Goal: Task Accomplishment & Management: Manage account settings

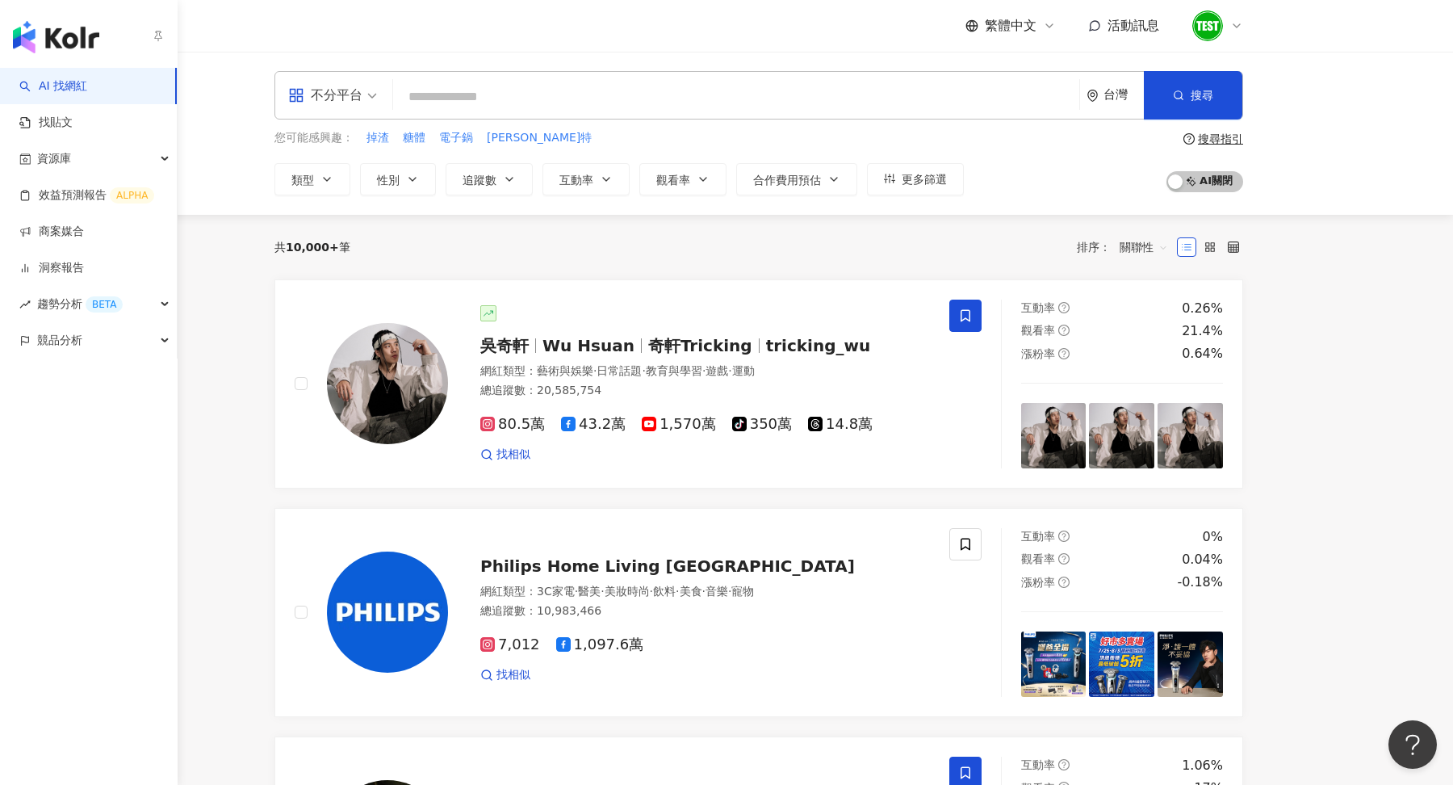
click at [61, 38] on img "button" at bounding box center [56, 37] width 86 height 32
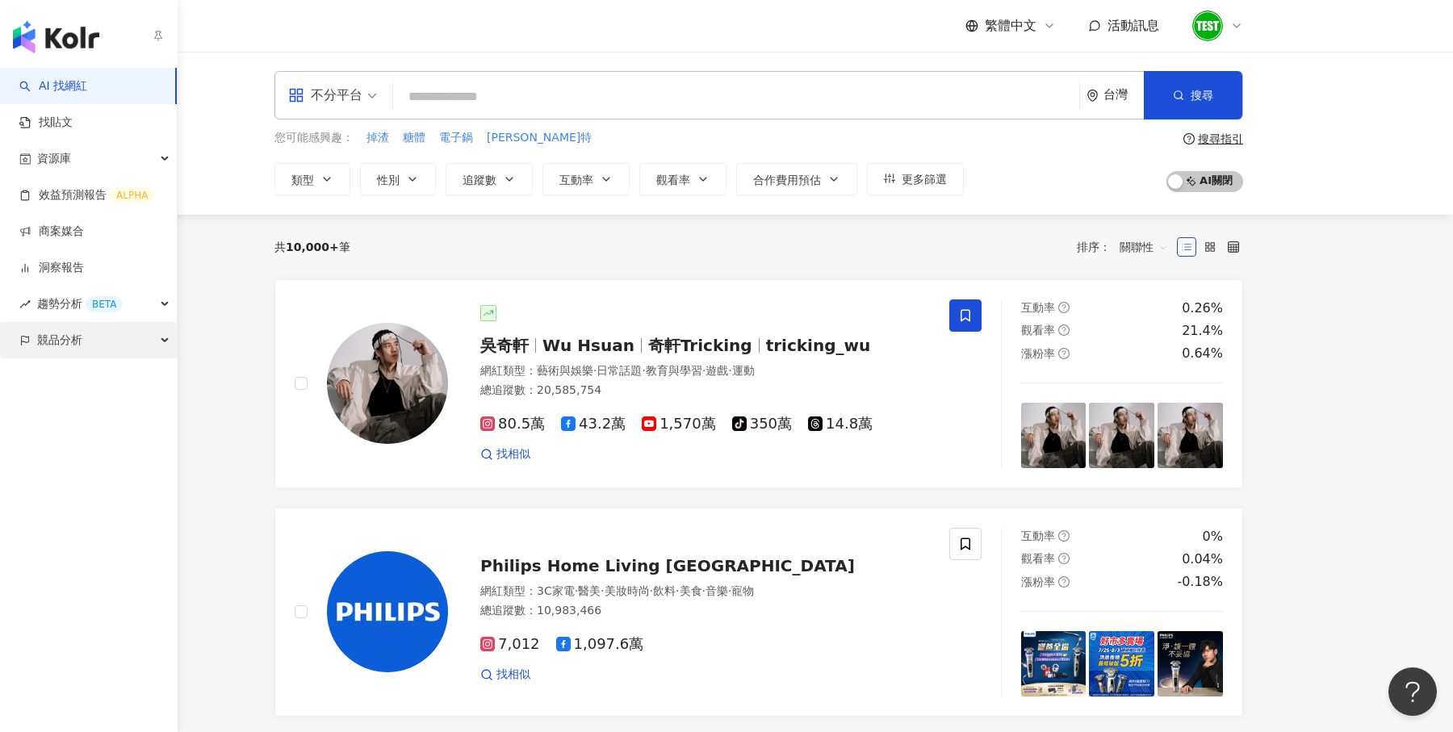
click at [62, 346] on span "競品分析" at bounding box center [59, 340] width 45 height 36
click at [76, 385] on link "品牌帳號分析" at bounding box center [73, 377] width 68 height 16
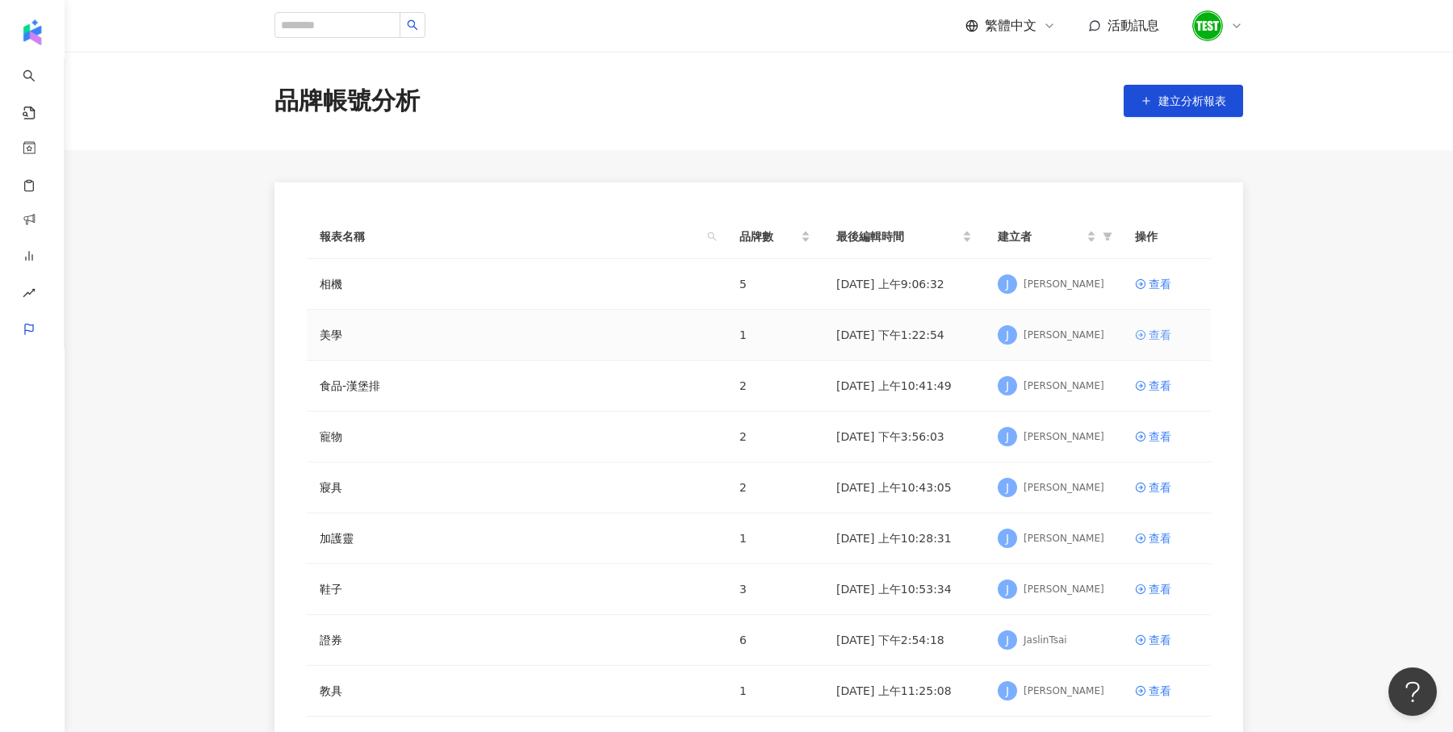
click at [1150, 337] on div "查看" at bounding box center [1160, 335] width 23 height 18
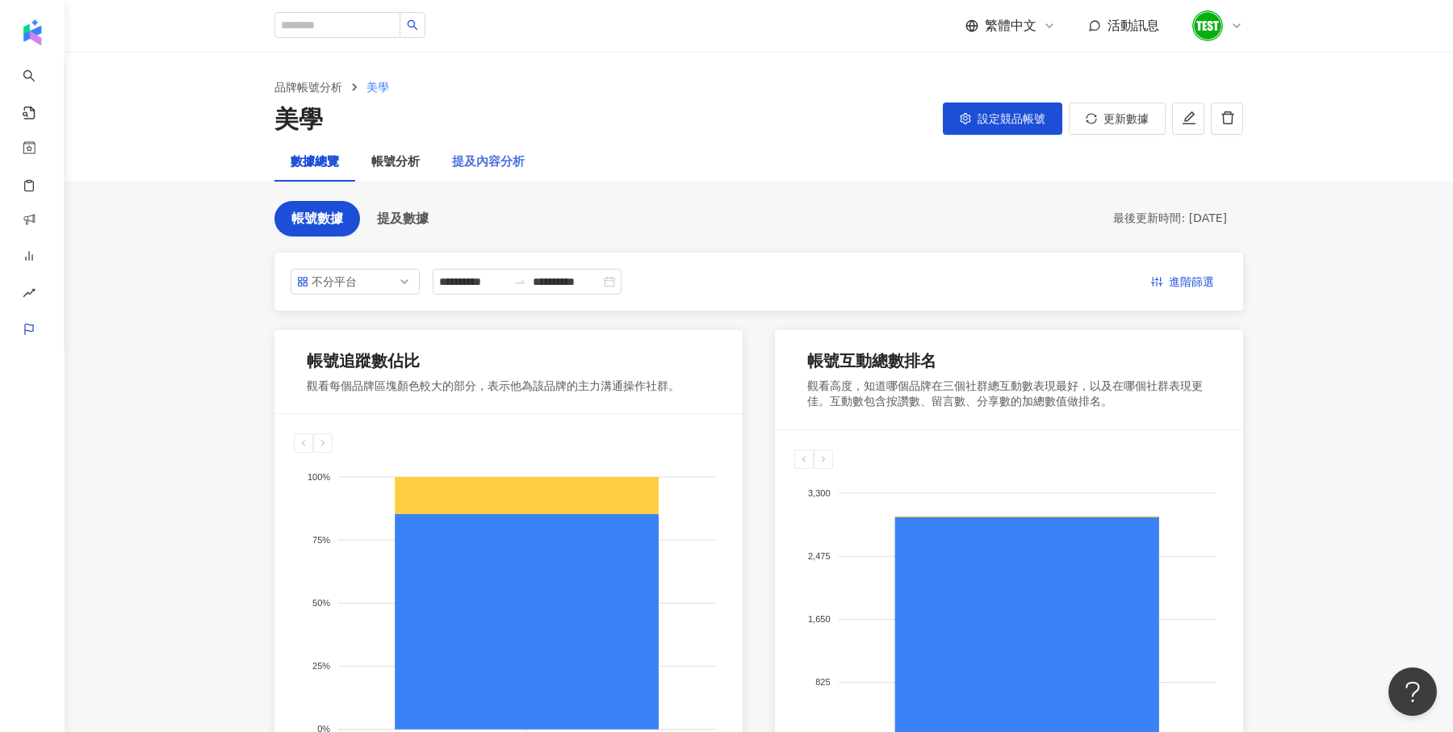
click at [486, 149] on div "提及內容分析" at bounding box center [488, 162] width 105 height 39
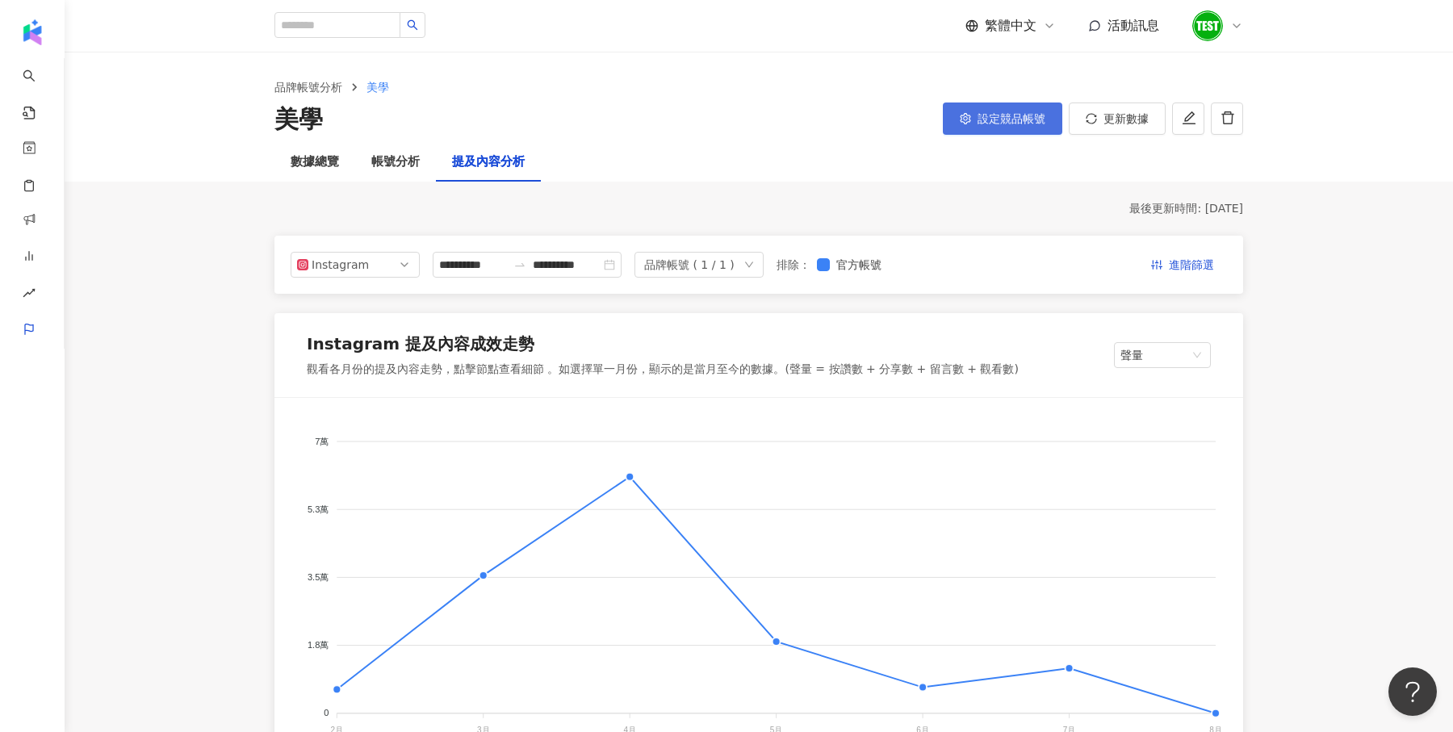
click at [1003, 112] on span "設定競品帳號" at bounding box center [1012, 118] width 68 height 13
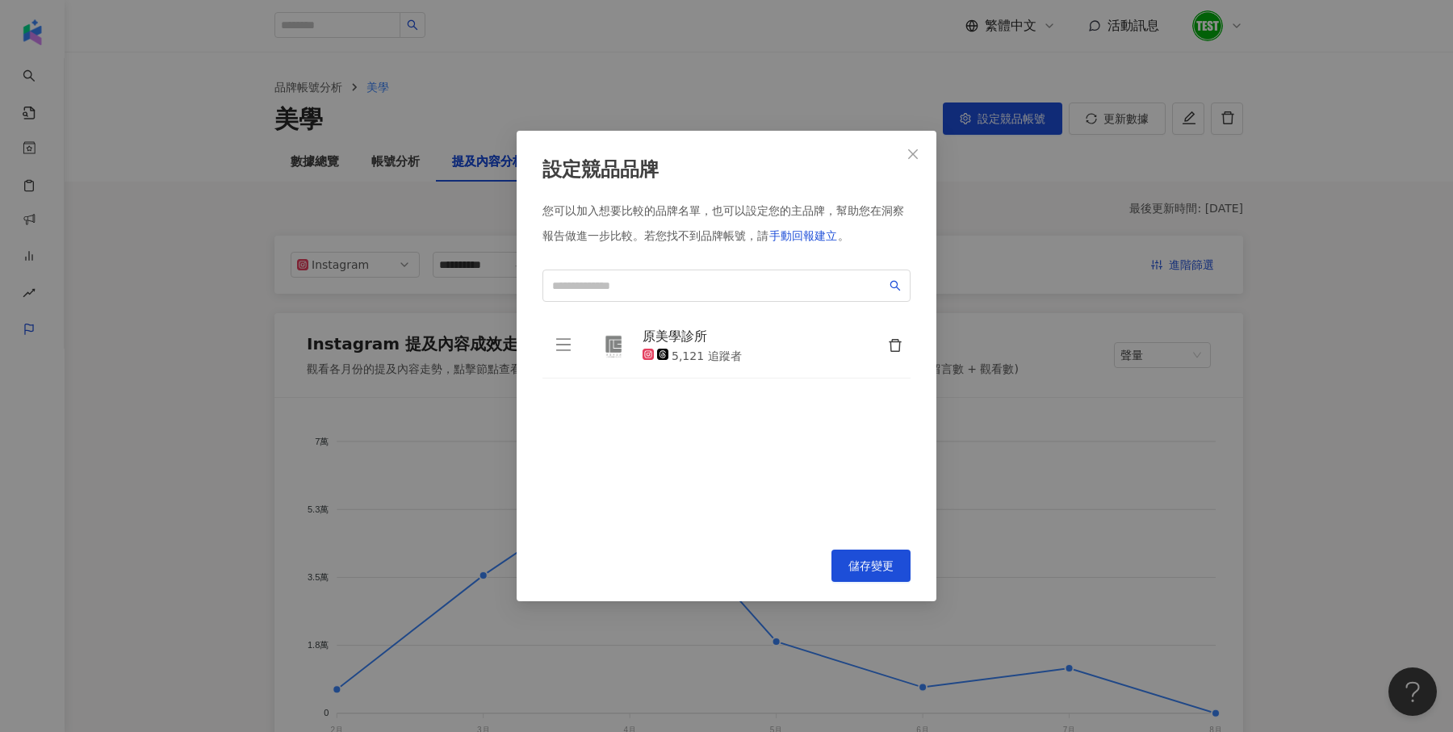
click at [710, 266] on div "您可以加入想要比較的品牌名單，也可以設定您的主品牌，幫助您在洞察報告做進一步比較。 若您找不到品牌帳號，請 手動回報建立 。 原美學診所 5,121 追蹤者 …" at bounding box center [726, 366] width 368 height 327
click at [704, 293] on input "search" at bounding box center [719, 286] width 334 height 18
click at [279, 309] on div "設定競品品牌 您可以加入想要比較的品牌名單，也可以設定您的主品牌，幫助您在洞察報告做進一步比較。 若您找不到品牌帳號，請 手動回報建立 。 原美學診所 5,1…" at bounding box center [726, 366] width 1453 height 732
click at [920, 159] on span "Close" at bounding box center [913, 154] width 32 height 13
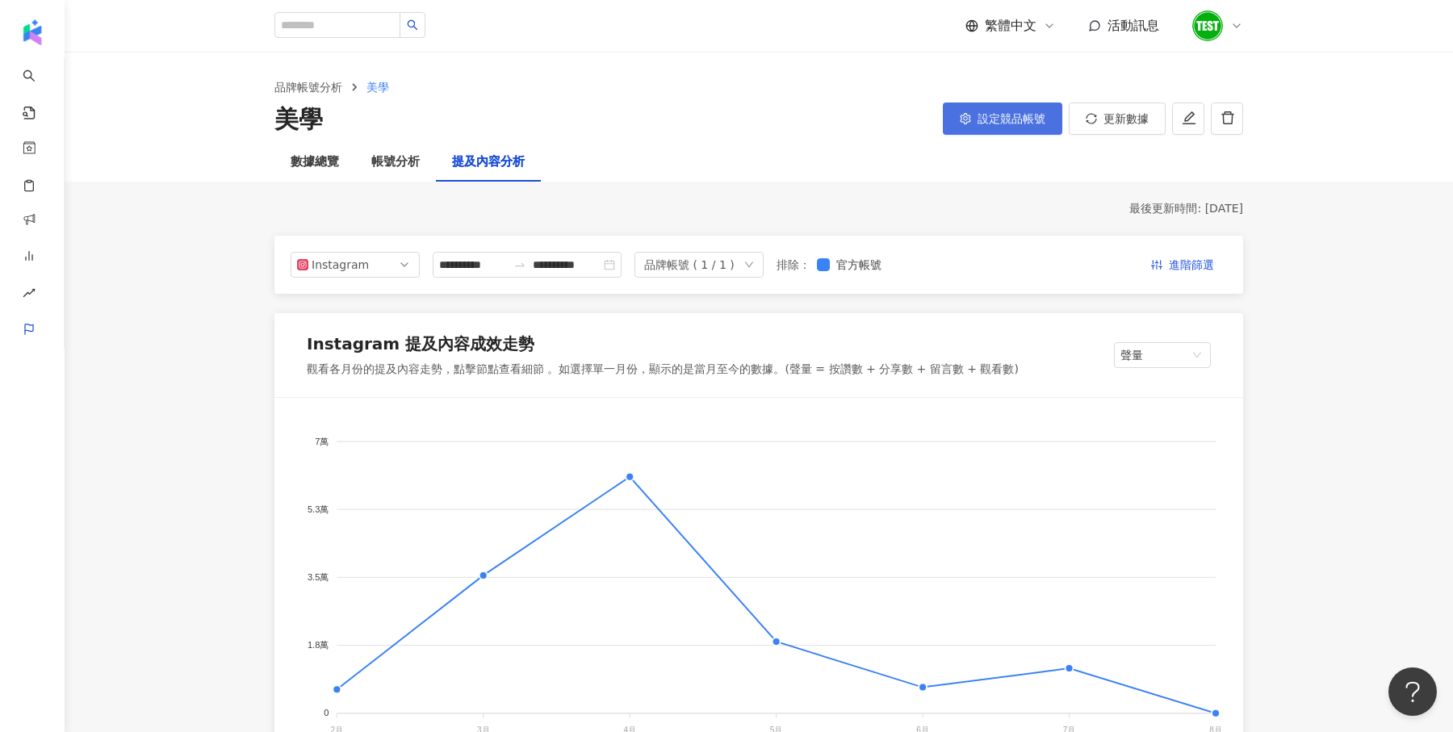
click at [962, 117] on icon "setting" at bounding box center [965, 118] width 10 height 11
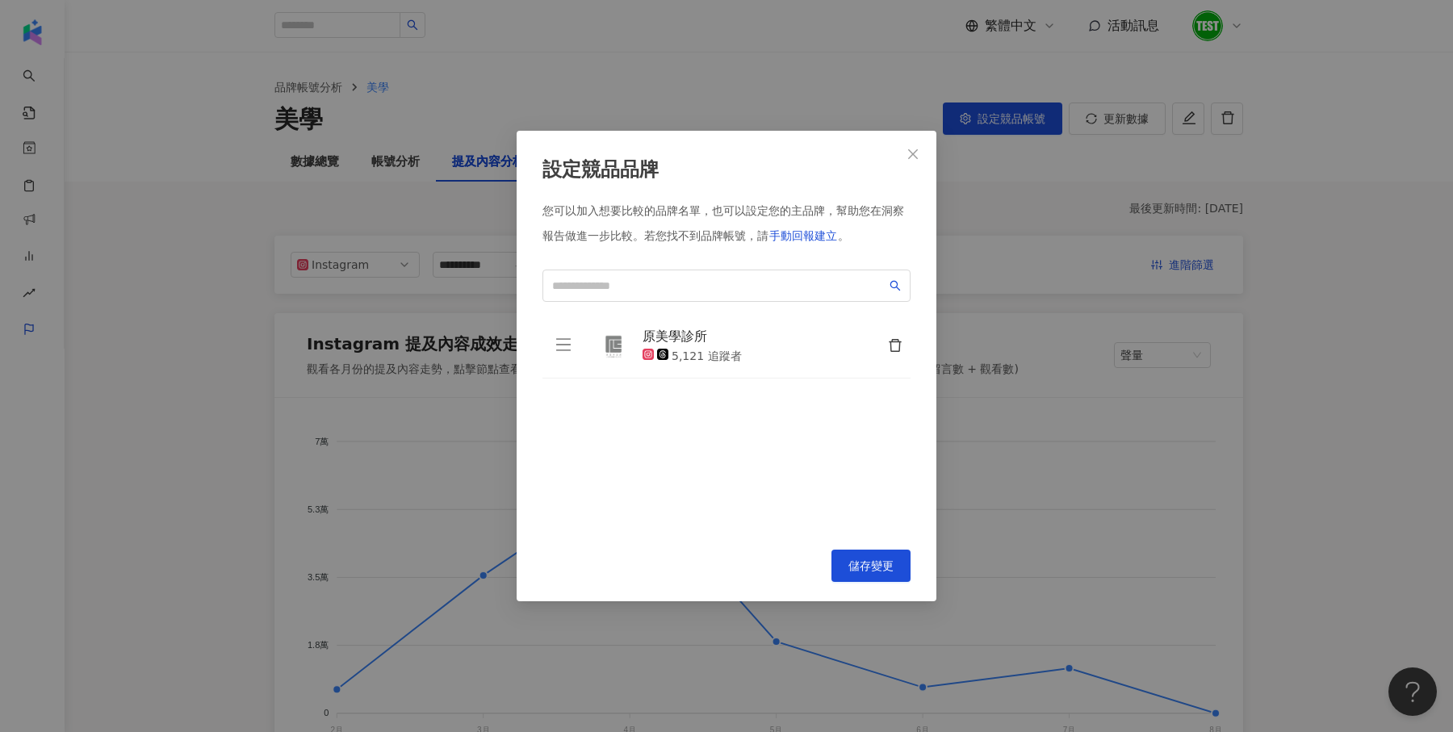
click at [475, 459] on div "設定競品品牌 您可以加入想要比較的品牌名單，也可以設定您的主品牌，幫助您在洞察報告做進一步比較。 若您找不到品牌帳號，請 手動回報建立 。 原美學診所 5,1…" at bounding box center [726, 366] width 1453 height 732
click at [909, 150] on icon "close" at bounding box center [913, 154] width 10 height 10
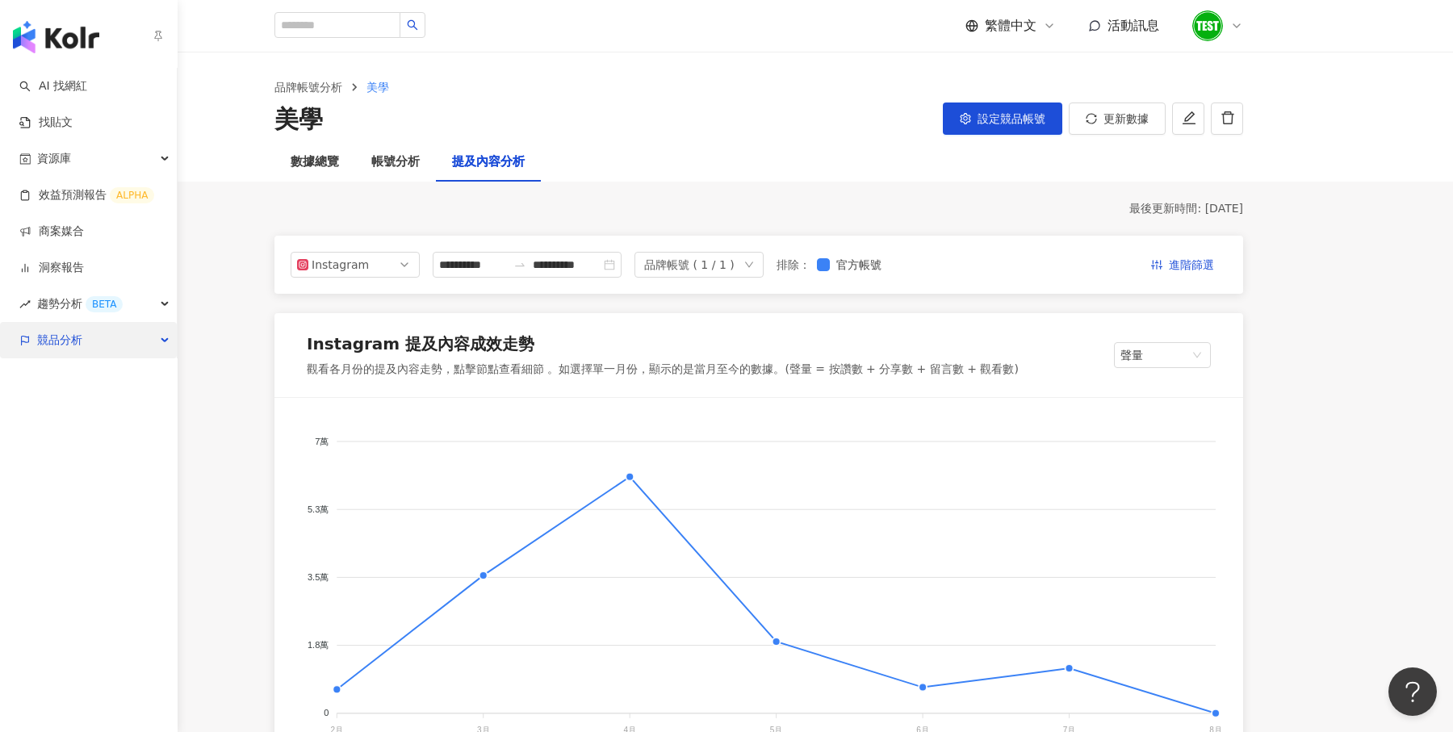
click at [44, 345] on span "競品分析" at bounding box center [59, 340] width 45 height 36
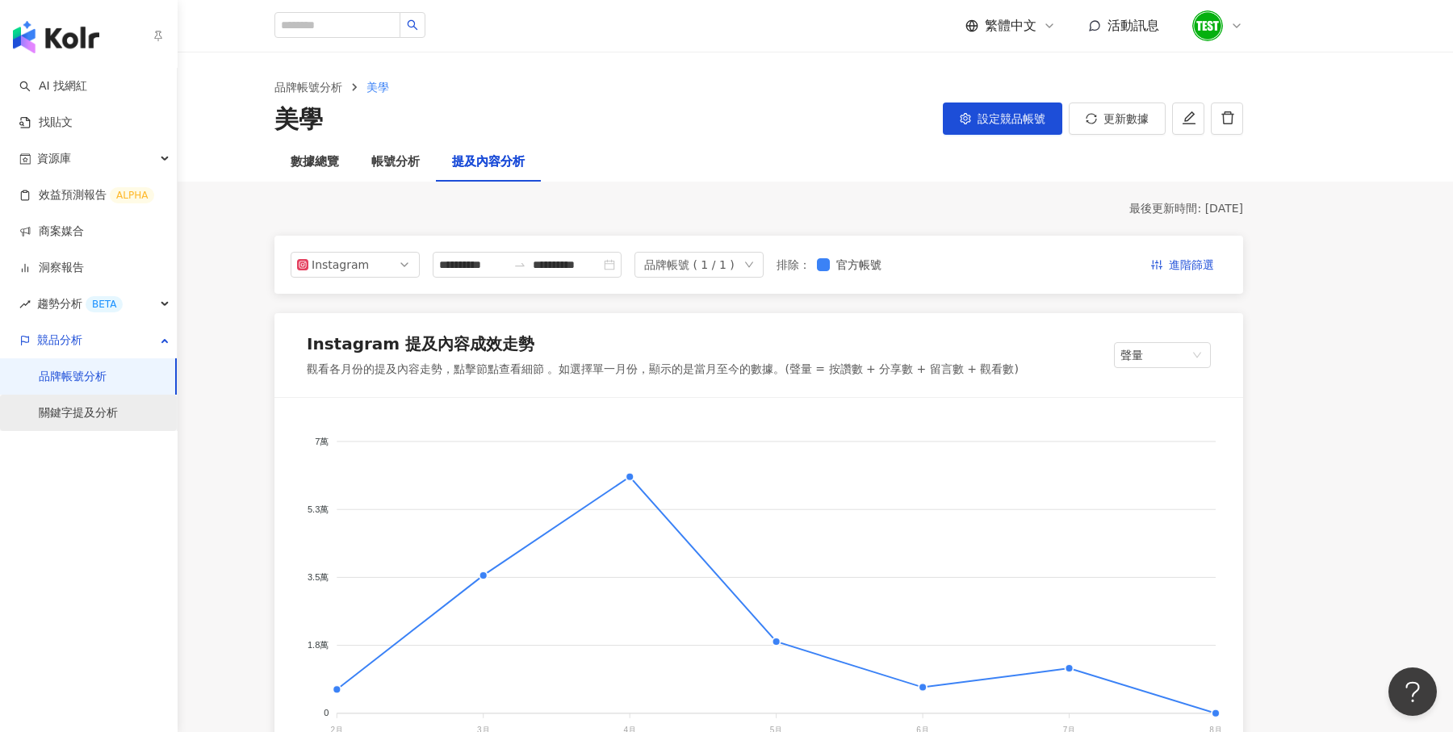
click at [76, 408] on link "關鍵字提及分析" at bounding box center [78, 413] width 79 height 16
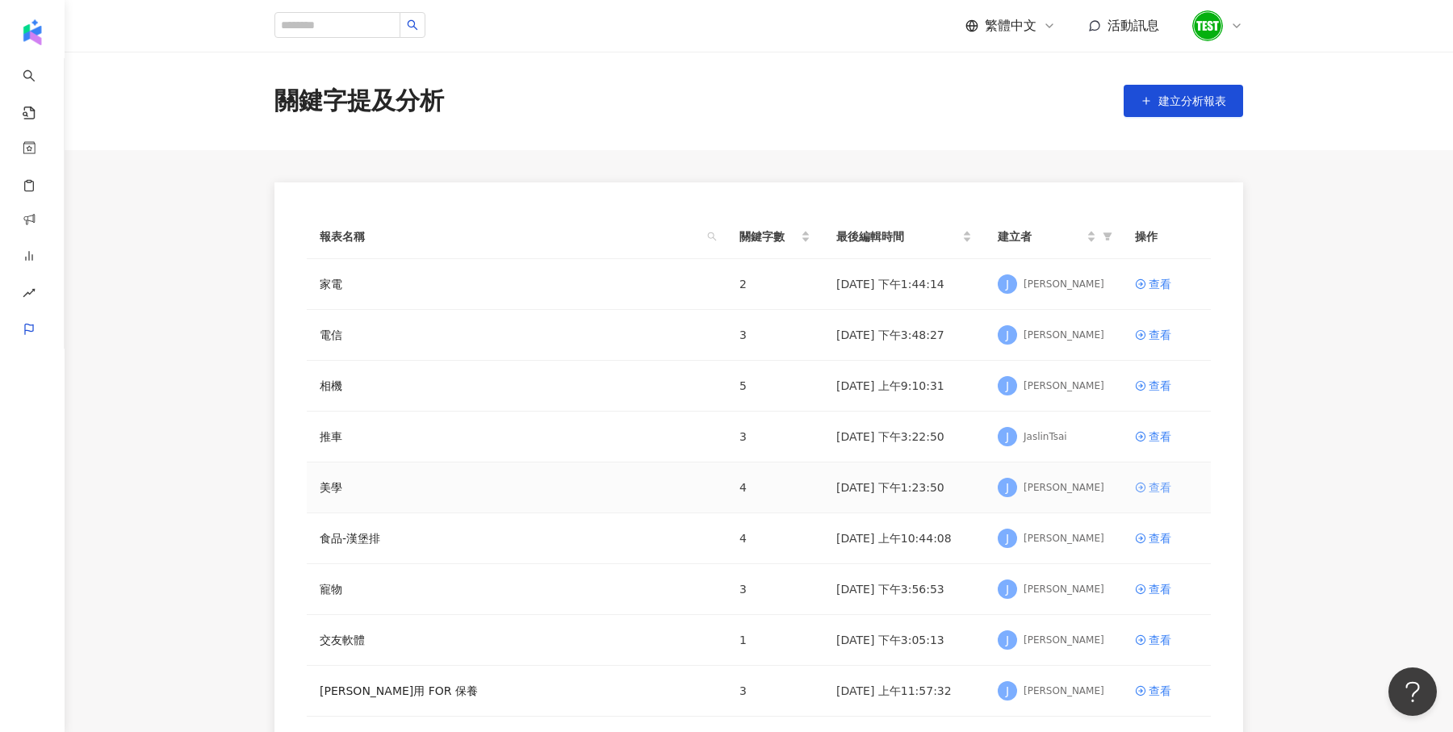
click at [1157, 487] on div "查看" at bounding box center [1160, 488] width 23 height 18
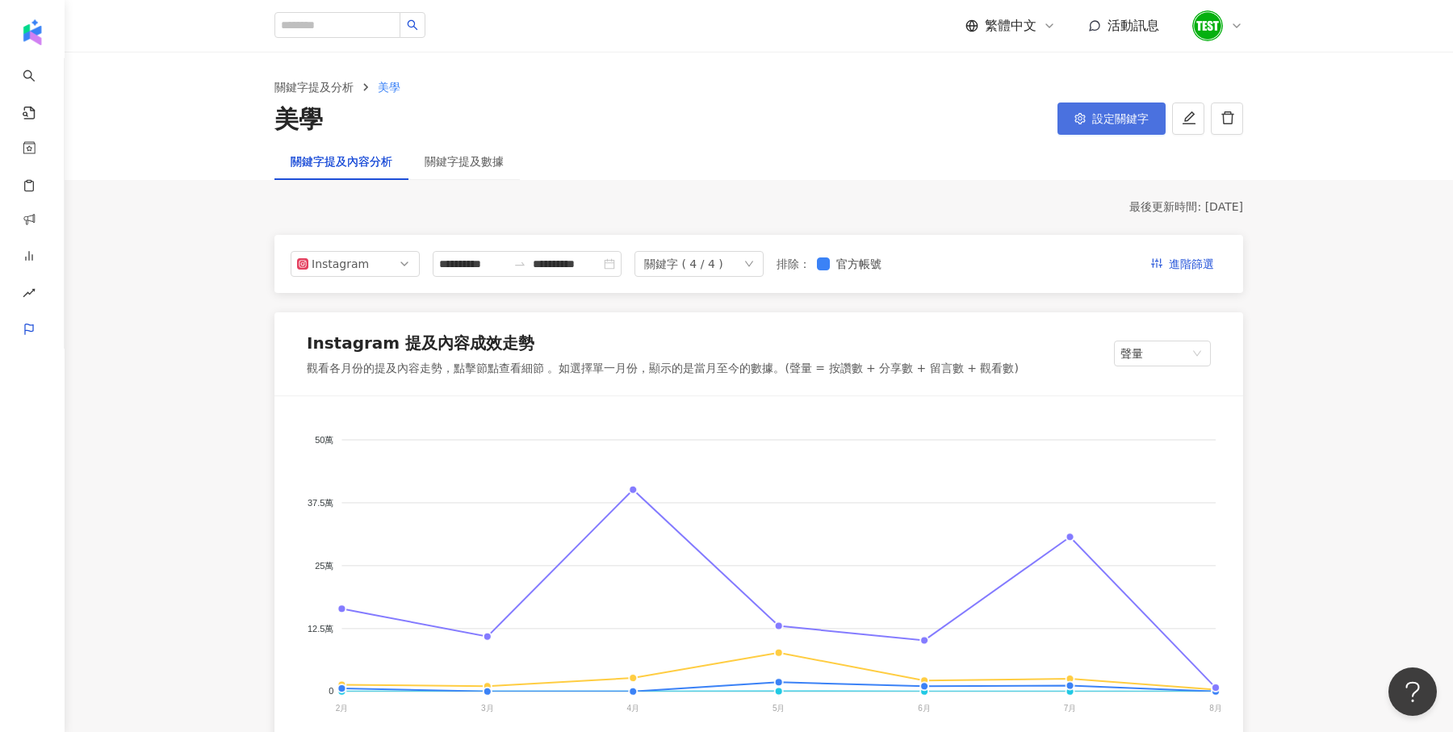
click at [1130, 125] on button "設定關鍵字" at bounding box center [1112, 119] width 108 height 32
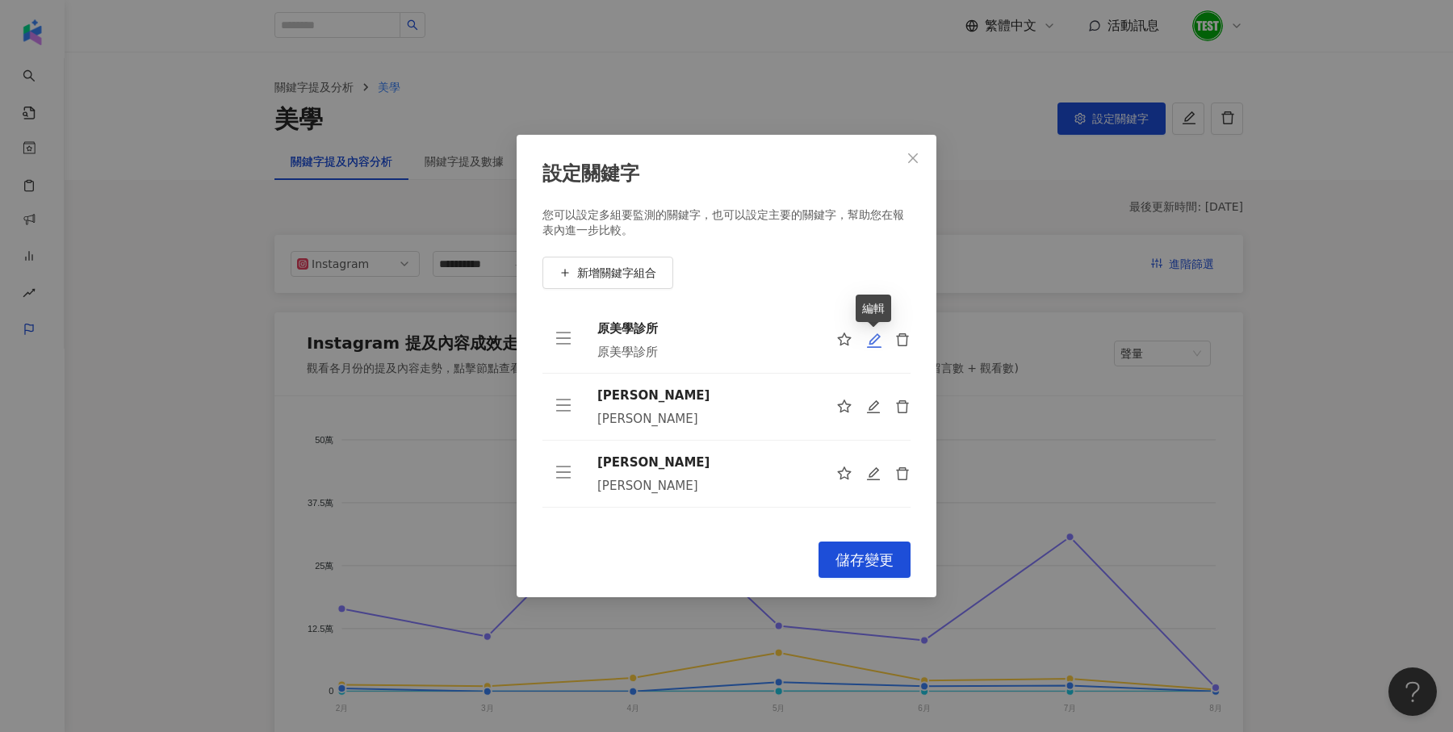
click at [876, 346] on icon "edit" at bounding box center [874, 340] width 15 height 15
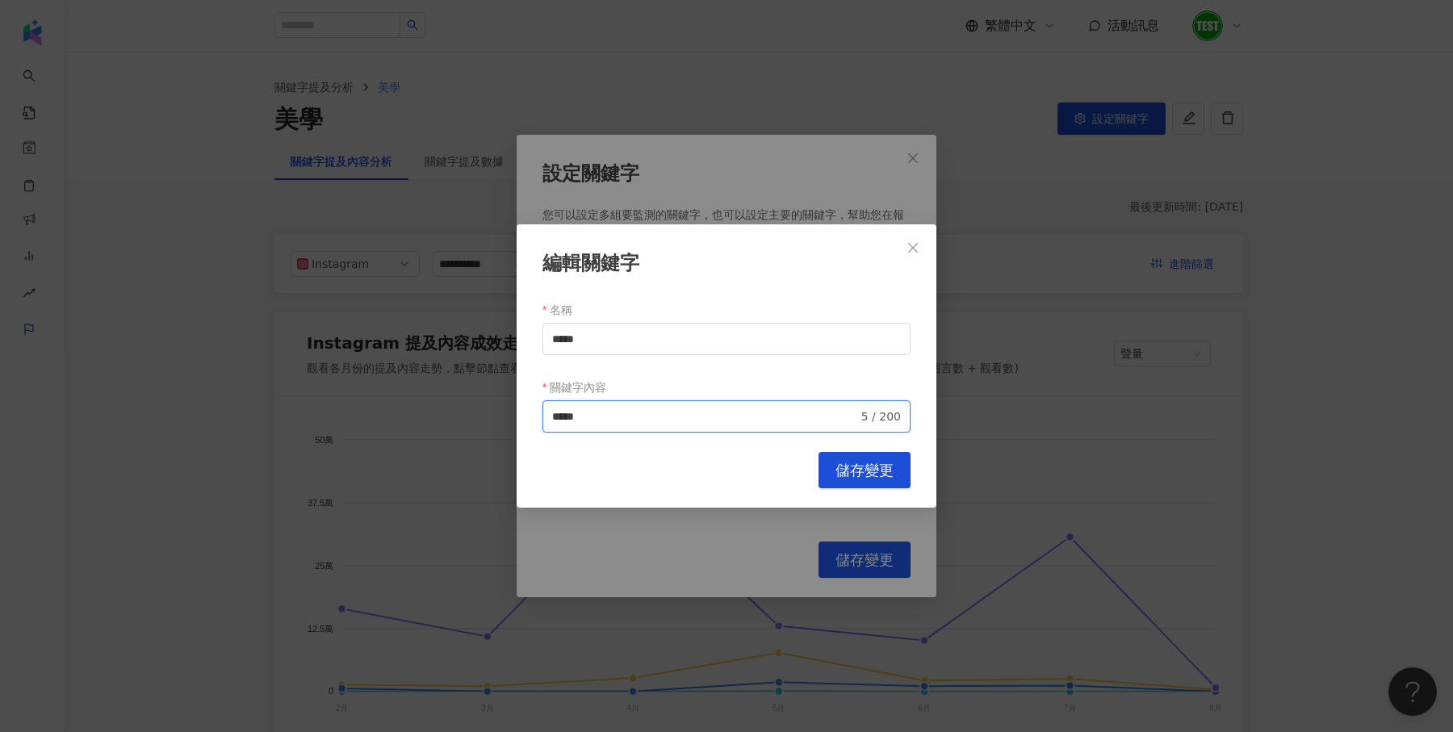
click at [765, 417] on input "*****" at bounding box center [705, 417] width 306 height 18
type input "**********"
click at [892, 462] on span "儲存變更" at bounding box center [865, 471] width 58 height 18
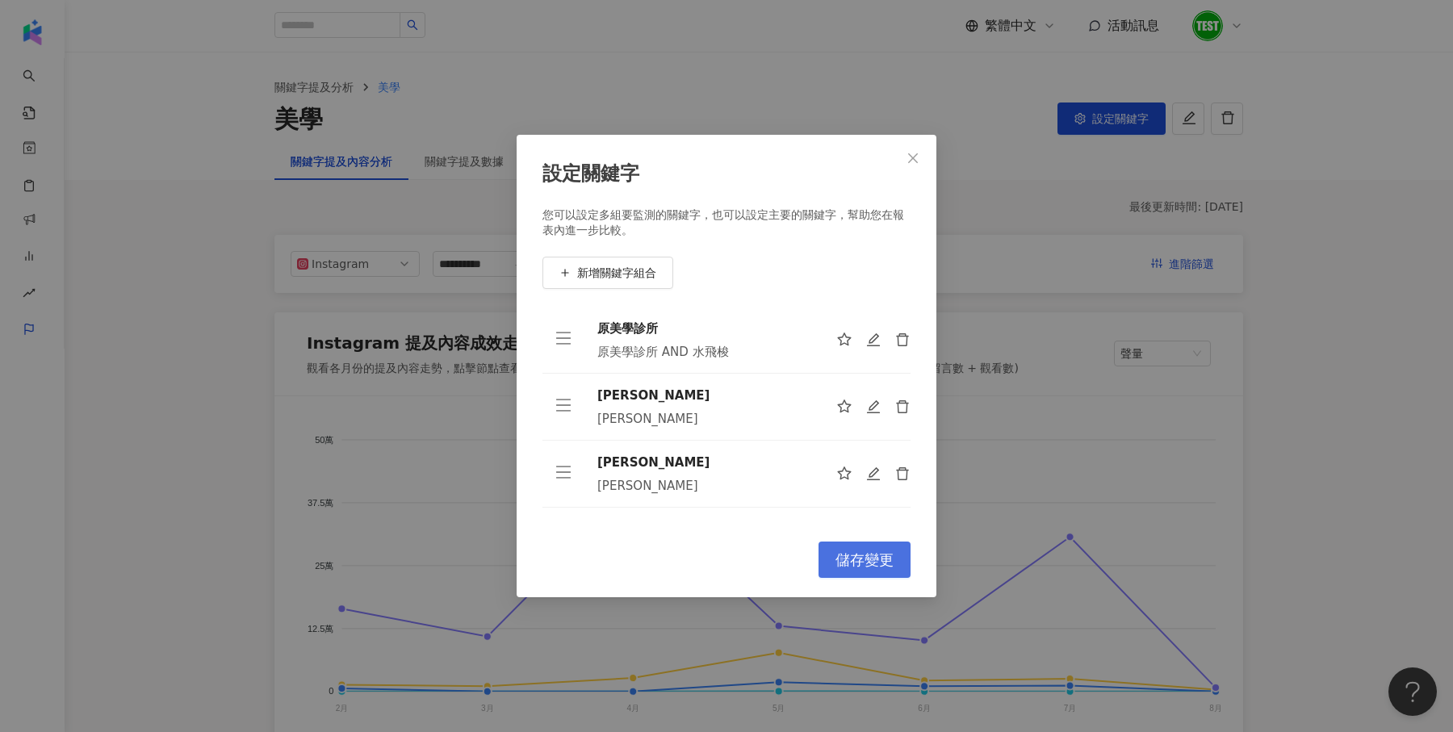
click at [843, 554] on span "儲存變更" at bounding box center [865, 560] width 58 height 18
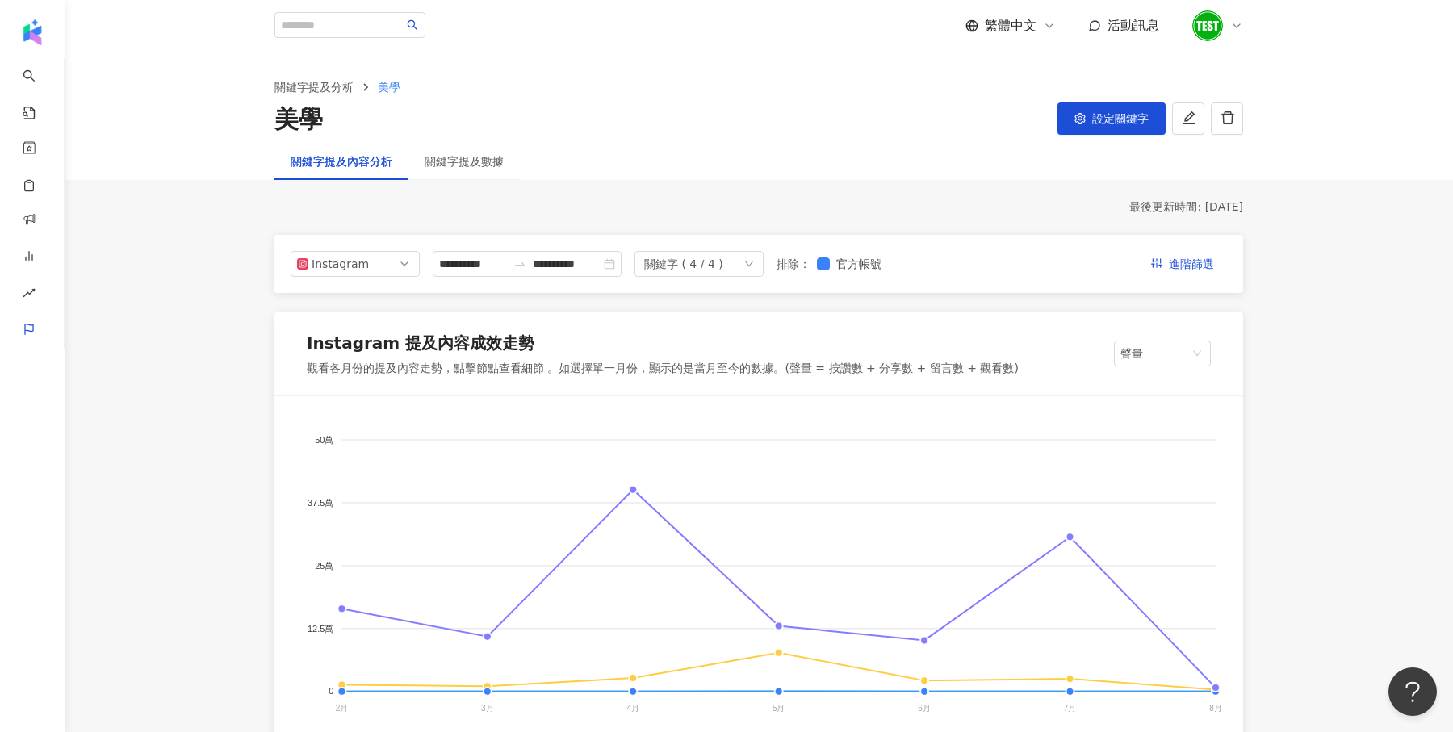
click at [1104, 109] on button "設定關鍵字" at bounding box center [1112, 119] width 108 height 32
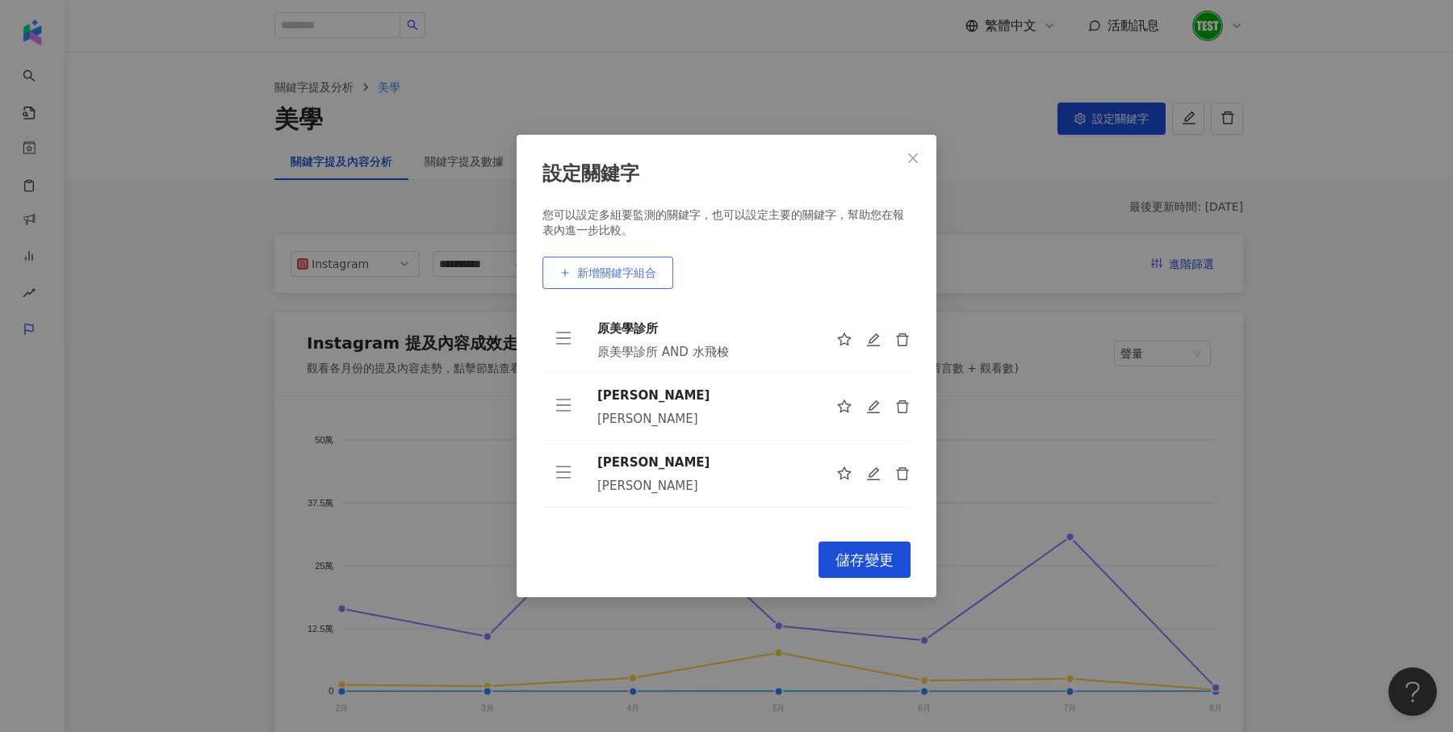
click at [604, 265] on button "新增關鍵字組合" at bounding box center [607, 273] width 131 height 32
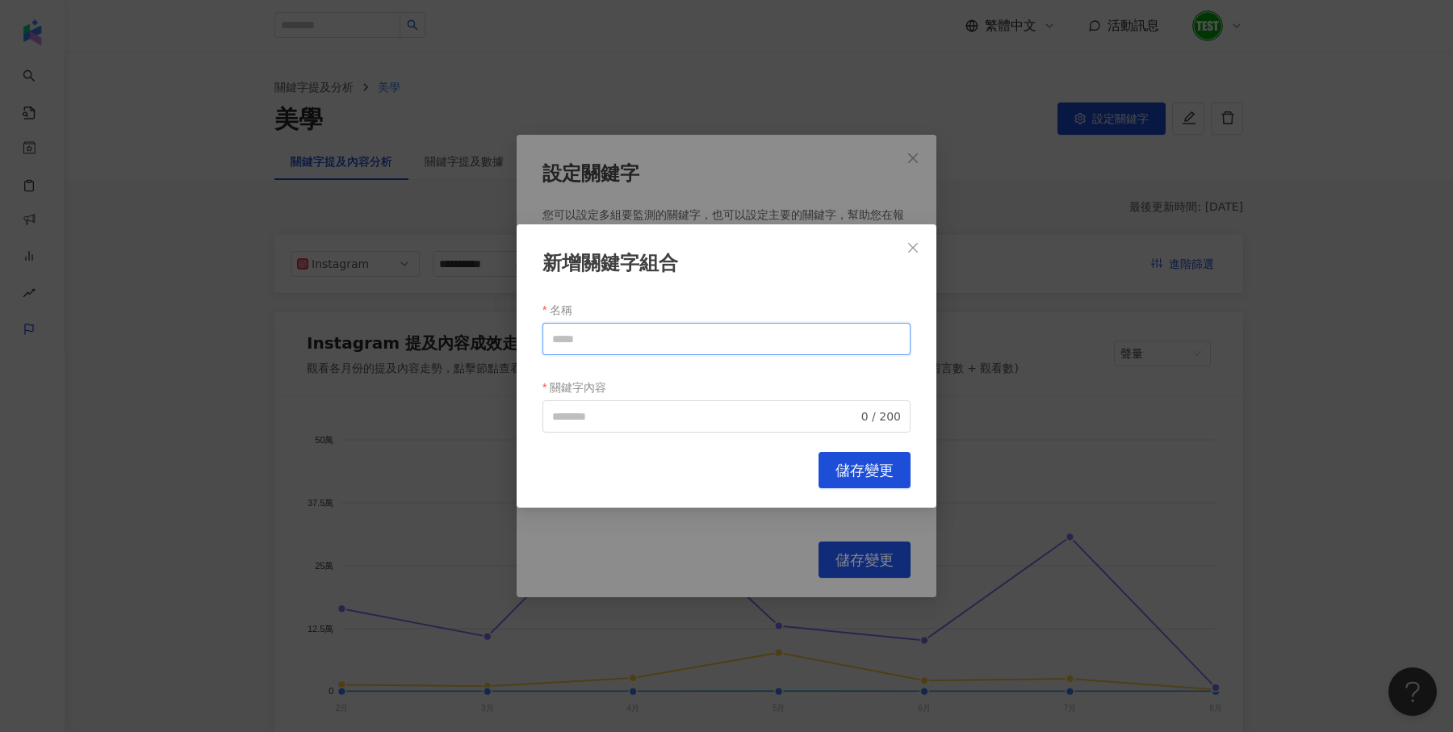
click at [609, 338] on input "名稱" at bounding box center [726, 339] width 368 height 32
paste input "**"
click at [606, 403] on span "0 / 200" at bounding box center [726, 416] width 368 height 32
type input "**"
paste input "**"
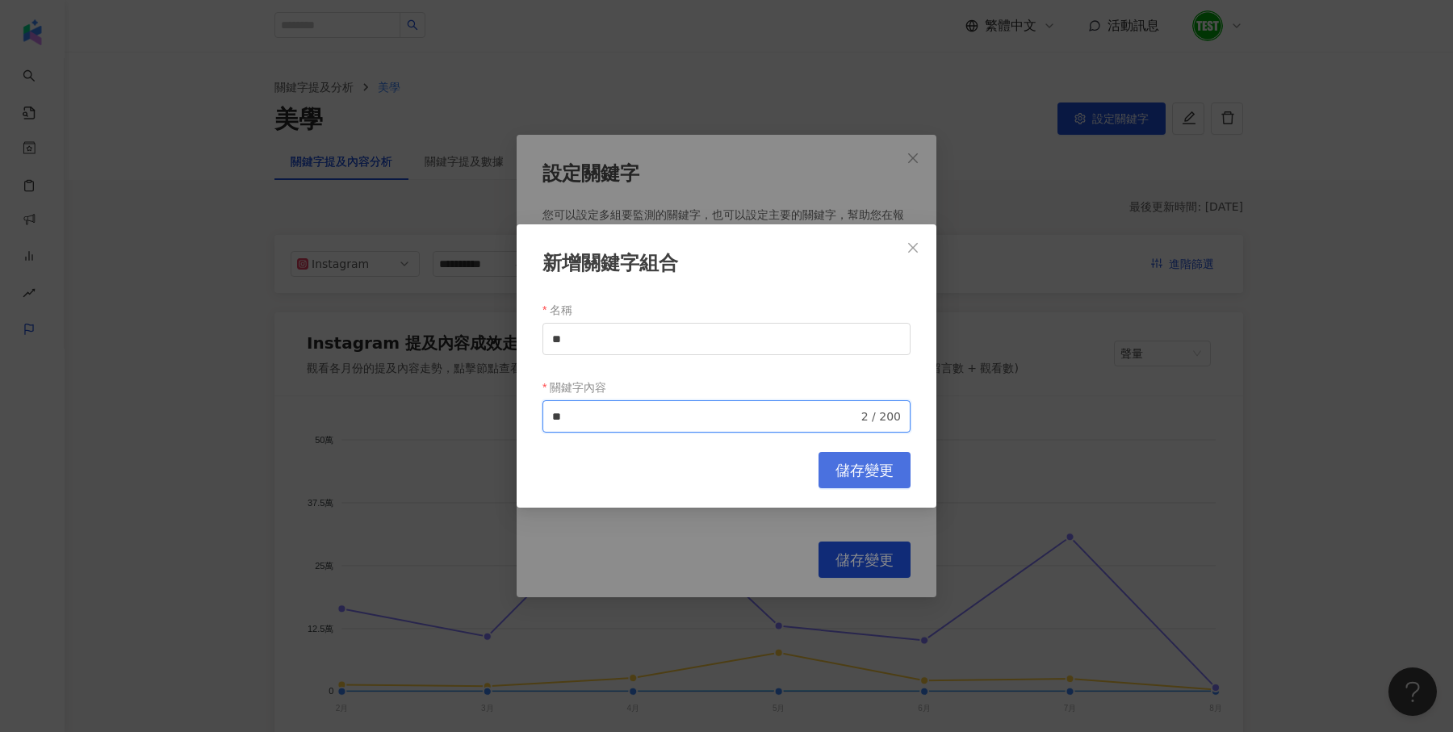
type input "**"
click at [862, 469] on span "儲存變更" at bounding box center [865, 471] width 58 height 18
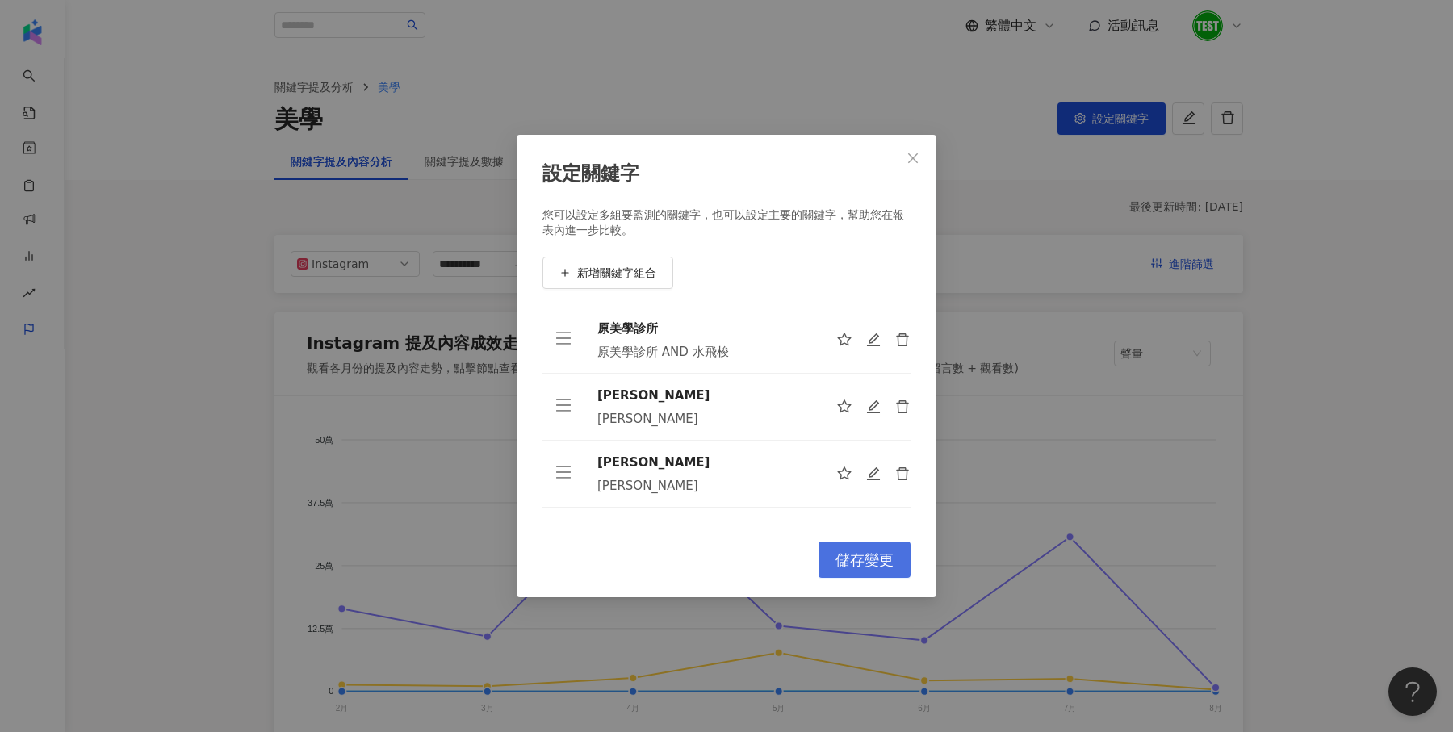
click at [886, 564] on span "儲存變更" at bounding box center [865, 560] width 58 height 18
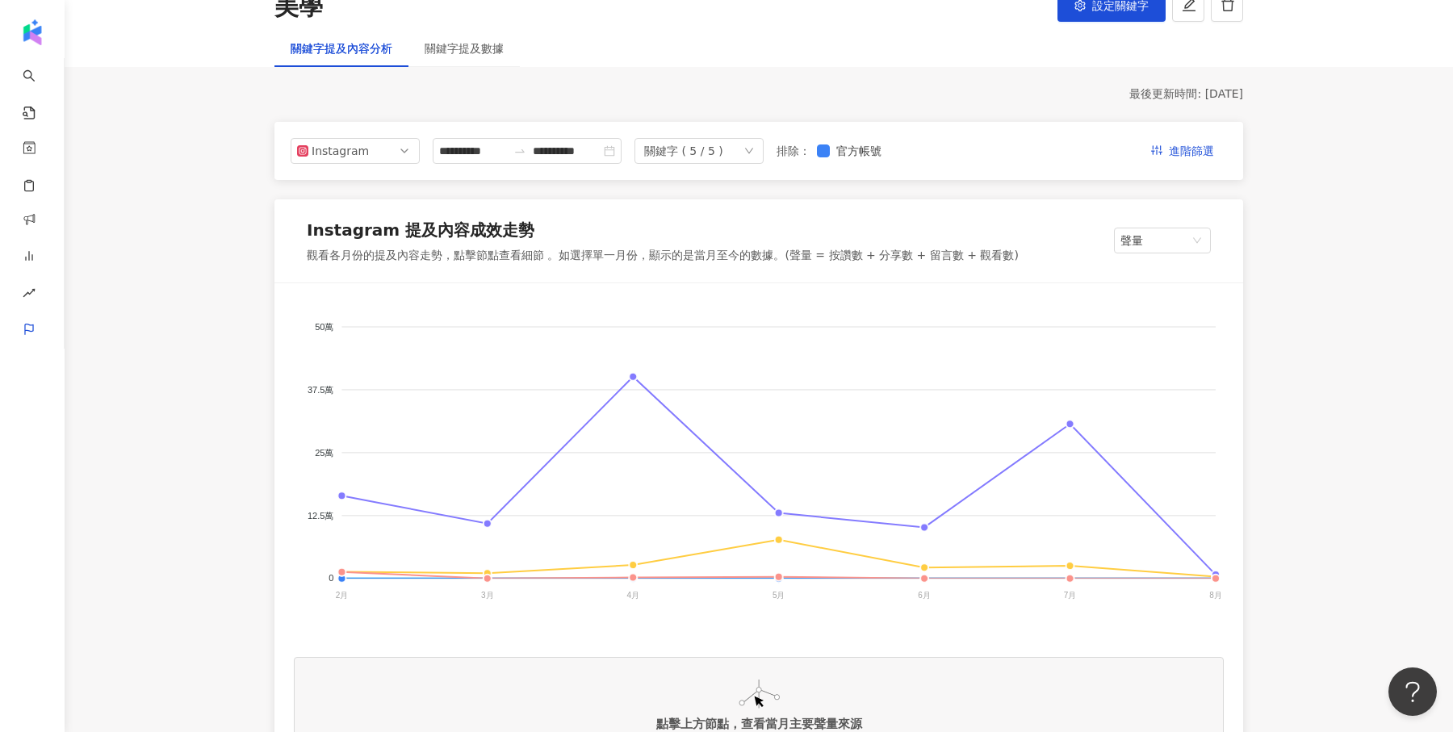
scroll to position [114, 0]
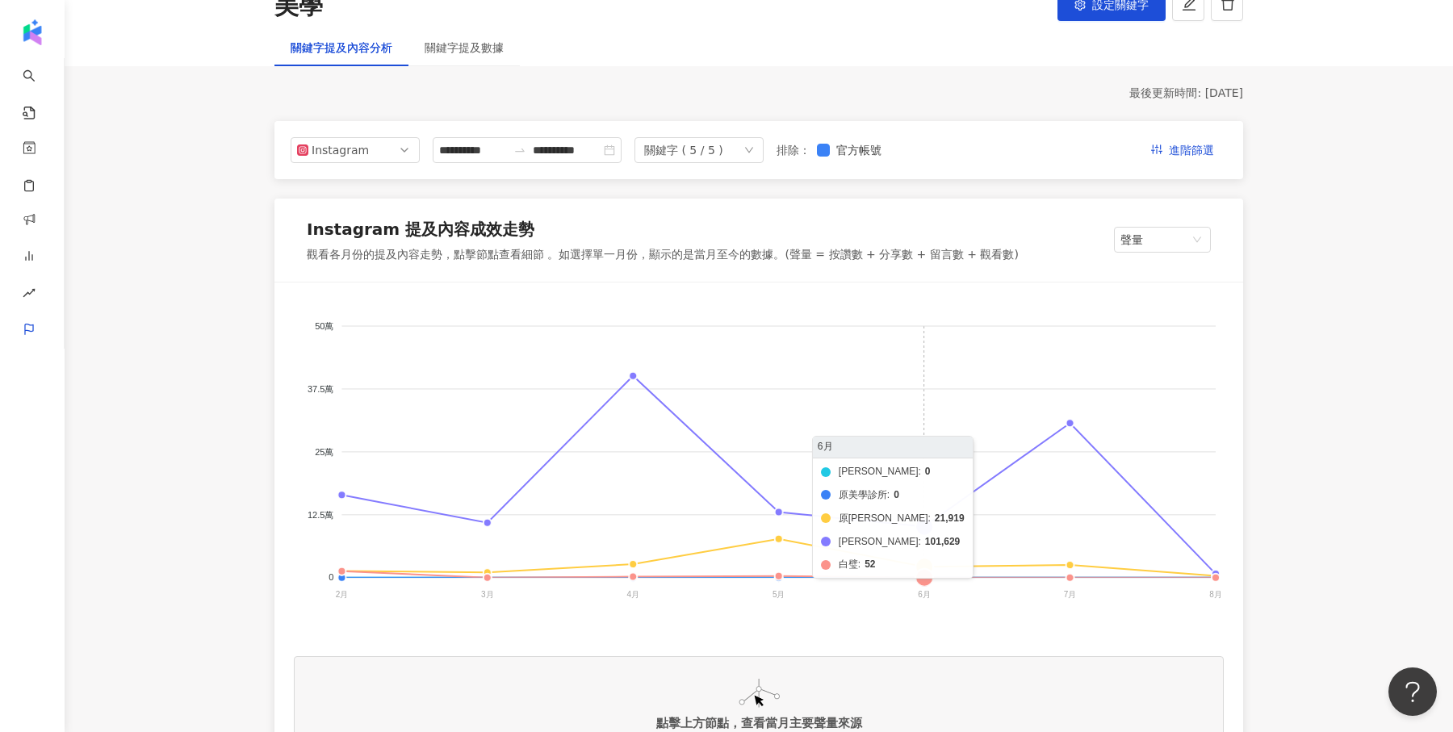
click at [927, 574] on foreignobject "樸之妍 原美學診所 原渥 愛爾麗 白璧" at bounding box center [759, 463] width 930 height 323
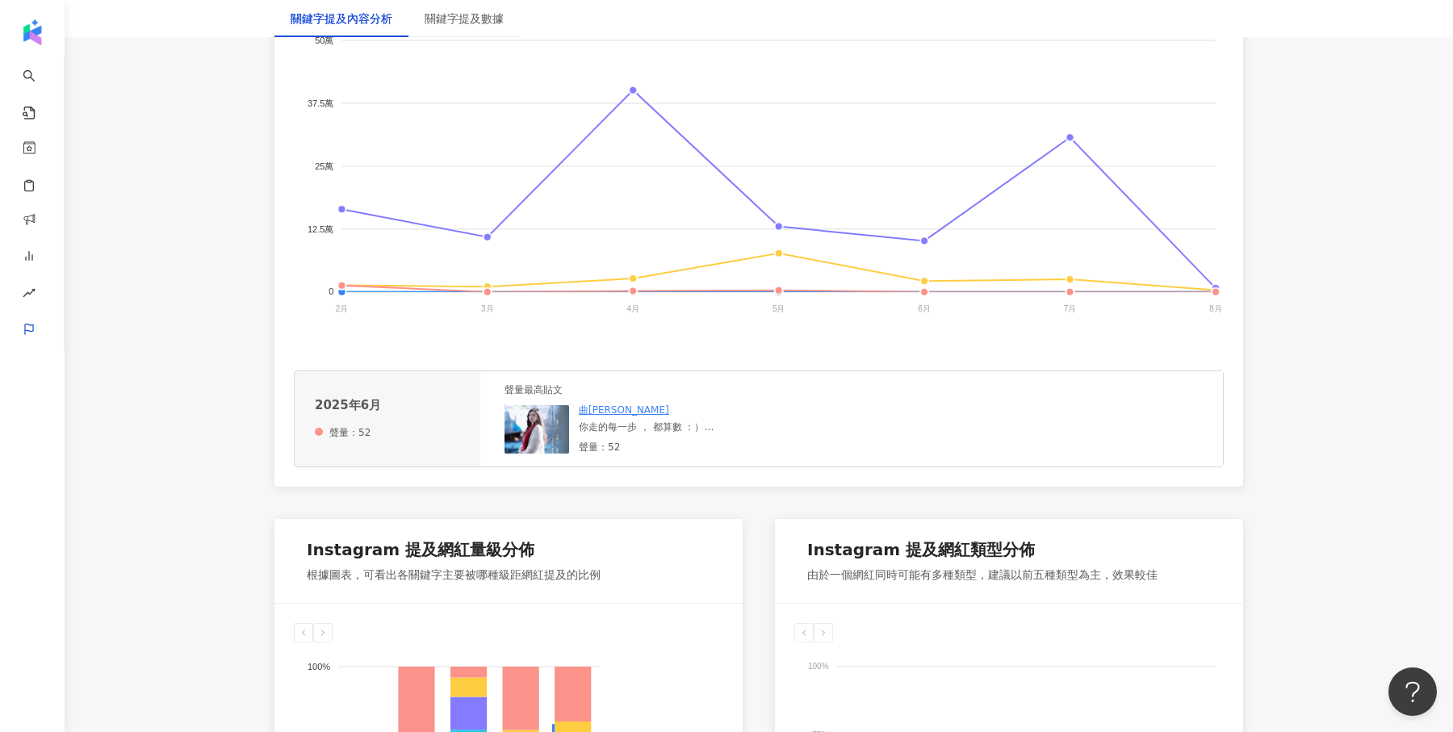
scroll to position [426, 0]
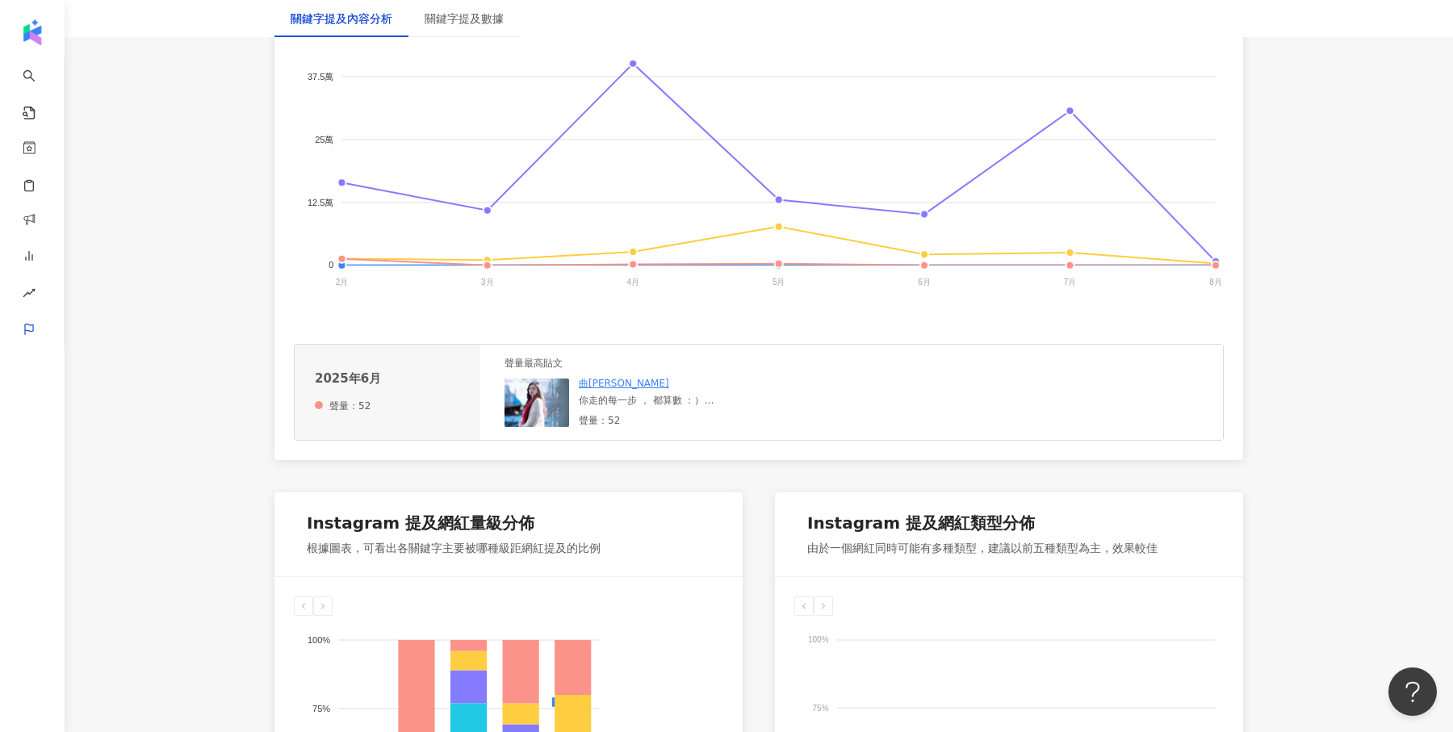
click at [528, 425] on img at bounding box center [537, 403] width 65 height 48
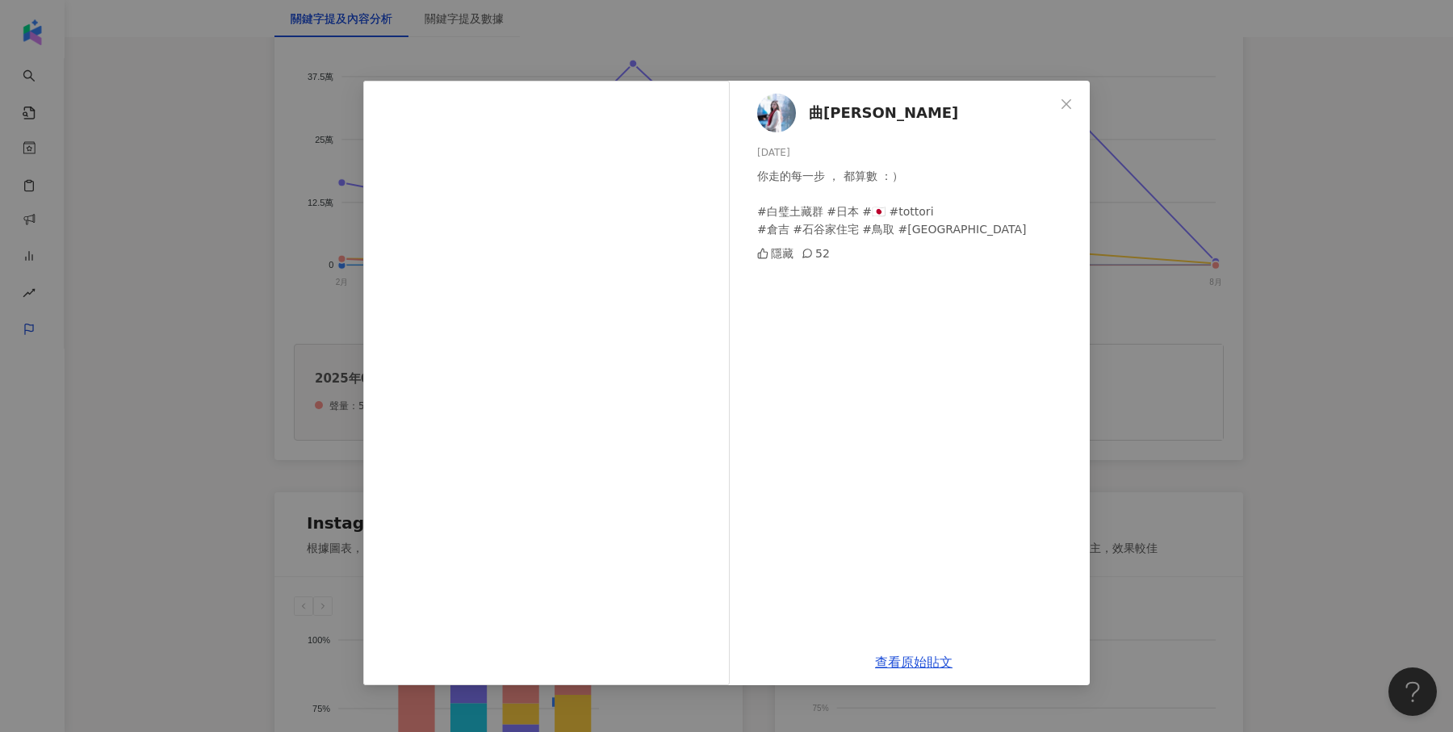
click at [1159, 237] on div "曲羿 Chuyi 2025/6/12 你走的每一步 ， 都算數 ：） #白璧土藏群 #日本 #🇯🇵 #tottori #倉吉 #石谷家住宅 #鳥取 #鳥取グル…" at bounding box center [726, 366] width 1453 height 732
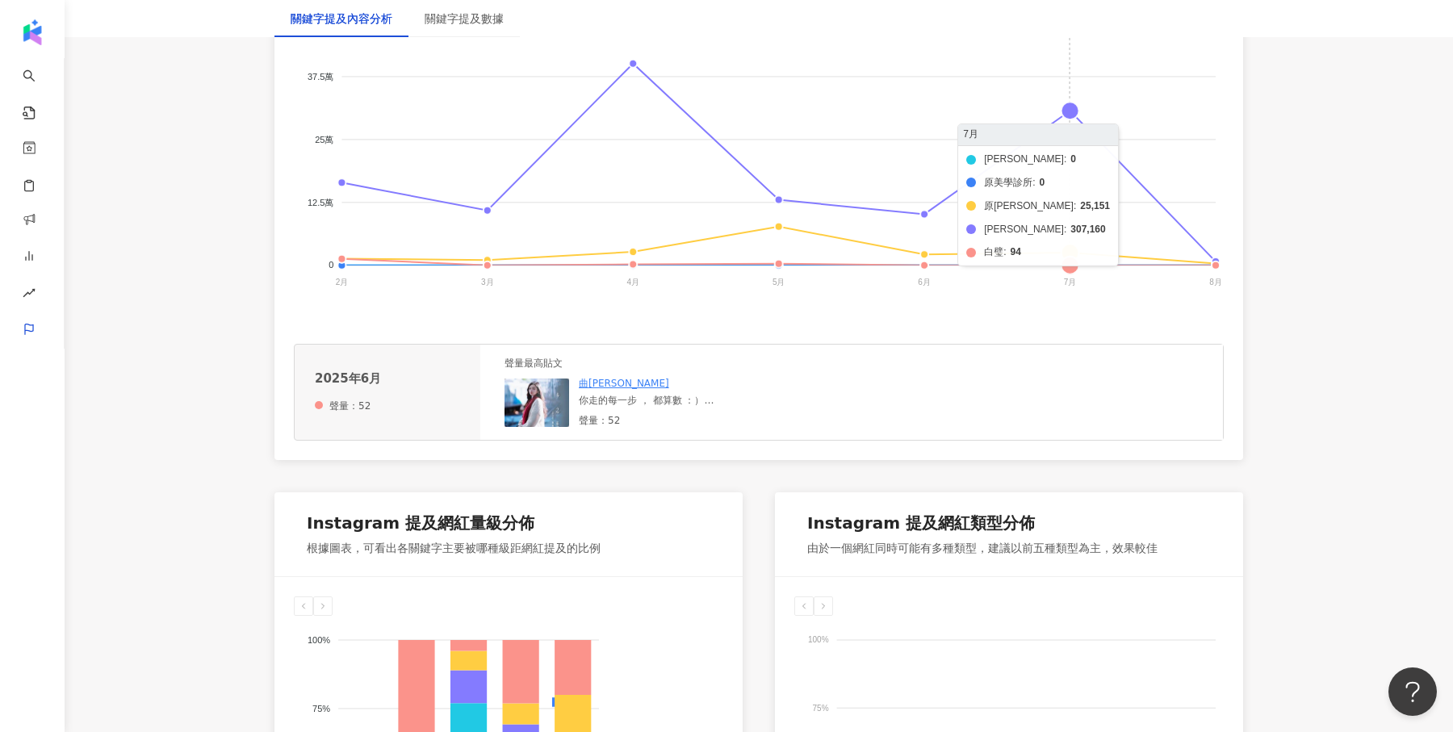
click at [1070, 262] on foreignobject "樸之妍 原美學診所 原渥 愛爾麗 白璧" at bounding box center [759, 151] width 930 height 323
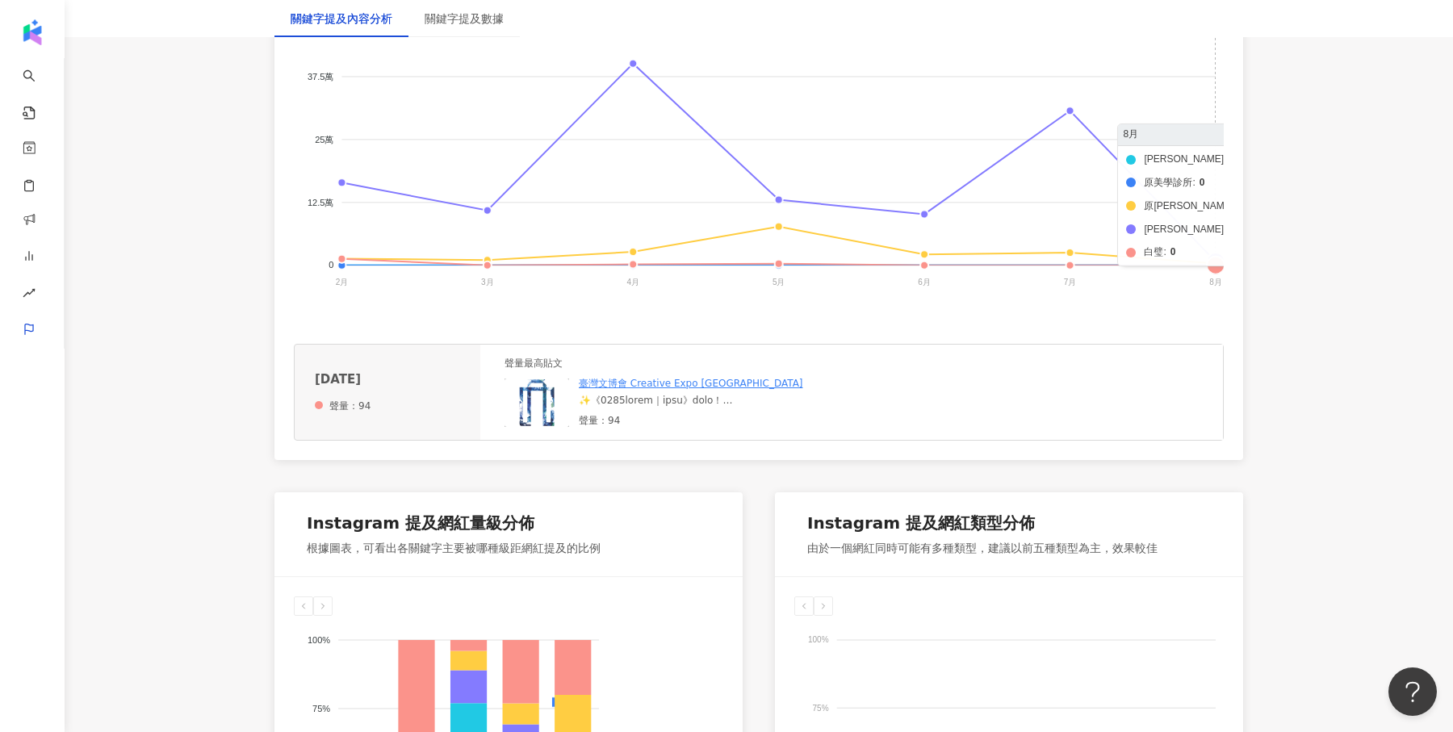
click at [1215, 266] on line at bounding box center [778, 266] width 874 height 0
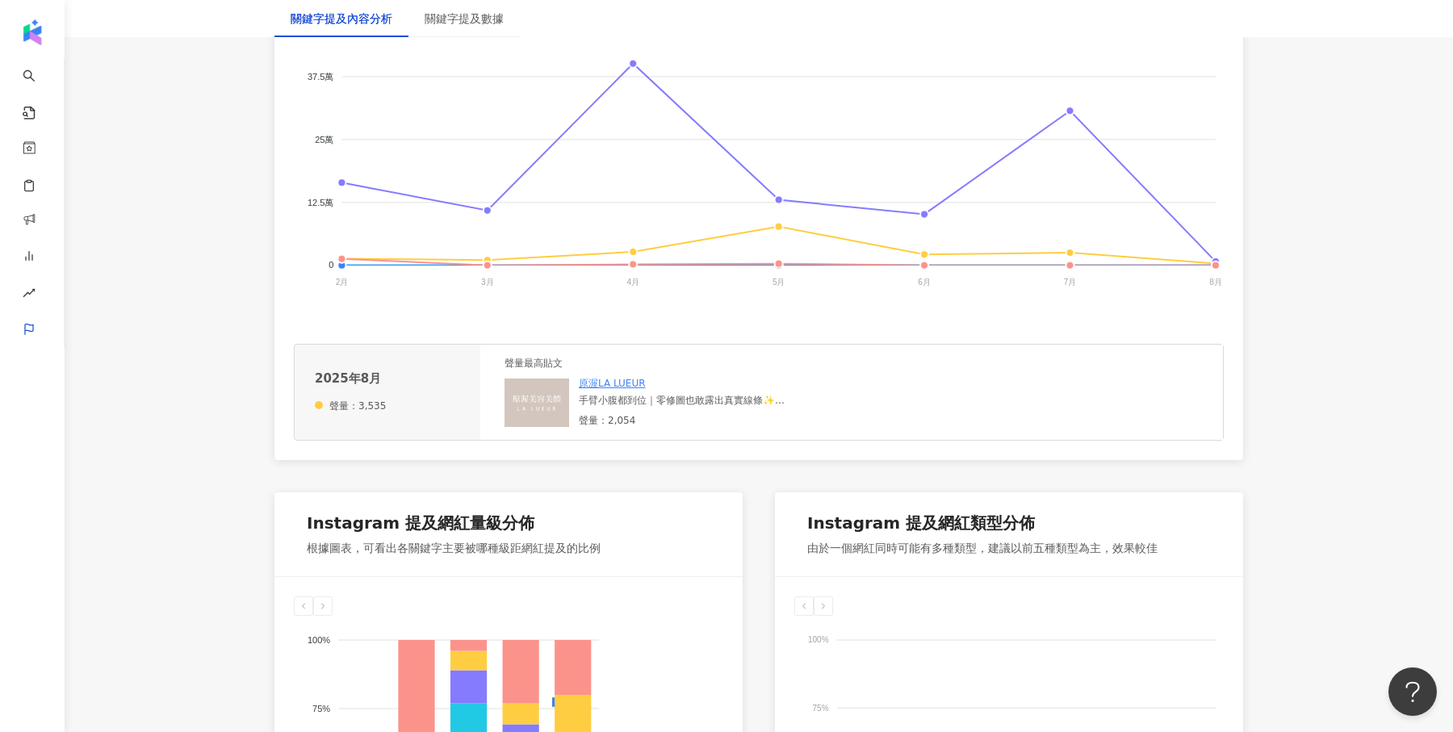
click at [632, 265] on foreignobject "樸之妍 原美學診所 原渥 愛爾麗 白璧" at bounding box center [759, 151] width 930 height 323
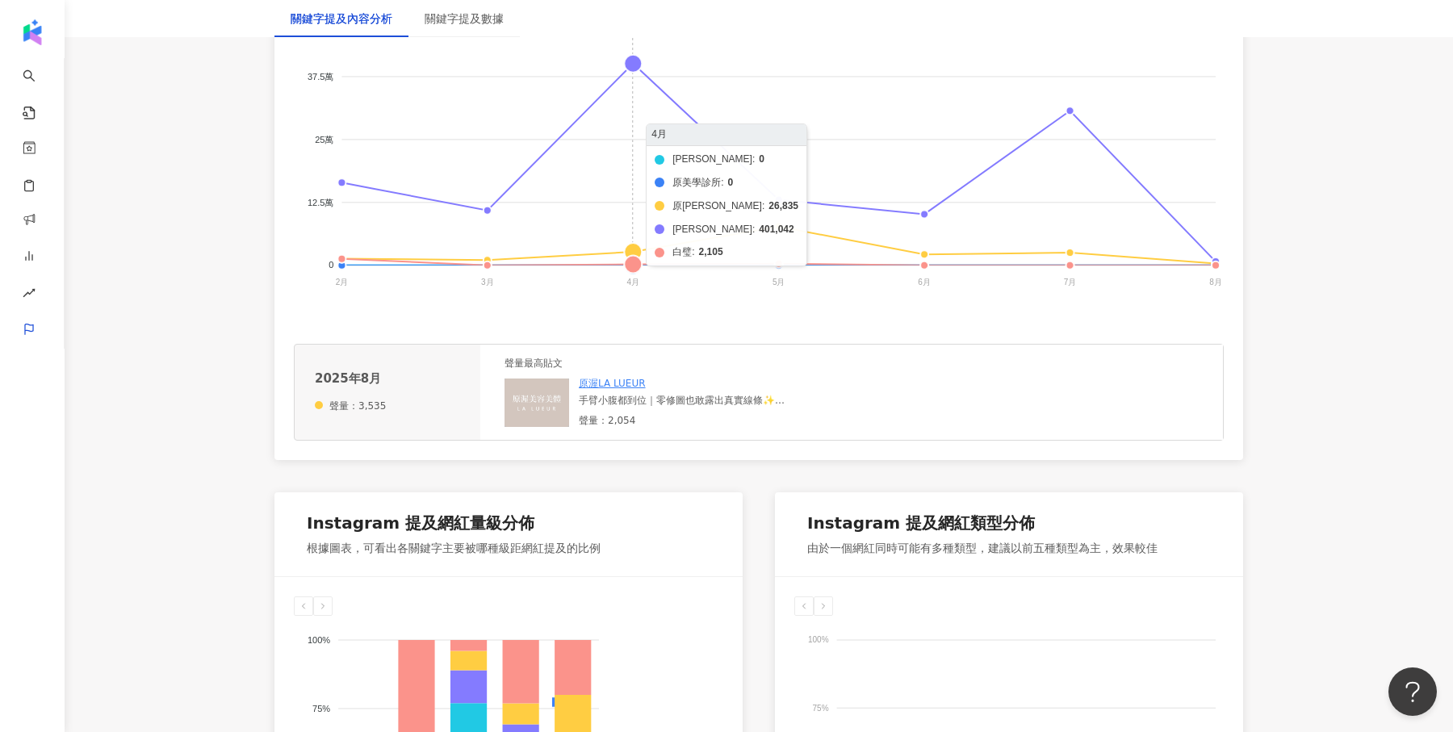
click at [630, 262] on foreignobject "樸之妍 原美學診所 原渥 愛爾麗 白璧" at bounding box center [759, 151] width 930 height 323
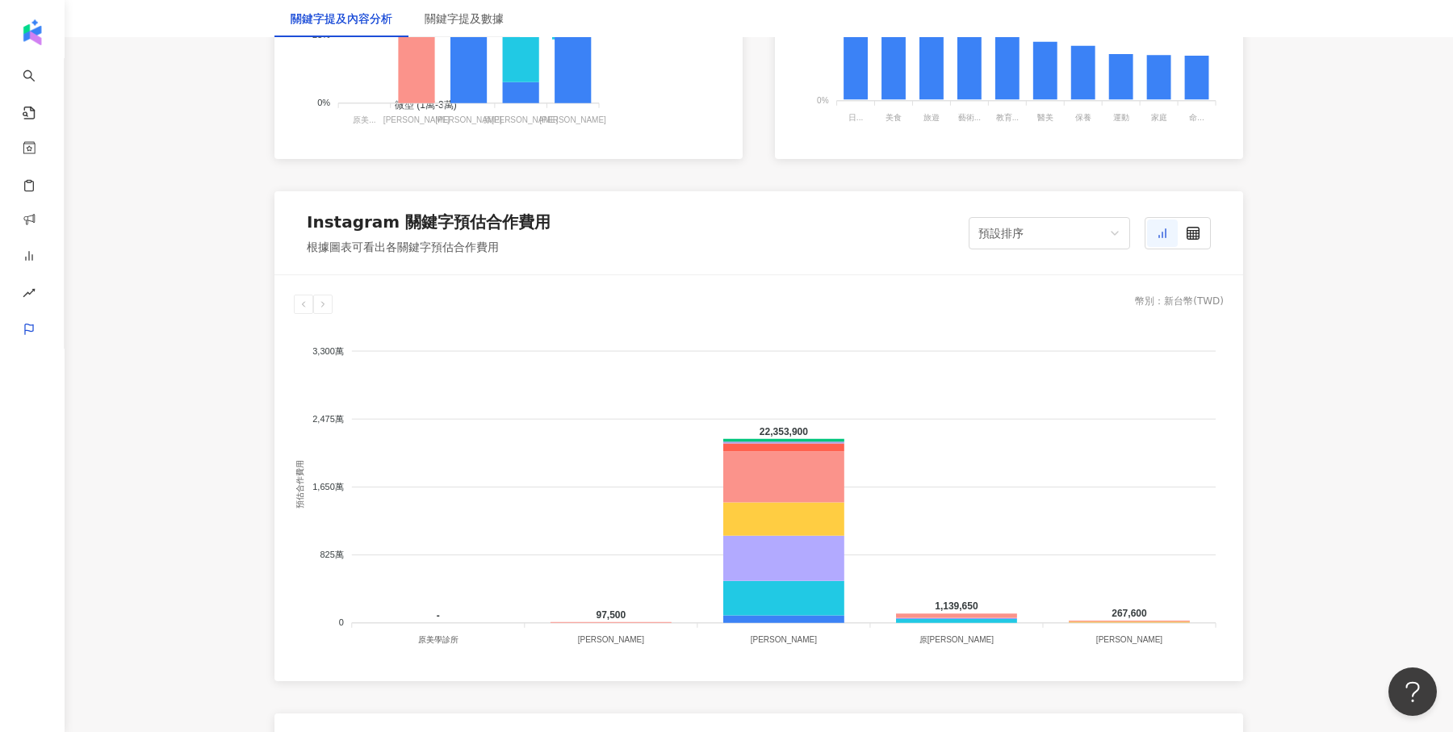
scroll to position [1240, 0]
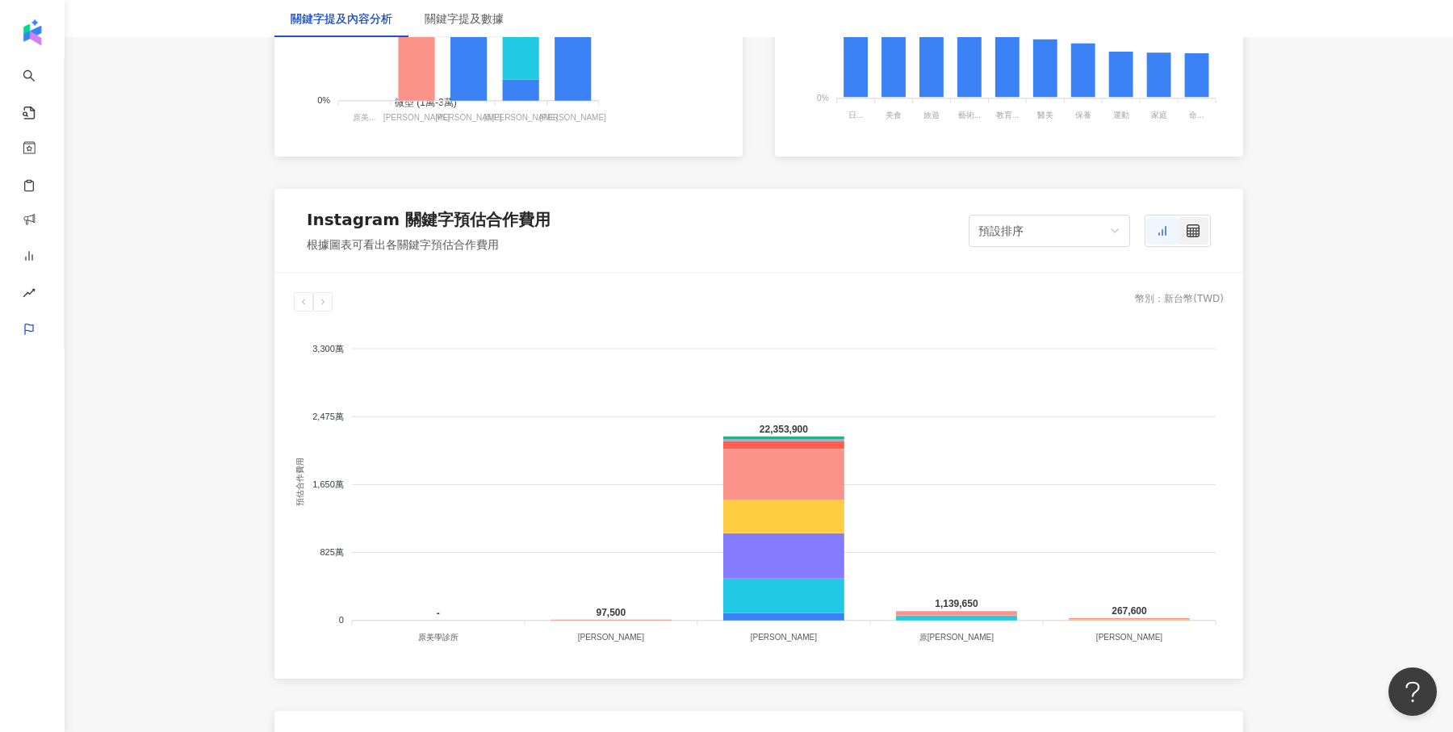
click at [1205, 226] on div at bounding box center [1193, 230] width 31 height 27
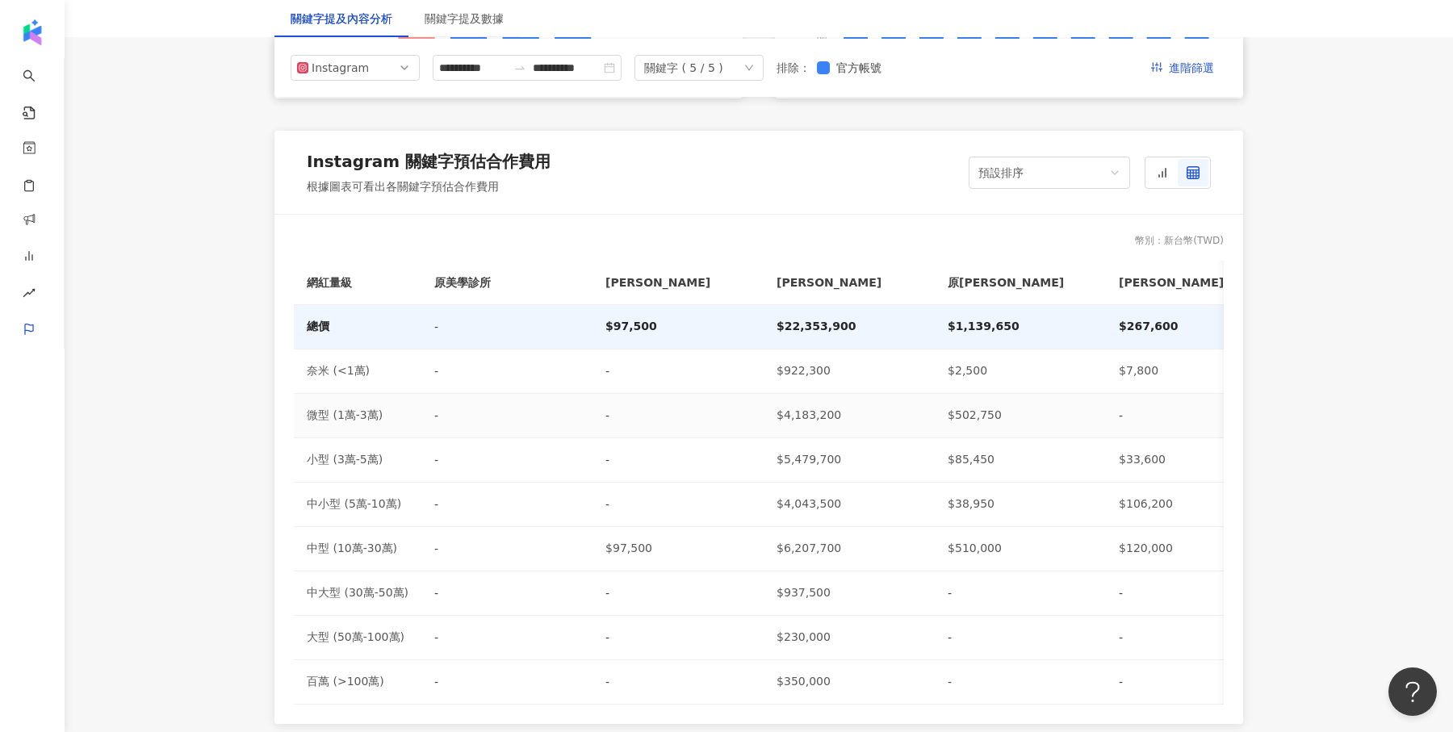
scroll to position [1282, 0]
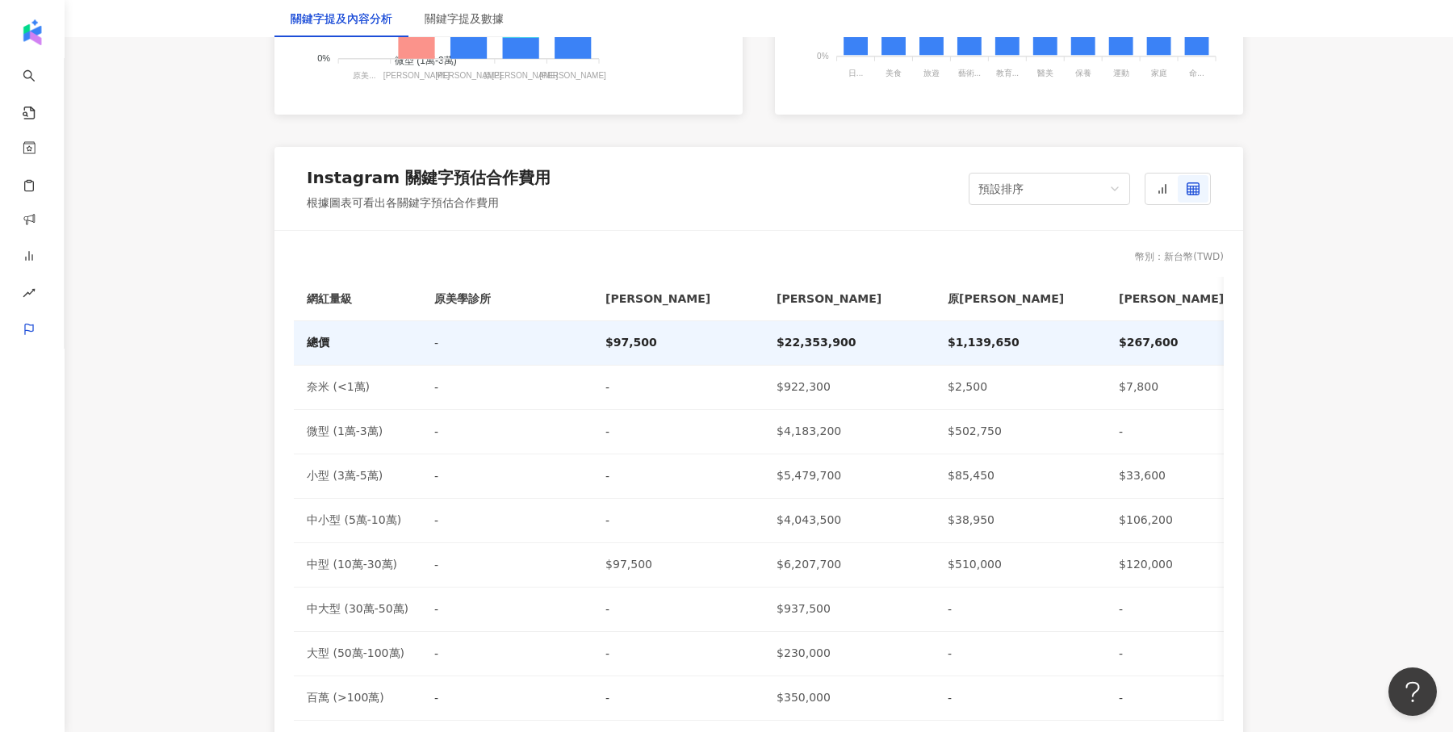
click at [1143, 181] on div "預設排序" at bounding box center [1090, 189] width 242 height 32
click at [1162, 188] on line at bounding box center [1162, 190] width 0 height 6
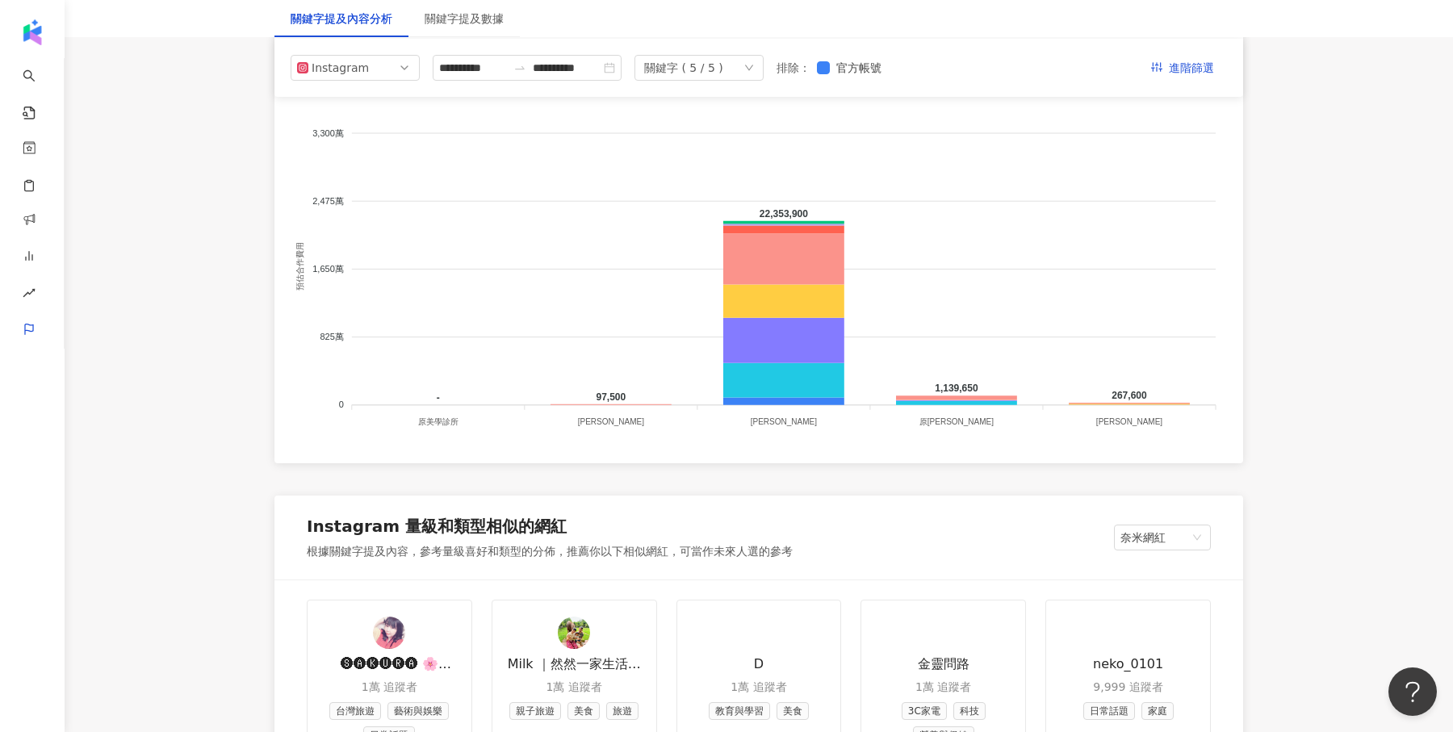
scroll to position [1332, 0]
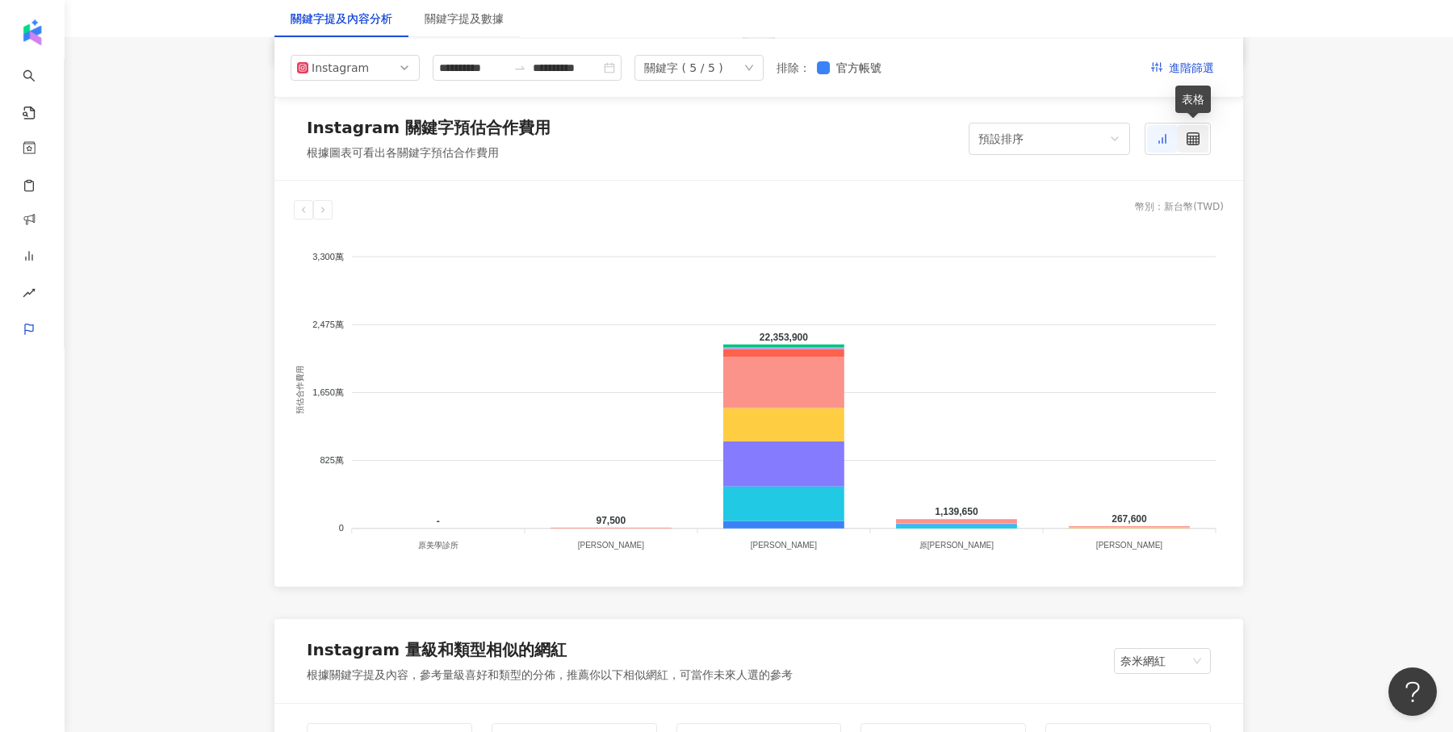
click at [1195, 140] on icon at bounding box center [1193, 138] width 13 height 13
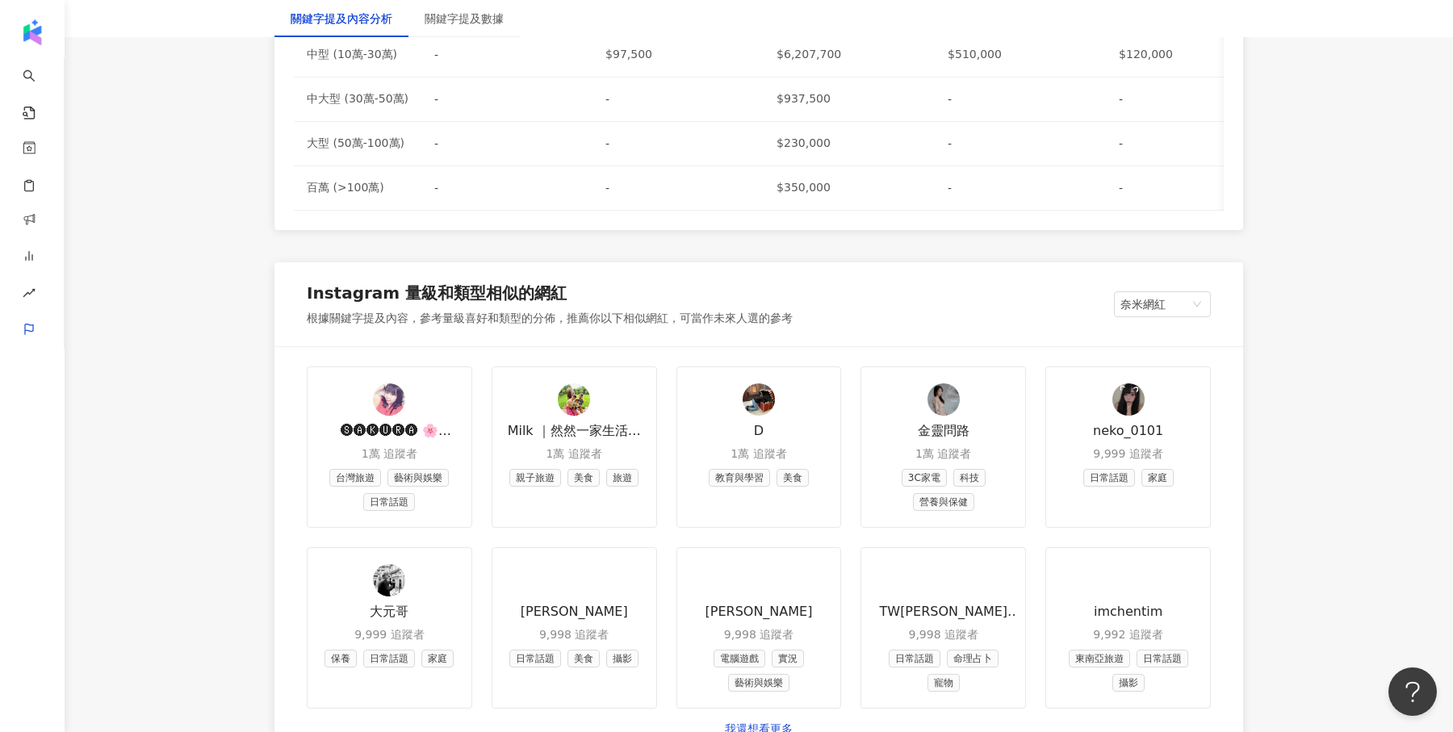
scroll to position [1839, 0]
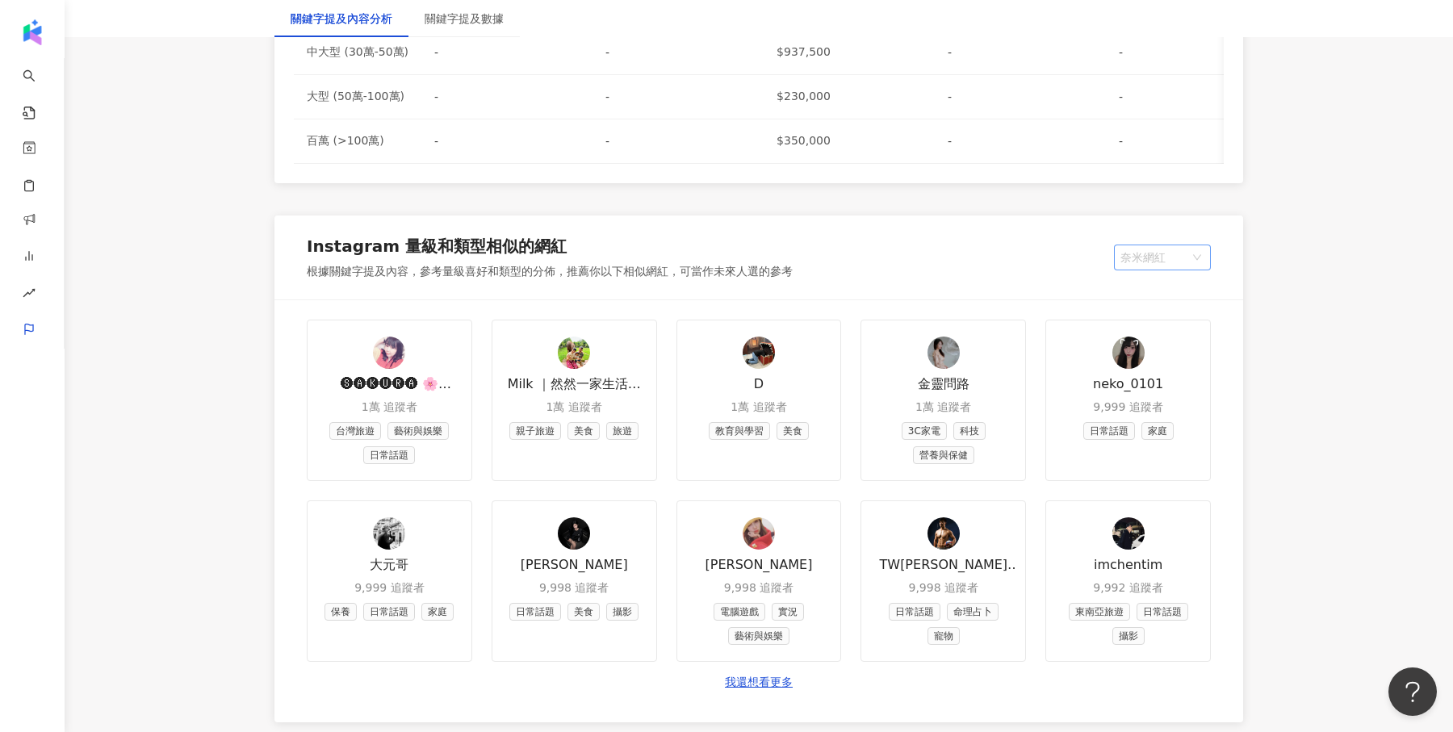
click at [1130, 249] on span "奈米網紅" at bounding box center [1163, 257] width 84 height 24
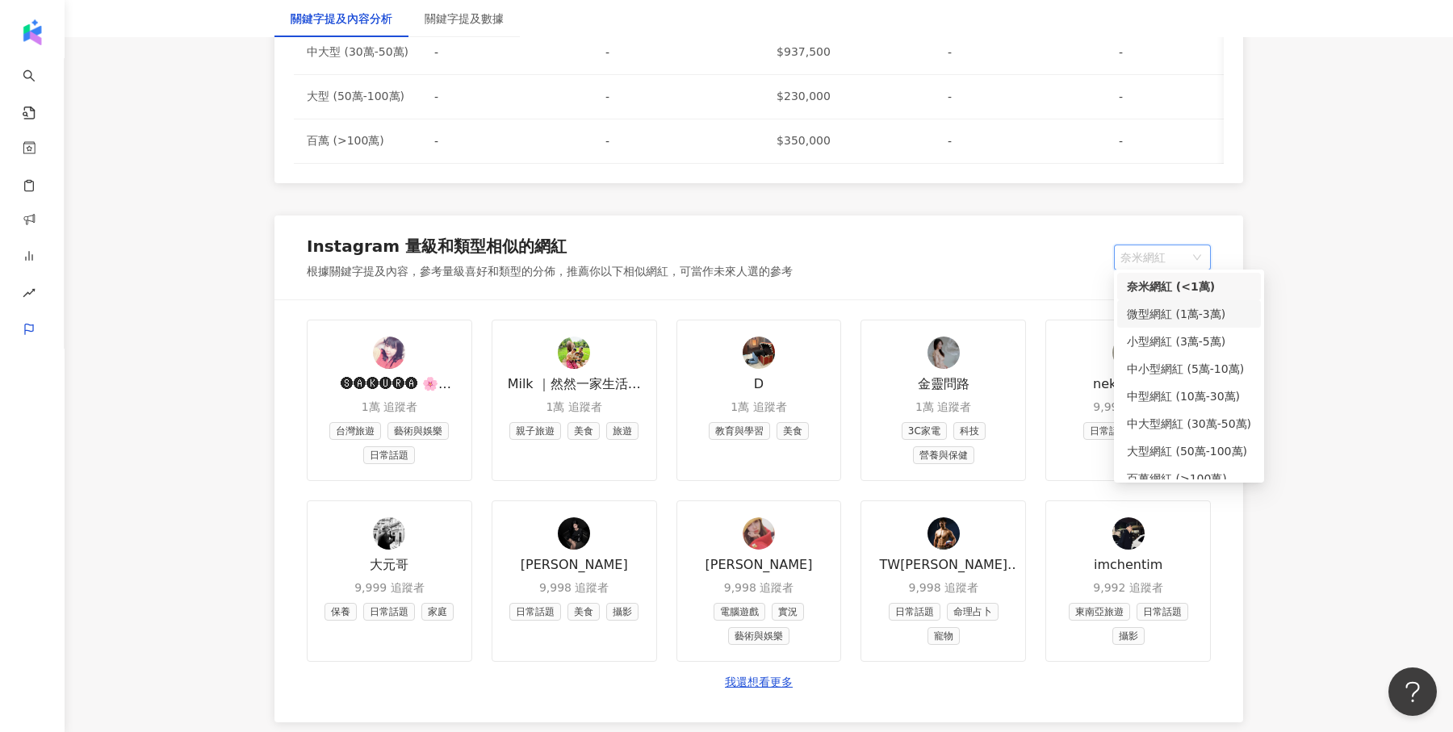
click at [1151, 303] on div "微型網紅 (1萬-3萬)" at bounding box center [1189, 313] width 144 height 27
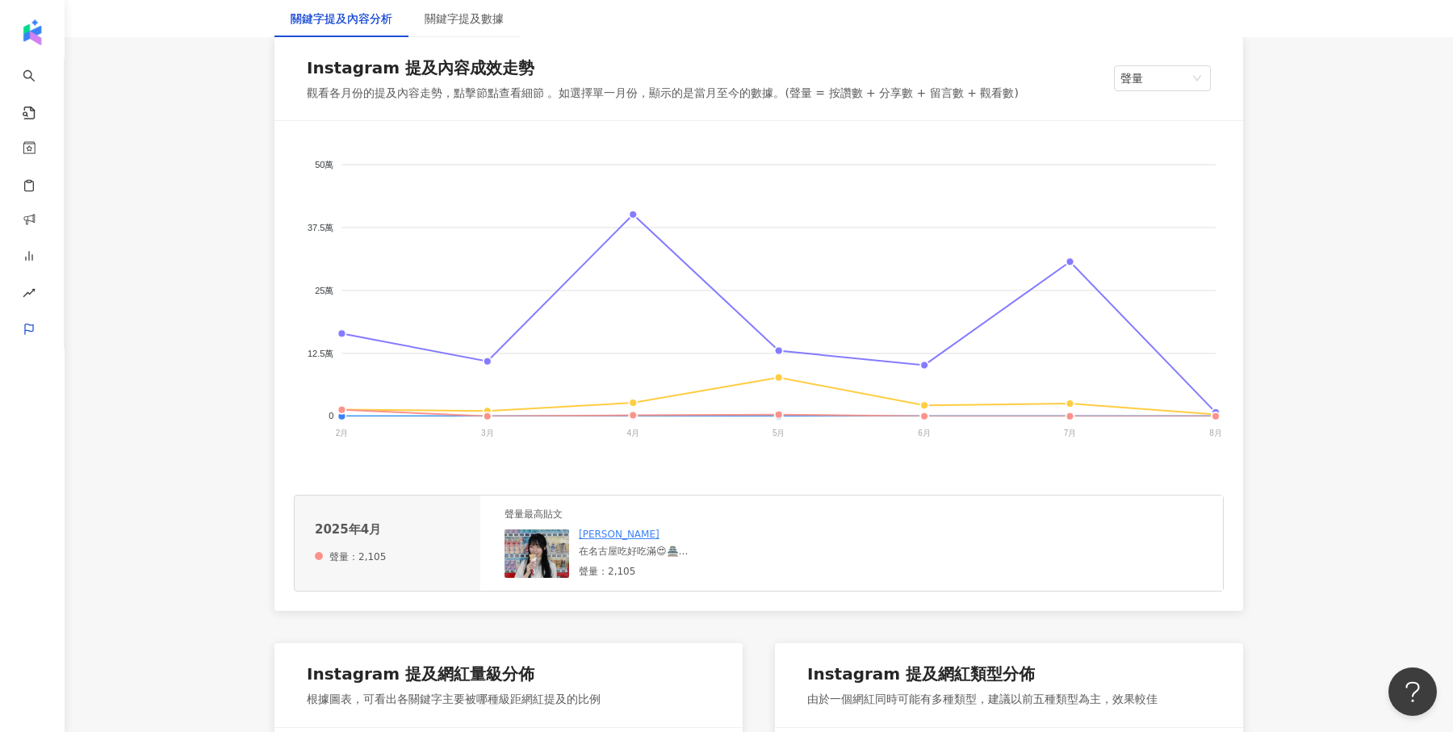
scroll to position [527, 0]
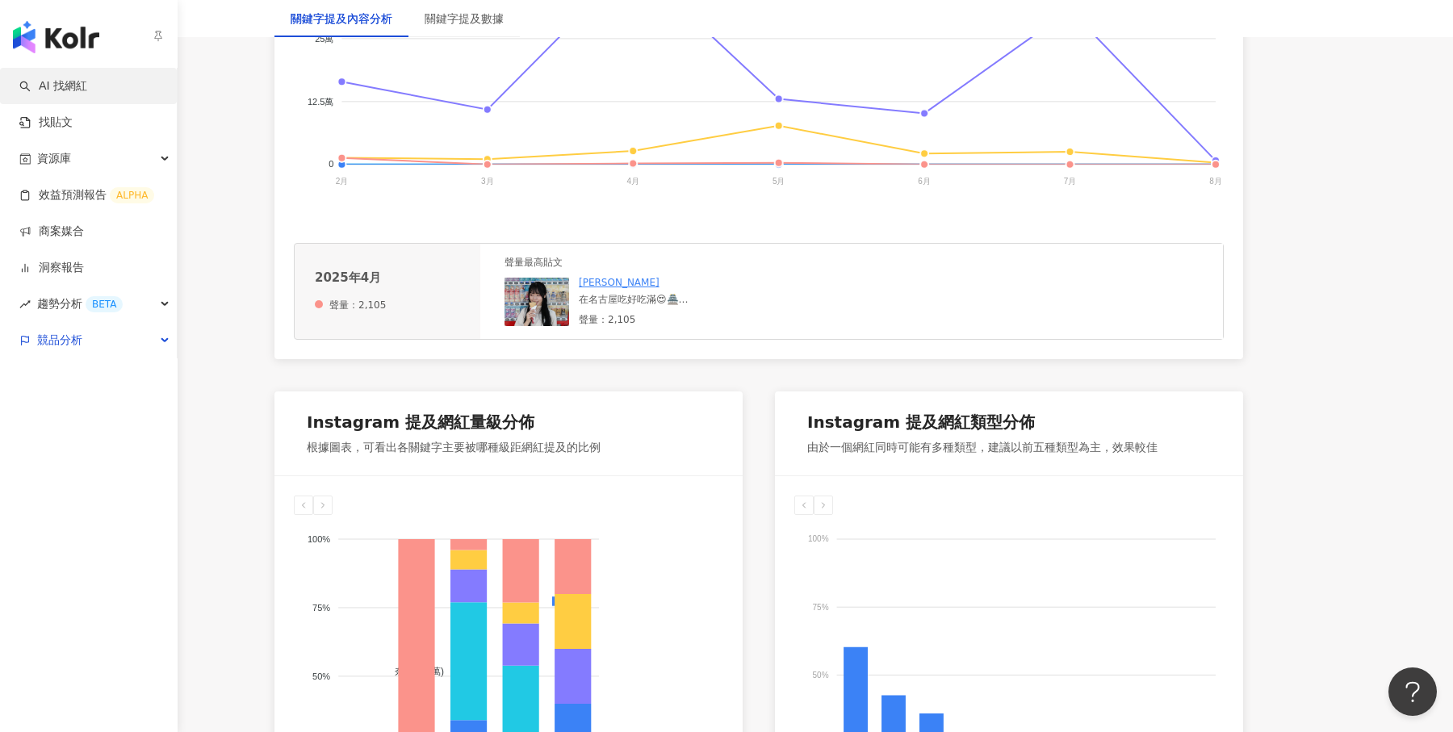
click at [41, 90] on link "AI 找網紅" at bounding box center [53, 86] width 68 height 16
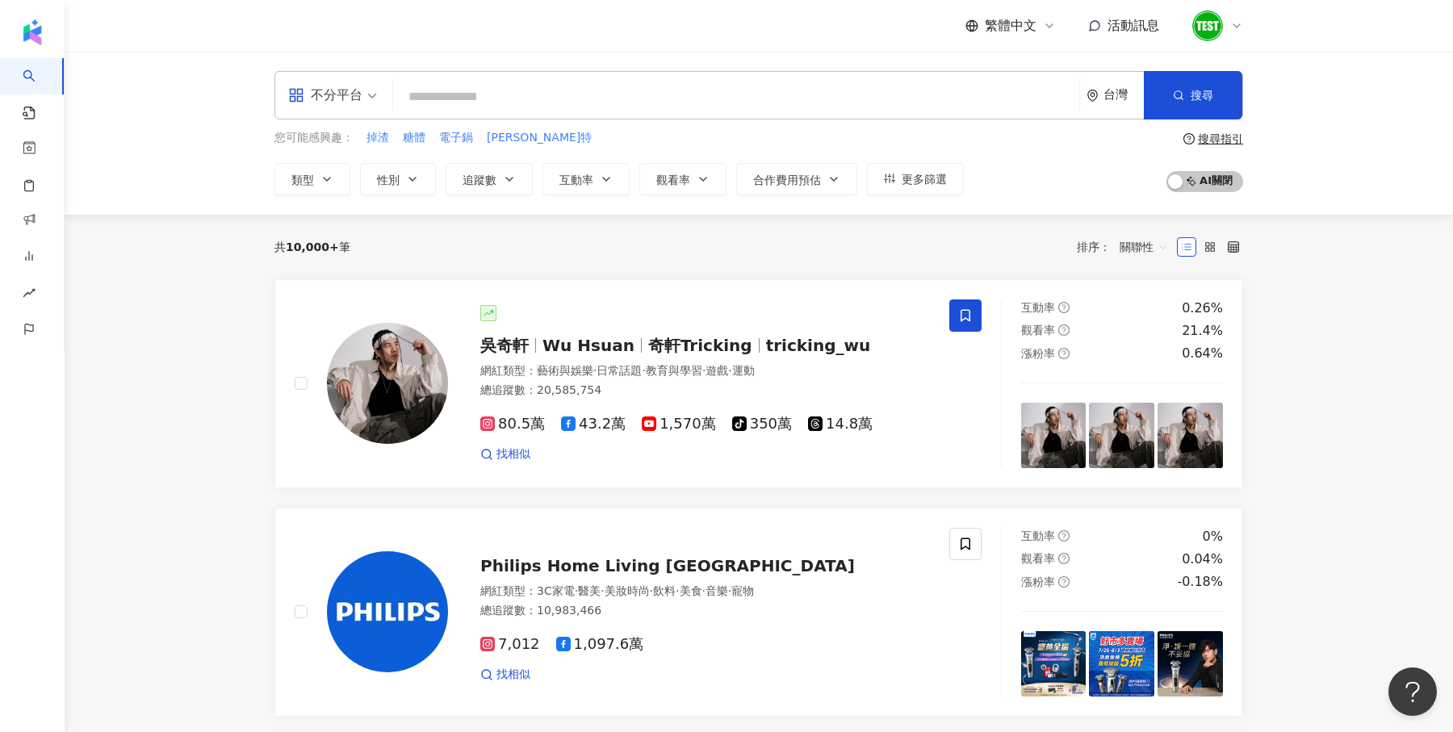
click at [312, 93] on div "不分平台" at bounding box center [325, 95] width 74 height 26
click at [374, 167] on div "Instagram" at bounding box center [337, 170] width 91 height 20
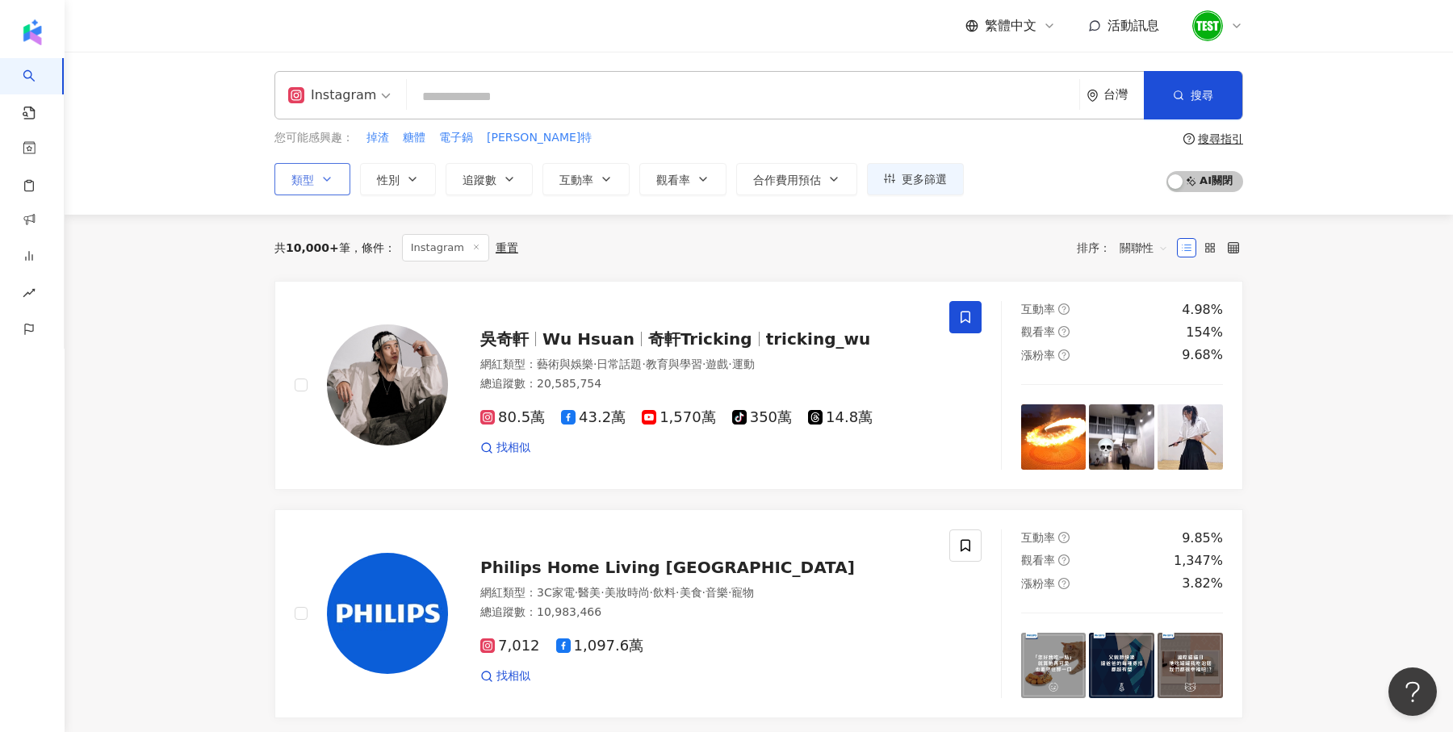
click at [290, 187] on button "類型" at bounding box center [312, 179] width 76 height 32
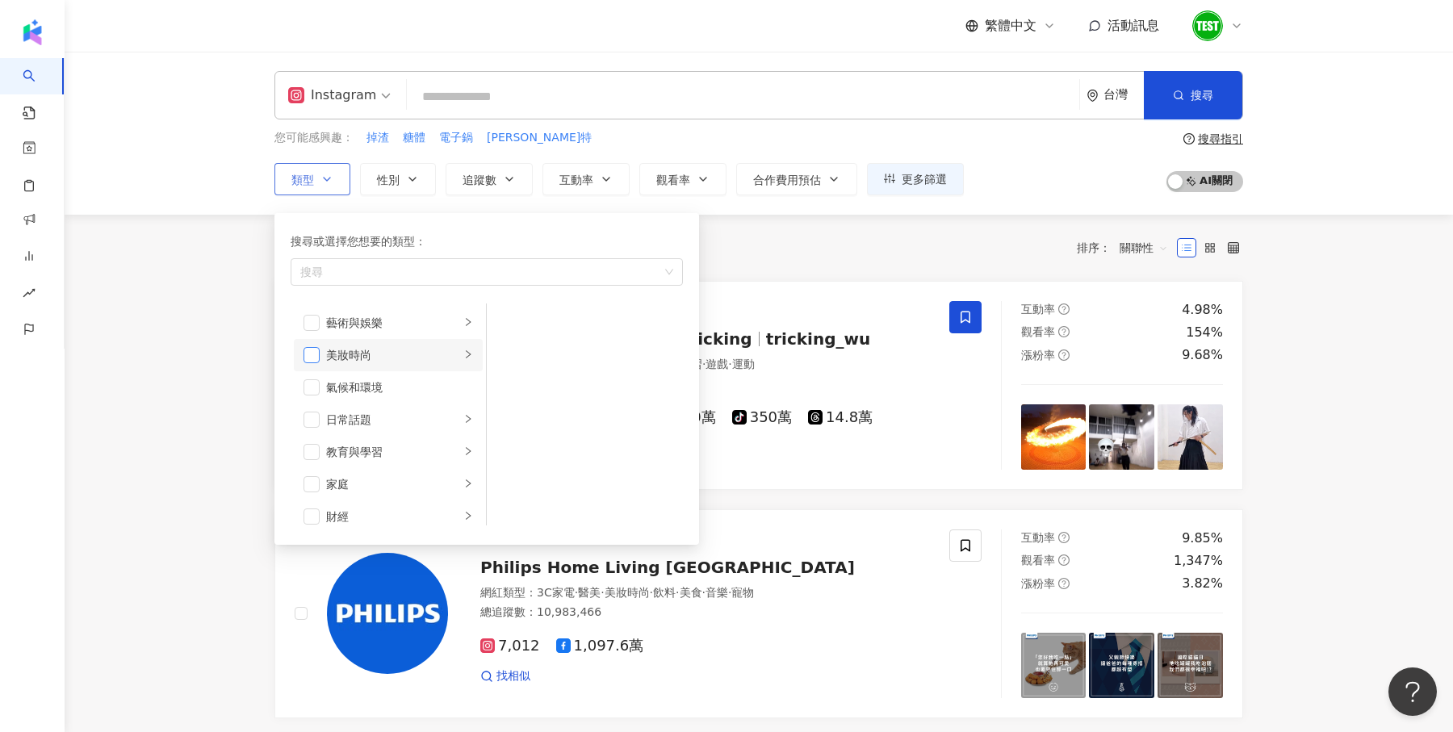
click at [312, 347] on span "button" at bounding box center [312, 355] width 16 height 16
click at [315, 404] on span "button" at bounding box center [312, 406] width 16 height 16
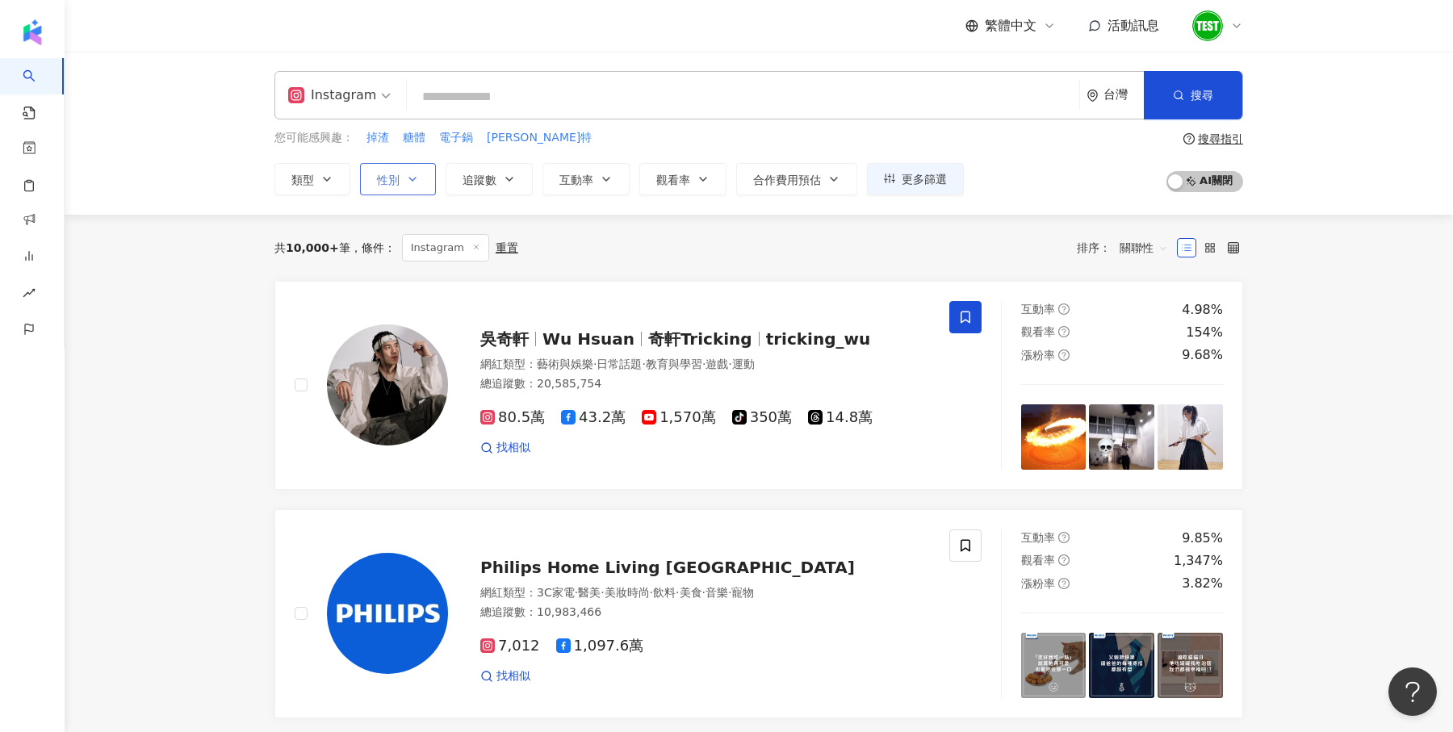
click at [396, 169] on button "性別" at bounding box center [398, 179] width 76 height 32
click at [631, 243] on div "共 10,000+ 筆 條件 ： Instagram 重置 排序： 關聯性" at bounding box center [758, 247] width 969 height 27
click at [329, 191] on button "類型" at bounding box center [312, 179] width 76 height 32
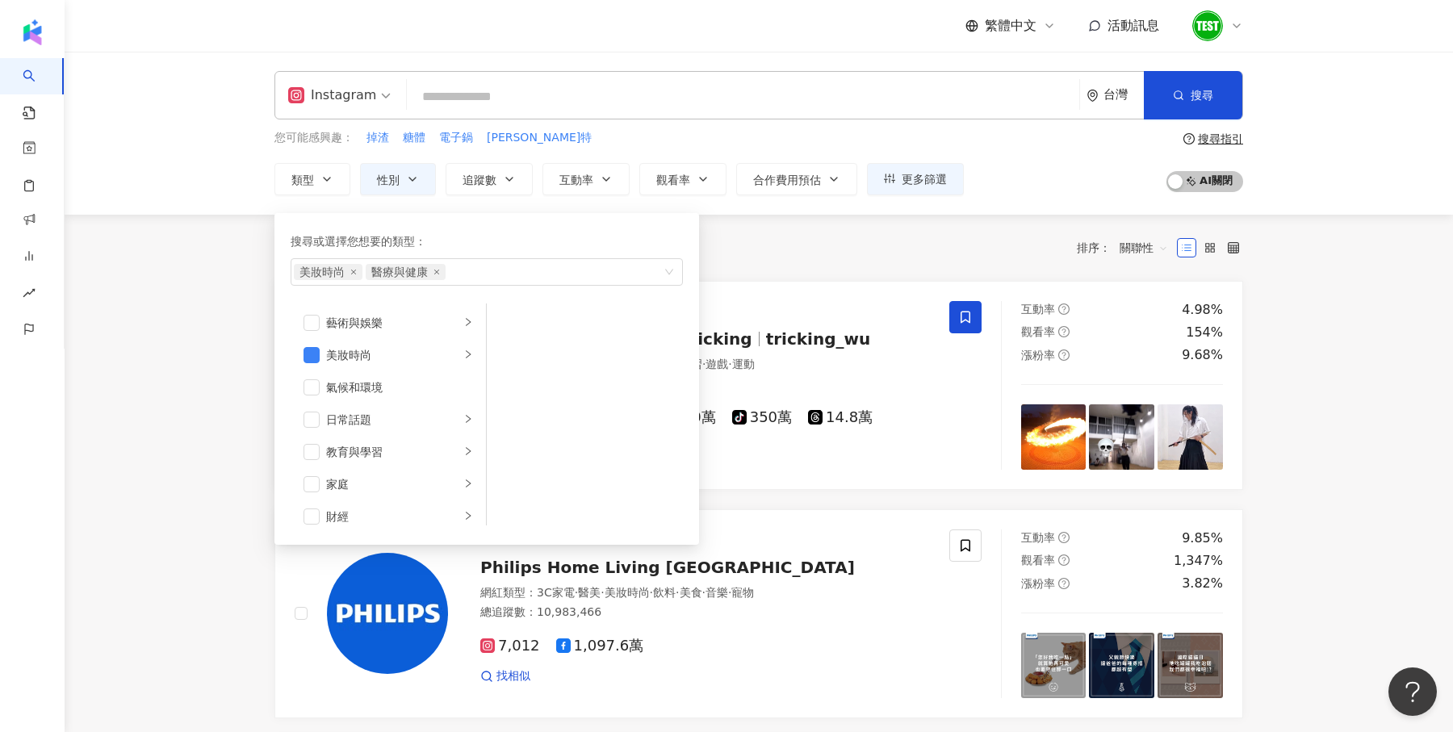
click at [861, 271] on div "共 10,000+ 筆 條件 ： Instagram 重置 排序： 關聯性" at bounding box center [758, 248] width 969 height 66
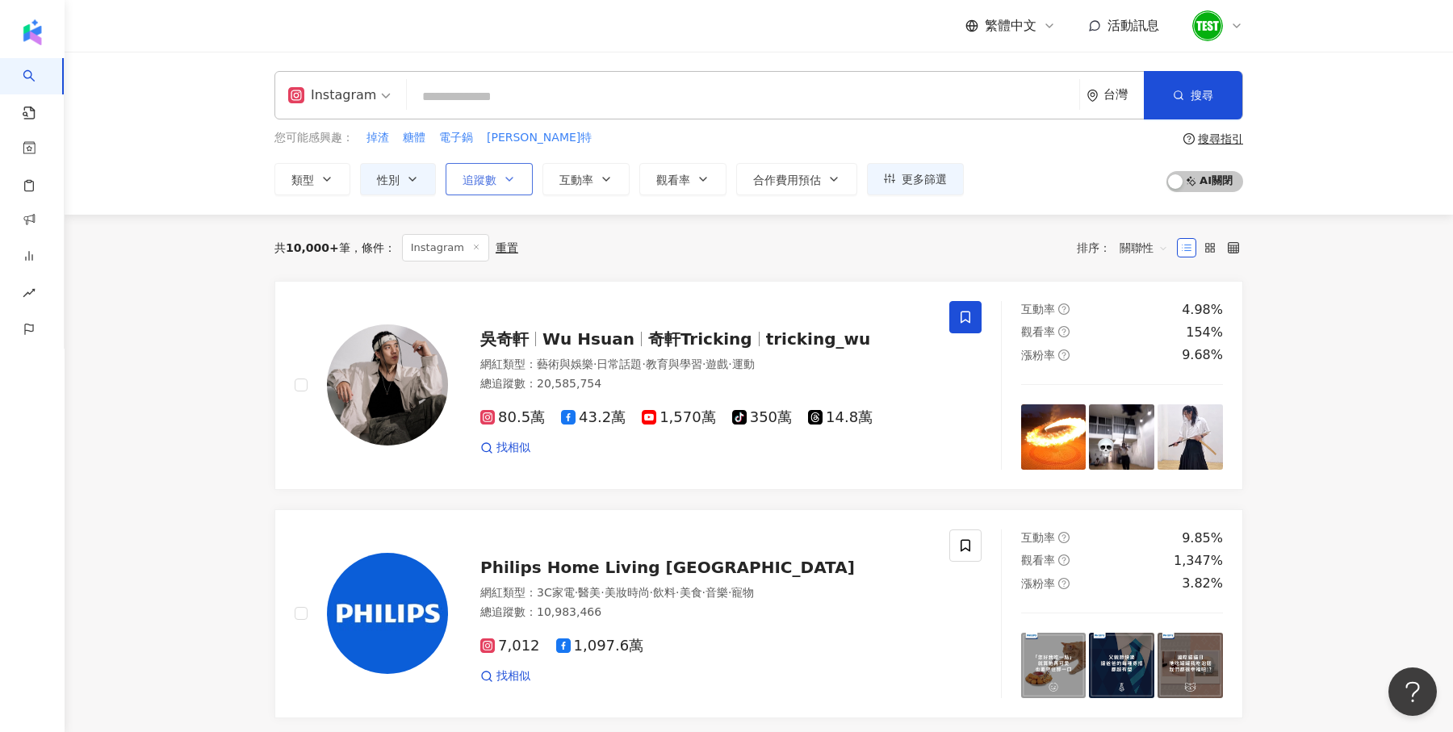
click at [492, 191] on button "追蹤數" at bounding box center [489, 179] width 87 height 32
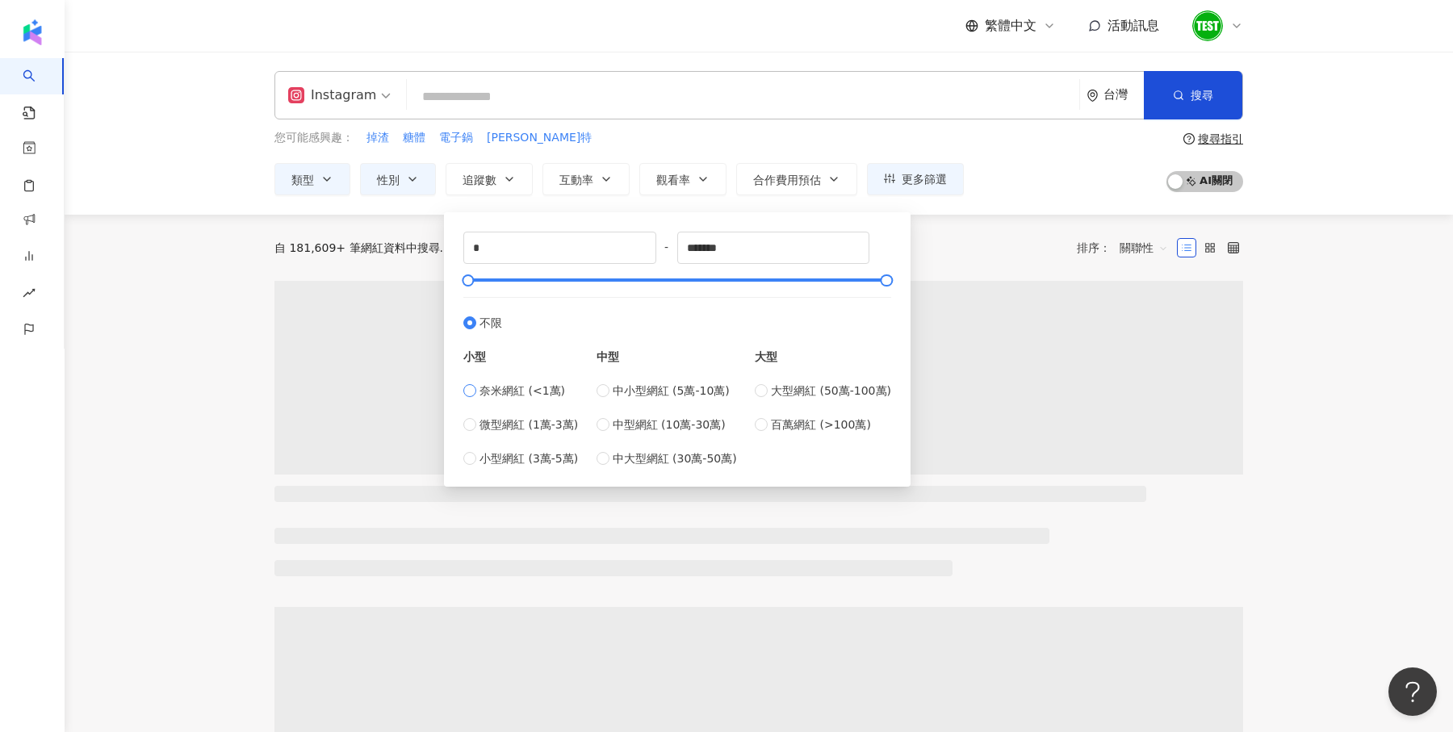
click at [529, 396] on span "奈米網紅 (<1萬)" at bounding box center [523, 391] width 86 height 18
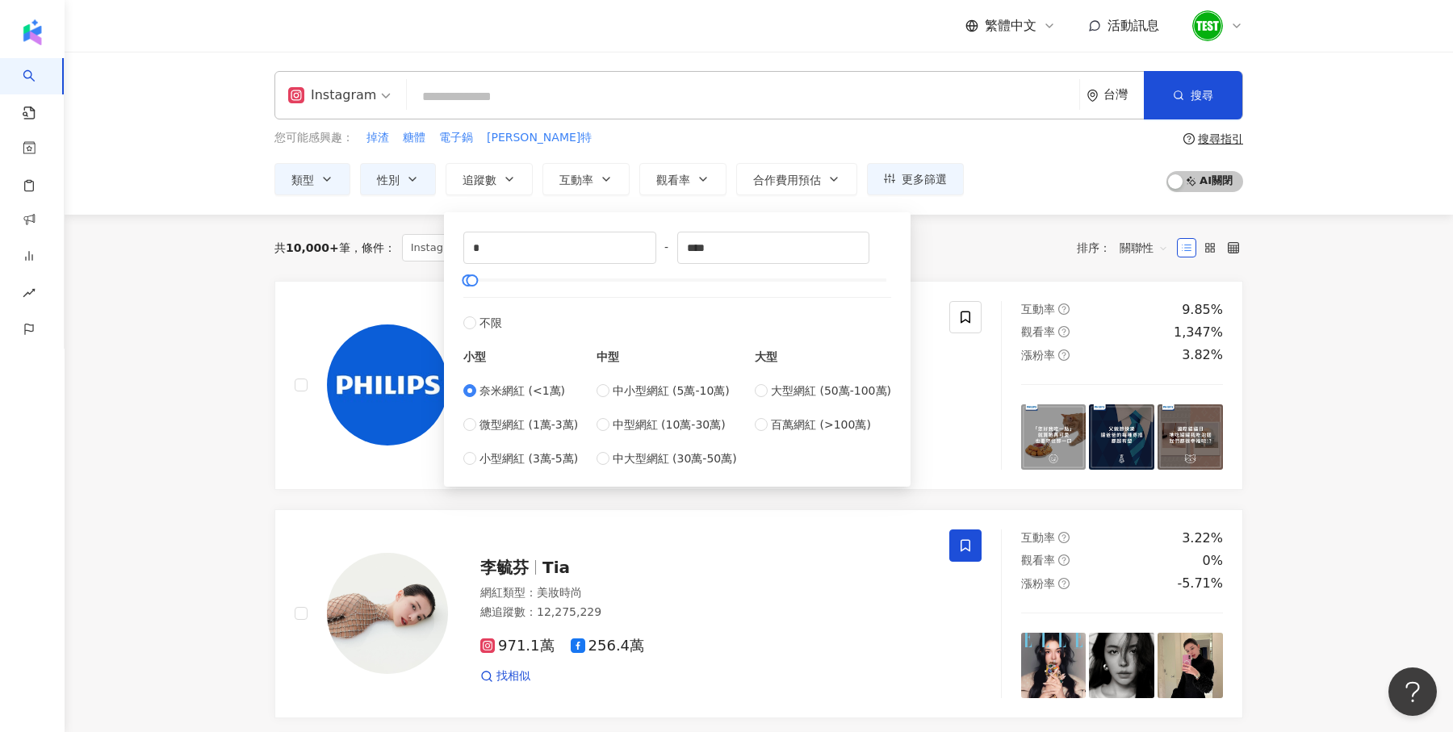
type input "****"
click at [1053, 220] on div "共 10,000+ 筆 條件 ： Instagram 美妝時尚, 醫療與健康 重置 排序： 關聯性" at bounding box center [758, 248] width 969 height 66
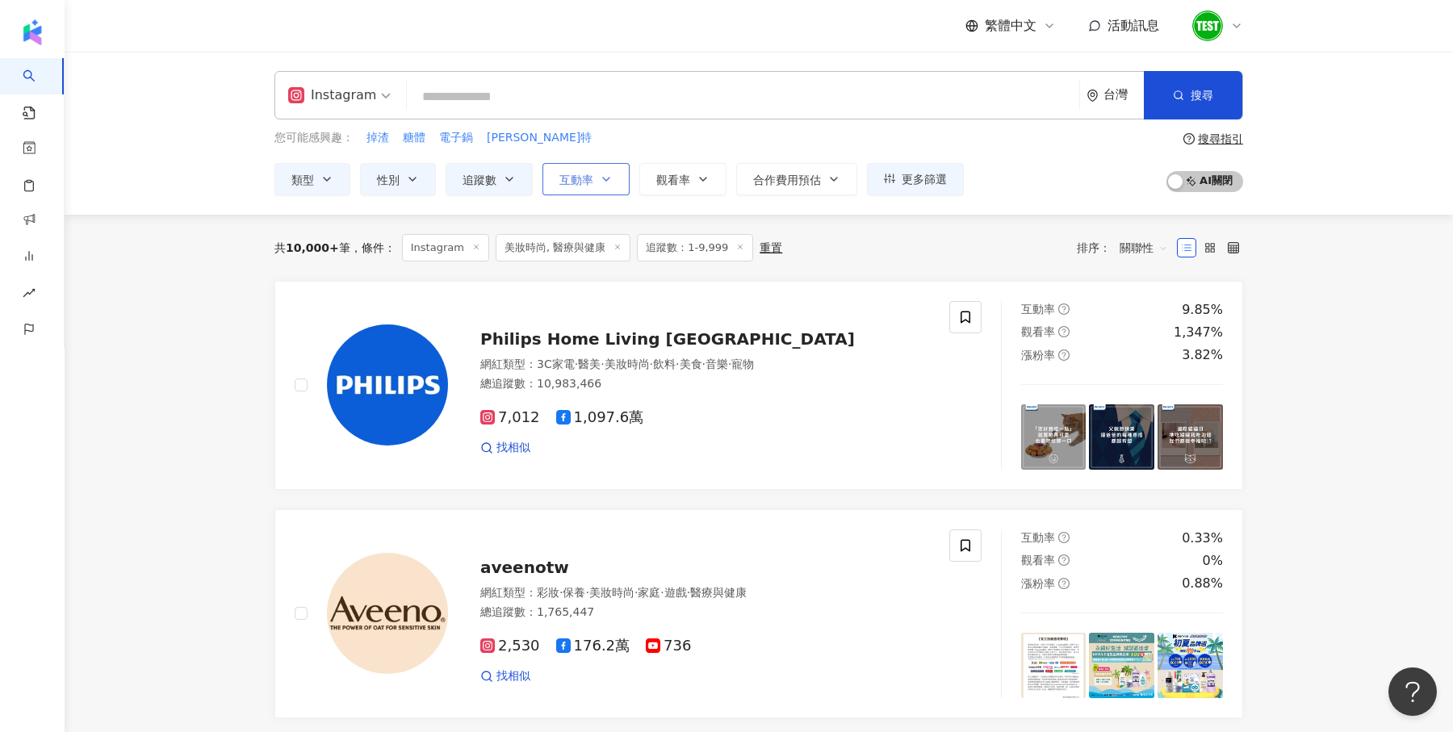
click at [600, 175] on icon "button" at bounding box center [606, 179] width 13 height 13
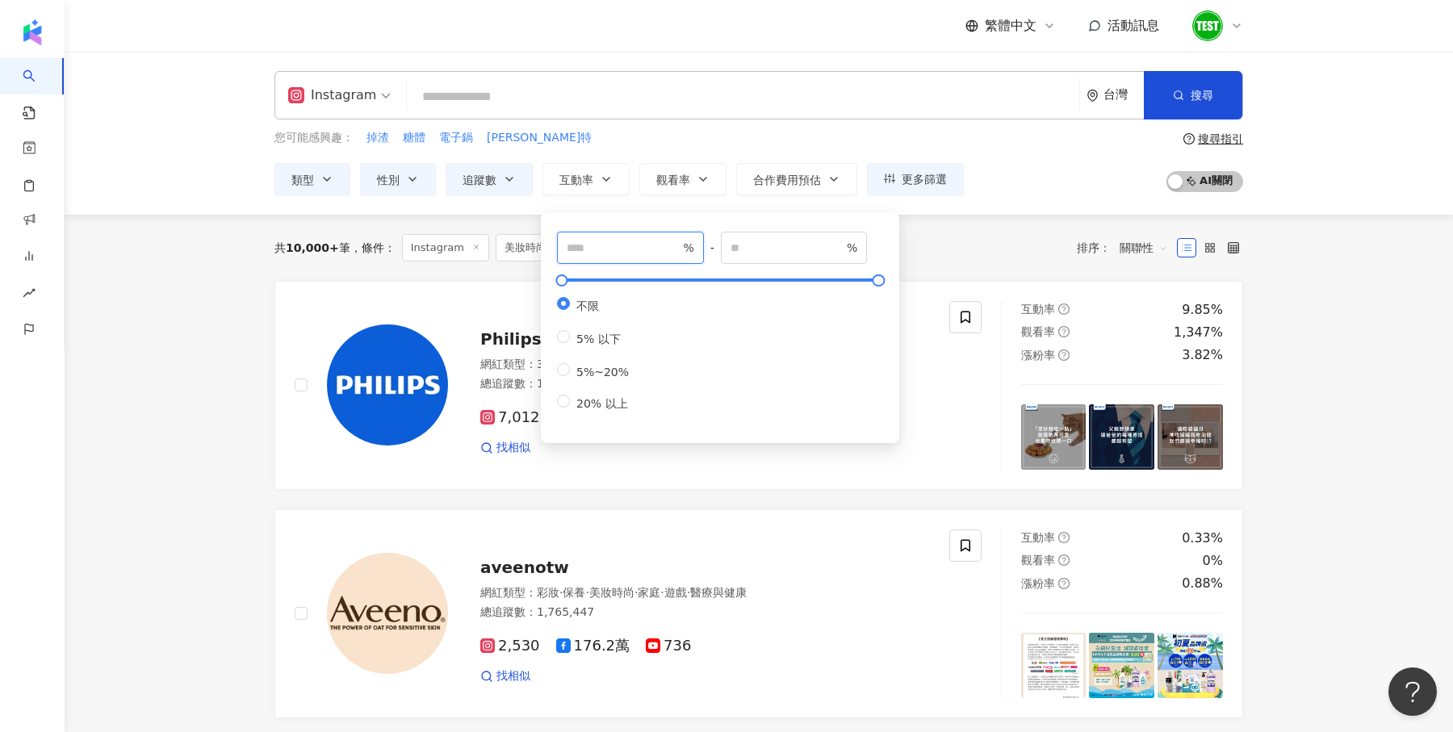
click at [590, 248] on input "number" at bounding box center [623, 248] width 113 height 18
type input "*"
click at [991, 228] on div "共 10,000+ 筆 條件 ： Instagram 美妝時尚, 醫療與健康 追蹤數：1-9,999 重置 排序： 關聯性" at bounding box center [758, 248] width 969 height 66
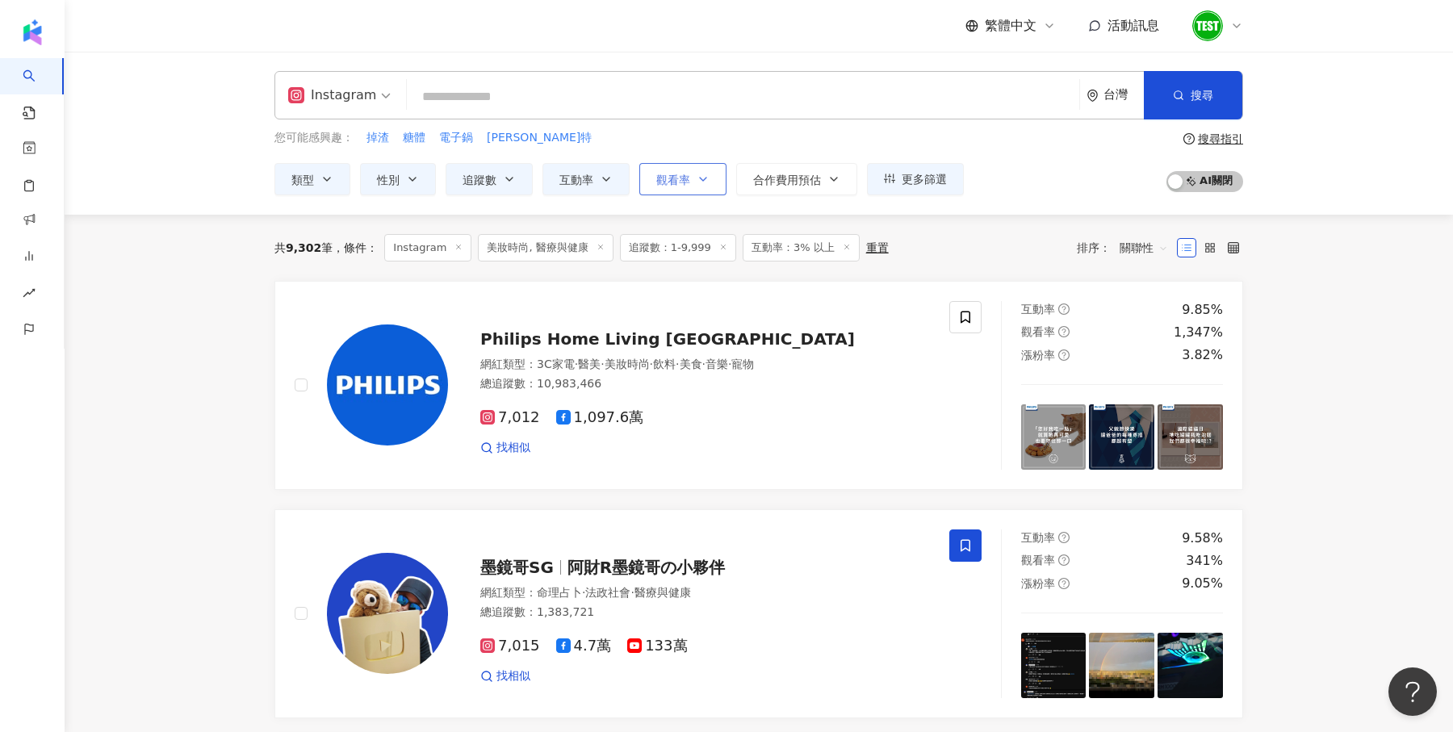
click at [706, 170] on button "觀看率" at bounding box center [682, 179] width 87 height 32
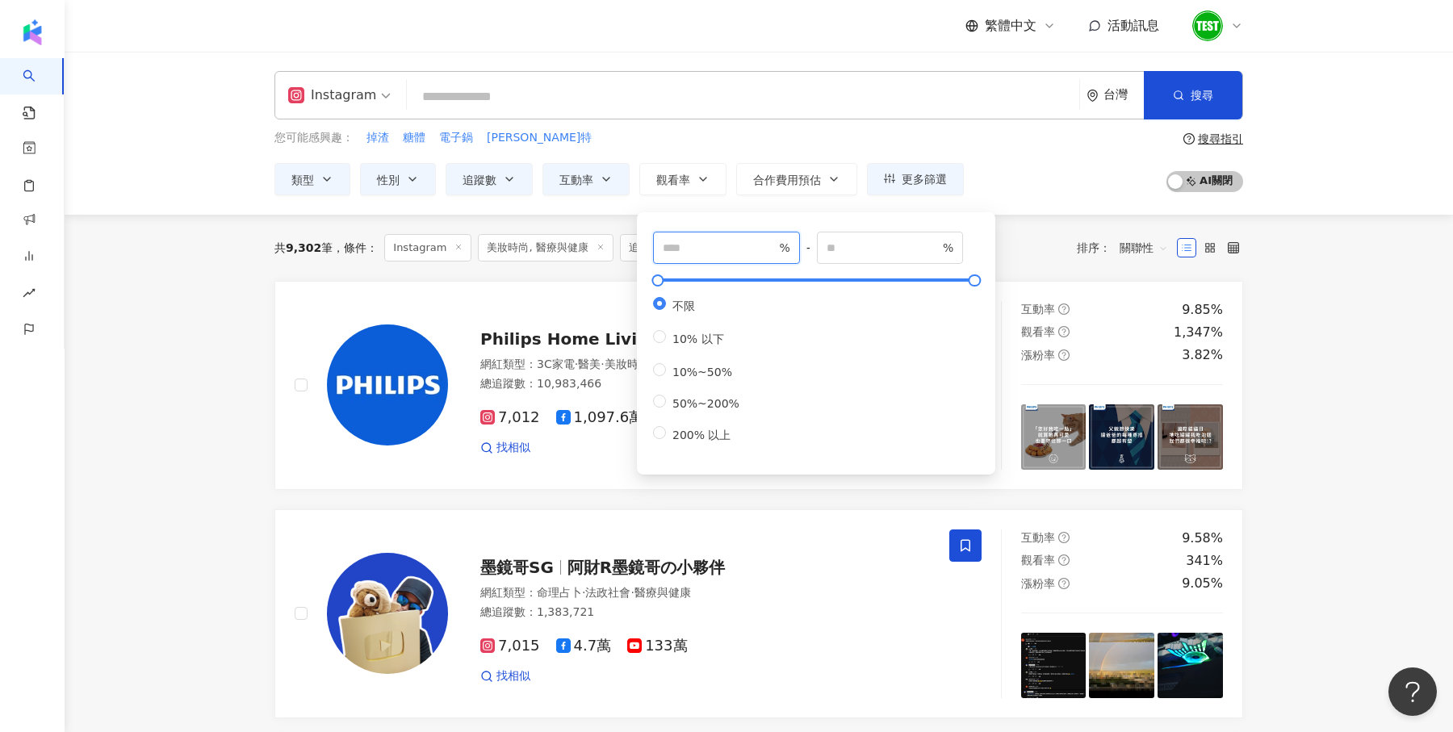
click at [703, 251] on input "number" at bounding box center [719, 248] width 113 height 18
type input "**"
click at [1078, 164] on div "您可能感興趣： 掉渣 糖體 電子鍋 麗克特 類型 性別 追蹤數 互動率 觀看率 合作費用預估 更多篩選 不限 女 男 其他 * - **** 不限 小型 奈米…" at bounding box center [758, 162] width 969 height 66
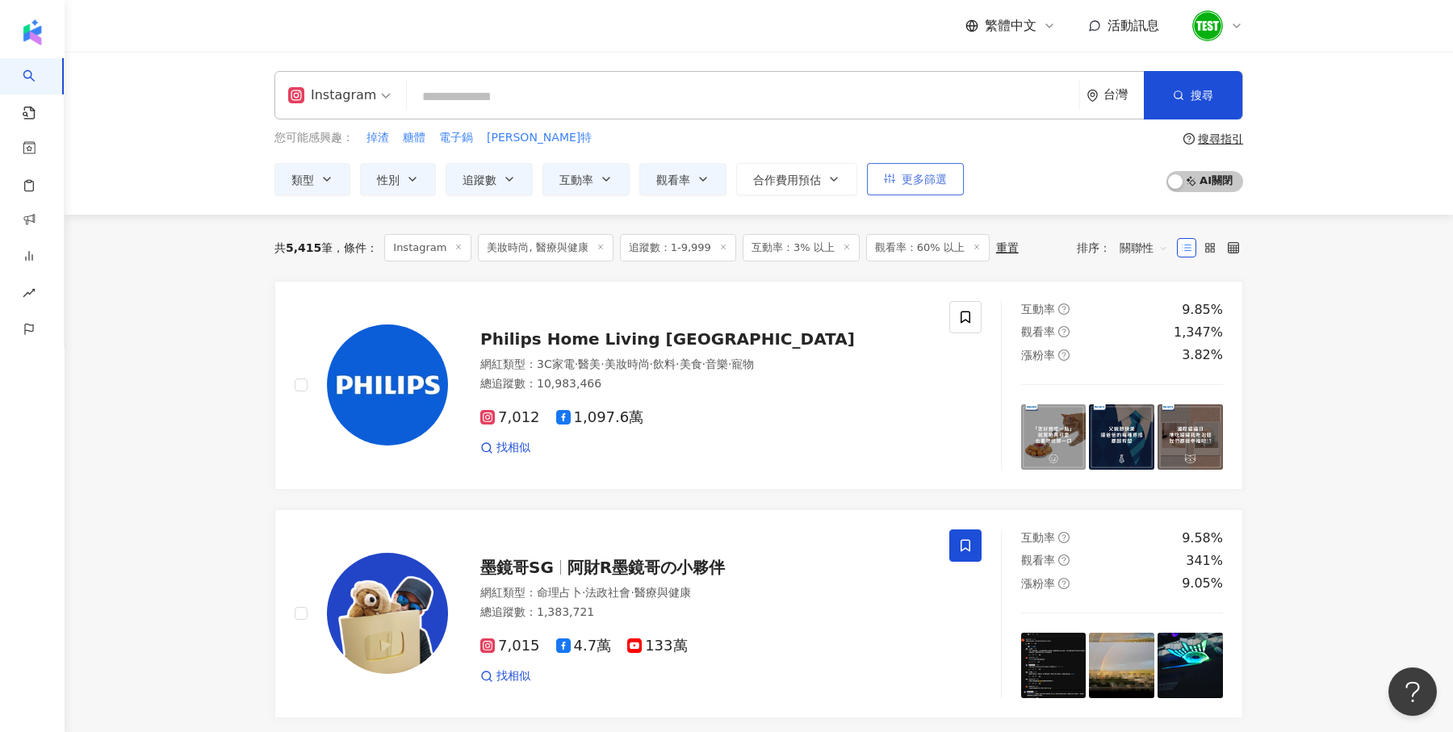
click at [895, 178] on button "更多篩選" at bounding box center [915, 179] width 97 height 32
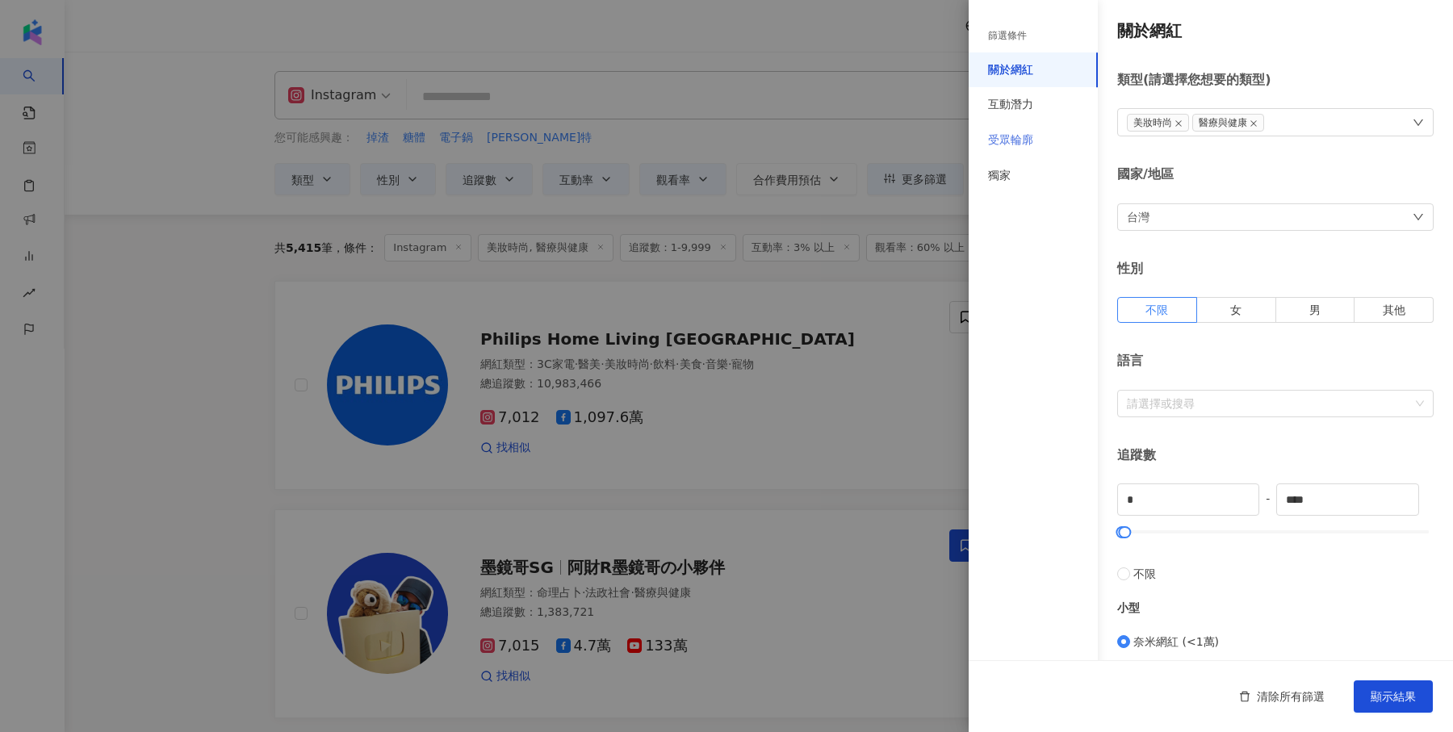
click at [1030, 132] on div "受眾輪廓" at bounding box center [1033, 141] width 129 height 36
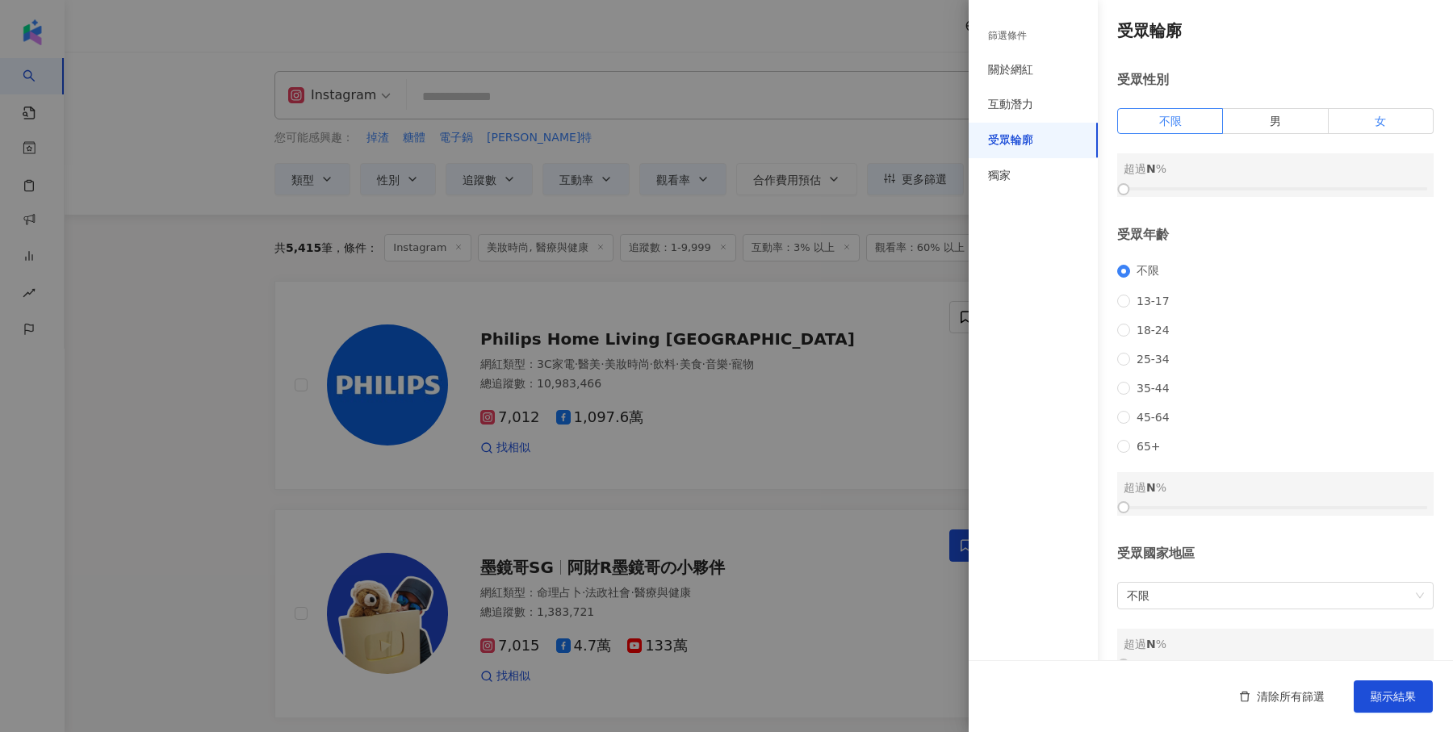
click at [1393, 111] on label "女" at bounding box center [1381, 121] width 105 height 26
click at [1119, 178] on div "女 超過 0 %" at bounding box center [1275, 175] width 316 height 44
click at [1121, 179] on div "女 超過 0 %" at bounding box center [1275, 175] width 316 height 44
drag, startPoint x: 1125, startPoint y: 188, endPoint x: 1284, endPoint y: 191, distance: 158.2
click at [1283, 191] on div at bounding box center [1278, 189] width 9 height 9
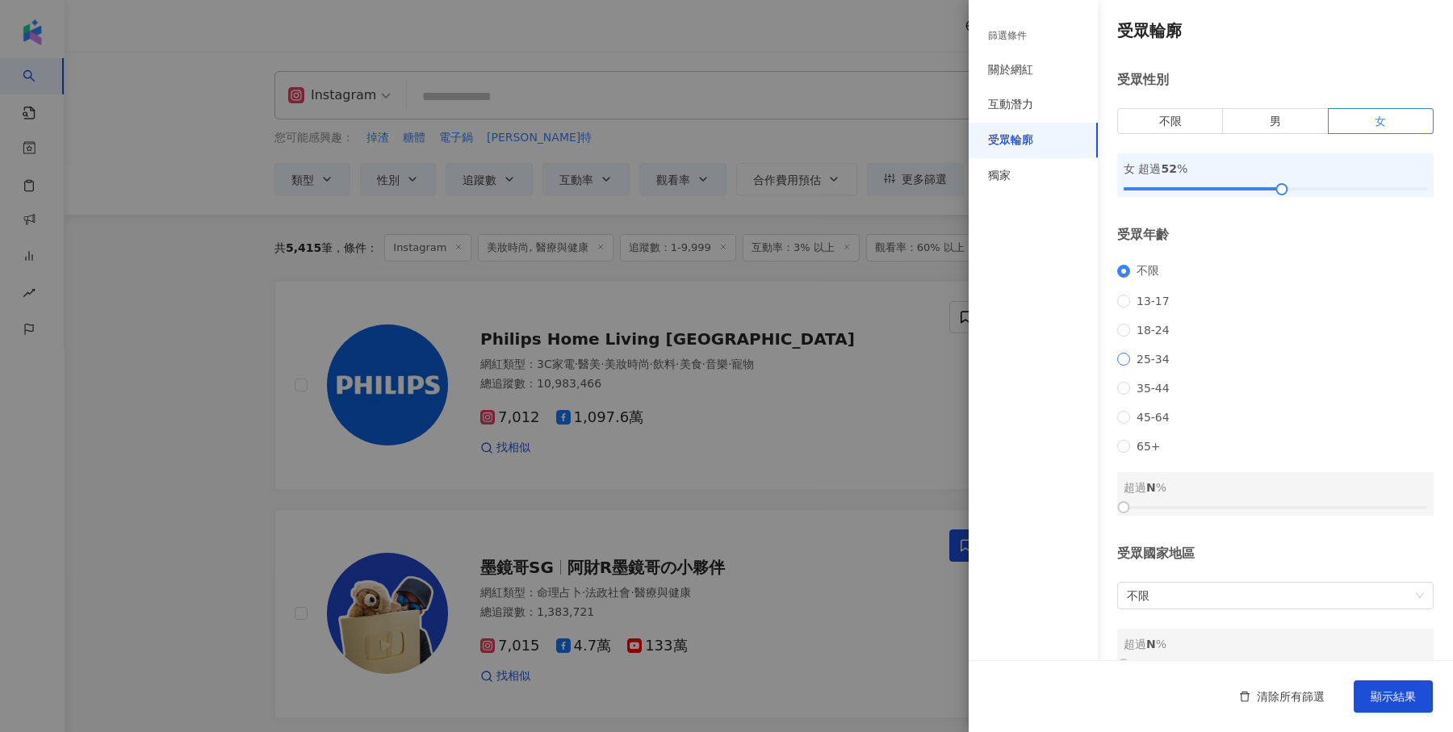
click at [1132, 366] on span "25-34" at bounding box center [1153, 359] width 46 height 13
drag, startPoint x: 1125, startPoint y: 529, endPoint x: 1214, endPoint y: 533, distance: 89.7
click at [1198, 512] on div at bounding box center [1193, 507] width 9 height 9
click at [1375, 688] on button "顯示結果" at bounding box center [1393, 697] width 79 height 32
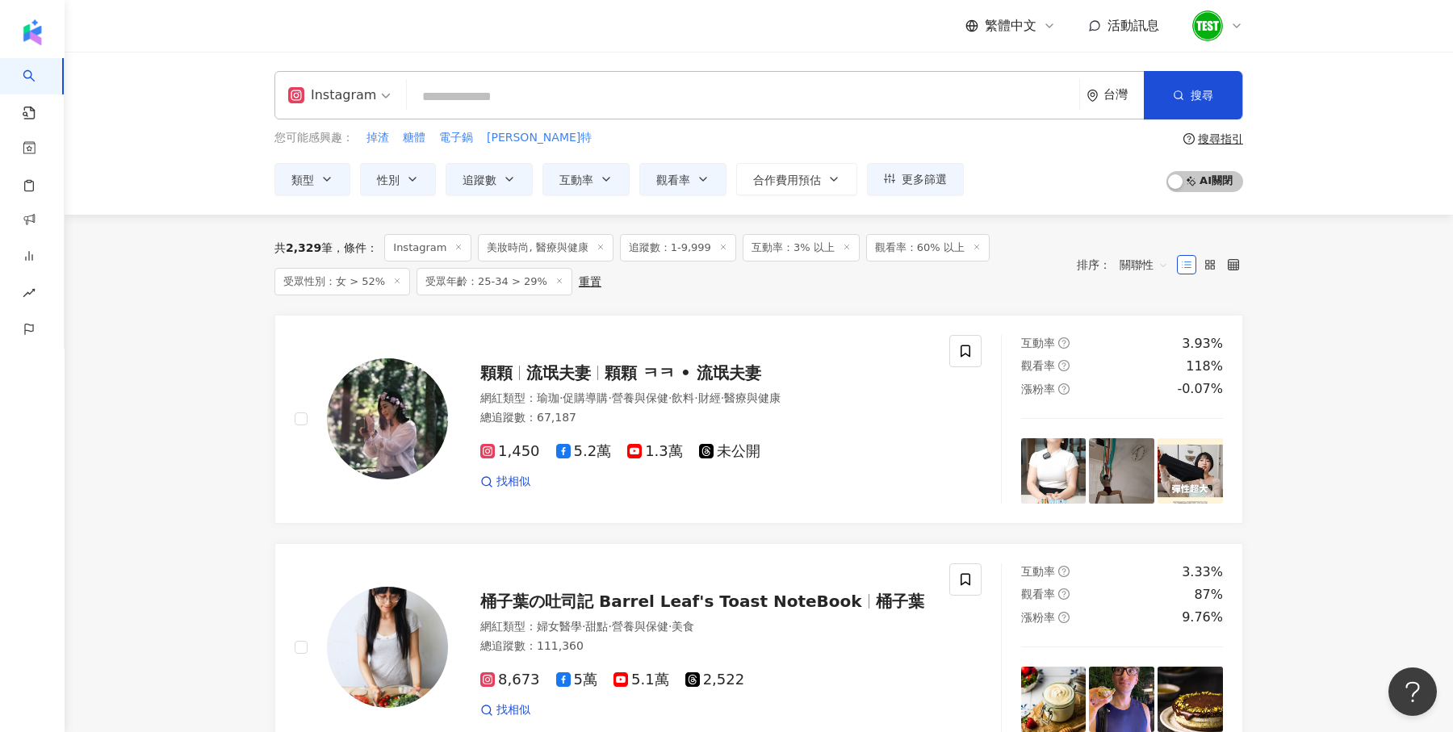
click at [579, 283] on div "重置" at bounding box center [590, 281] width 23 height 13
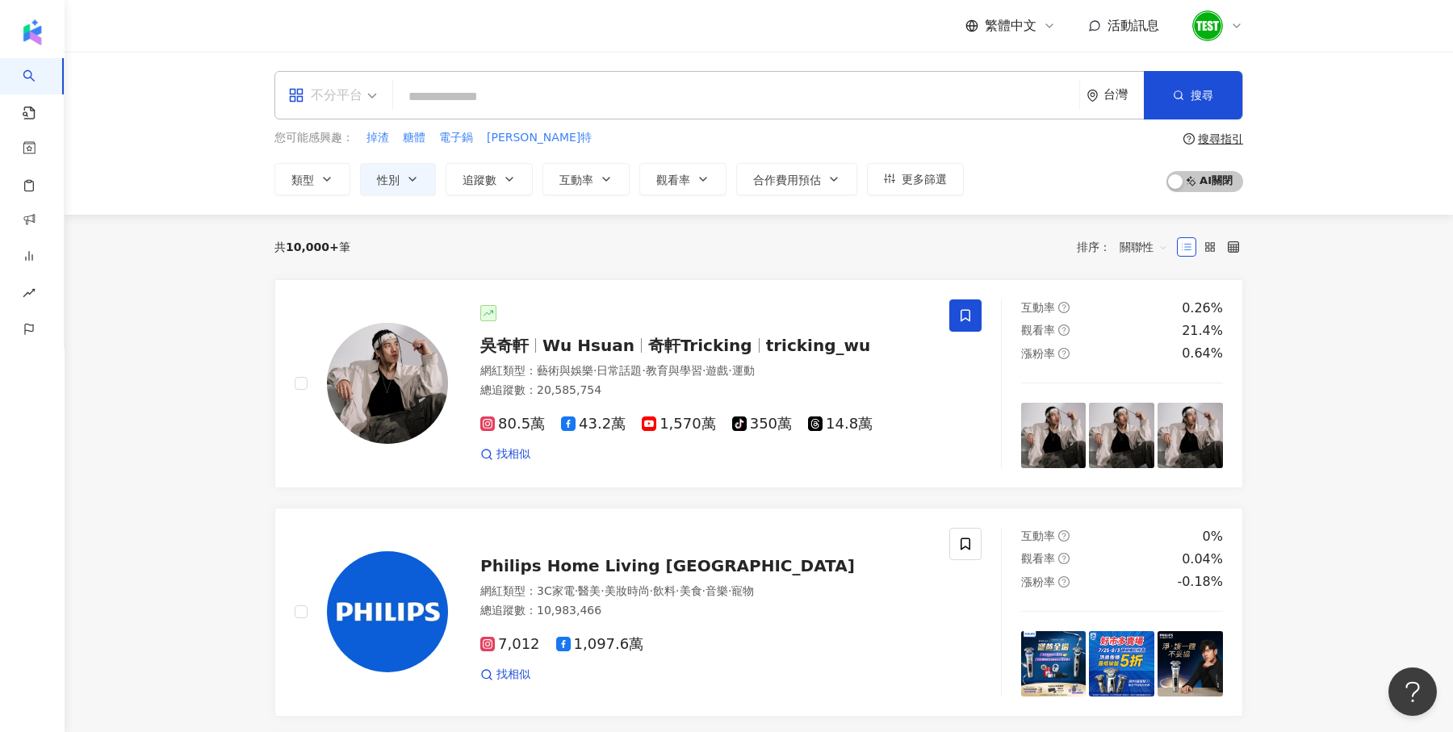
click at [345, 89] on div "不分平台" at bounding box center [325, 95] width 74 height 26
click at [337, 177] on div "Instagram" at bounding box center [337, 170] width 91 height 20
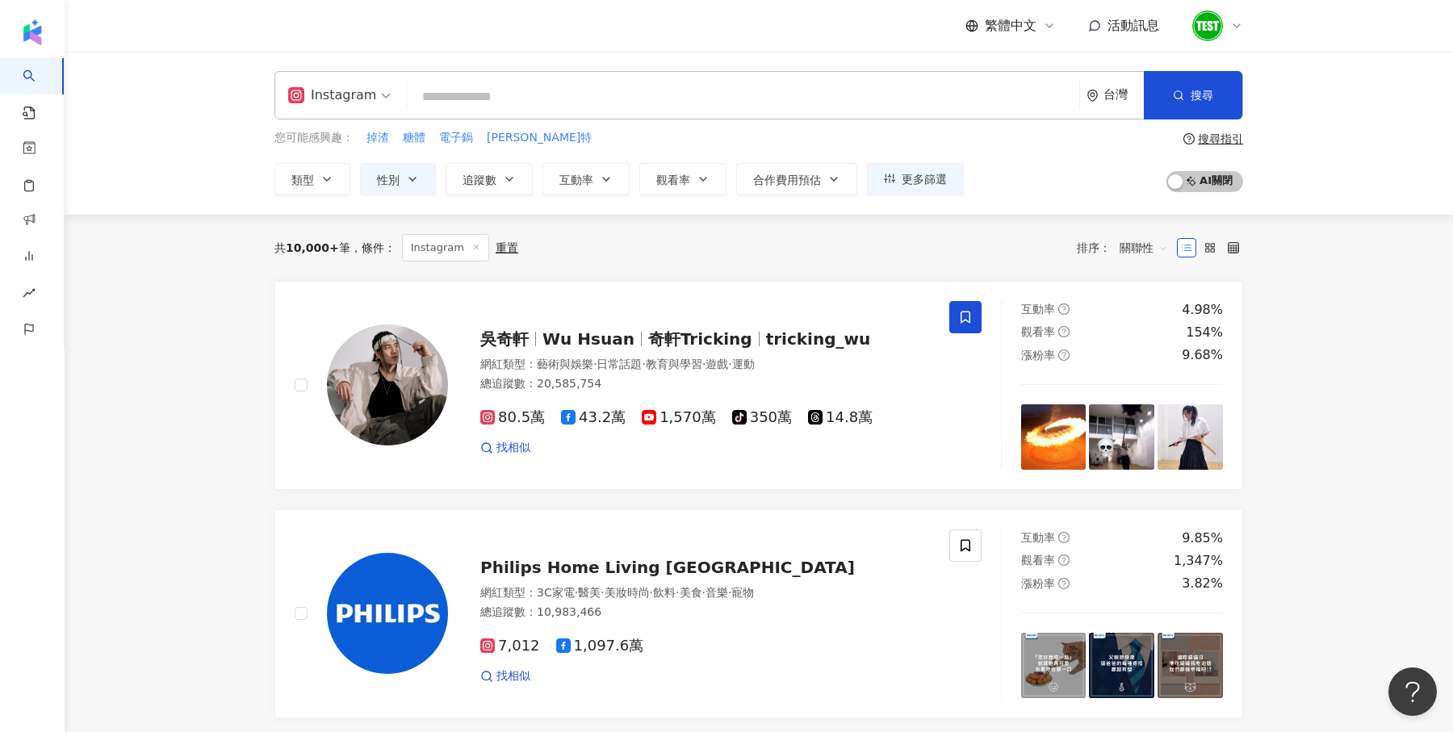
click at [429, 96] on input "search" at bounding box center [743, 97] width 660 height 31
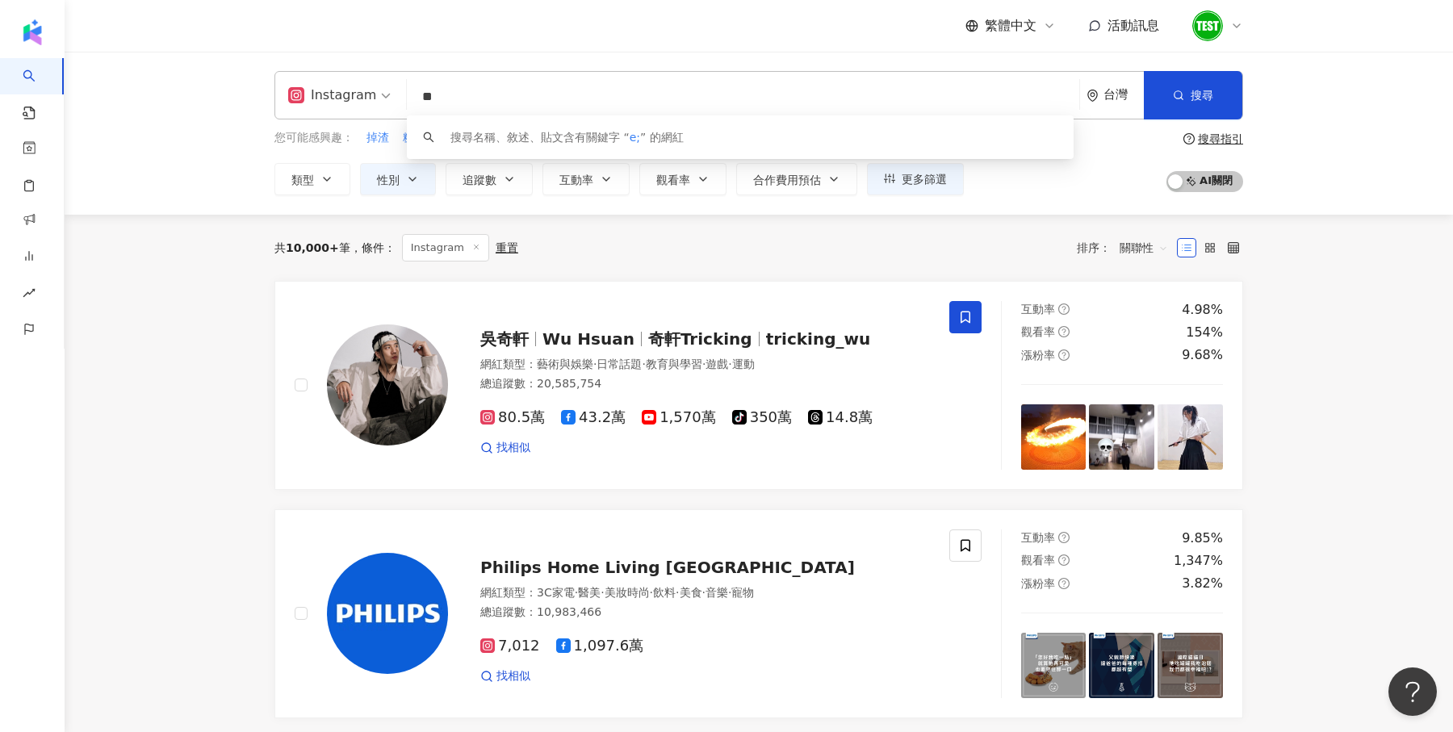
type input "*"
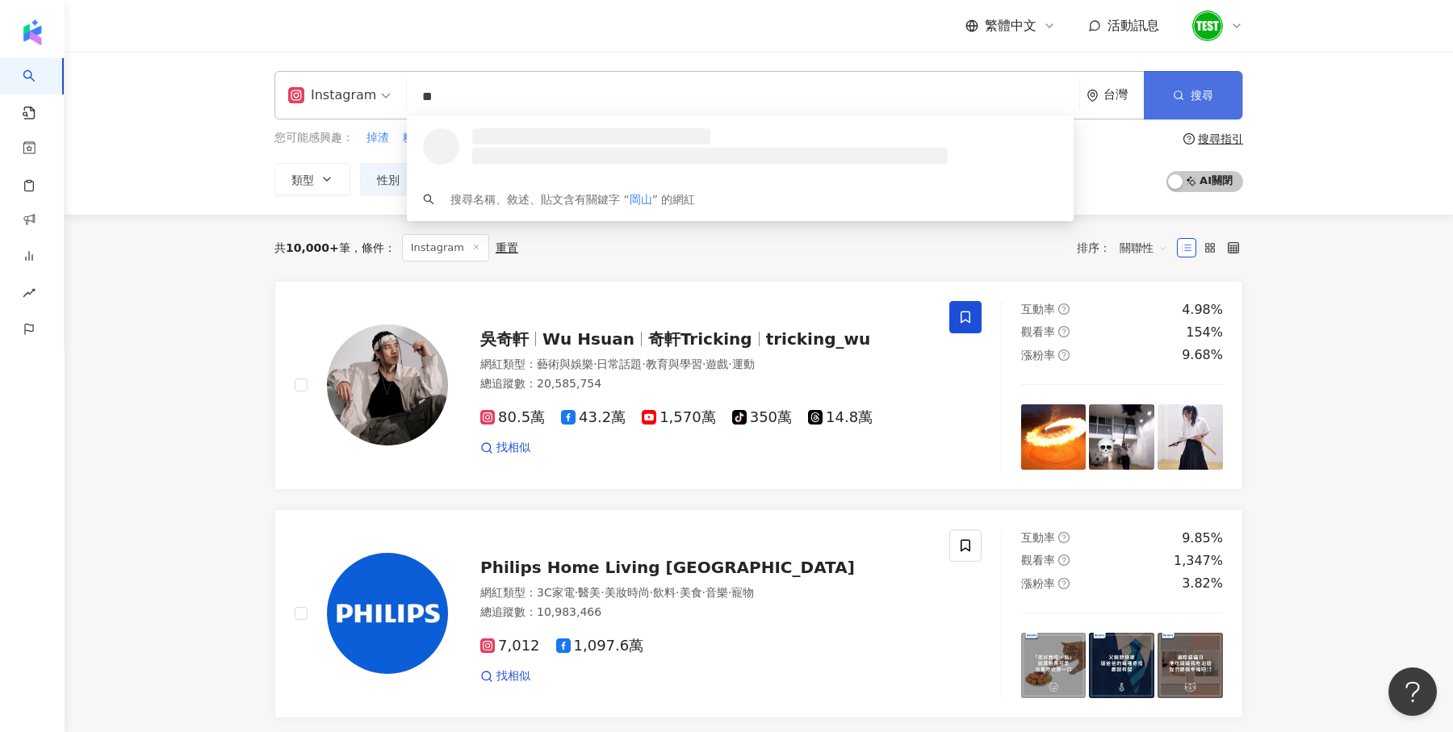
click at [1187, 109] on button "搜尋" at bounding box center [1193, 95] width 98 height 48
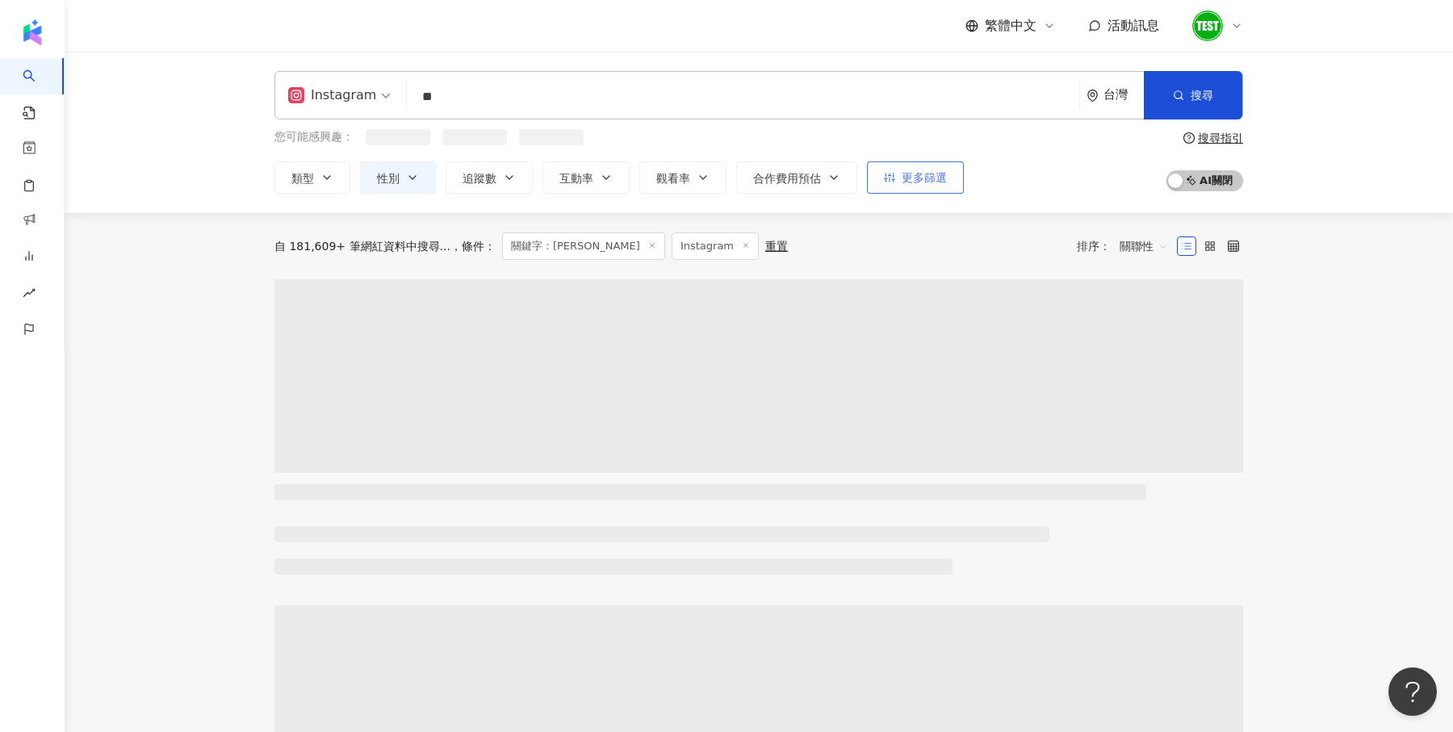
click at [911, 188] on button "更多篩選" at bounding box center [915, 177] width 97 height 32
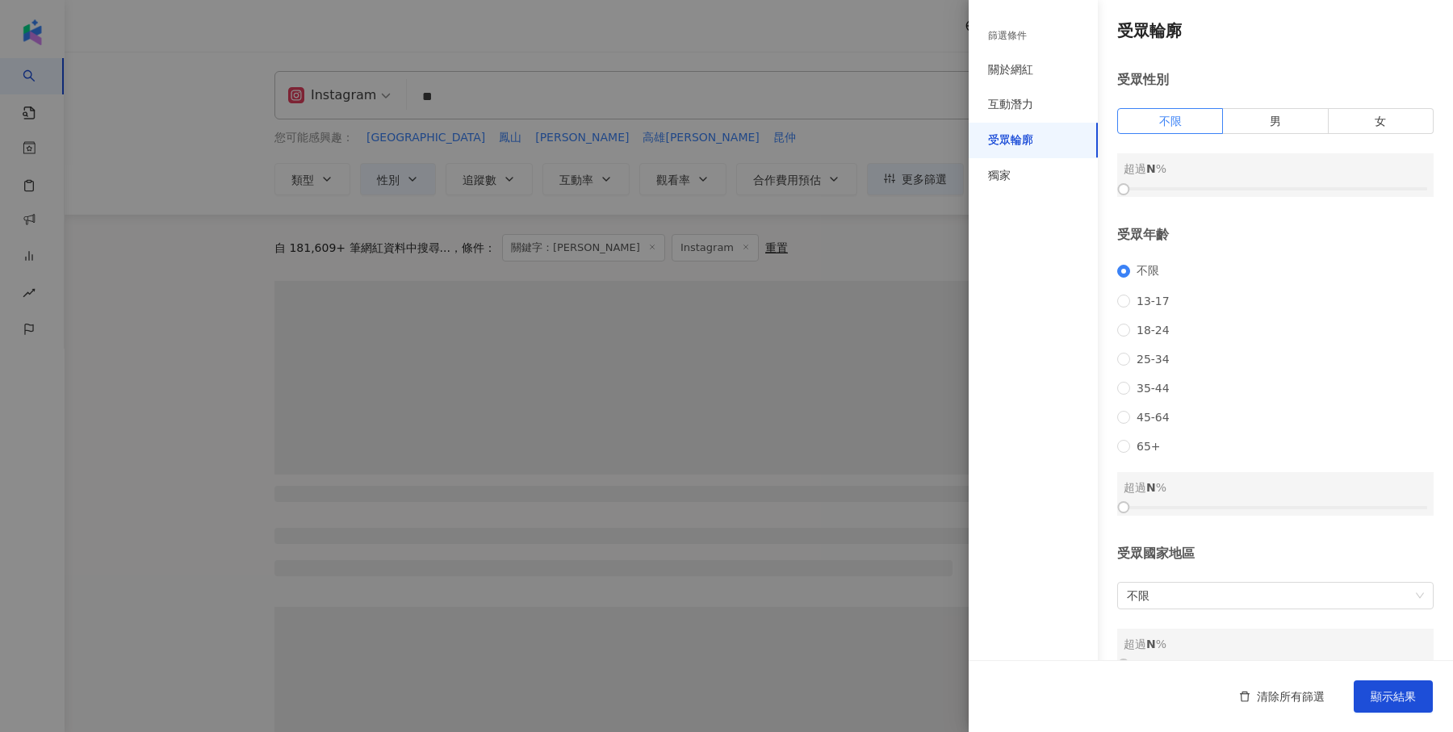
click at [898, 203] on div at bounding box center [726, 366] width 1453 height 732
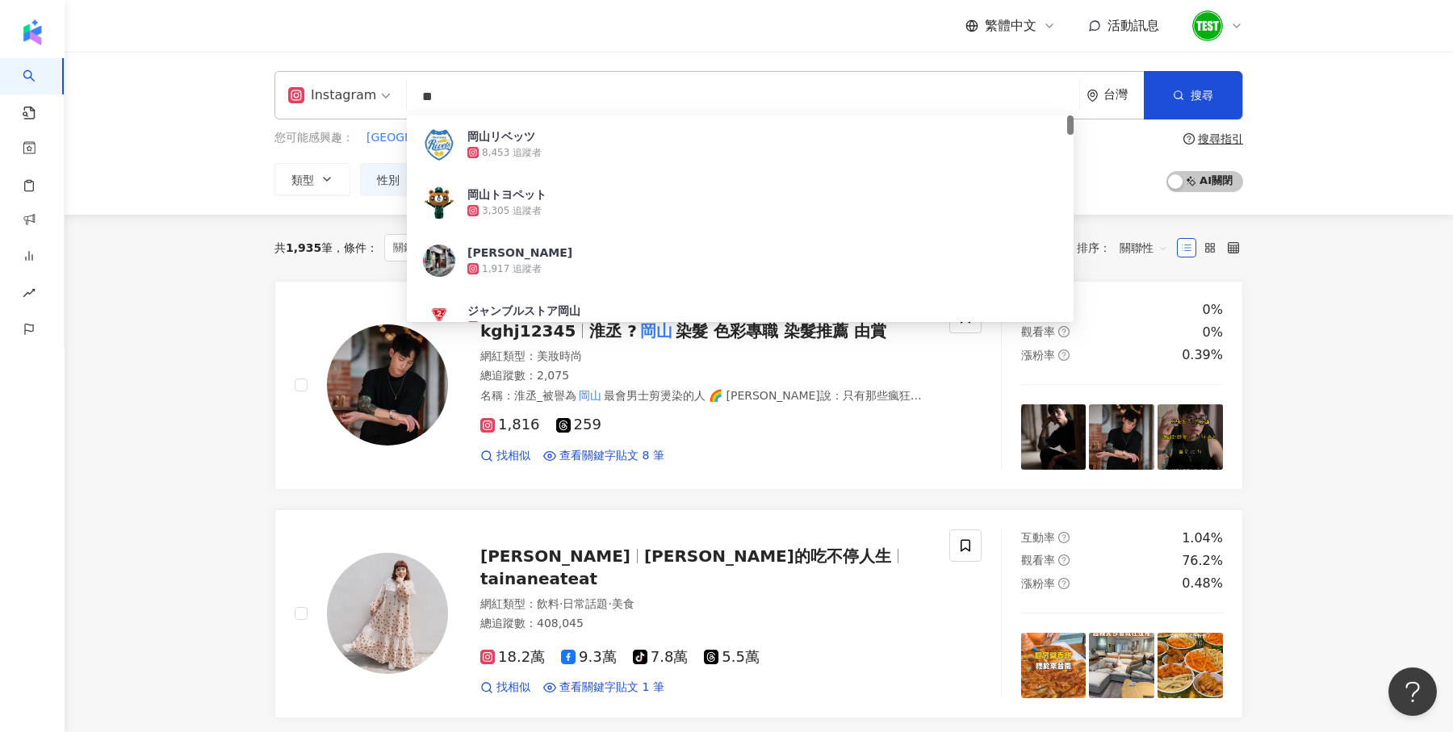
click at [511, 98] on input "**" at bounding box center [743, 97] width 660 height 31
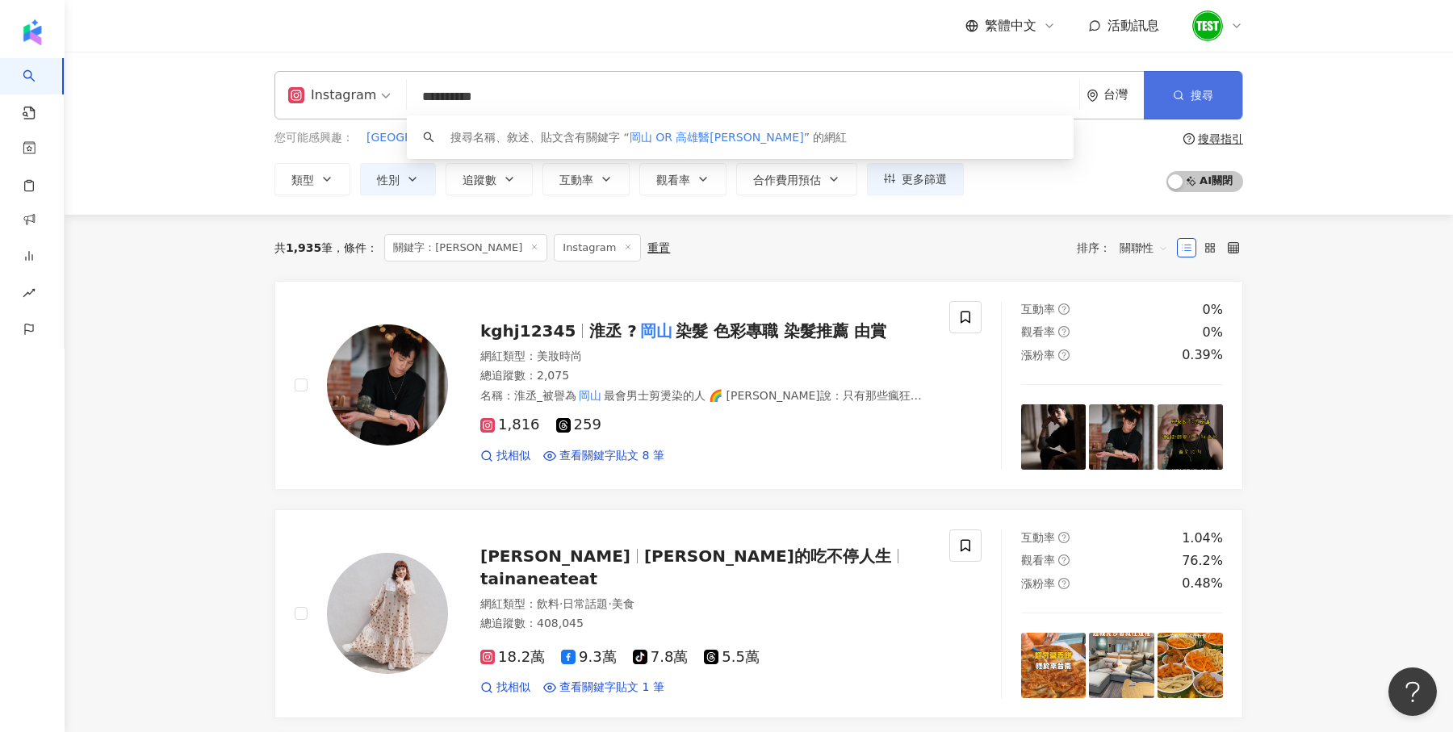
type input "**********"
click at [1225, 78] on button "搜尋" at bounding box center [1193, 95] width 98 height 48
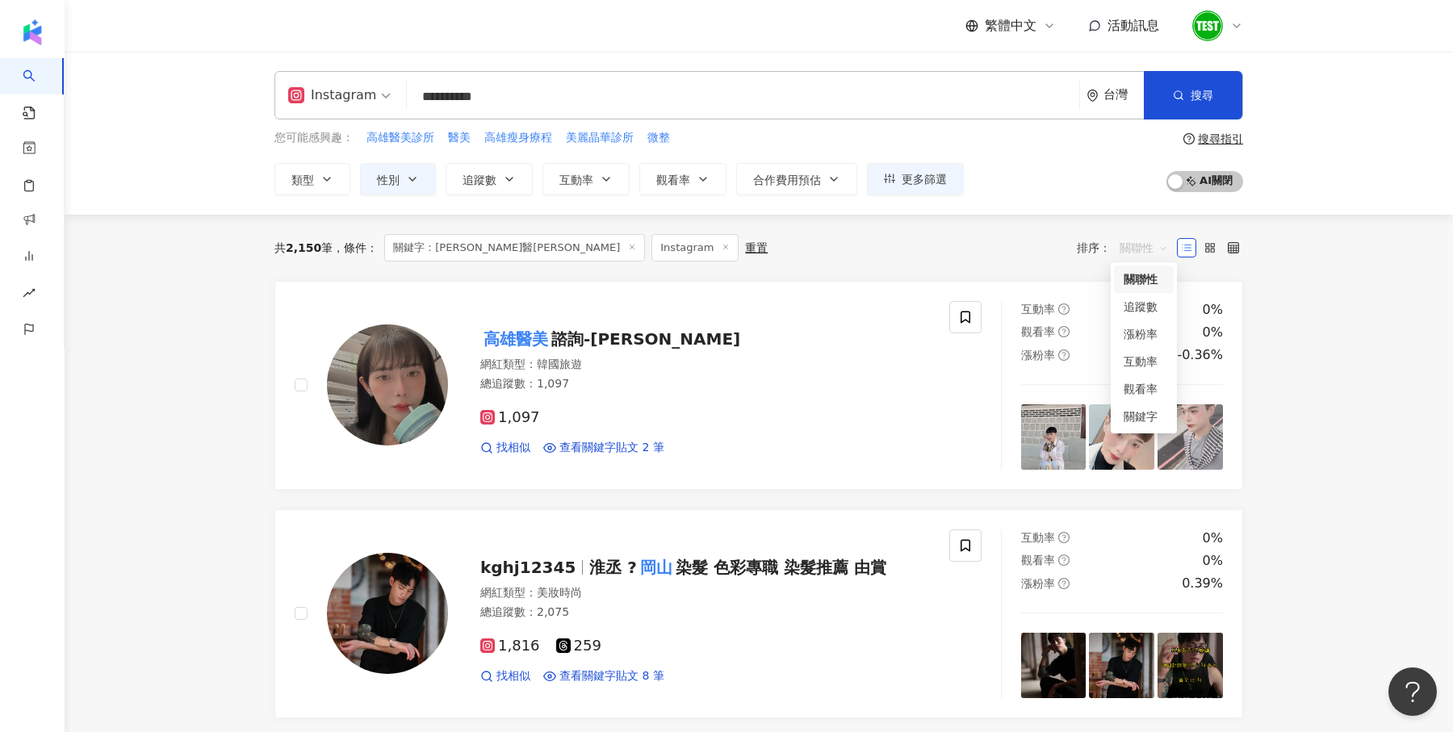
click at [1128, 245] on span "關聯性" at bounding box center [1144, 248] width 48 height 26
click at [1132, 419] on div "關鍵字" at bounding box center [1144, 417] width 40 height 18
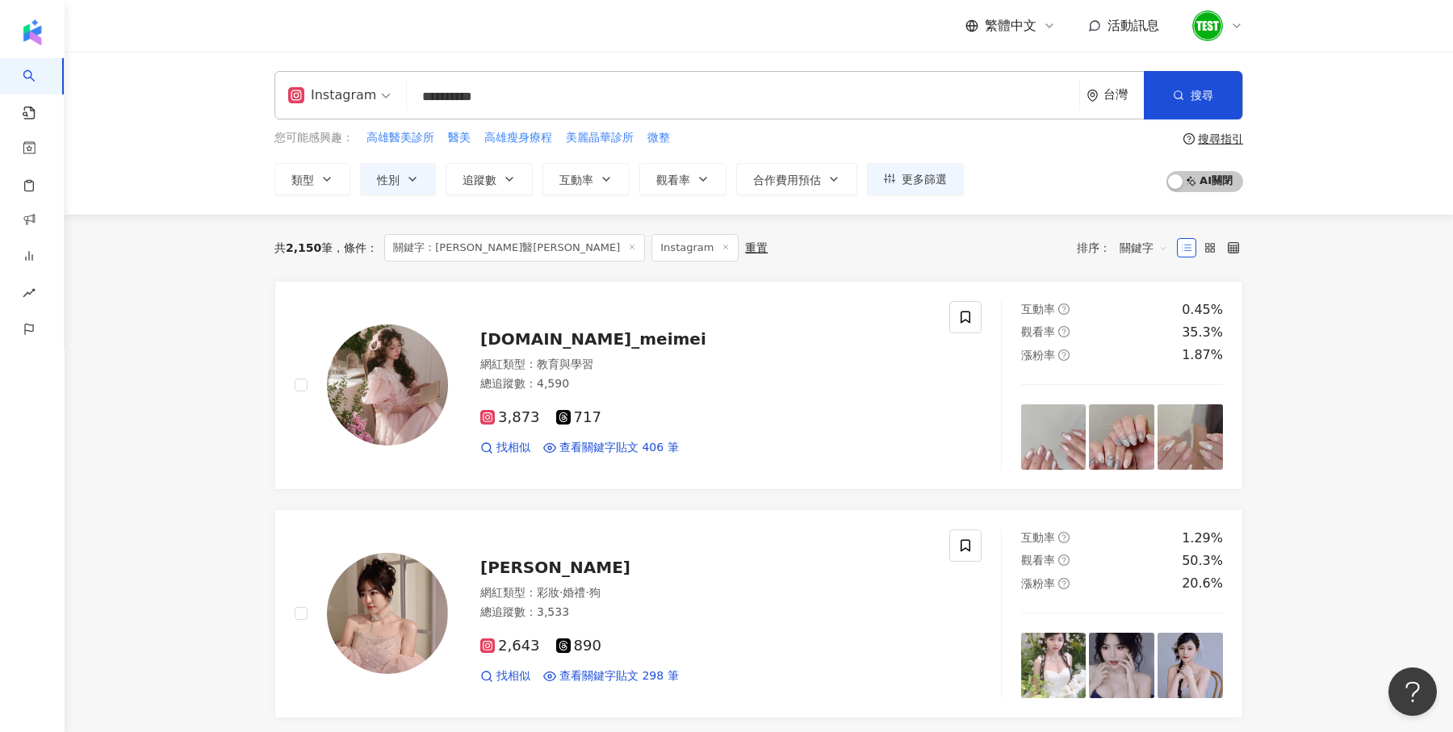
click at [728, 234] on div "共 2,150 筆 條件 ： 關鍵字：岡山 OR 高雄醫美 Instagram 重置 排序： 關鍵字 關鍵字" at bounding box center [758, 247] width 969 height 27
click at [601, 103] on input "**********" at bounding box center [743, 97] width 660 height 31
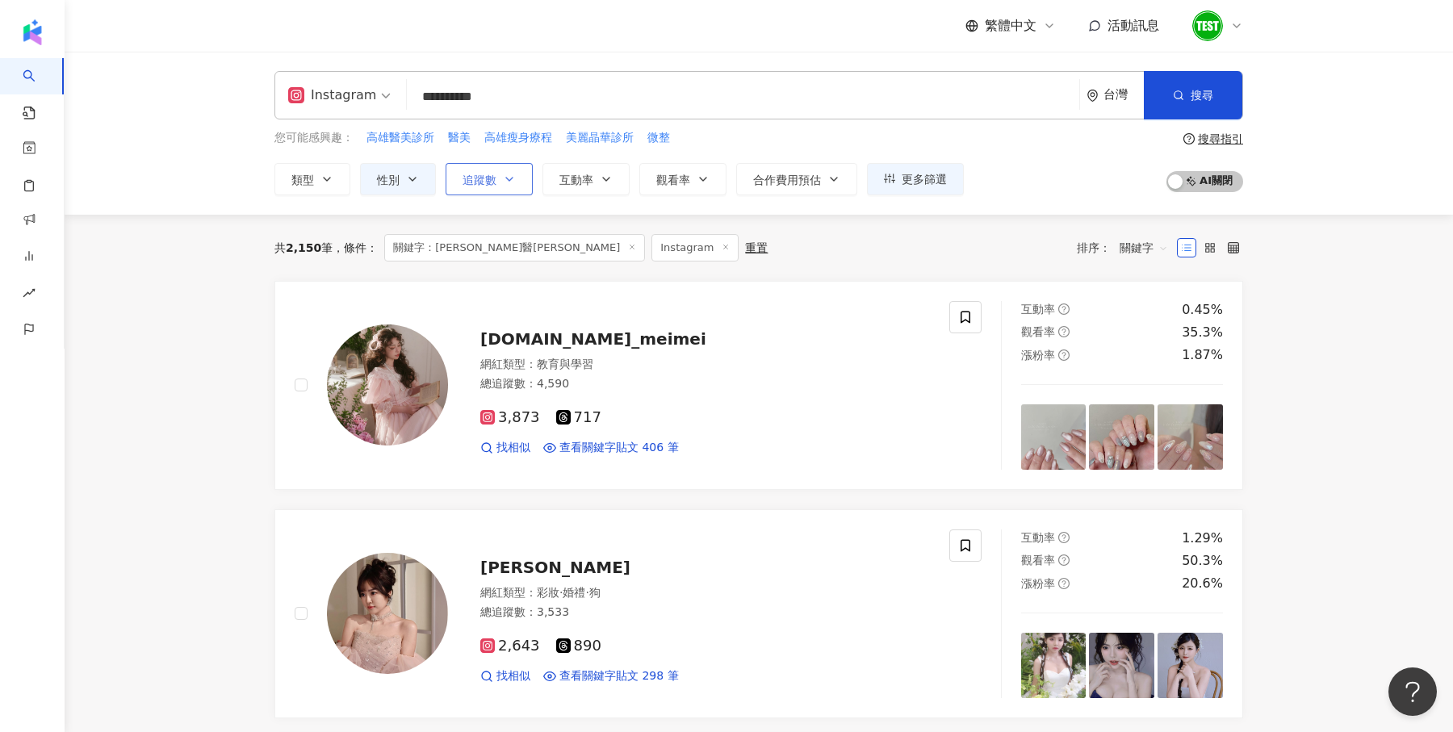
click at [514, 175] on button "追蹤數" at bounding box center [489, 179] width 87 height 32
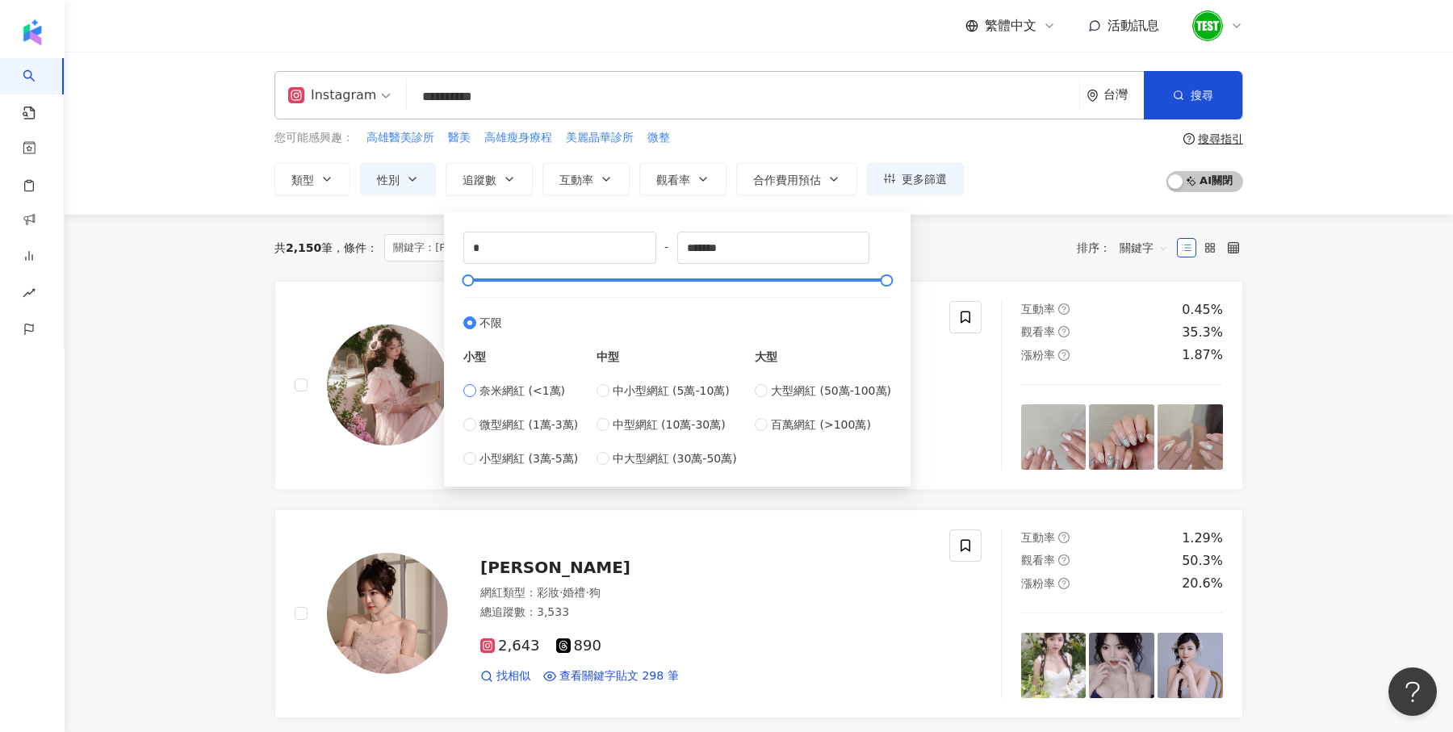
click at [526, 391] on span "奈米網紅 (<1萬)" at bounding box center [523, 391] width 86 height 18
type input "****"
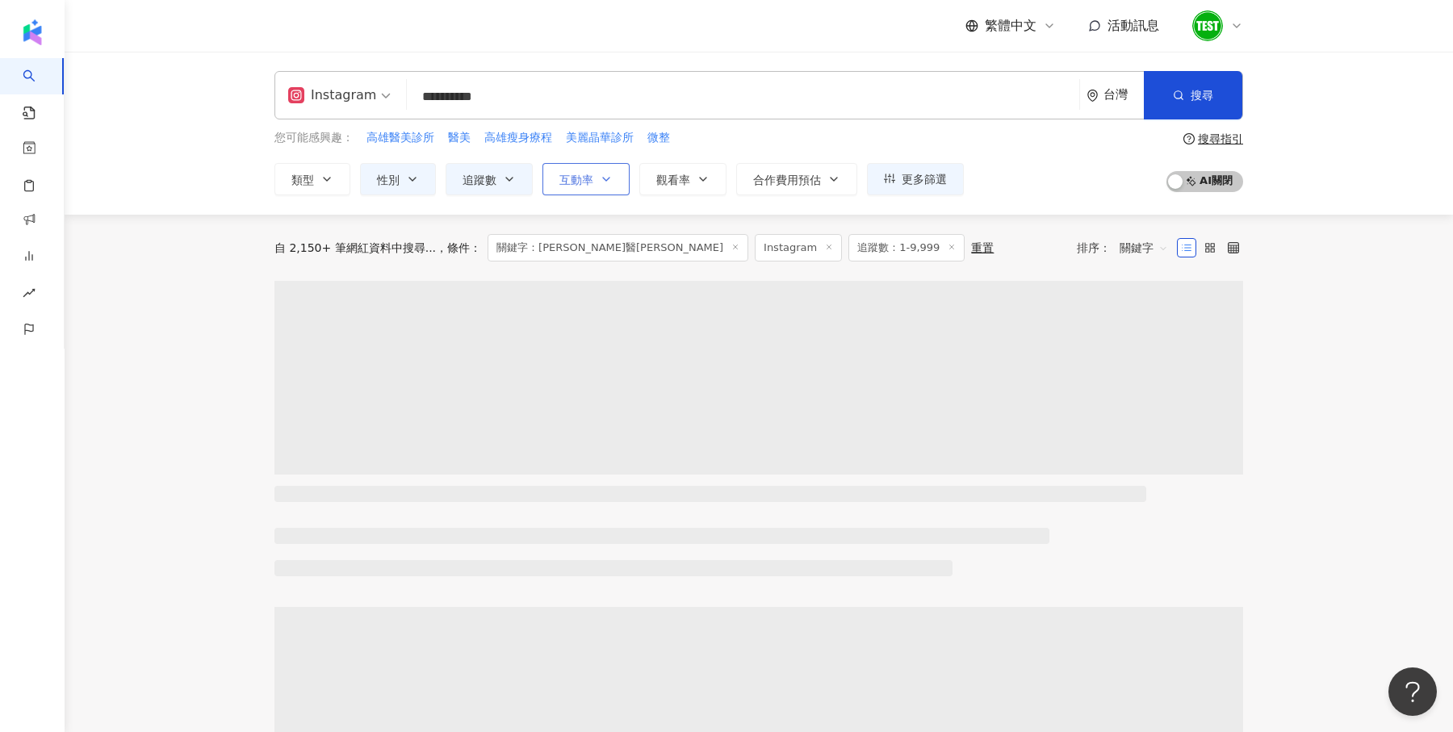
click at [590, 185] on button "互動率" at bounding box center [585, 179] width 87 height 32
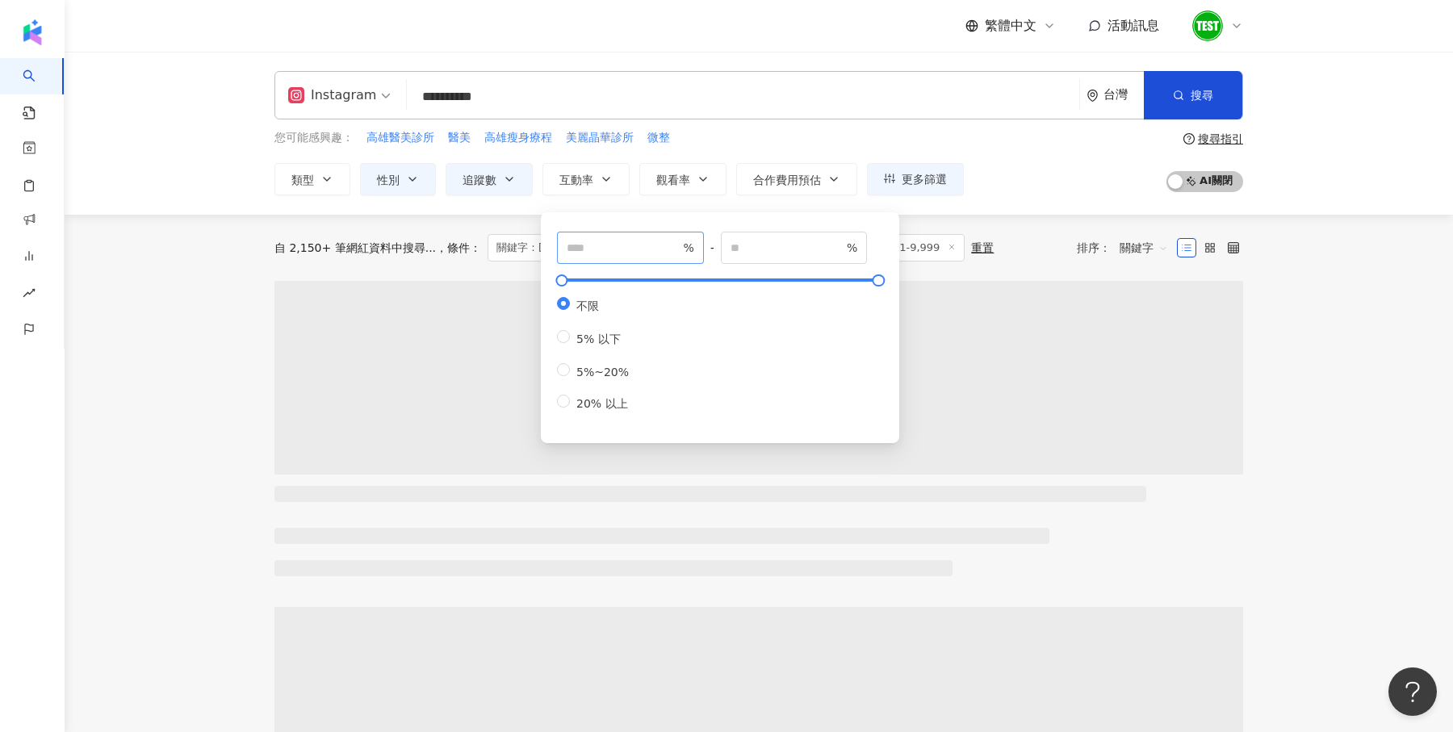
click at [610, 257] on span "%" at bounding box center [630, 248] width 147 height 32
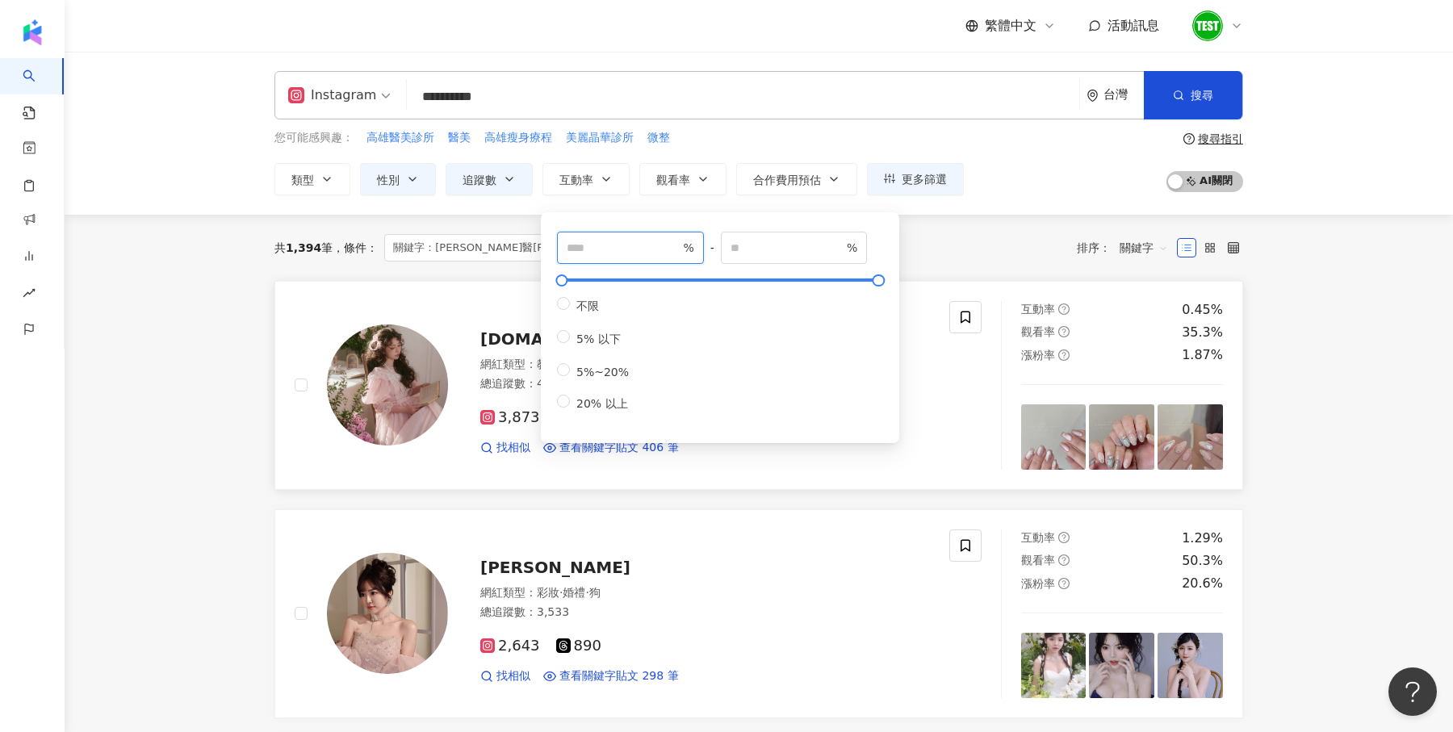
type input "*"
click at [323, 367] on div at bounding box center [371, 385] width 153 height 169
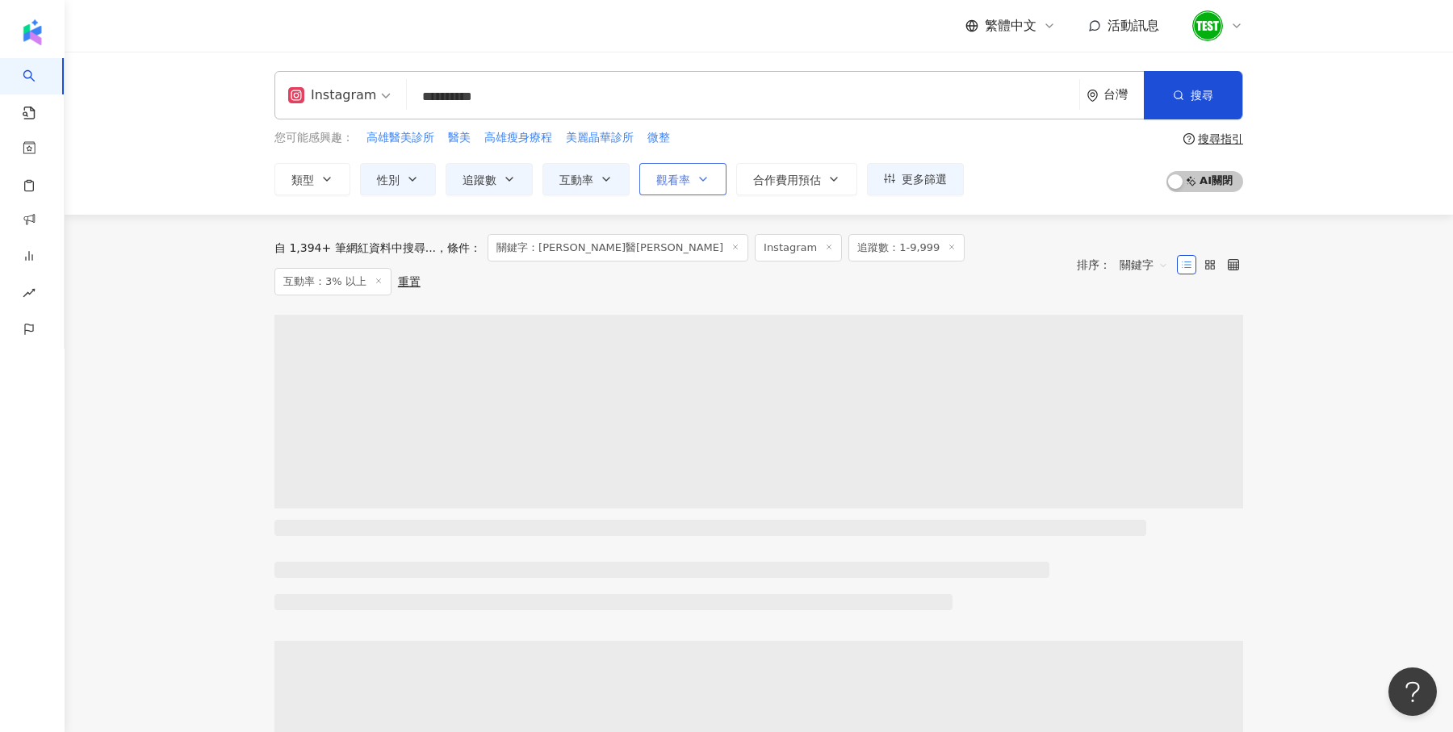
click at [677, 182] on span "觀看率" at bounding box center [673, 180] width 34 height 13
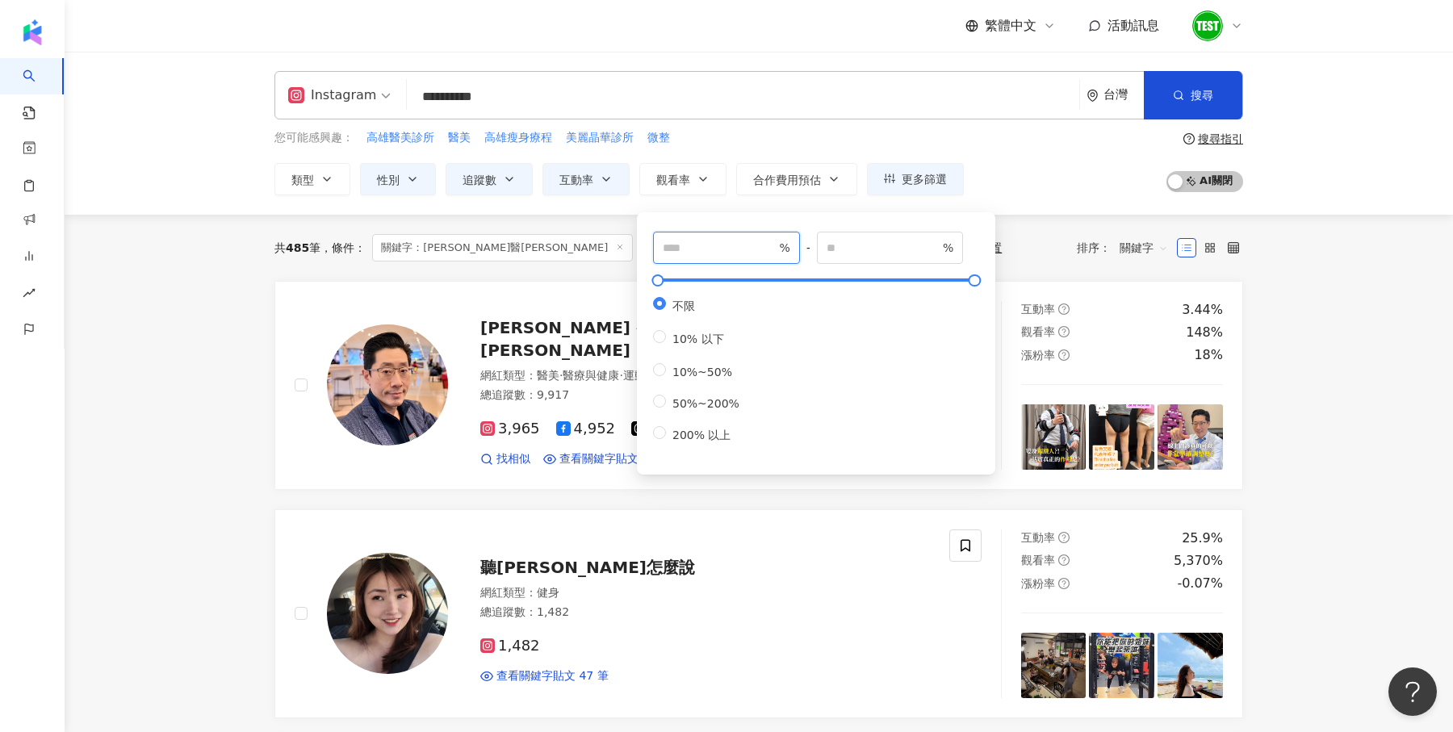
click at [714, 249] on input "number" at bounding box center [719, 248] width 113 height 18
type input "**"
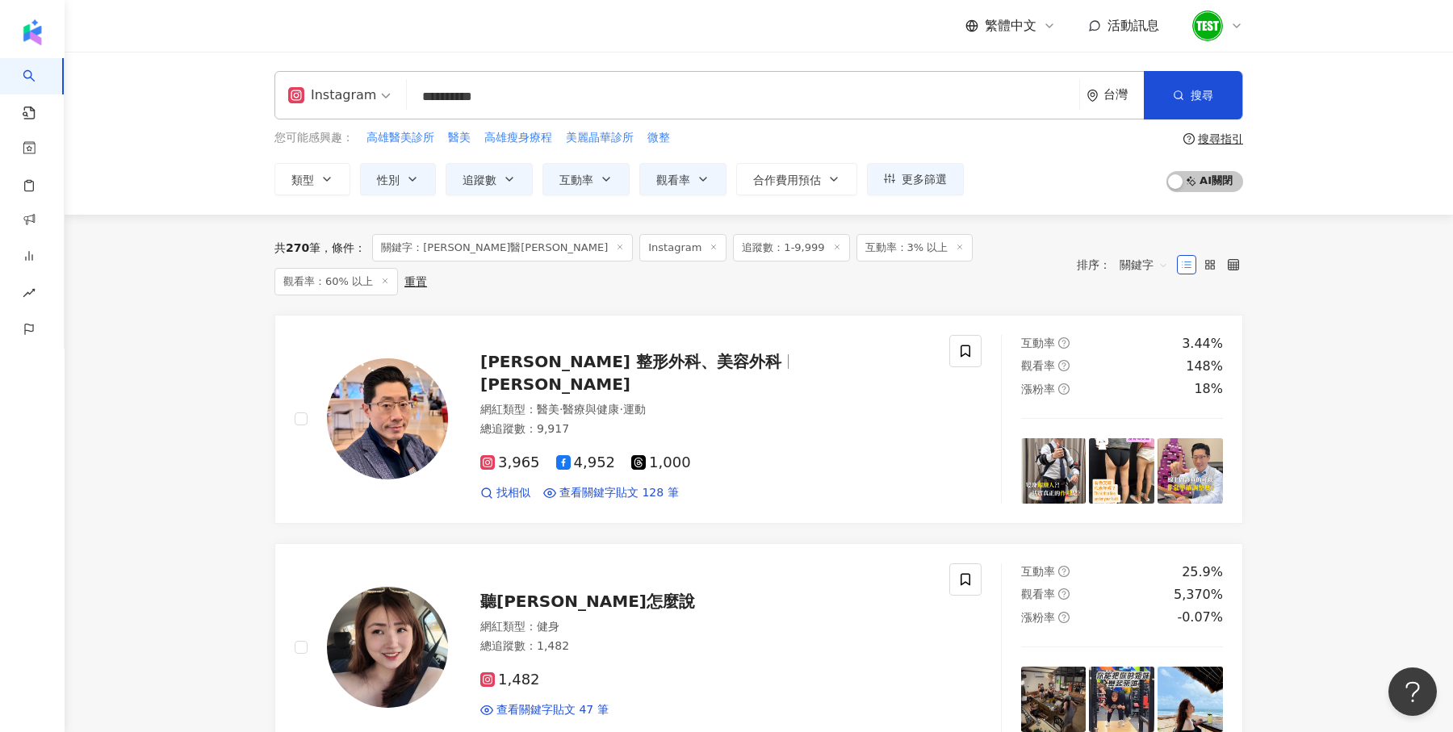
click at [1205, 141] on div "搜尋指引" at bounding box center [1220, 138] width 45 height 13
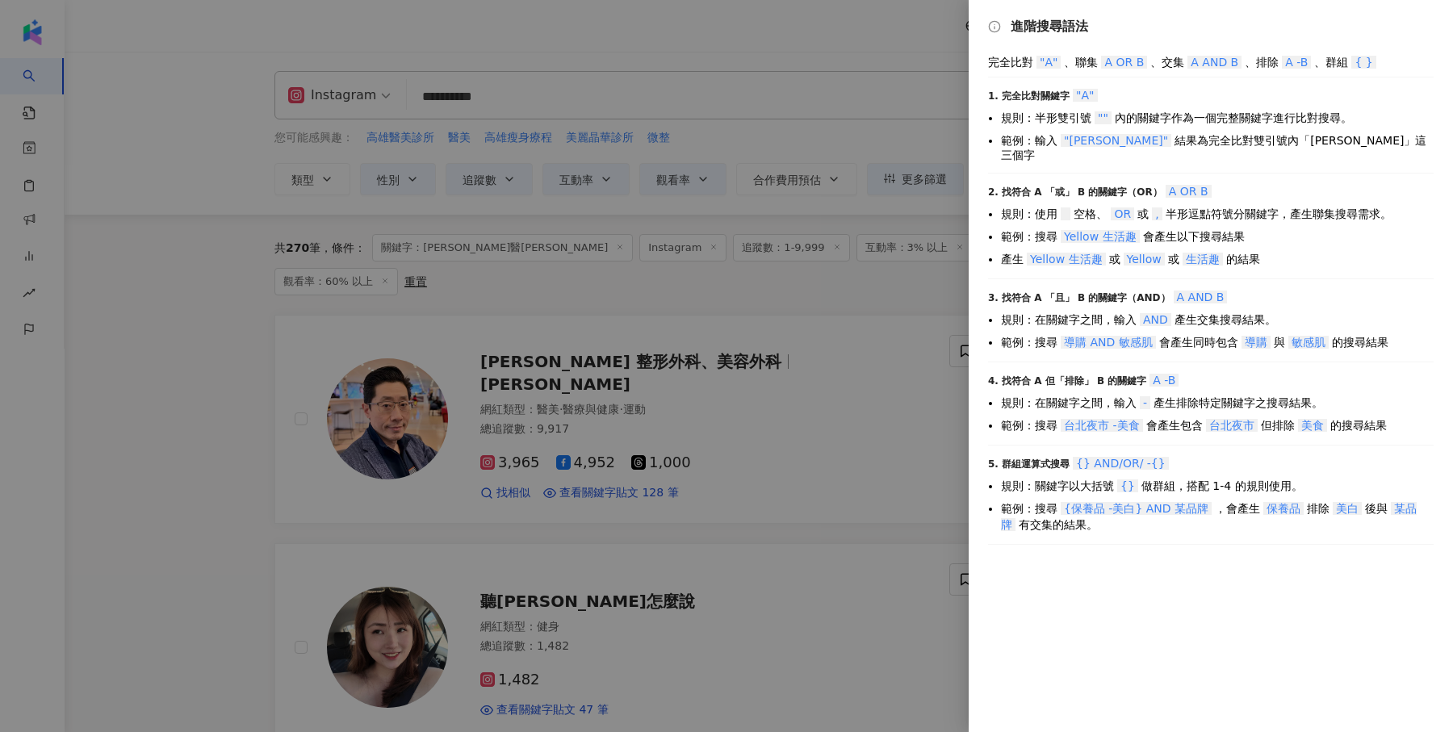
click at [702, 249] on div at bounding box center [726, 366] width 1453 height 732
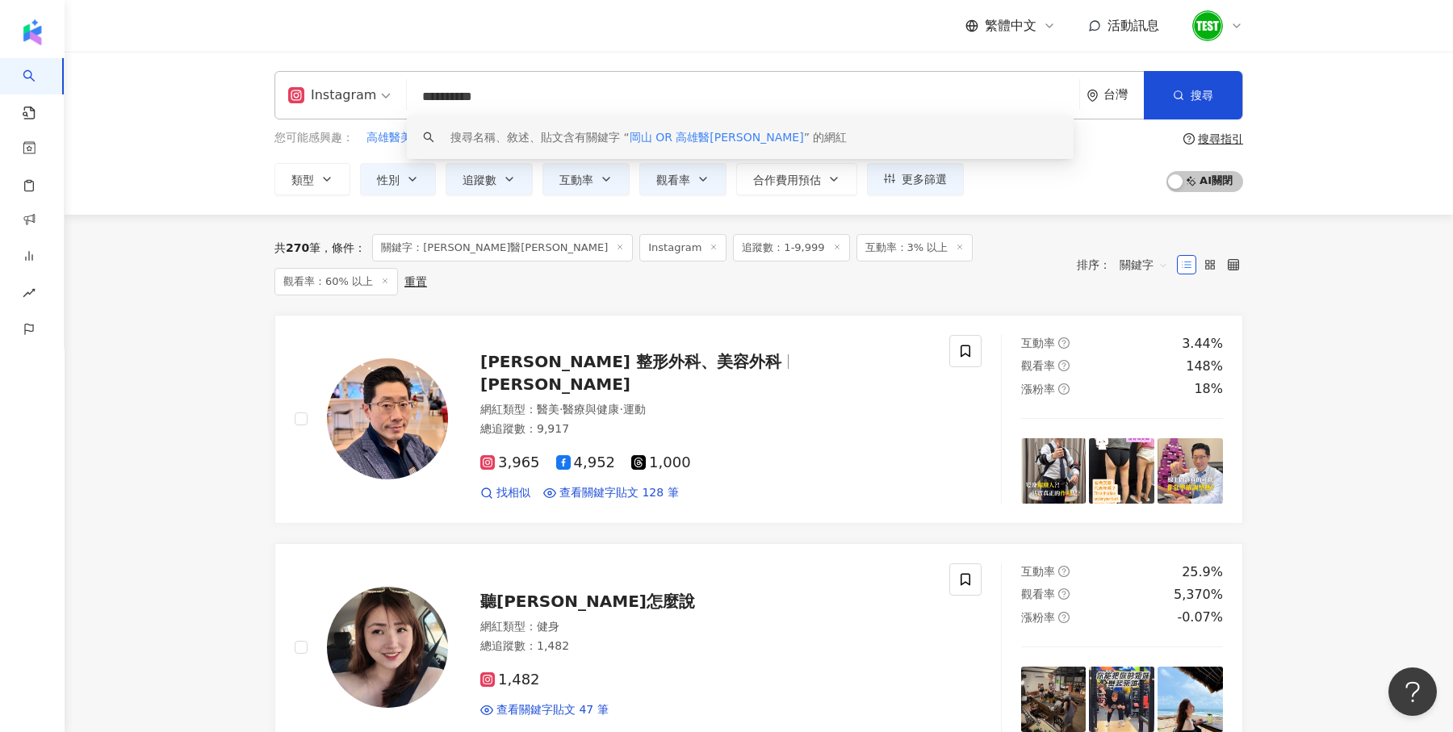
click at [531, 103] on input "**********" at bounding box center [743, 97] width 660 height 31
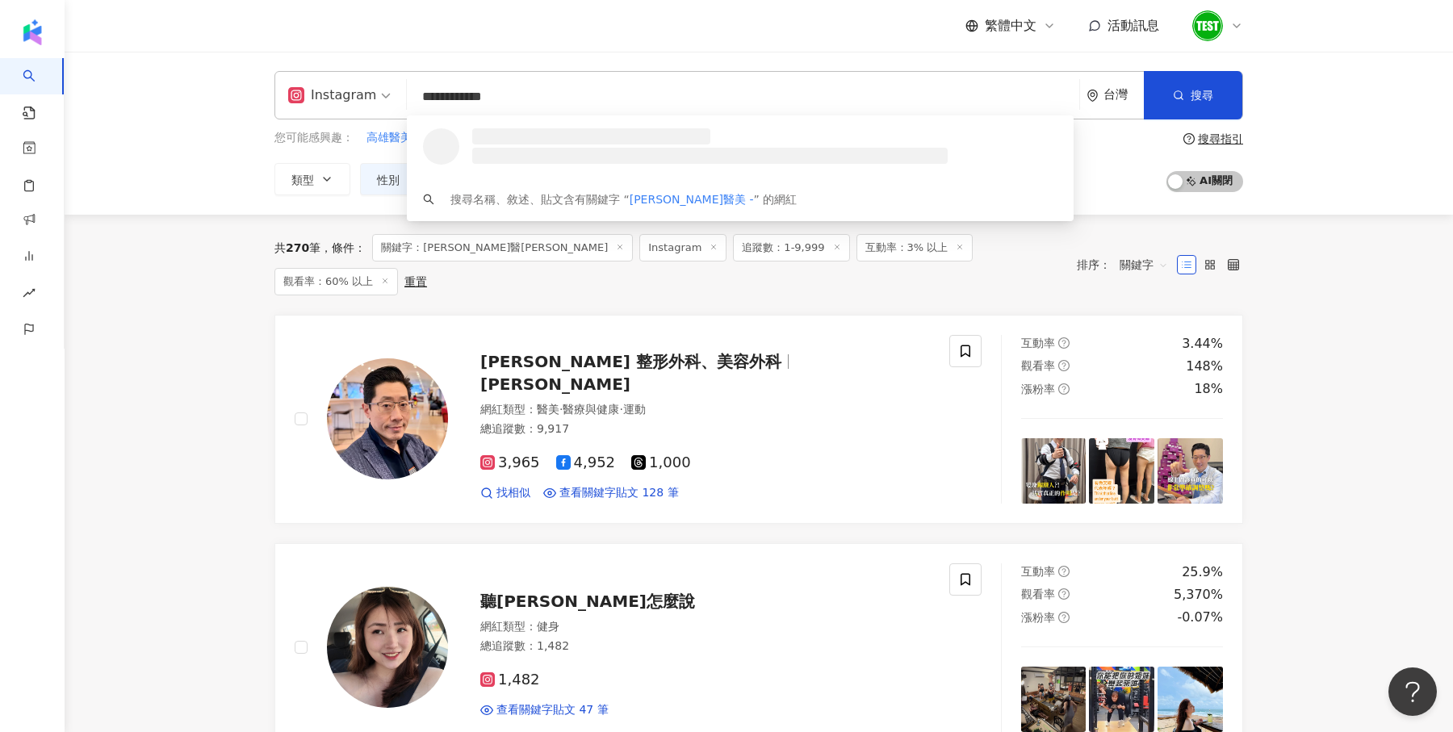
paste input "**"
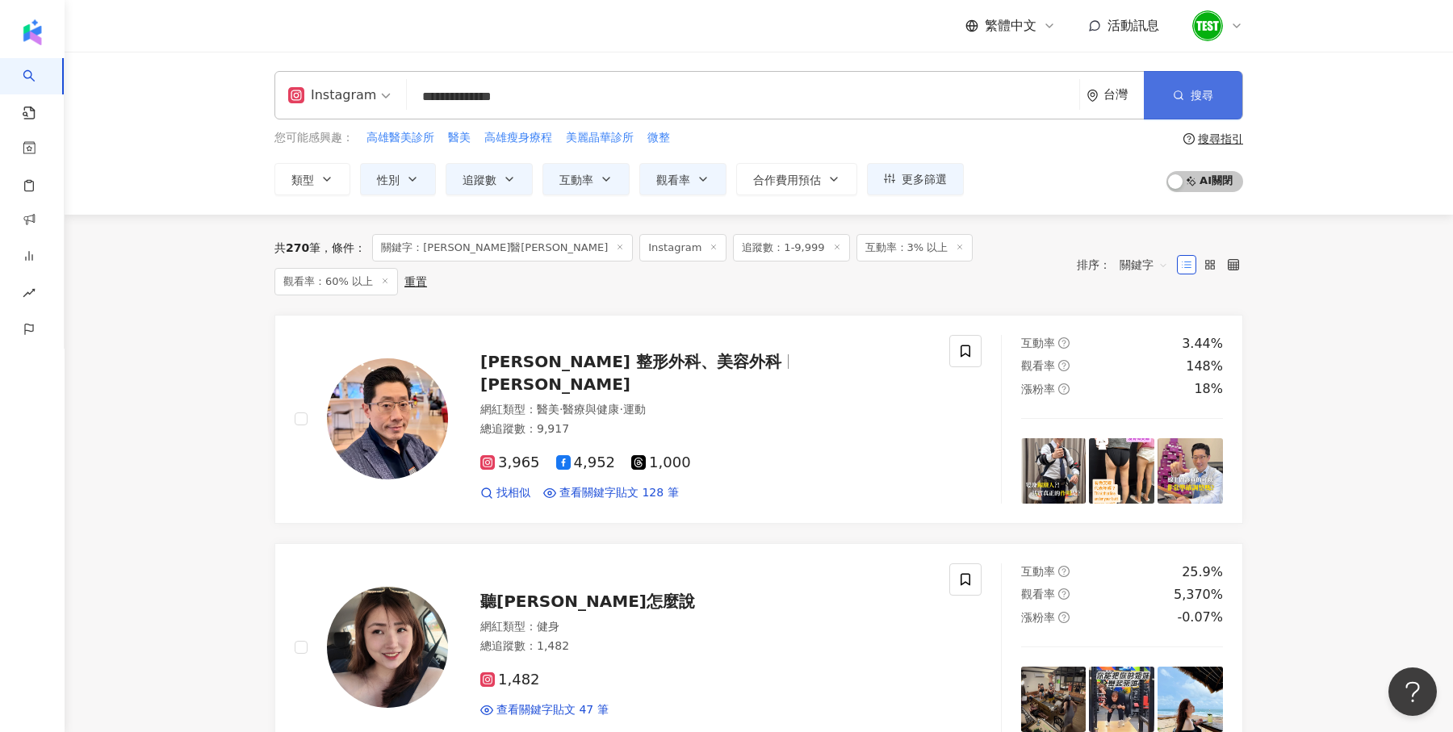
click at [1205, 107] on button "搜尋" at bounding box center [1193, 95] width 98 height 48
click at [819, 180] on button "合作費用預估" at bounding box center [796, 179] width 121 height 32
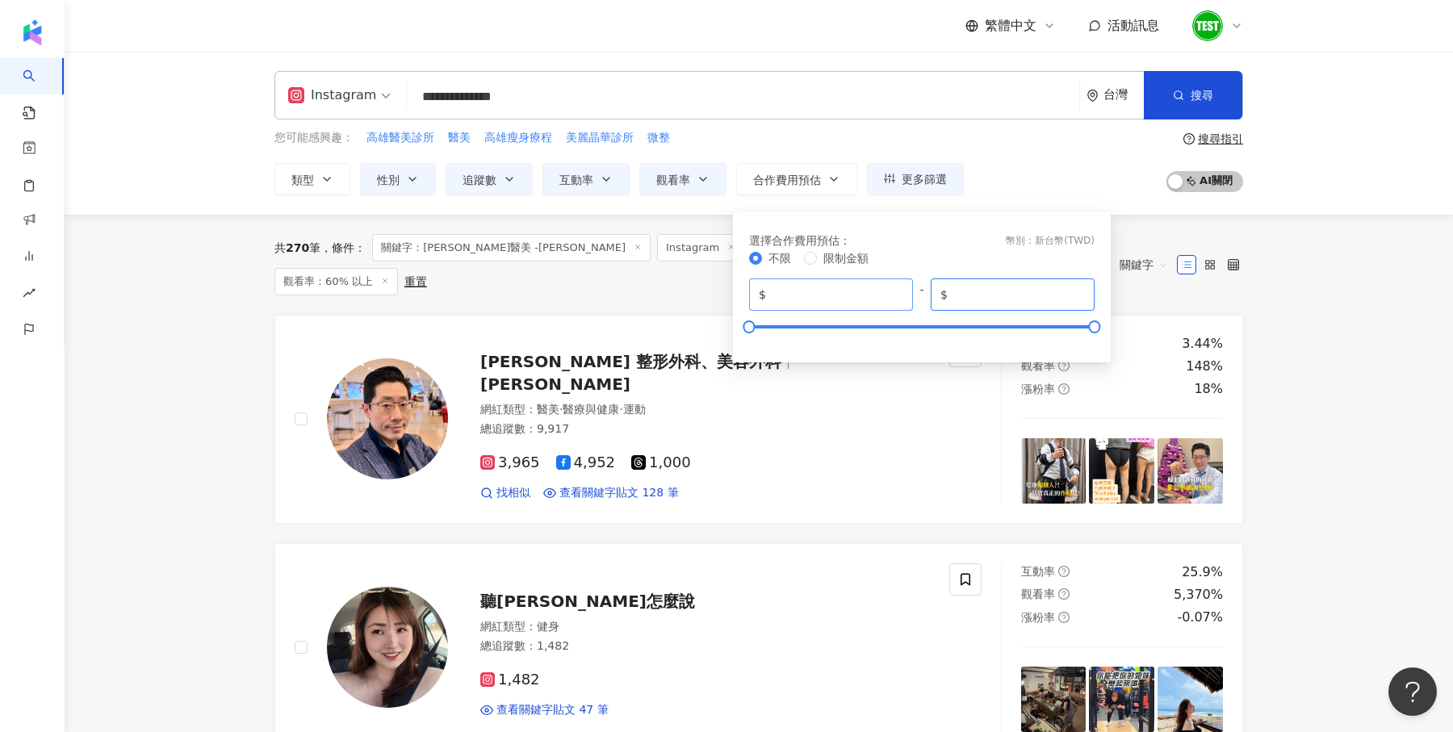
drag, startPoint x: 1029, startPoint y: 288, endPoint x: 912, endPoint y: 299, distance: 117.5
click at [912, 299] on div "$ * - $ *******" at bounding box center [922, 295] width 346 height 32
click at [1028, 129] on div "您可能感興趣： 高雄醫美診所 醫美 高雄瘦身療程 美麗晶華診所 微整 類型 性別 追蹤數 互動率 觀看率 合作費用預估 更多篩選 篩選條件 關於網紅 互動潛力…" at bounding box center [758, 162] width 969 height 66
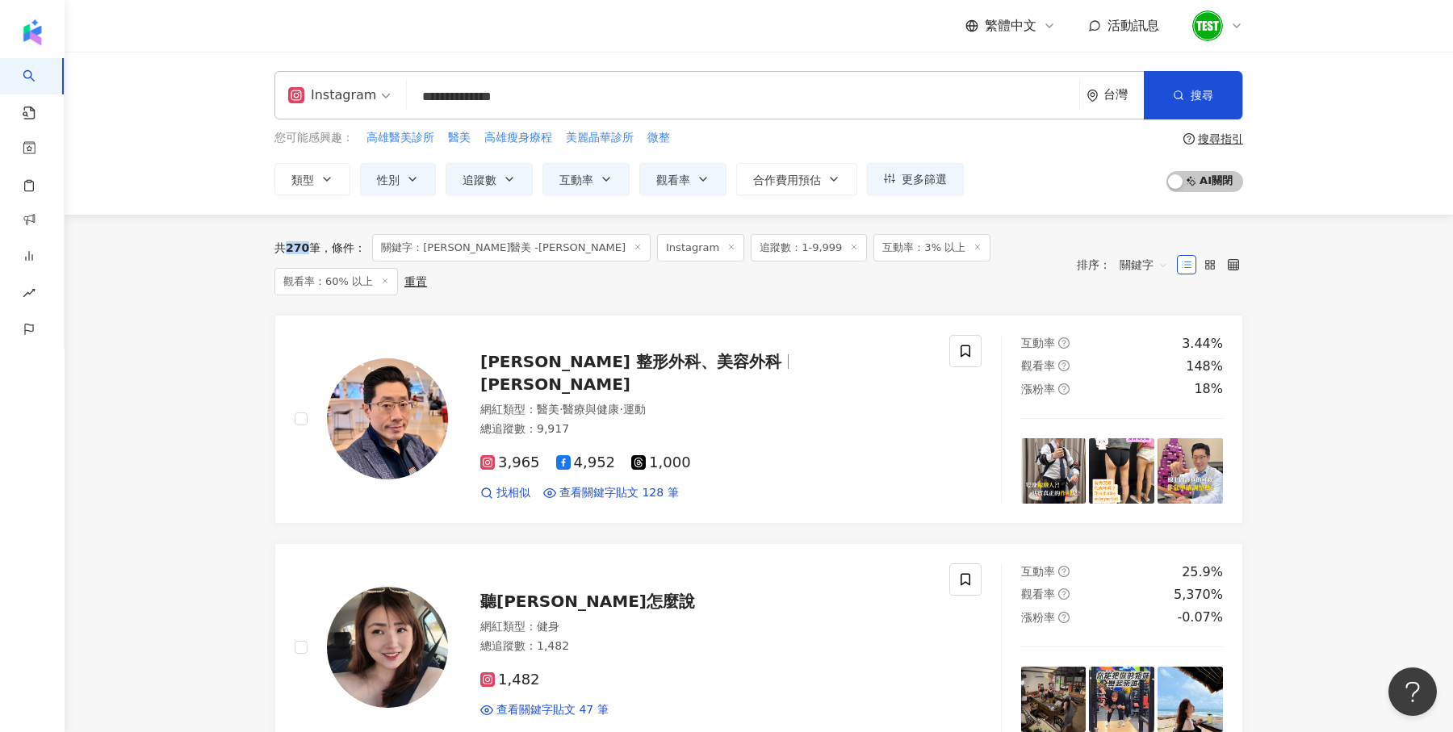
drag, startPoint x: 286, startPoint y: 249, endPoint x: 308, endPoint y: 248, distance: 22.6
click at [308, 248] on div "共 270 筆" at bounding box center [297, 247] width 46 height 13
click at [850, 245] on icon at bounding box center [854, 247] width 8 height 8
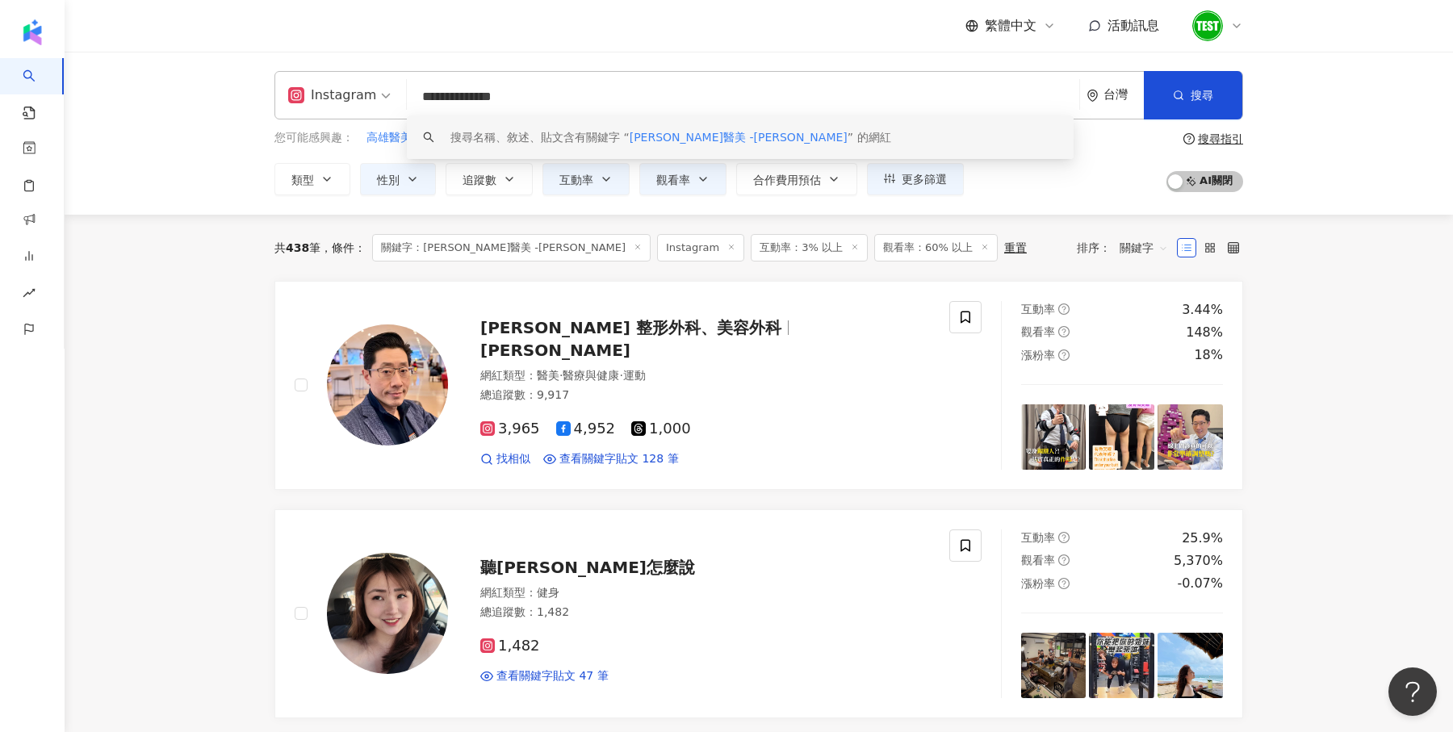
drag, startPoint x: 468, startPoint y: 96, endPoint x: 381, endPoint y: 96, distance: 87.2
click at [381, 96] on div "**********" at bounding box center [758, 95] width 969 height 48
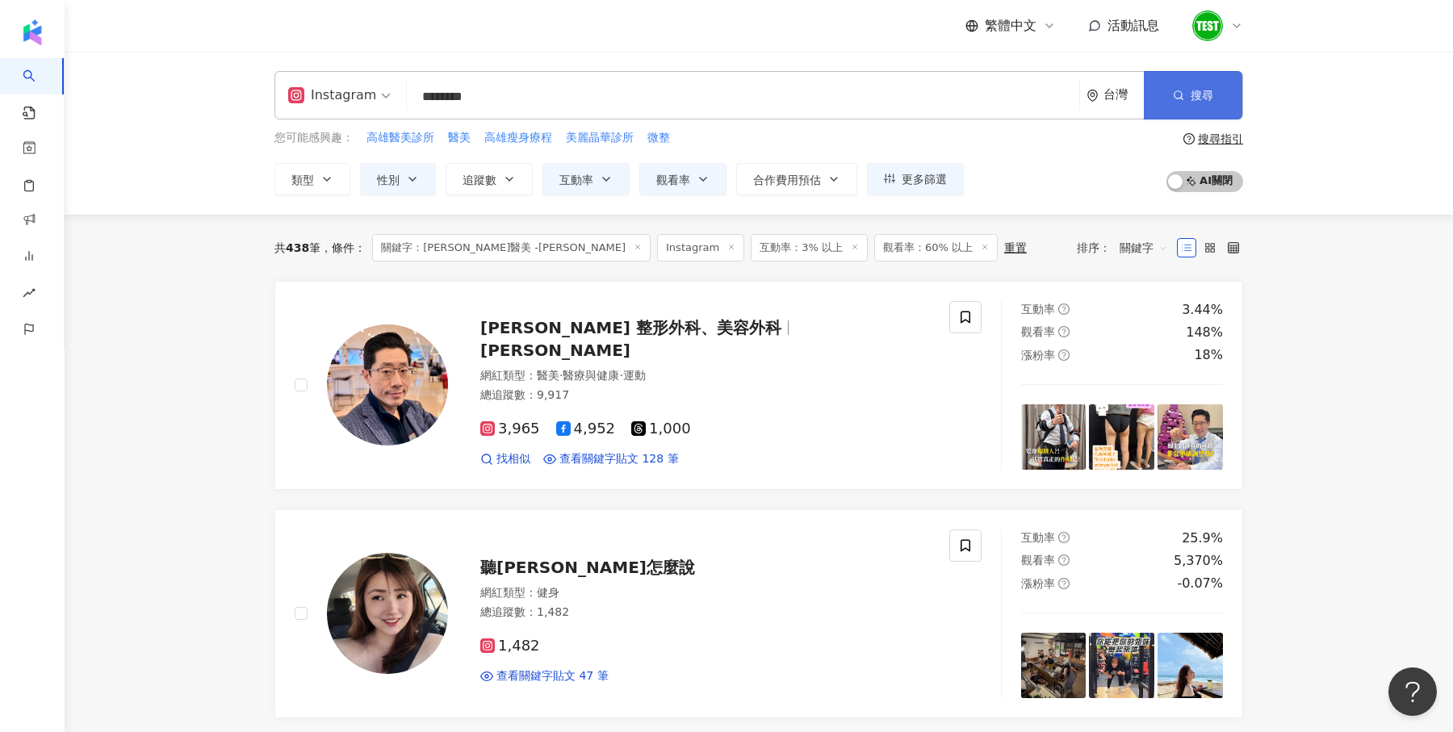
click at [1200, 117] on button "搜尋" at bounding box center [1193, 95] width 98 height 48
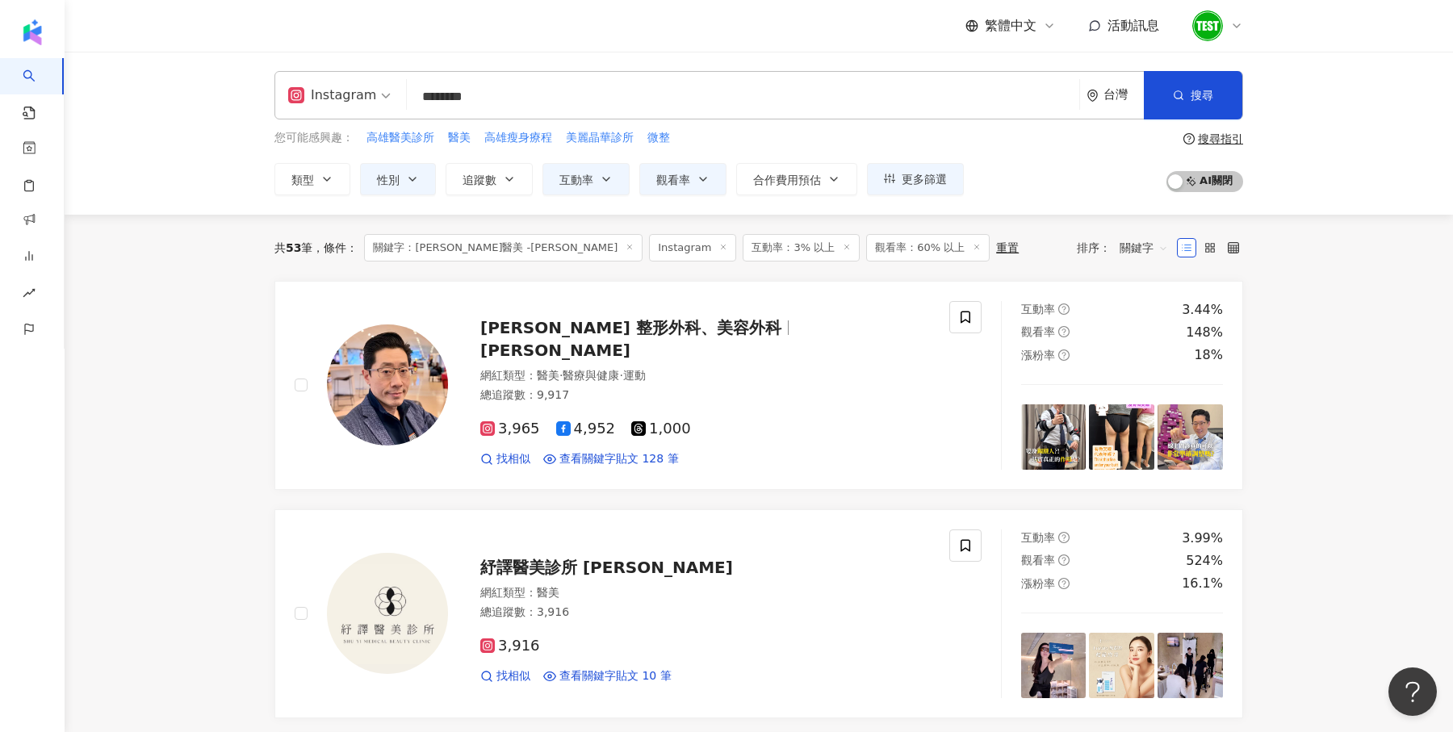
click at [421, 103] on input "********" at bounding box center [743, 97] width 660 height 31
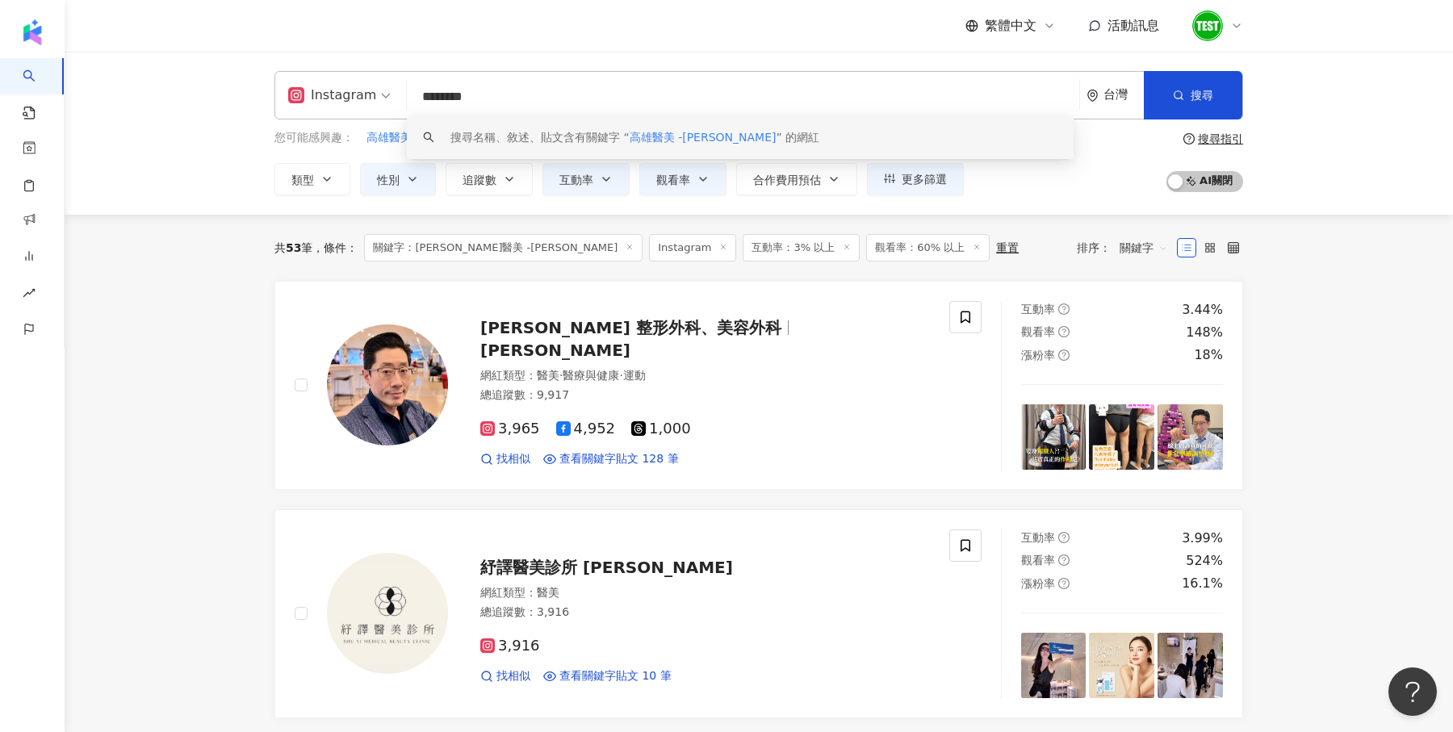
drag, startPoint x: 439, startPoint y: 100, endPoint x: 463, endPoint y: 101, distance: 23.4
click at [463, 101] on input "********" at bounding box center [743, 97] width 660 height 31
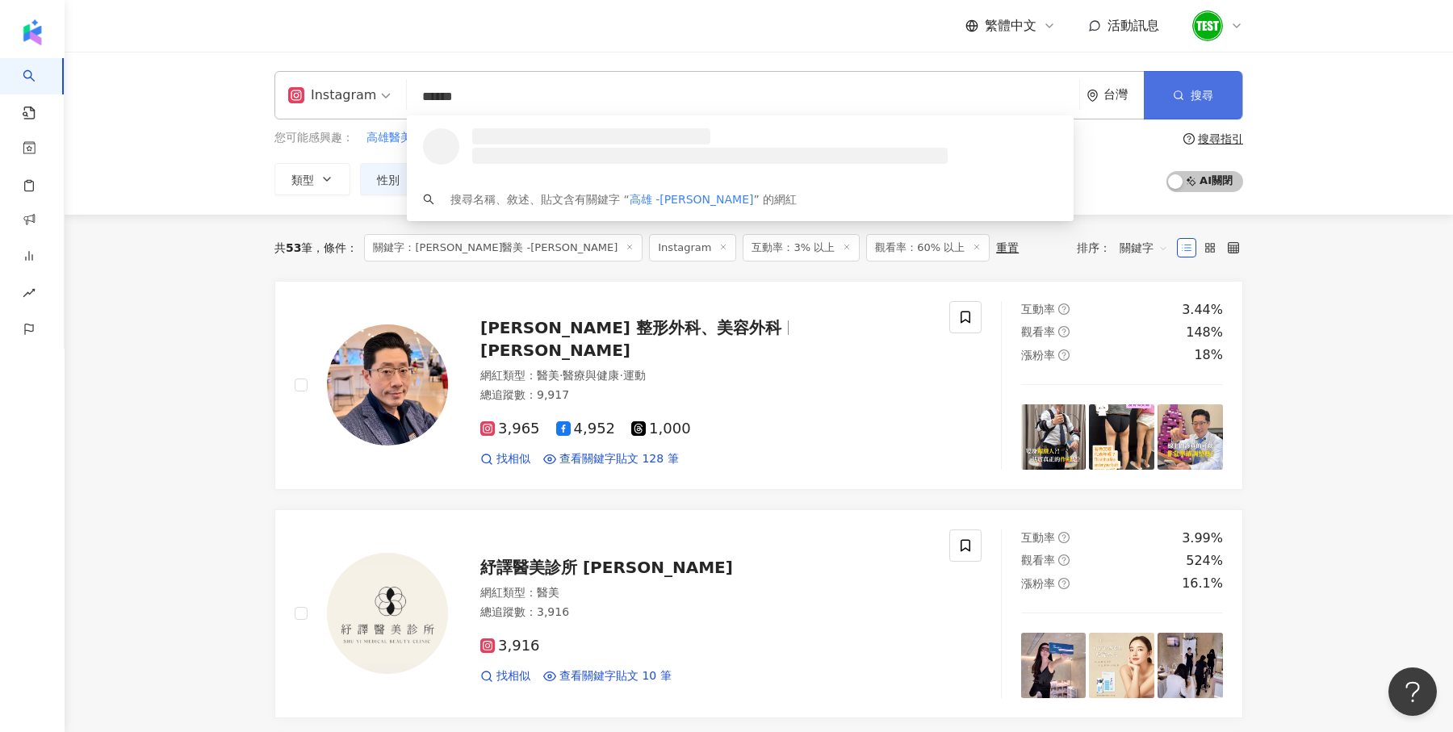
type input "******"
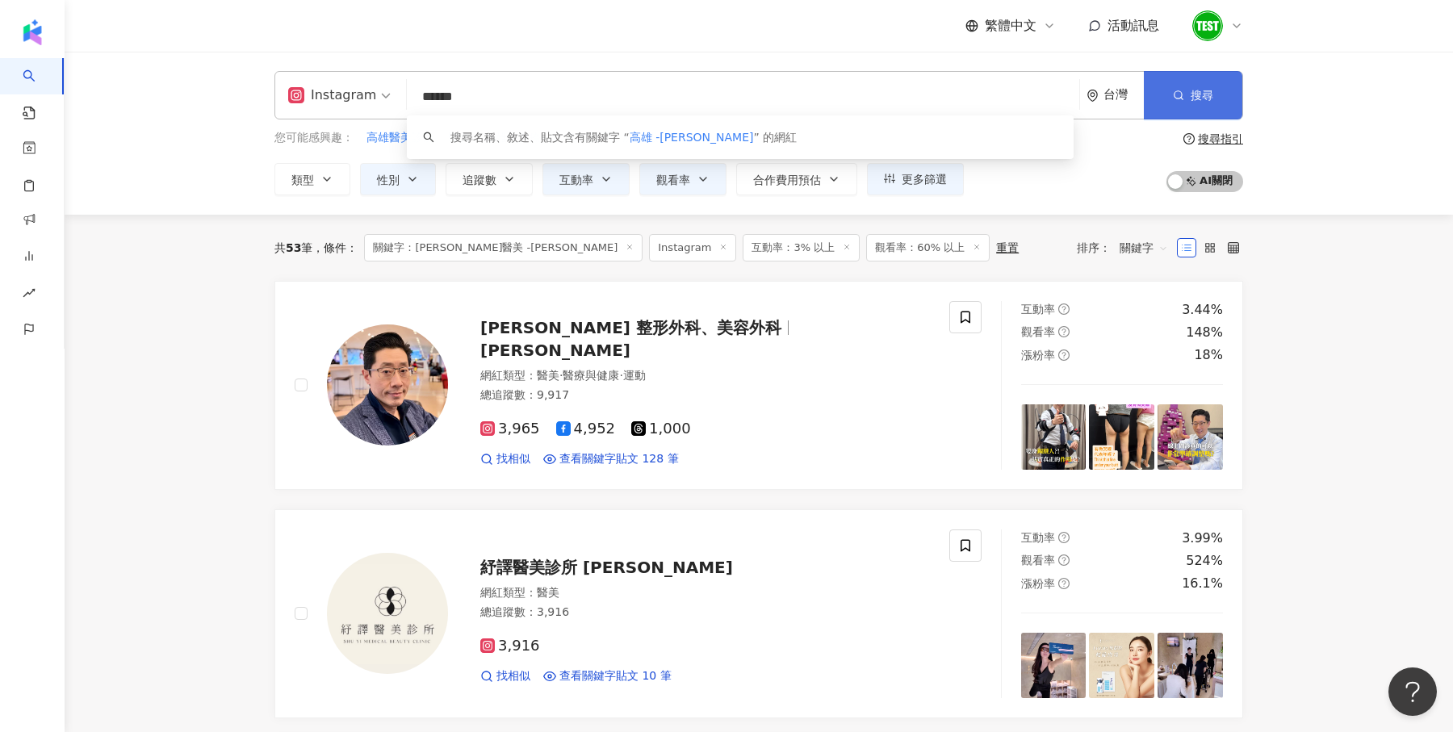
click at [1181, 101] on icon "button" at bounding box center [1178, 95] width 11 height 11
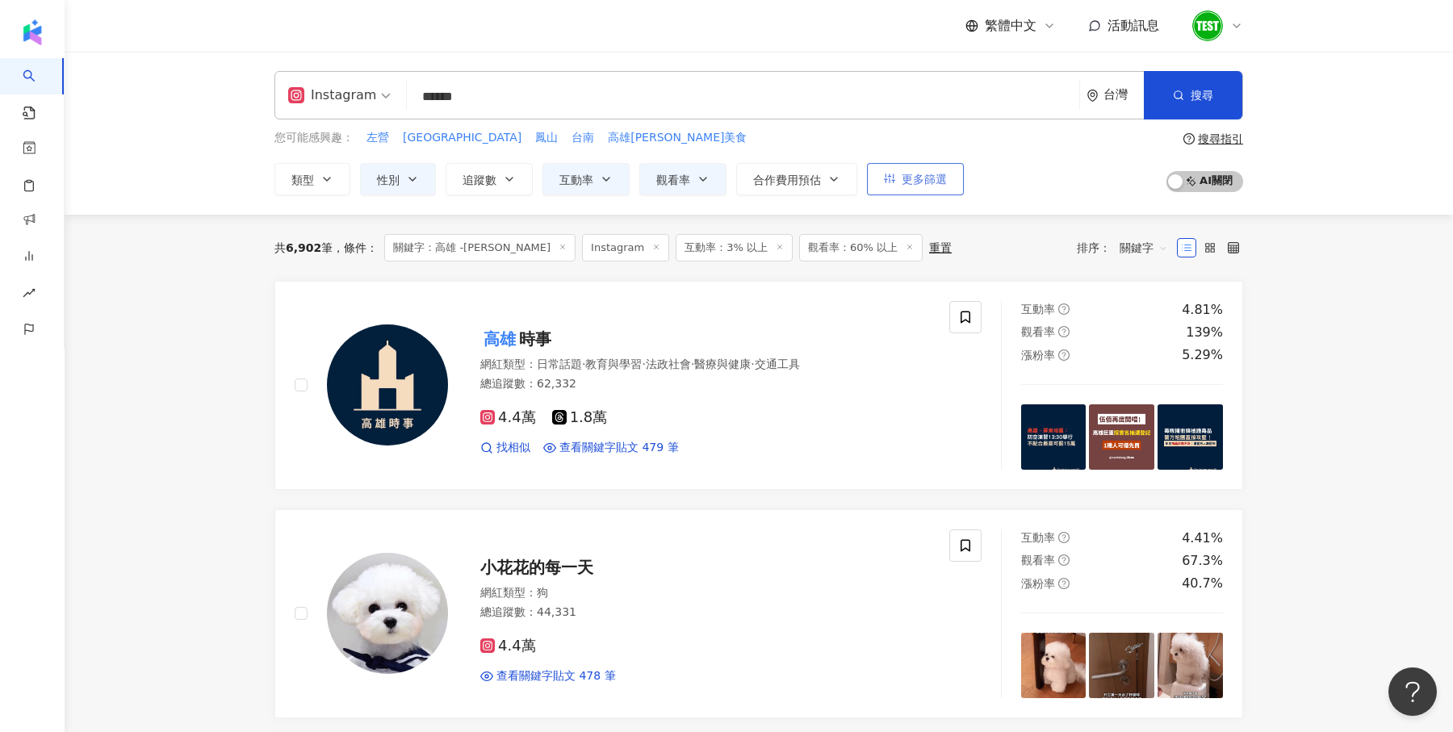
click at [890, 178] on icon "button" at bounding box center [889, 178] width 11 height 11
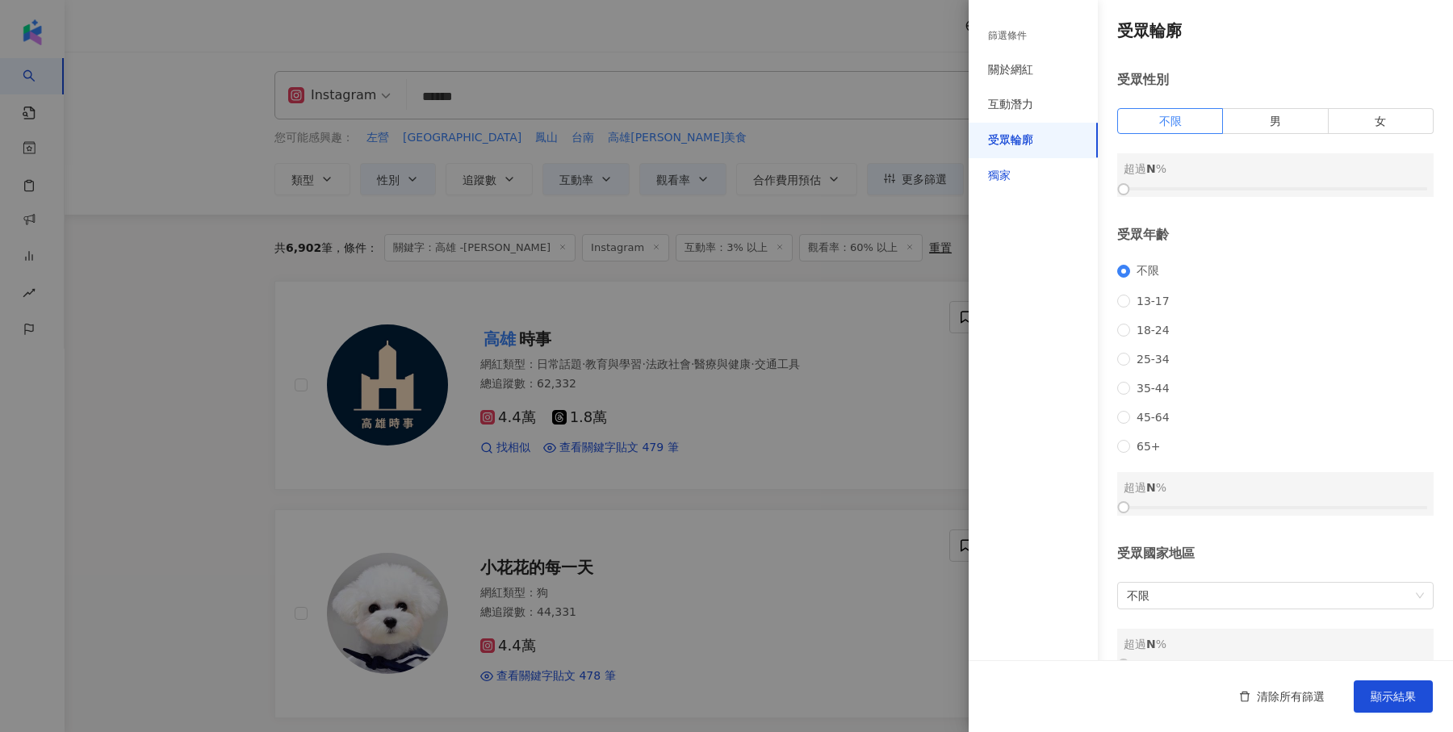
click at [1010, 174] on div "獨家" at bounding box center [999, 176] width 23 height 16
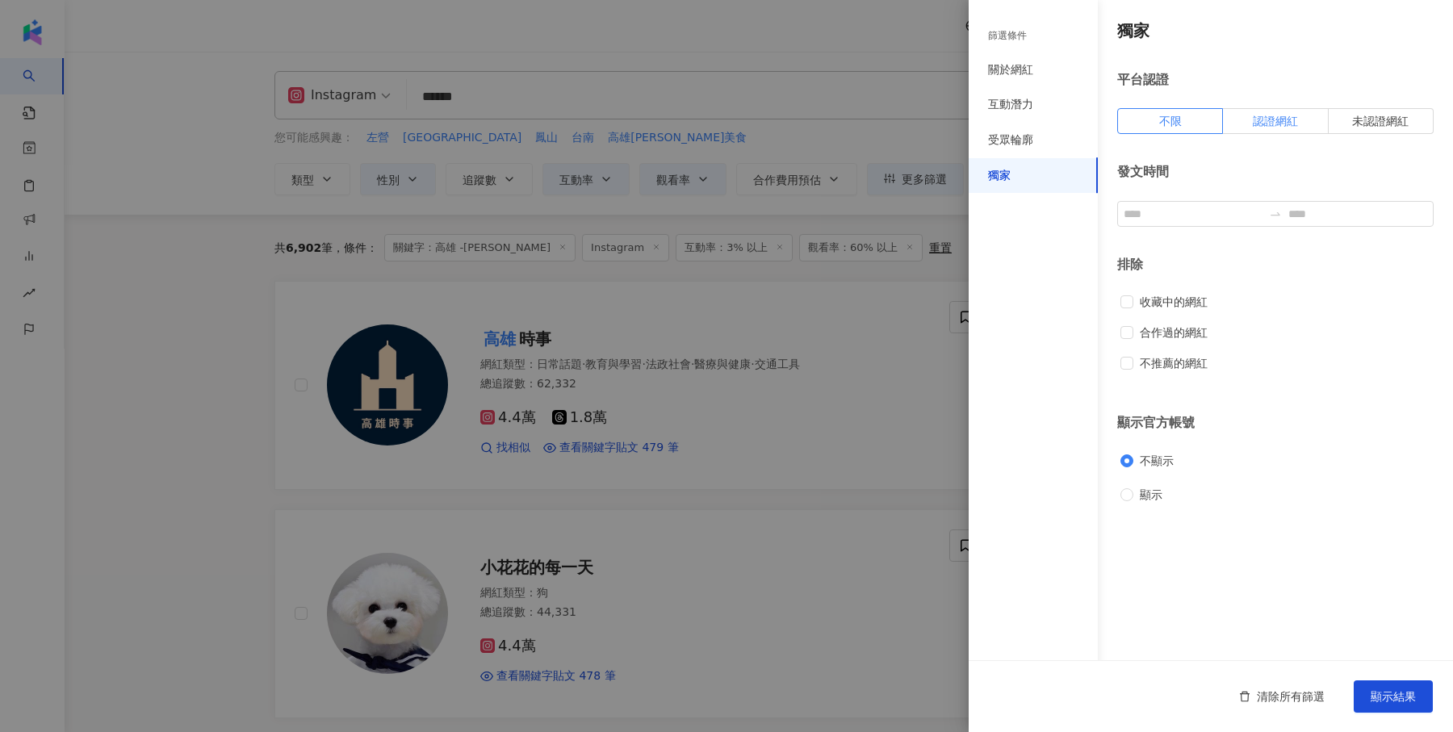
click at [1253, 115] on span "認證網紅" at bounding box center [1275, 121] width 45 height 13
click at [1393, 681] on button "顯示結果" at bounding box center [1393, 697] width 79 height 32
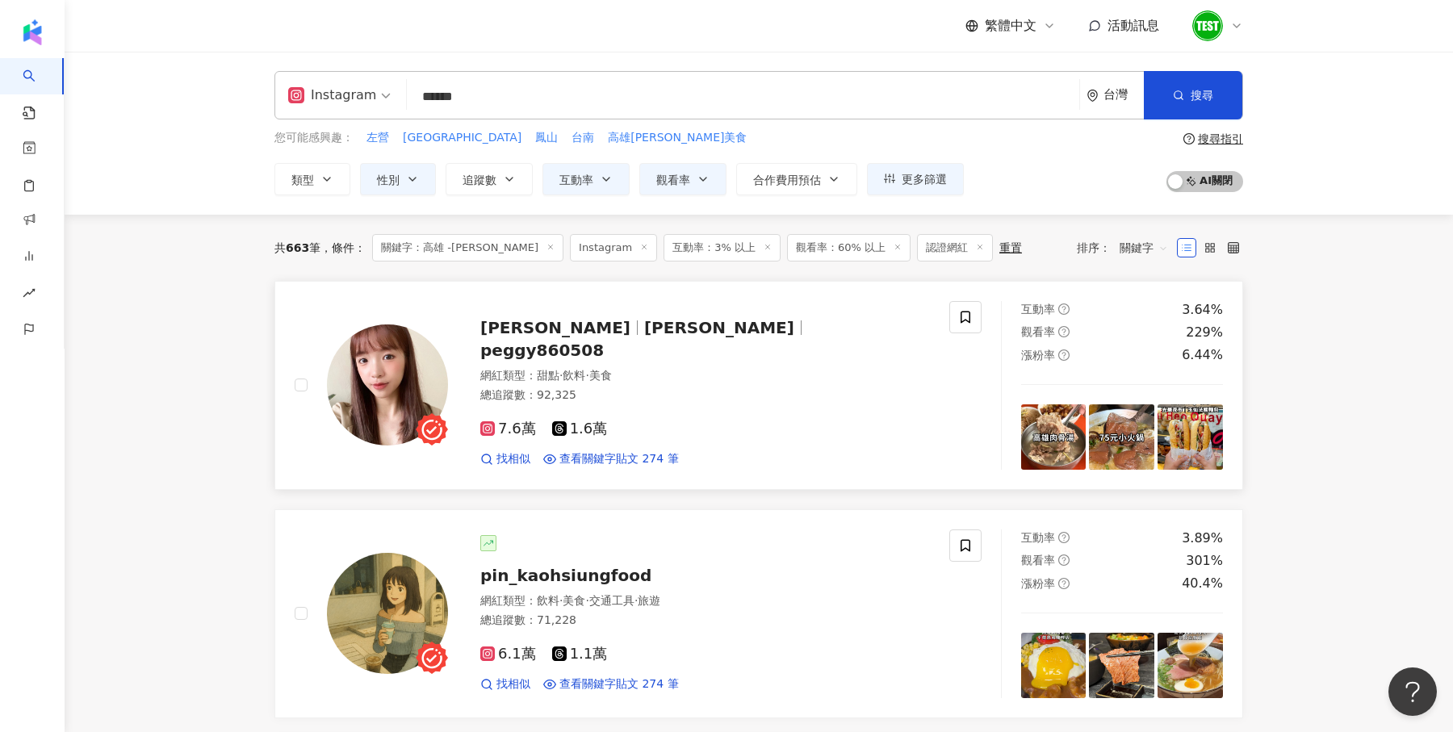
click at [358, 364] on img at bounding box center [387, 385] width 121 height 121
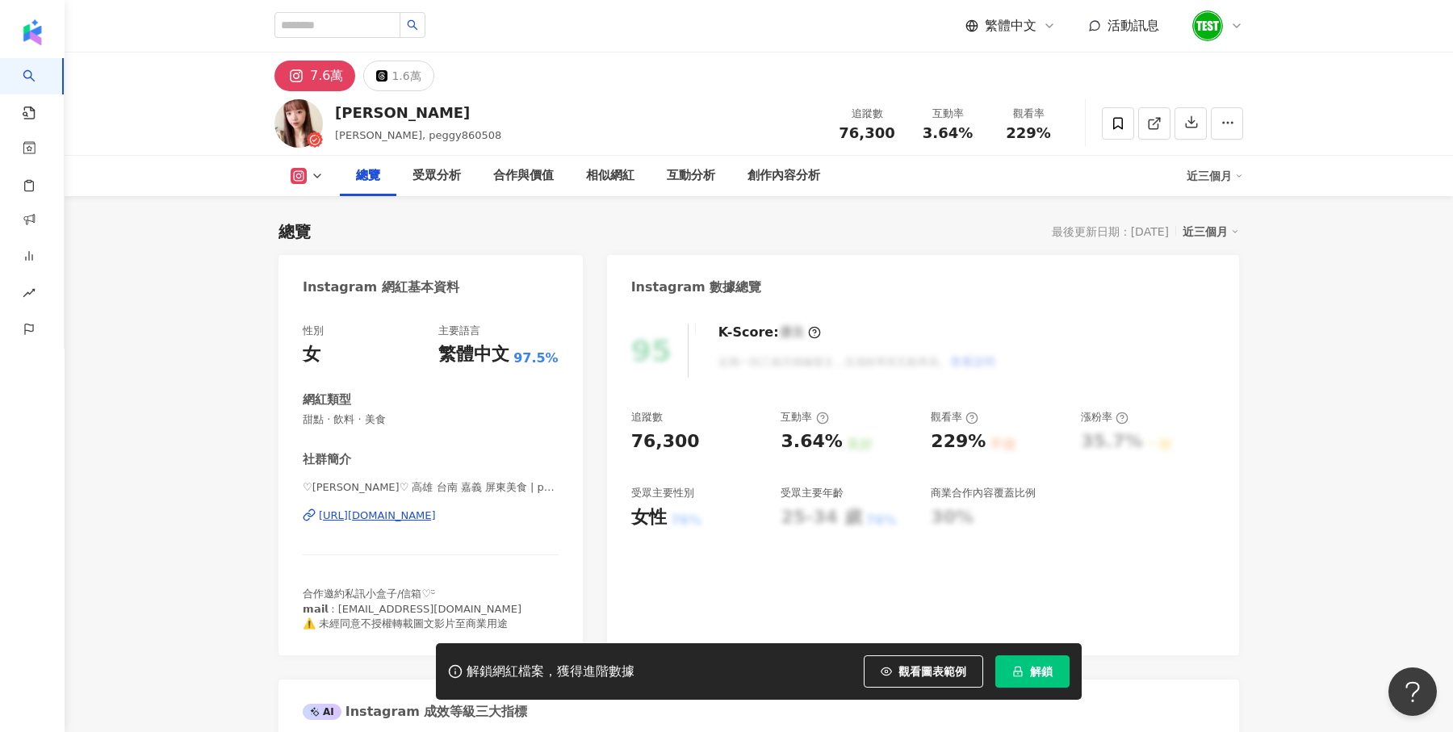
scroll to position [179, 0]
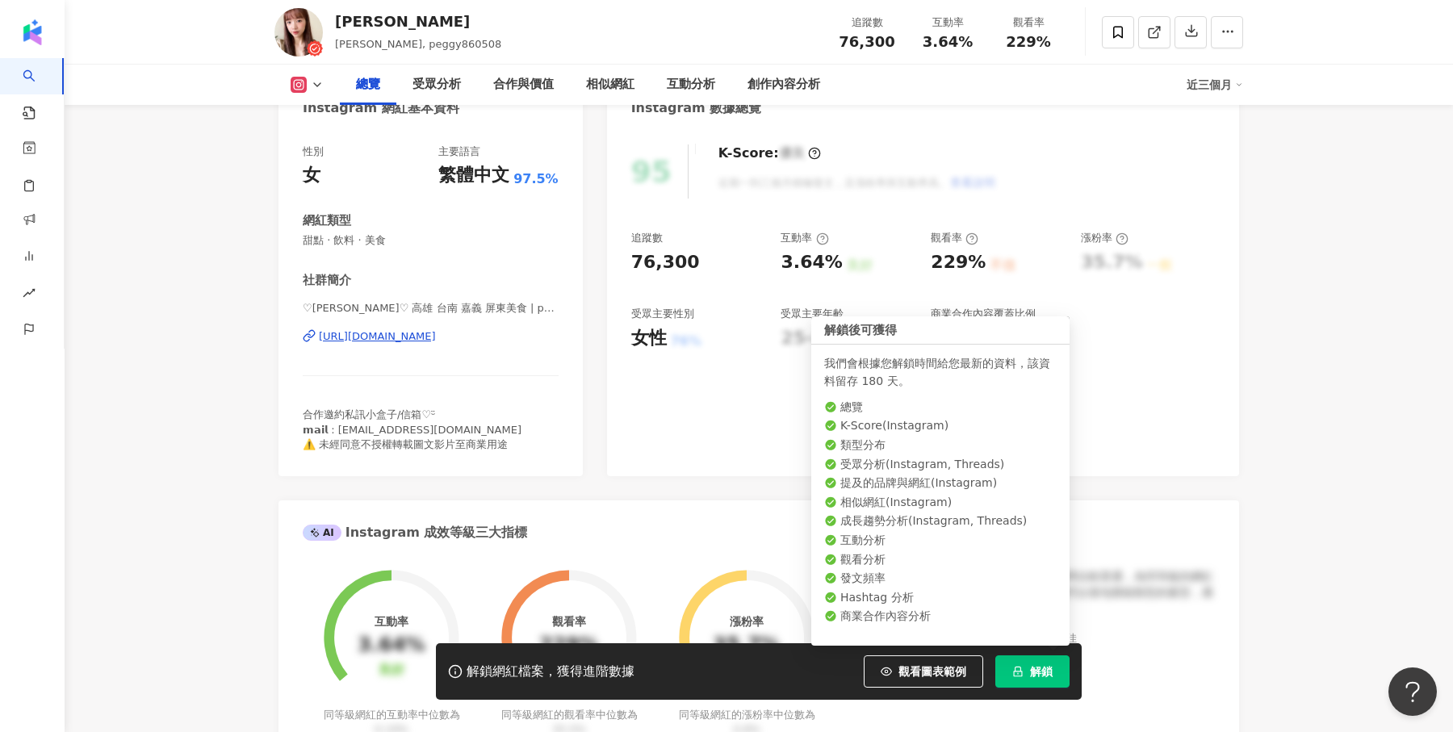
click at [1024, 665] on button "解鎖" at bounding box center [1032, 672] width 74 height 32
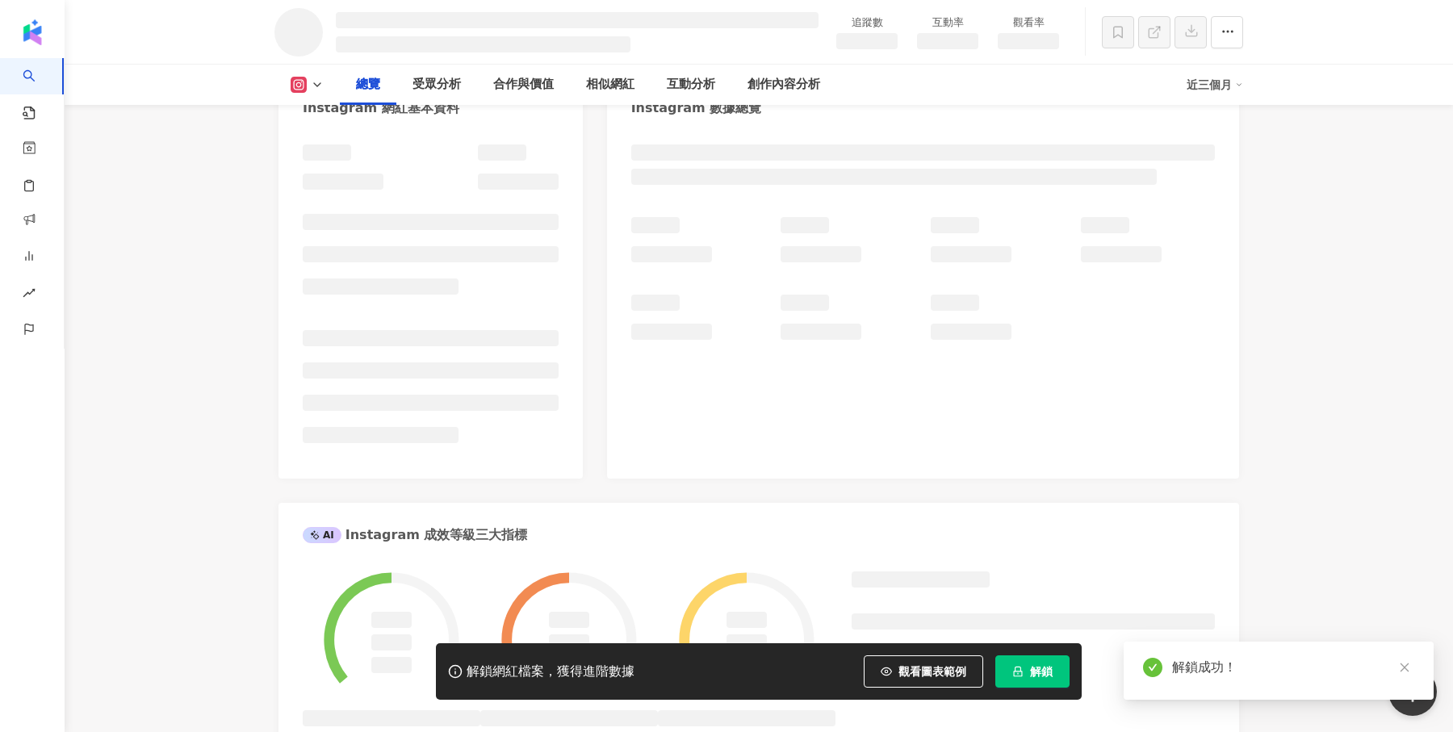
scroll to position [501, 0]
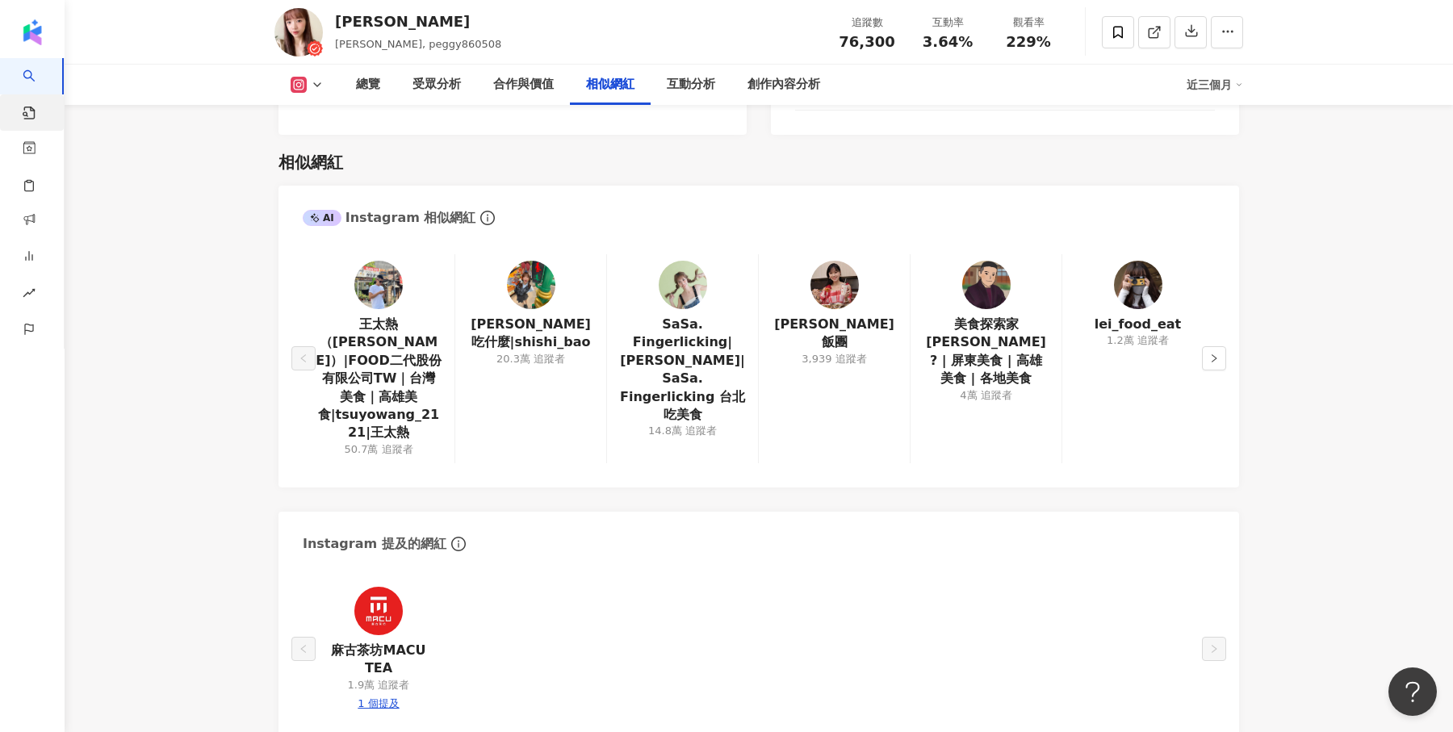
scroll to position [2470, 0]
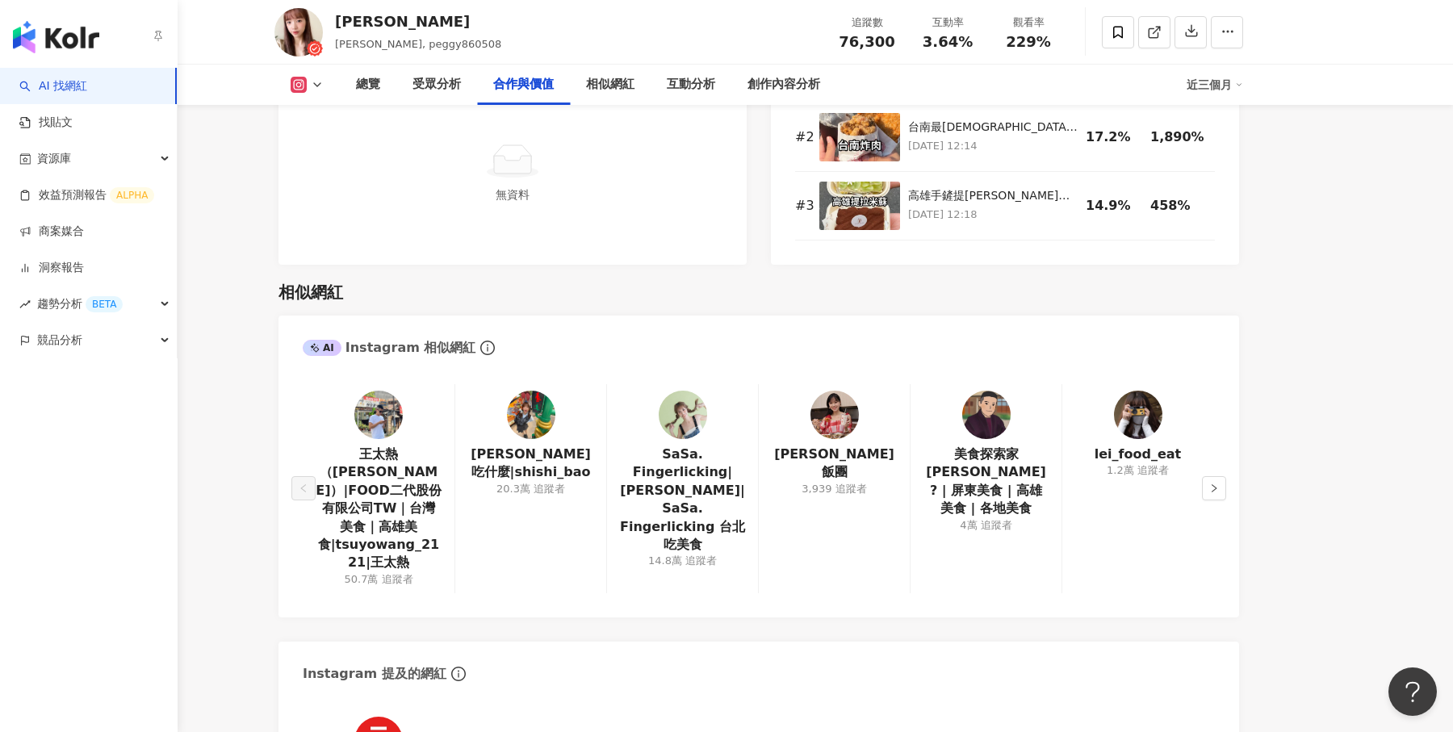
click at [39, 54] on div "button" at bounding box center [89, 34] width 178 height 68
click at [30, 44] on img "button" at bounding box center [56, 37] width 86 height 32
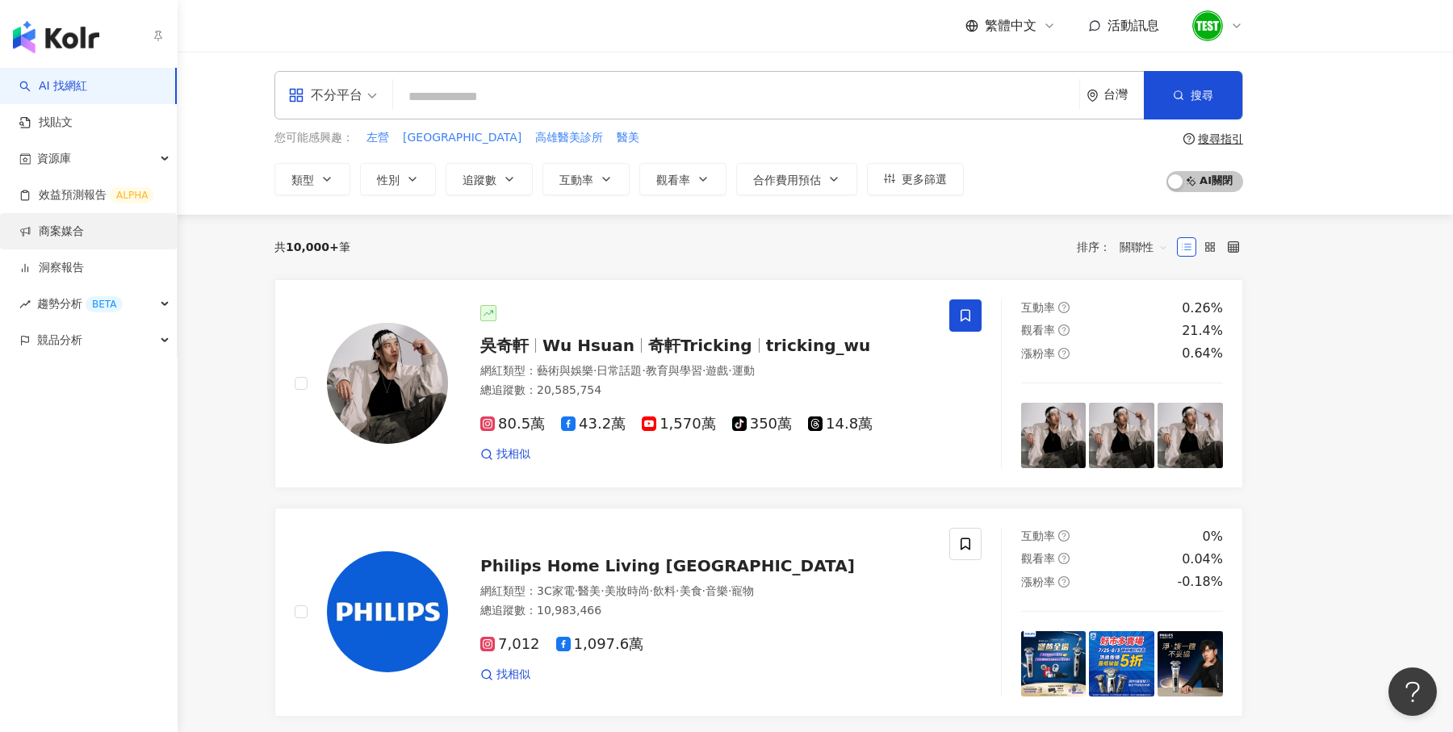
click at [84, 226] on link "商案媒合" at bounding box center [51, 232] width 65 height 16
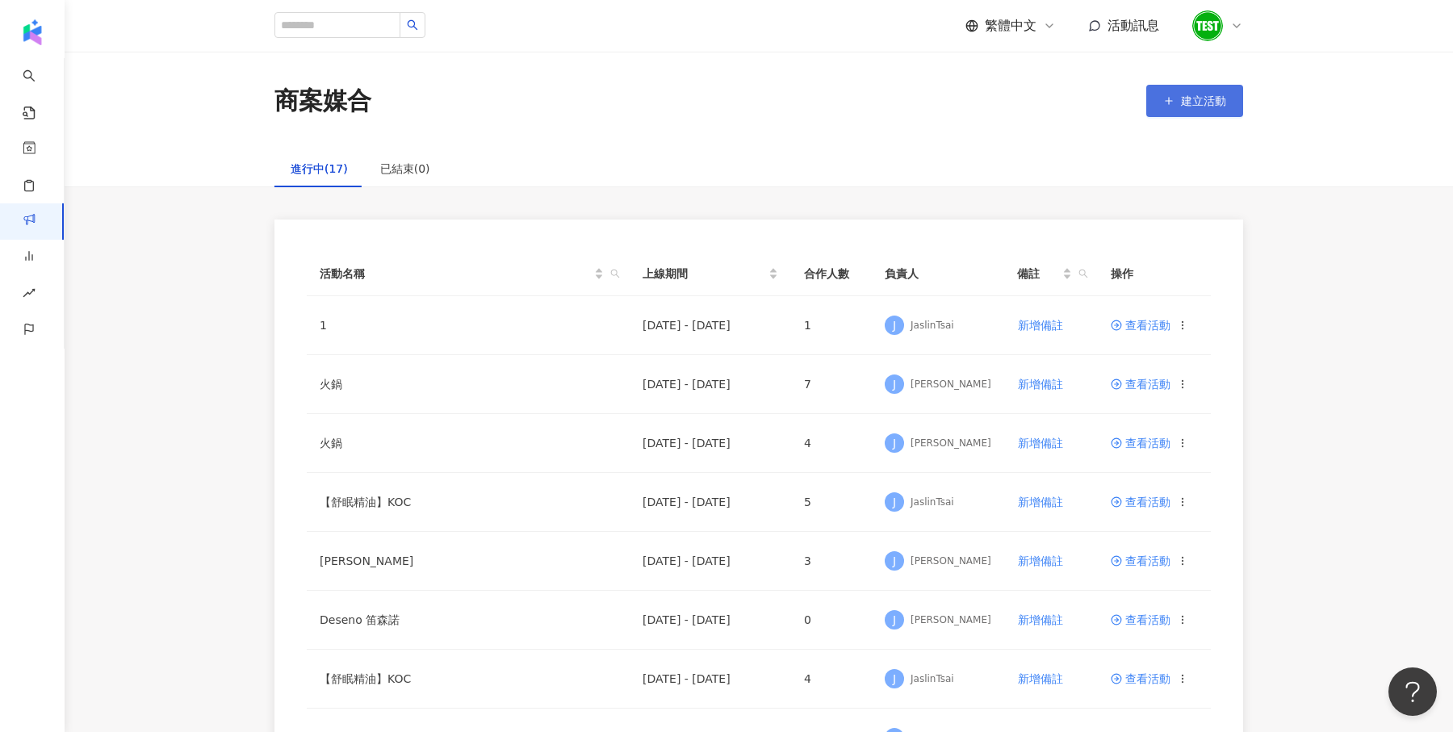
click at [1213, 115] on button "建立活動" at bounding box center [1194, 101] width 97 height 32
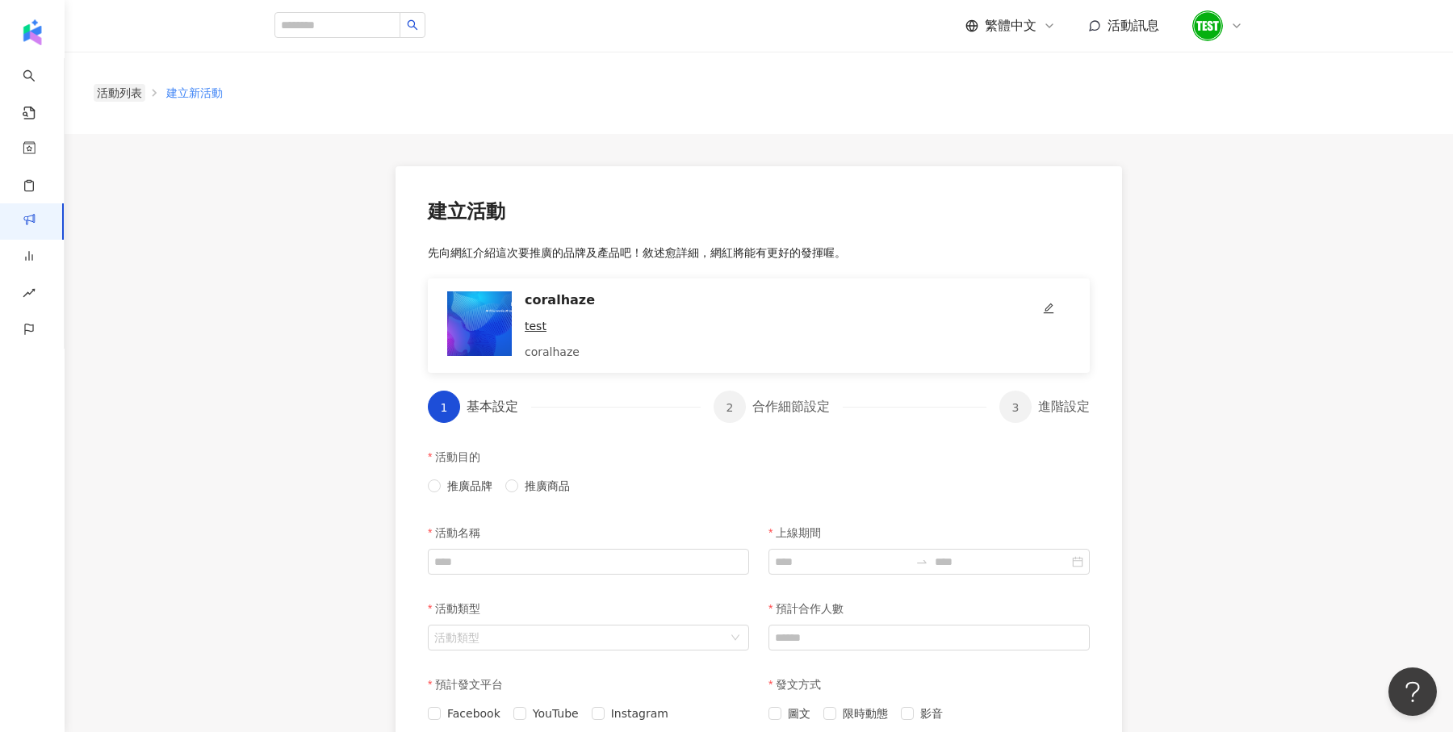
click at [131, 94] on link "活動列表" at bounding box center [120, 93] width 52 height 18
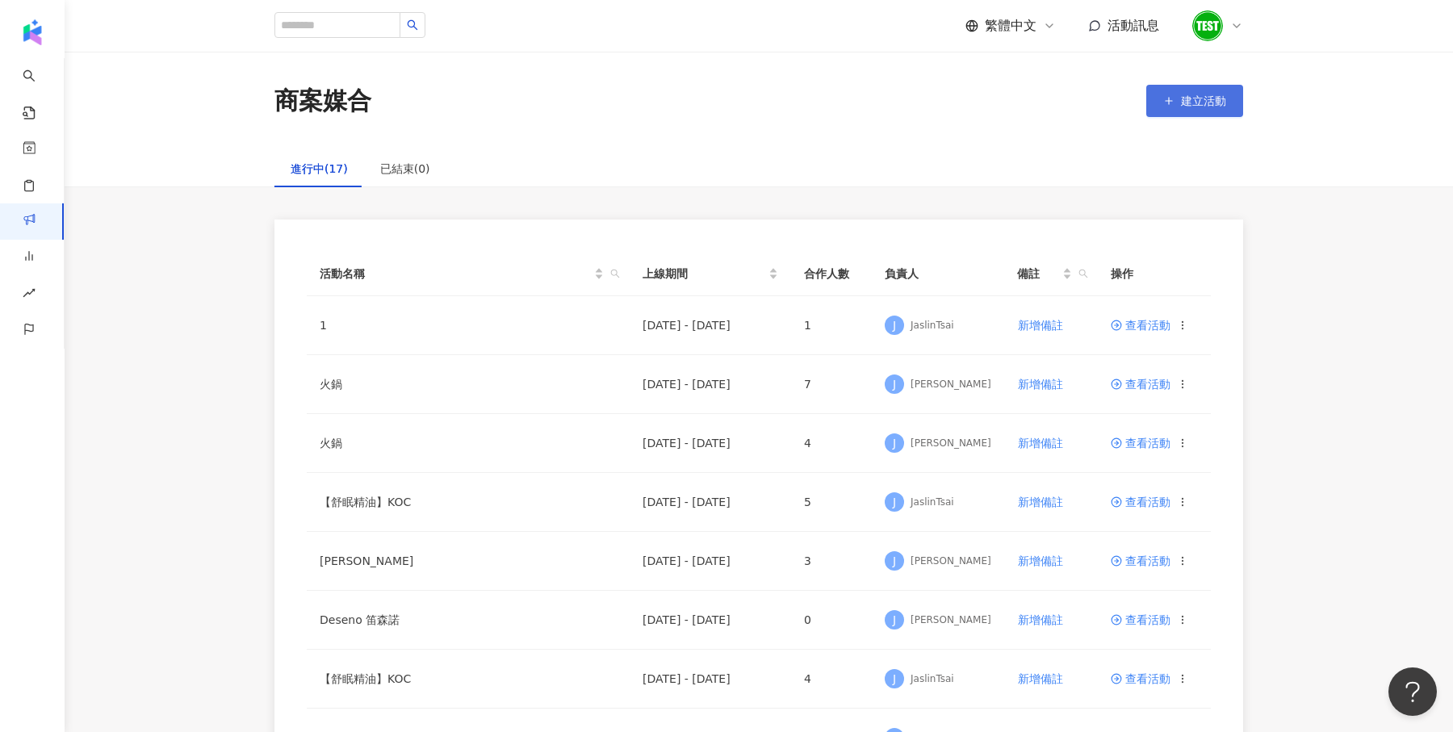
click at [1172, 110] on button "建立活動" at bounding box center [1194, 101] width 97 height 32
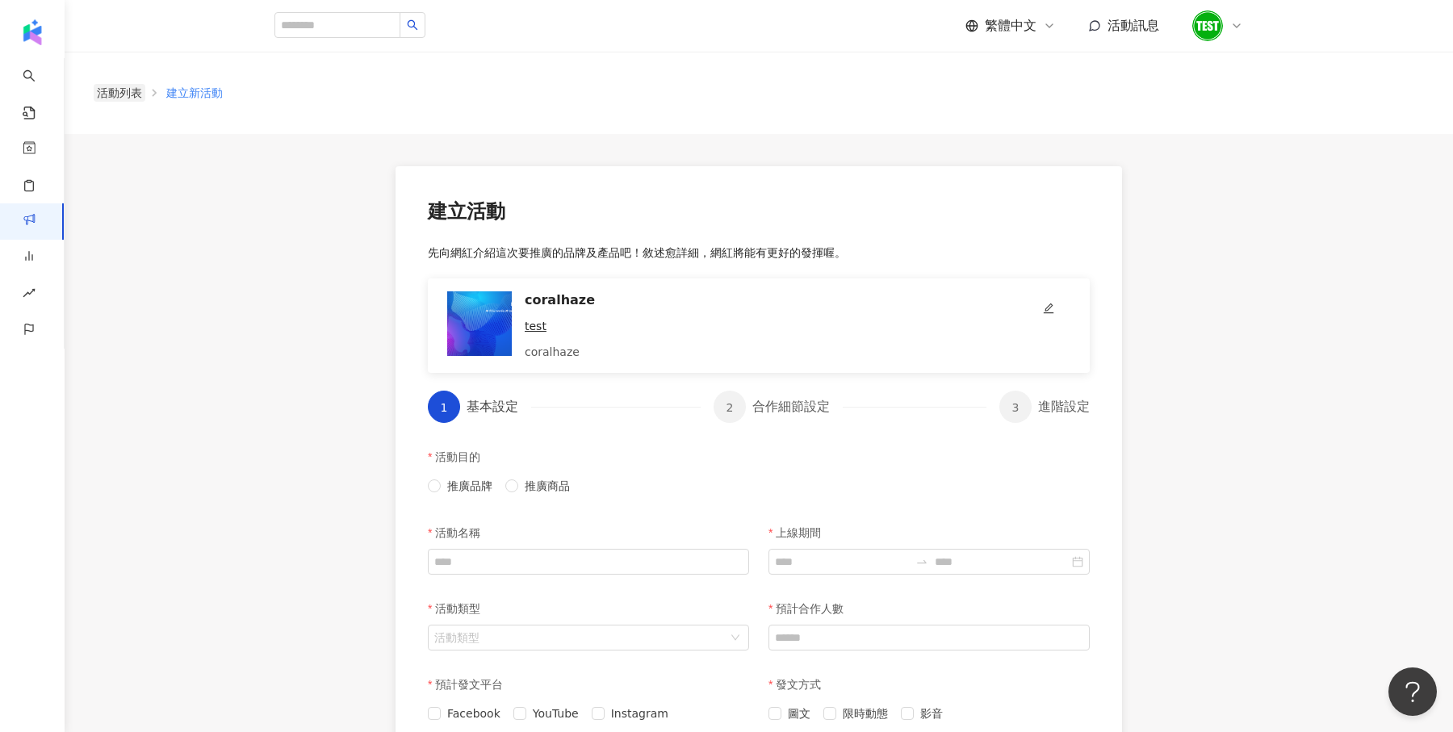
click at [127, 94] on link "活動列表" at bounding box center [120, 93] width 52 height 18
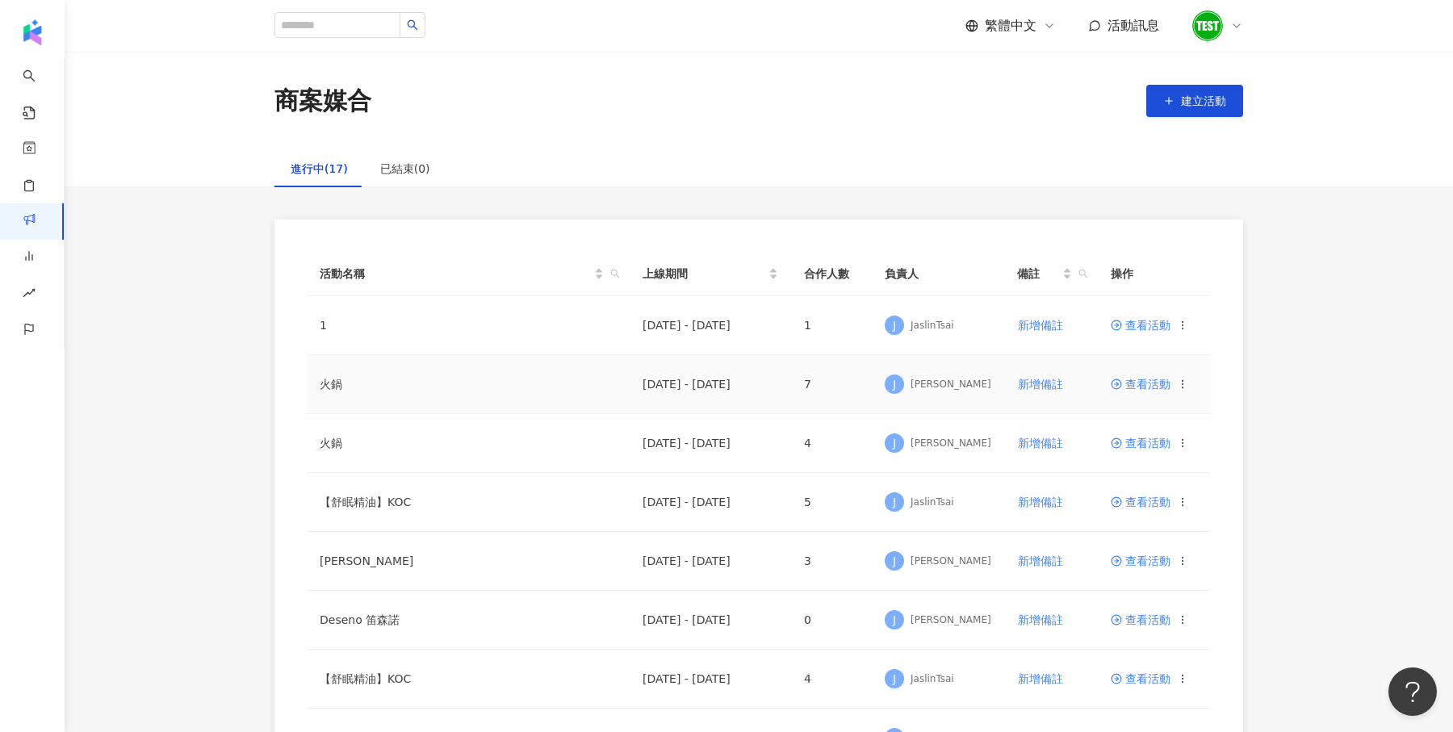
click at [1125, 381] on span "查看活動" at bounding box center [1141, 384] width 60 height 11
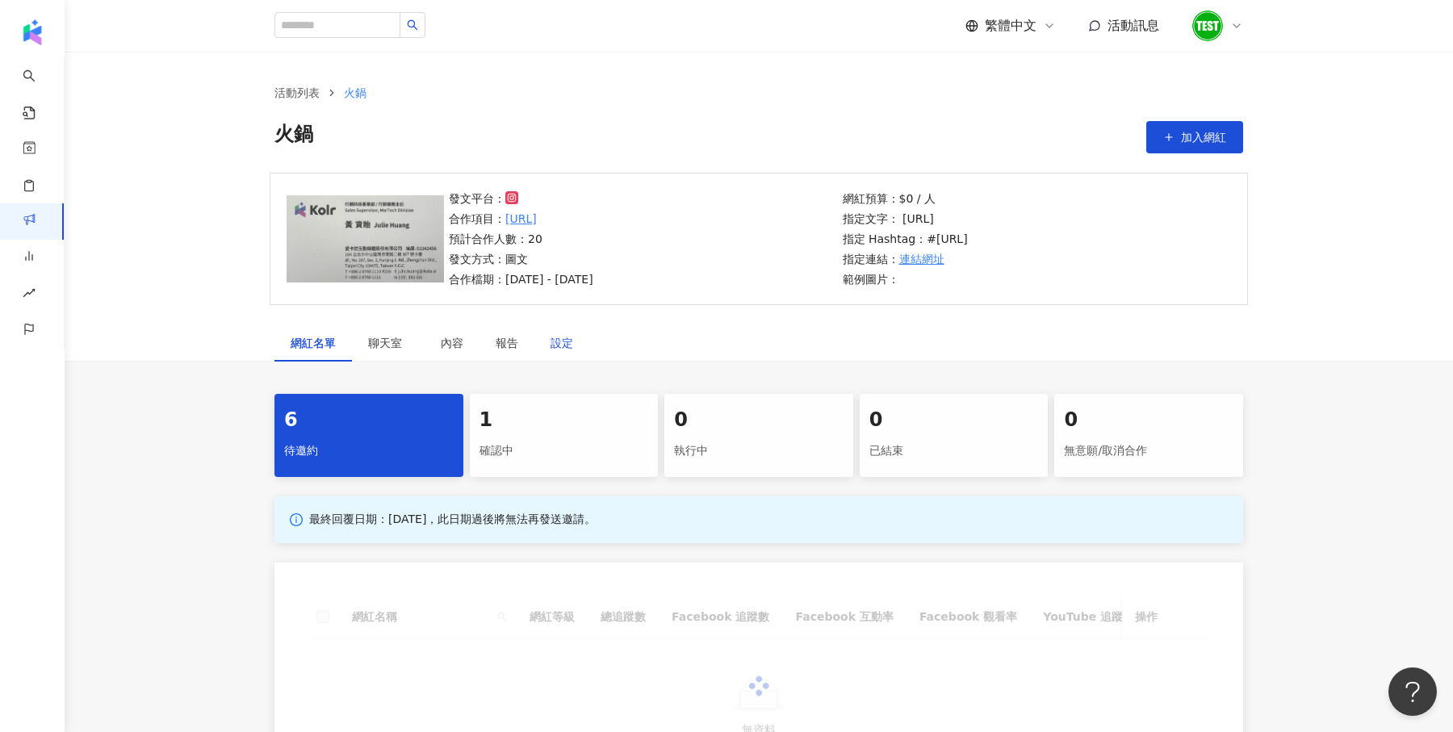
click at [563, 341] on div "設定" at bounding box center [562, 343] width 23 height 18
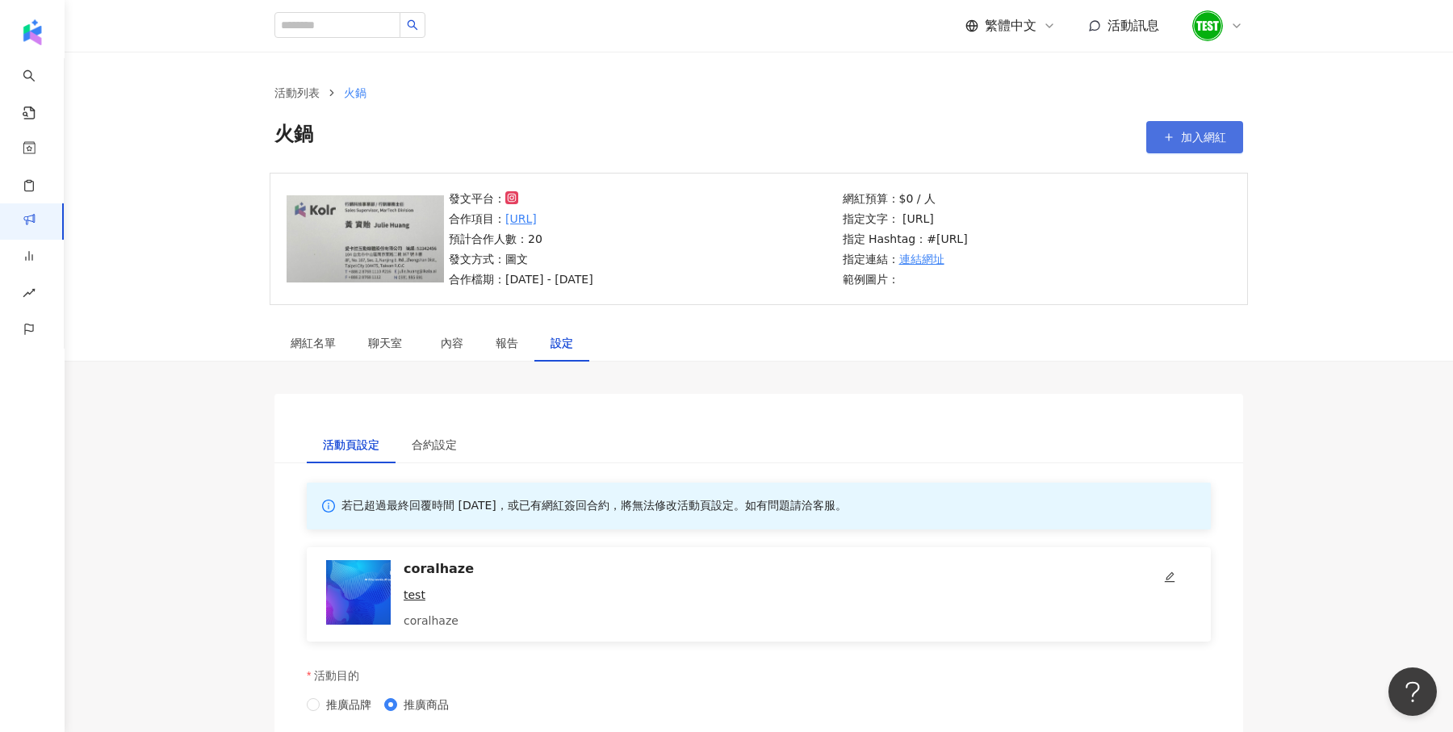
click at [1173, 135] on icon "button" at bounding box center [1168, 137] width 11 height 11
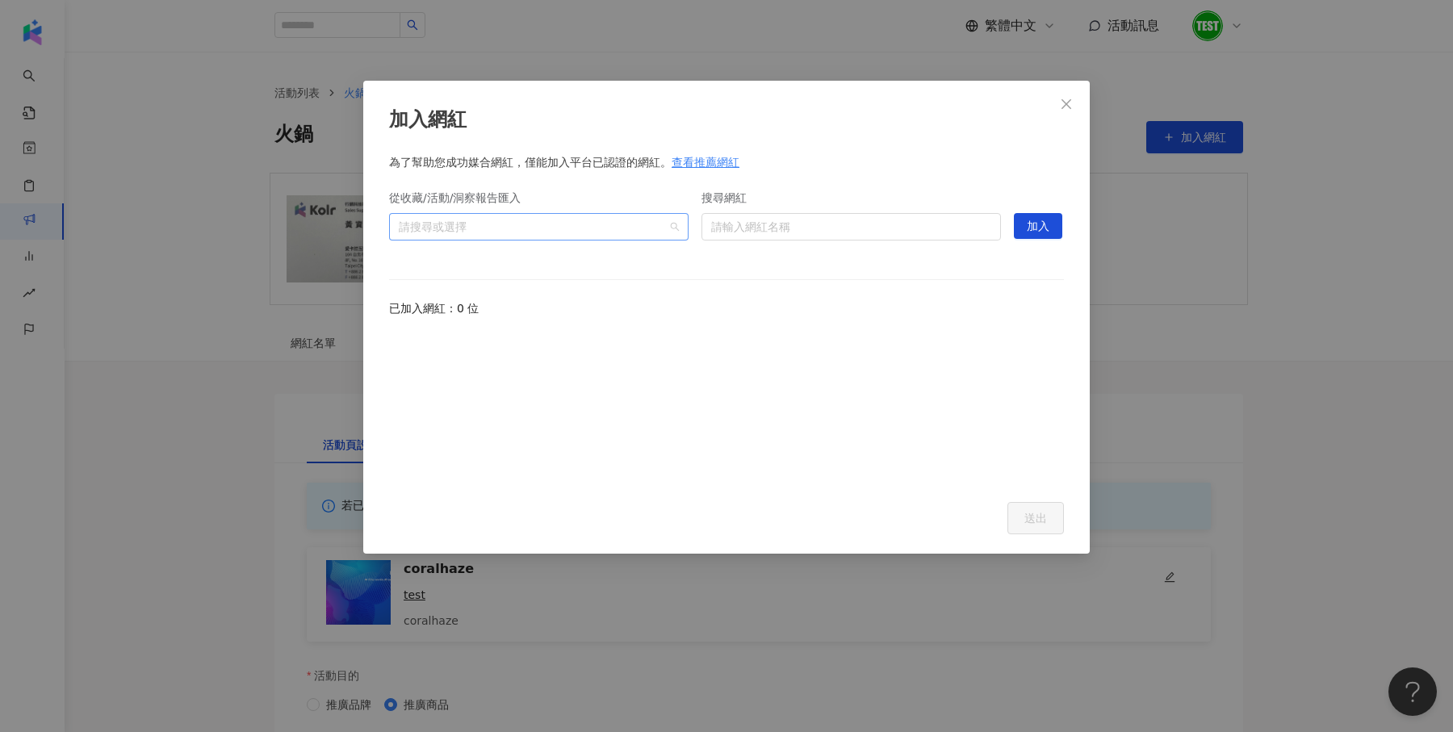
click at [678, 230] on div "請搜尋或選擇" at bounding box center [539, 226] width 300 height 27
click at [402, 269] on span at bounding box center [405, 262] width 26 height 26
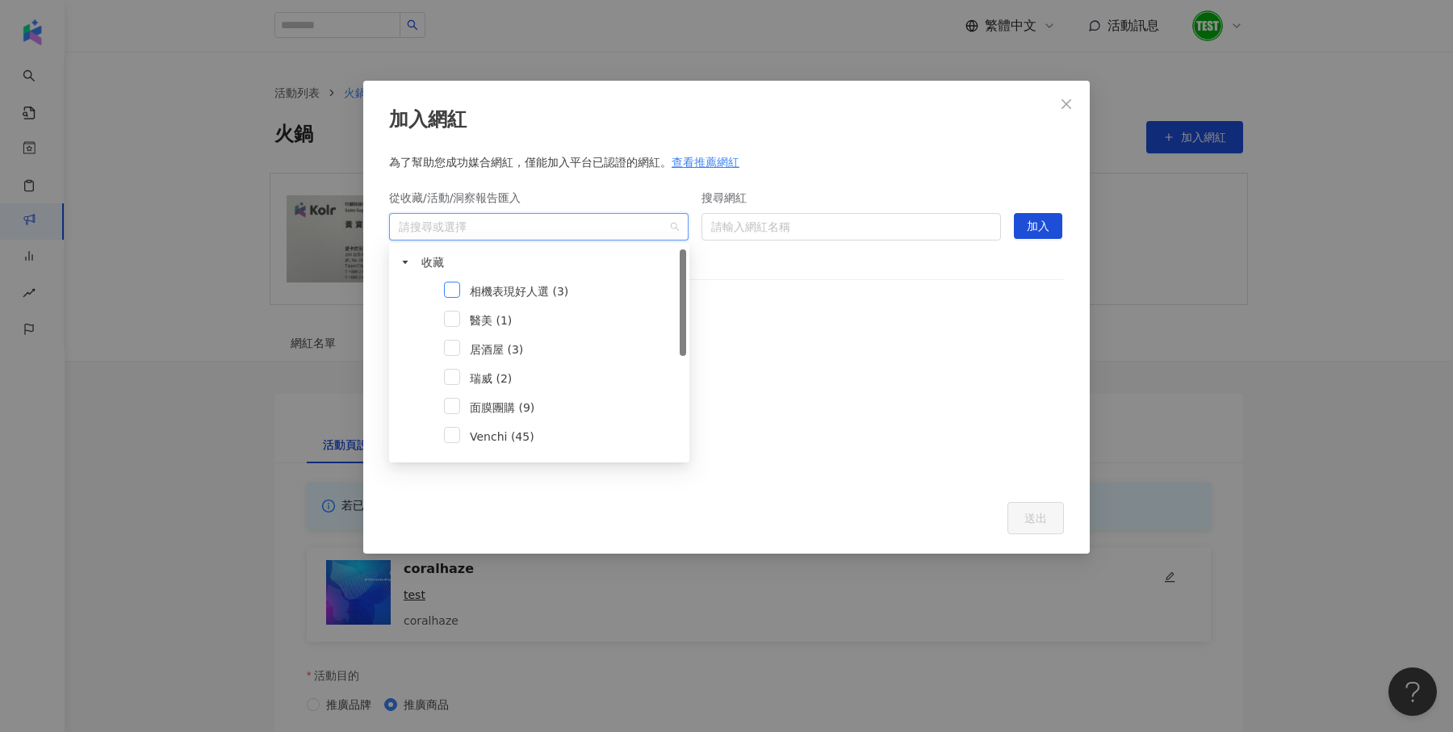
click at [455, 291] on span at bounding box center [452, 290] width 16 height 16
click at [894, 354] on div at bounding box center [726, 407] width 675 height 149
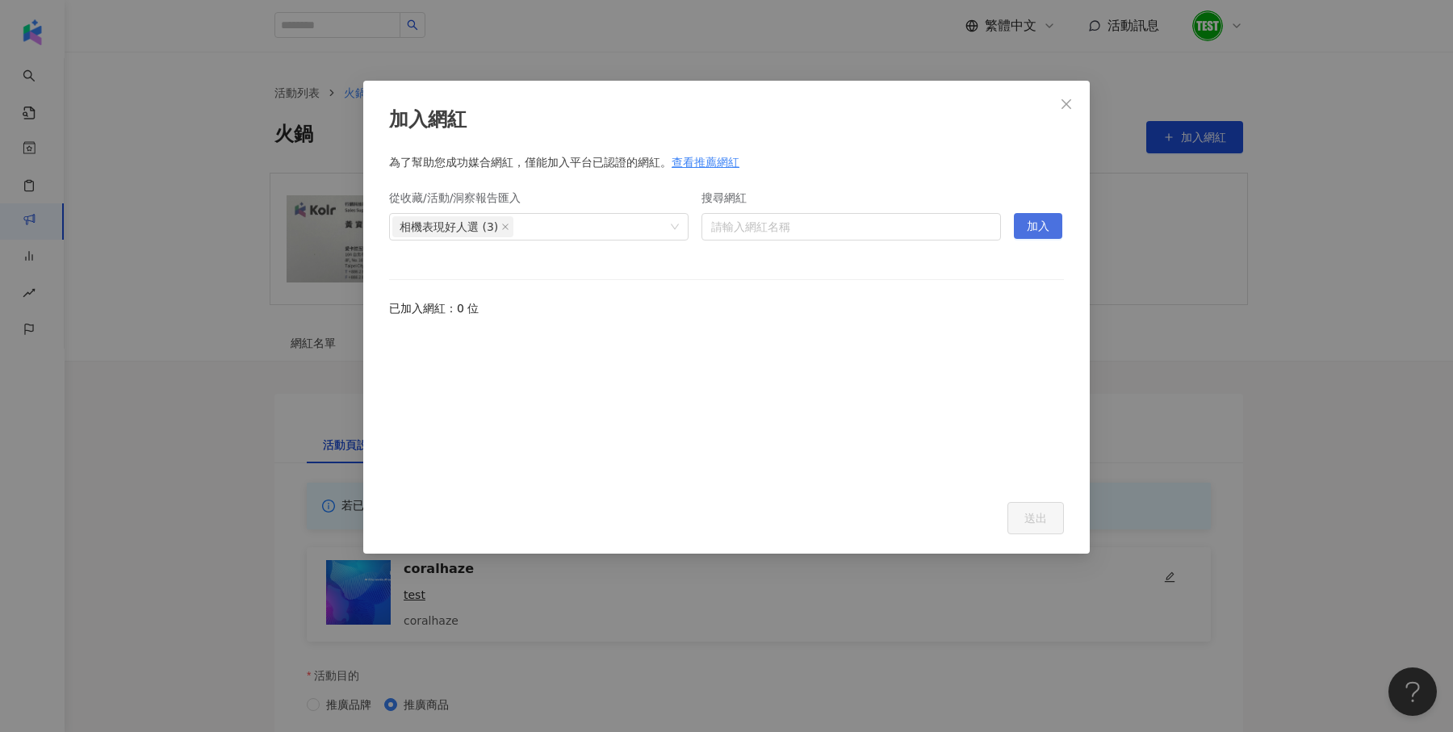
click at [1036, 220] on span "加入" at bounding box center [1038, 227] width 23 height 26
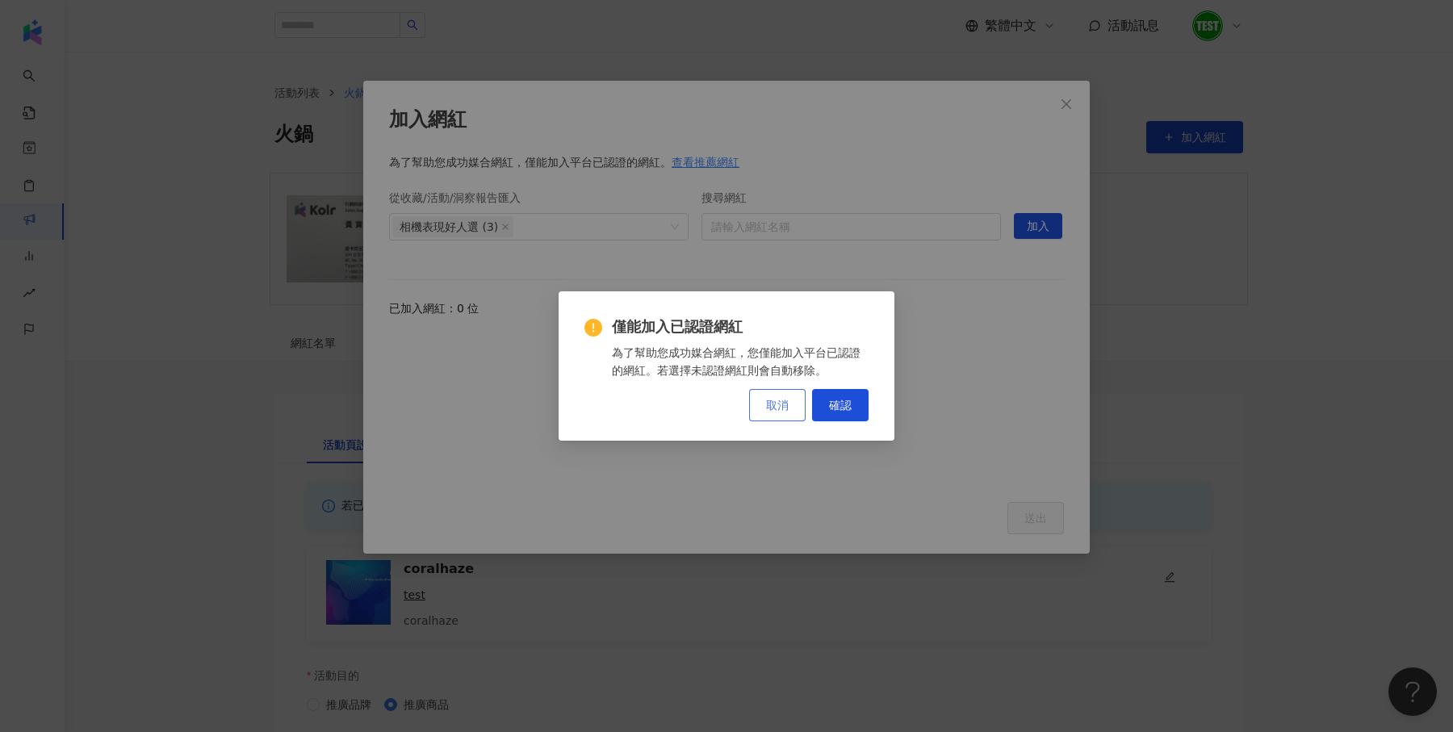
click at [783, 413] on button "取消" at bounding box center [777, 405] width 57 height 32
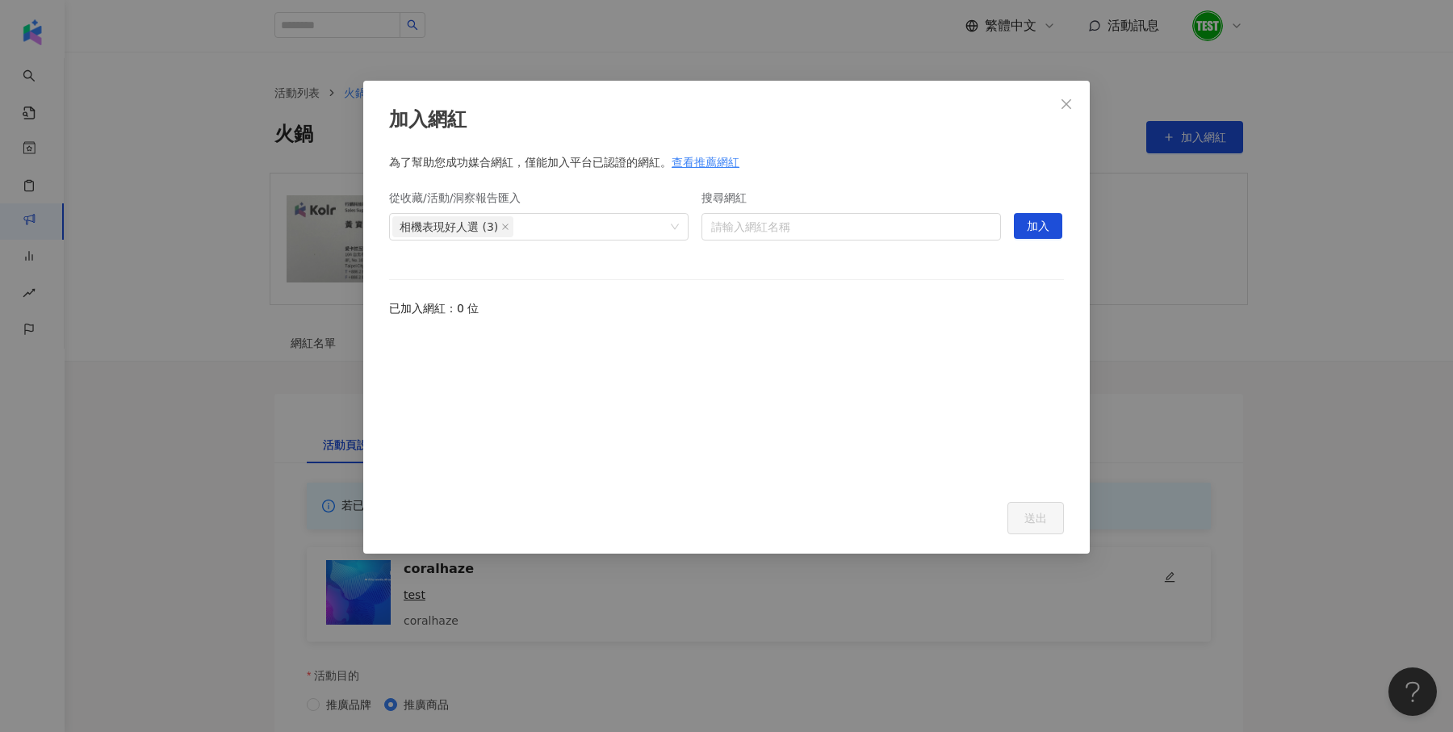
click at [1163, 442] on div "加入網紅 為了幫助您成功媒合網紅，僅能加入平台已認證的網紅。 查看推薦網紅 從收藏/活動/洞察報告匯入 相機表現好人選 (3) 搜尋網紅 請輸入網紅名稱 hi…" at bounding box center [726, 366] width 1453 height 732
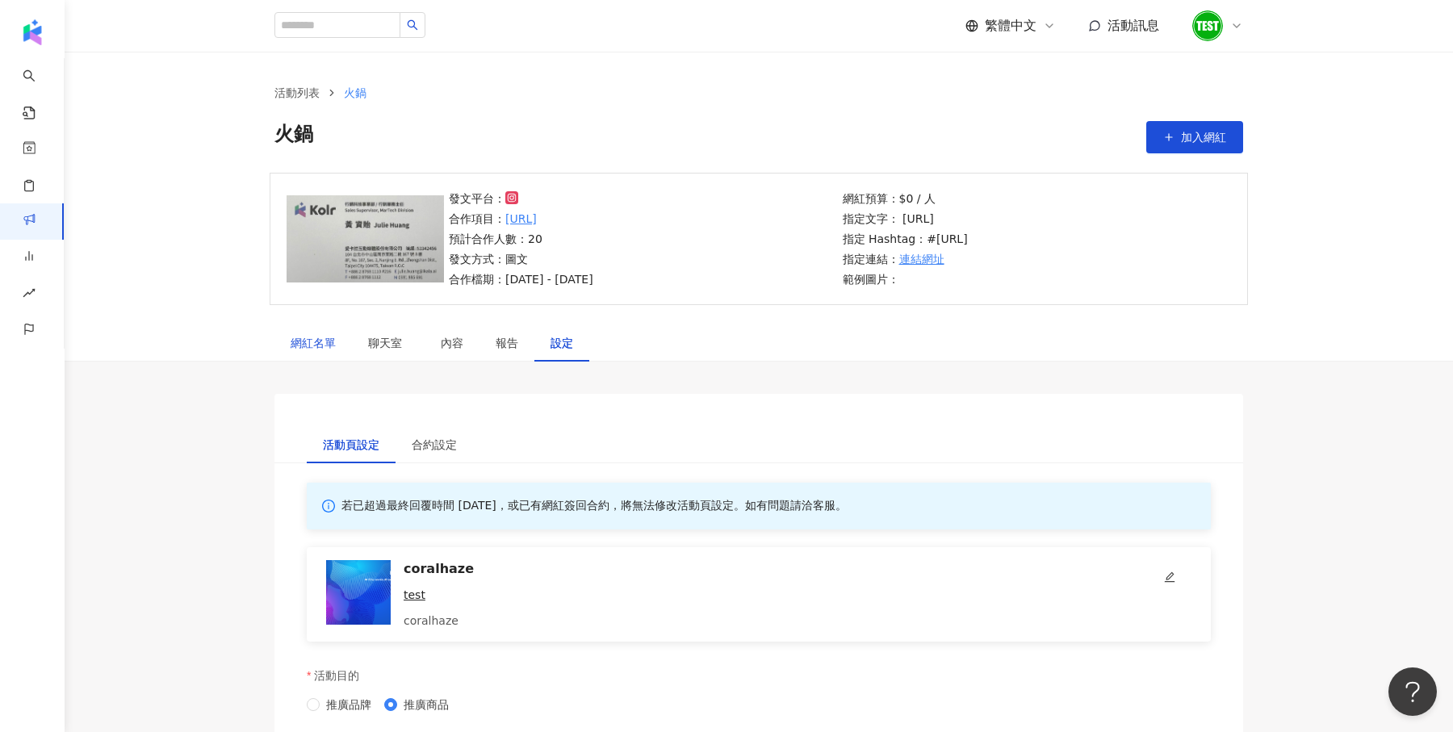
click at [333, 340] on div "網紅名單" at bounding box center [313, 343] width 45 height 18
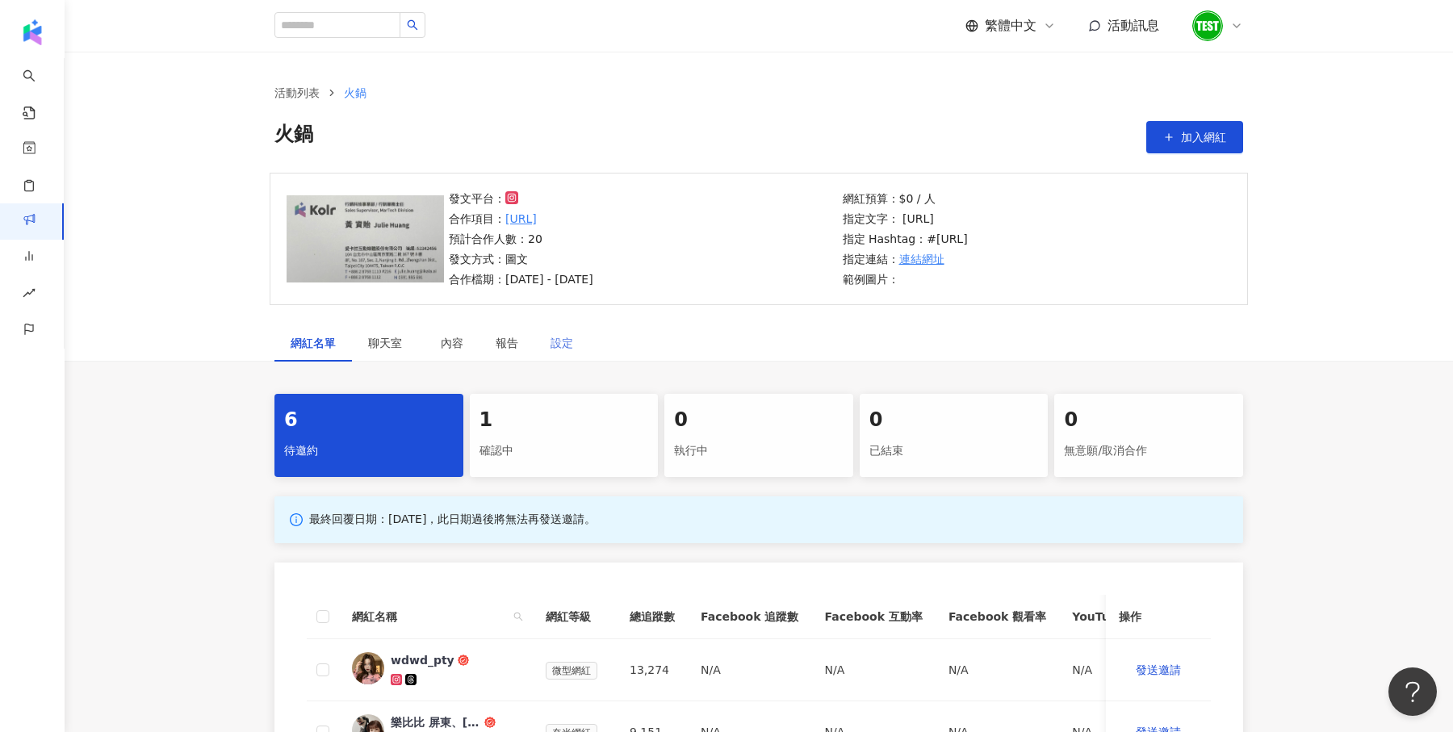
click at [580, 337] on div "設定" at bounding box center [561, 343] width 55 height 37
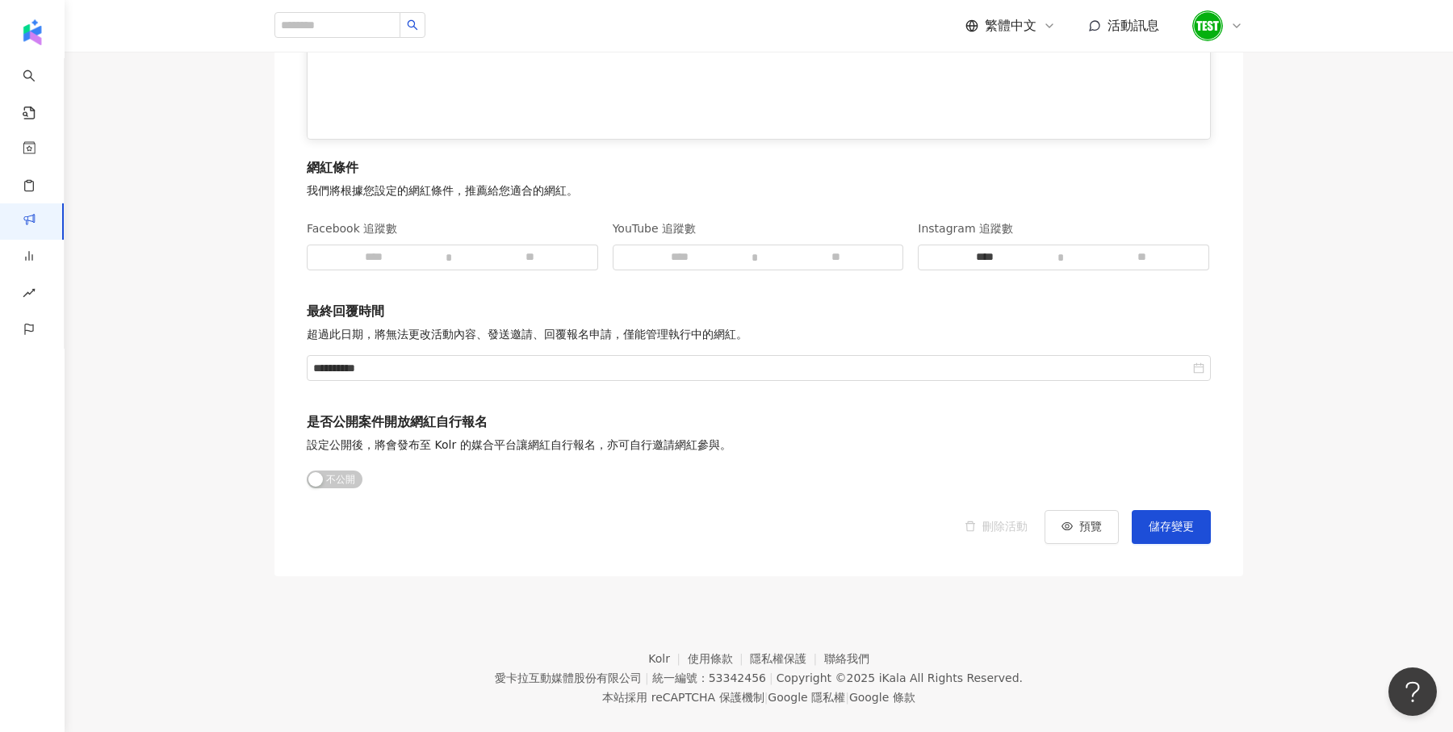
scroll to position [2155, 0]
click at [316, 479] on div "button" at bounding box center [315, 478] width 15 height 15
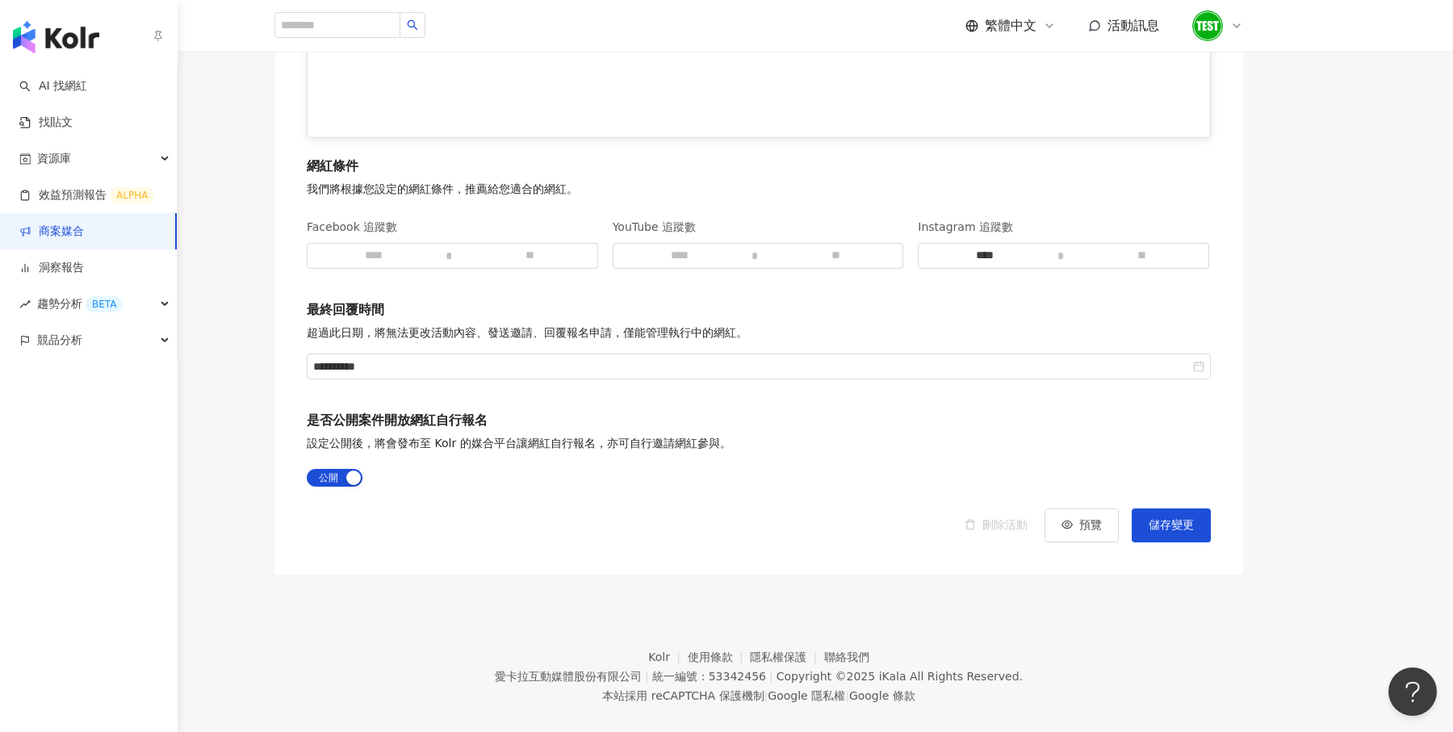
click at [36, 40] on img "button" at bounding box center [56, 37] width 86 height 32
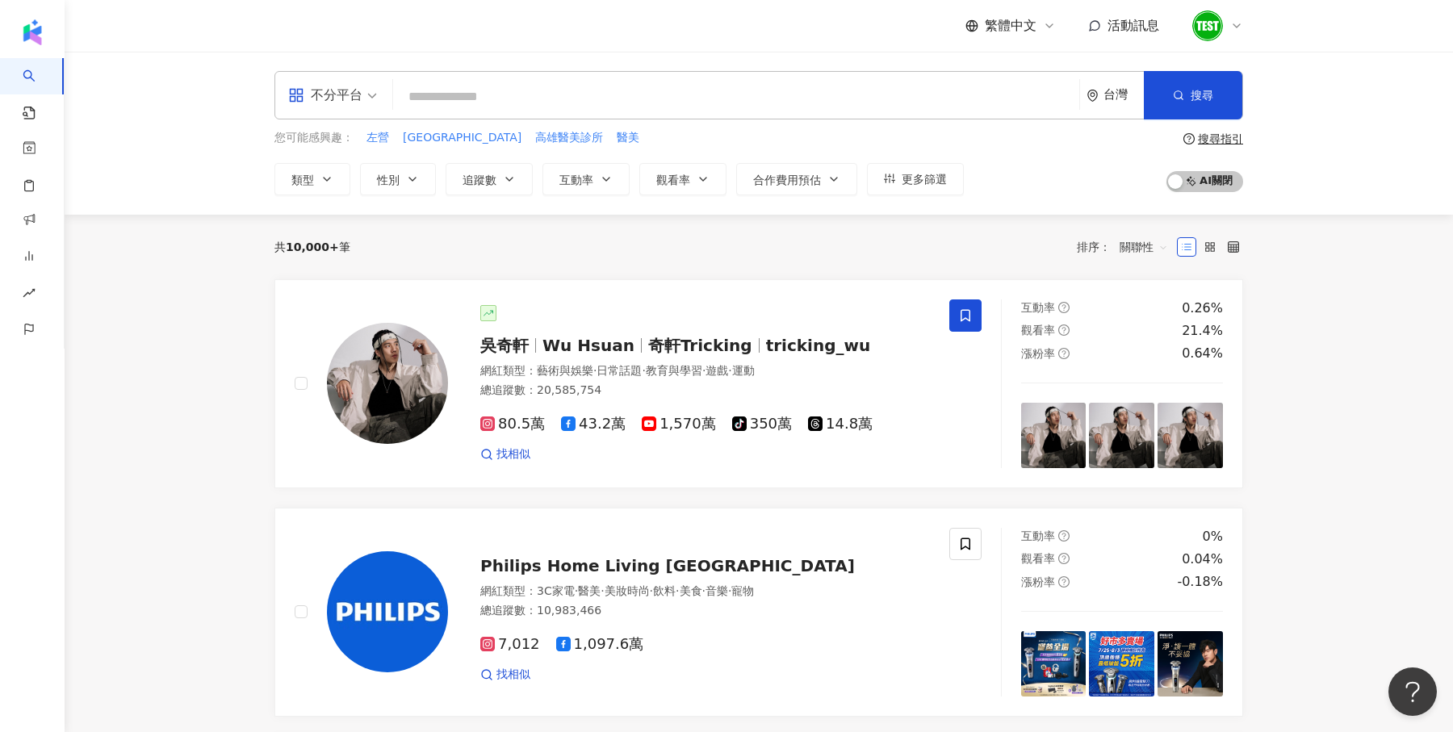
click at [453, 103] on input "search" at bounding box center [736, 97] width 673 height 31
click at [485, 101] on input "search" at bounding box center [736, 97] width 673 height 31
click at [1208, 95] on span "搜尋" at bounding box center [1202, 95] width 23 height 13
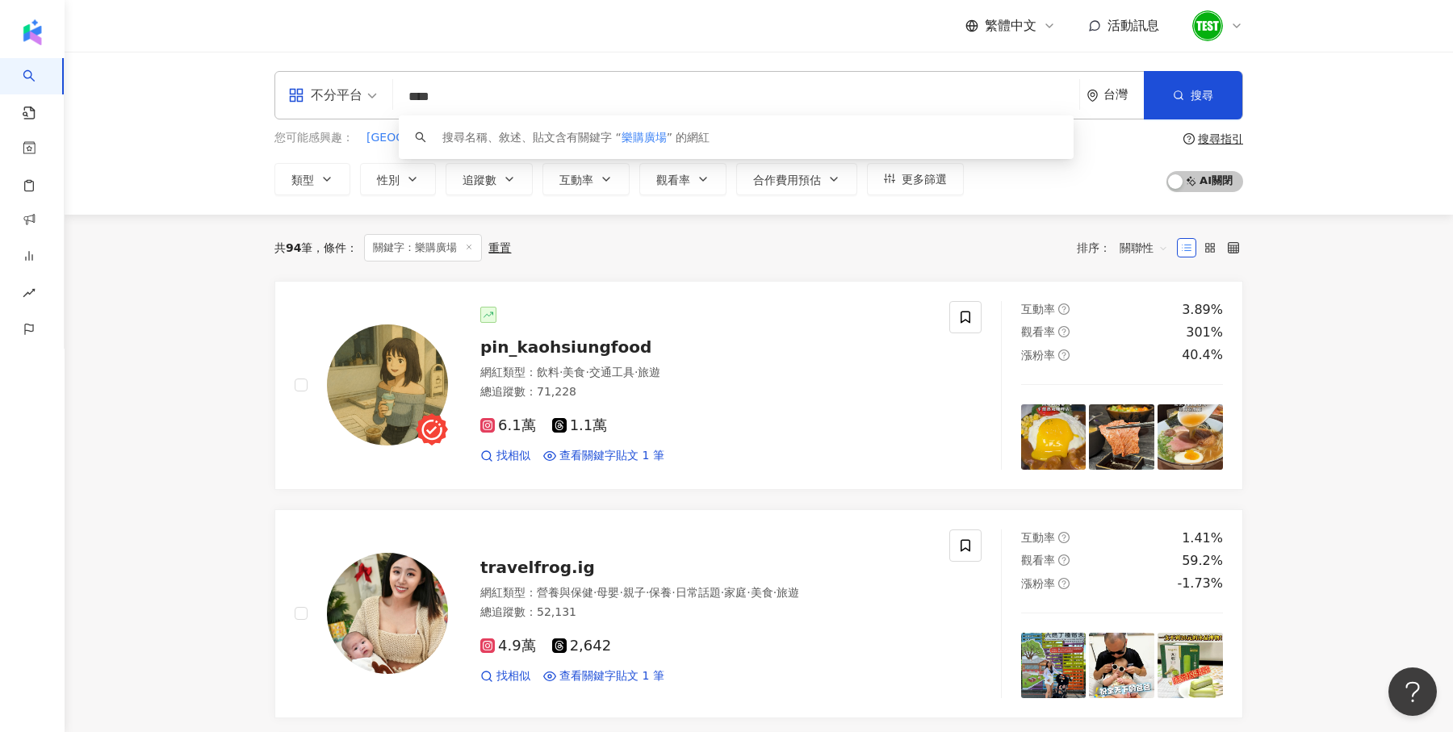
click at [492, 92] on input "****" at bounding box center [736, 97] width 673 height 31
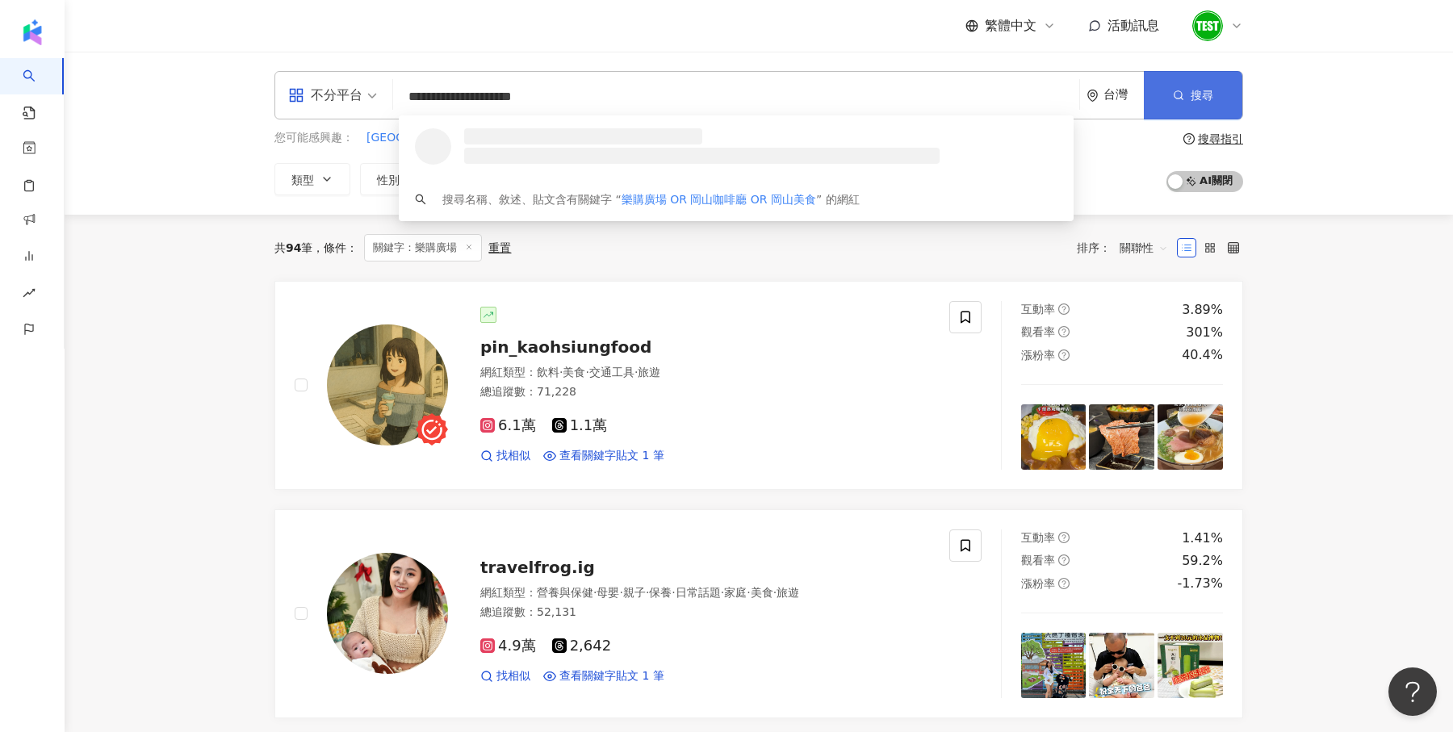
type input "**********"
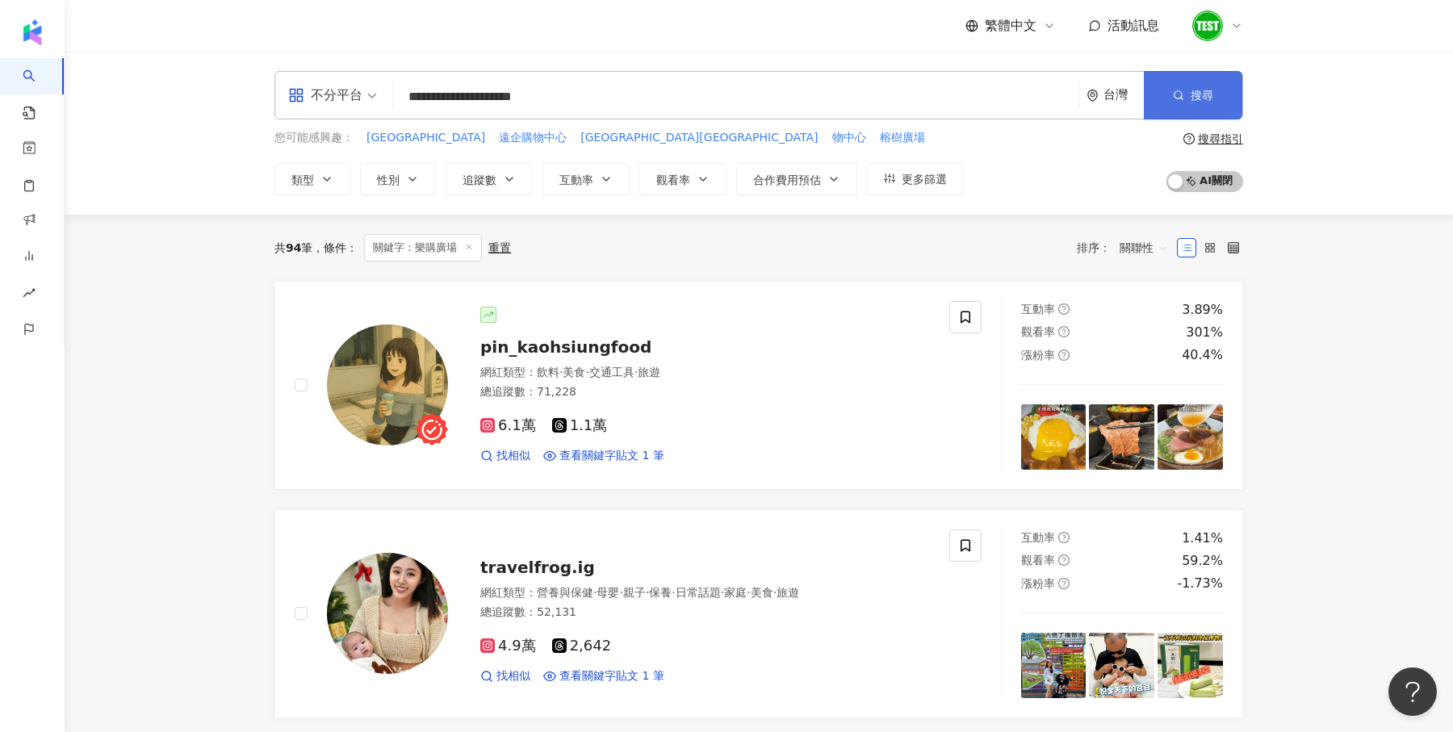
click at [1205, 90] on span "搜尋" at bounding box center [1202, 95] width 23 height 13
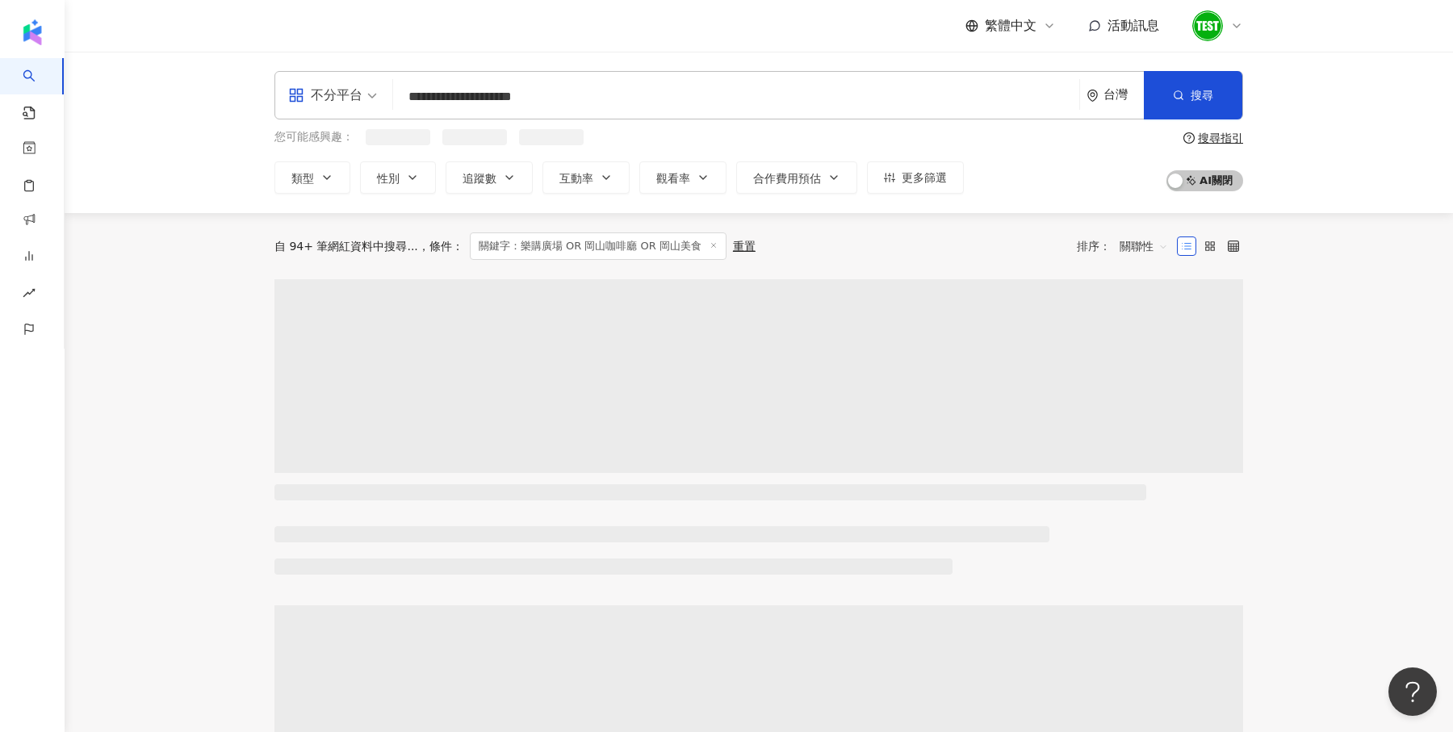
click at [1124, 244] on span "關聯性" at bounding box center [1144, 246] width 48 height 26
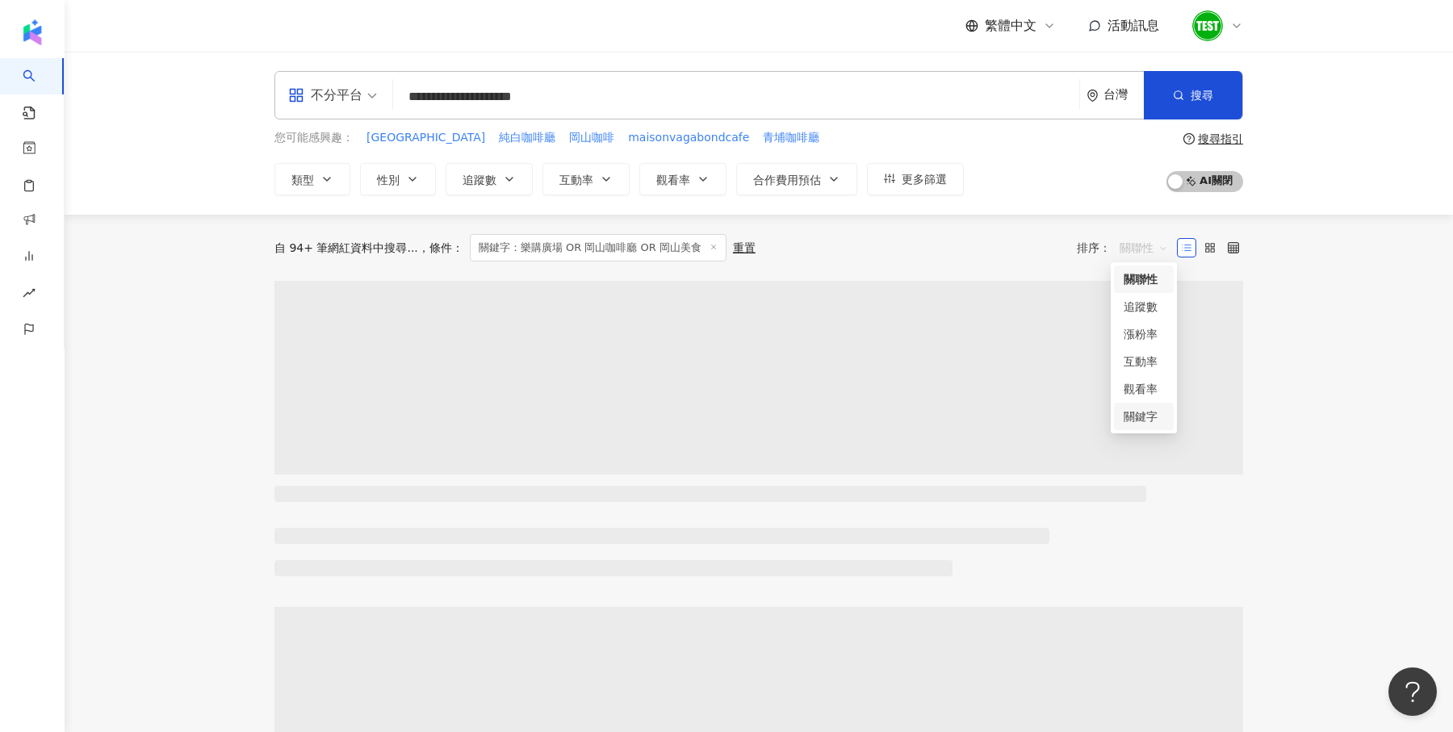
click at [1137, 411] on div "關鍵字" at bounding box center [1144, 417] width 40 height 18
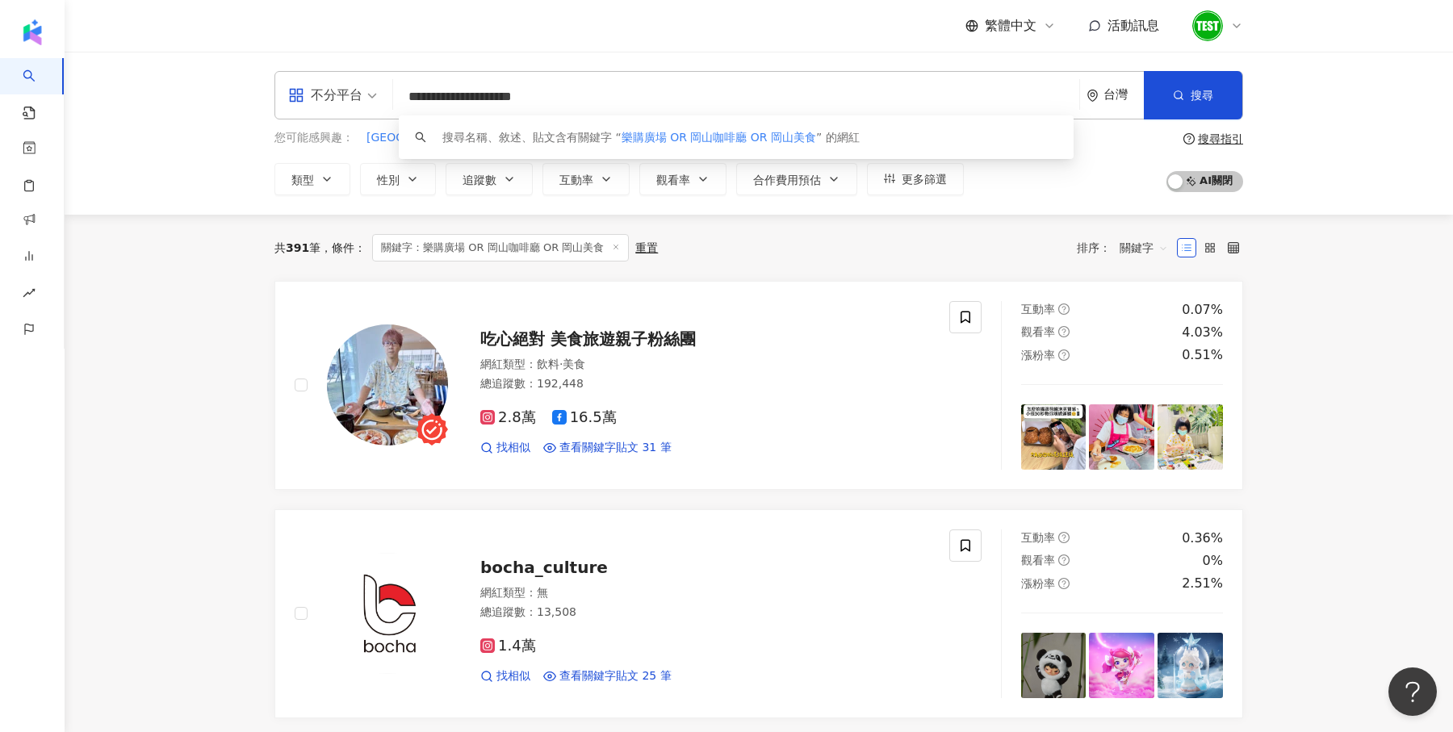
click at [680, 84] on input "**********" at bounding box center [736, 97] width 673 height 31
drag, startPoint x: 642, startPoint y: 96, endPoint x: 407, endPoint y: 102, distance: 235.0
click at [407, 102] on input "**********" at bounding box center [736, 97] width 673 height 31
click at [409, 115] on div "**********" at bounding box center [758, 95] width 969 height 48
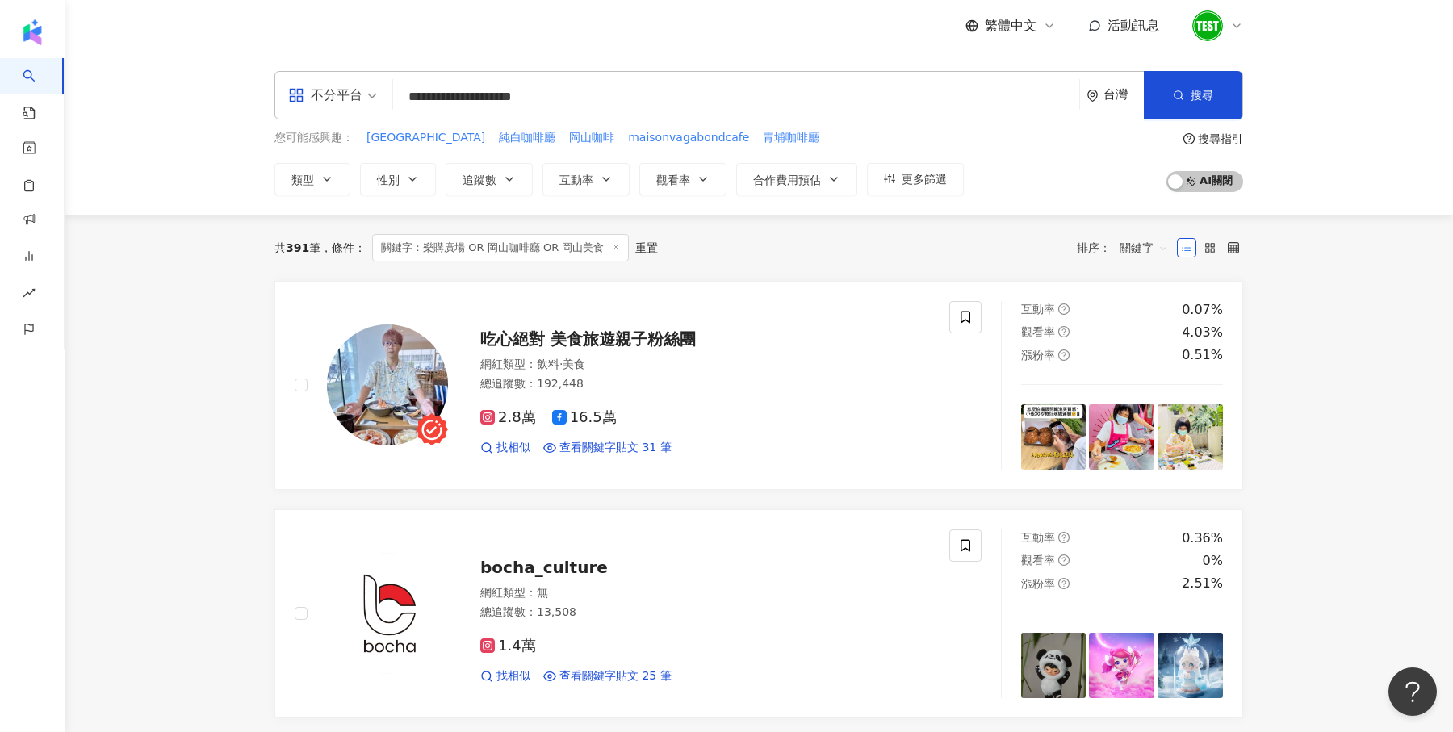
click at [1230, 22] on icon at bounding box center [1236, 25] width 13 height 13
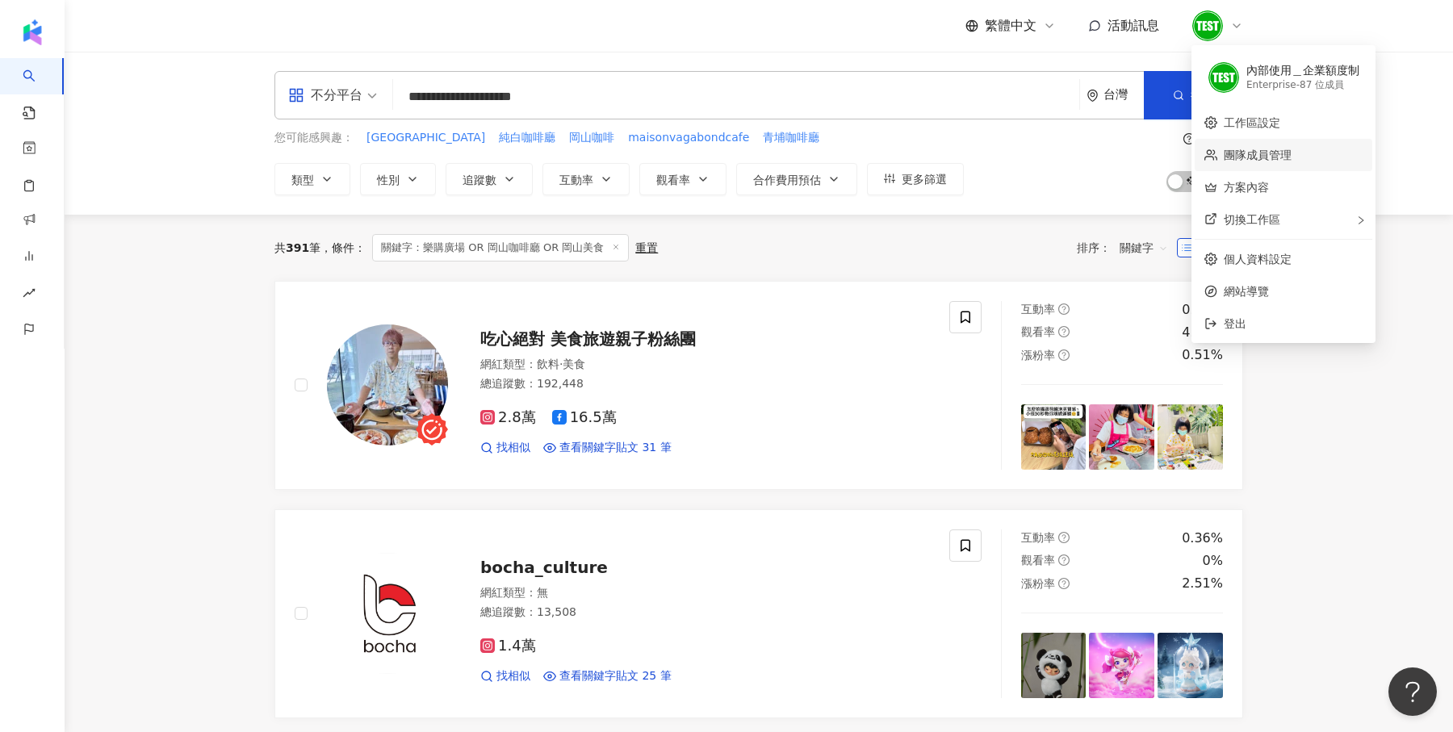
click at [1258, 161] on link "團隊成員管理" at bounding box center [1258, 155] width 68 height 13
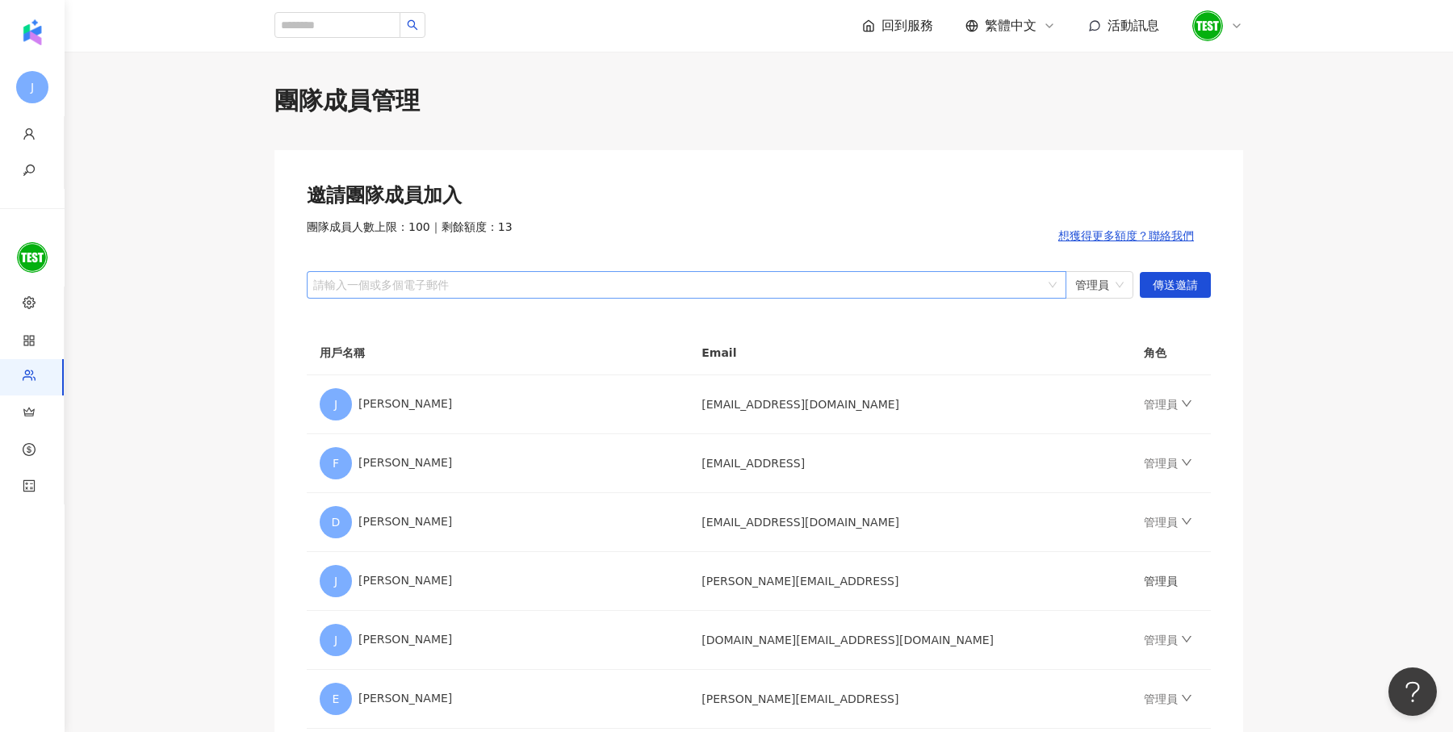
click at [375, 296] on div "請輸入一個或多個電子郵件" at bounding box center [687, 284] width 760 height 27
click at [1105, 277] on span "管理員" at bounding box center [1099, 285] width 48 height 26
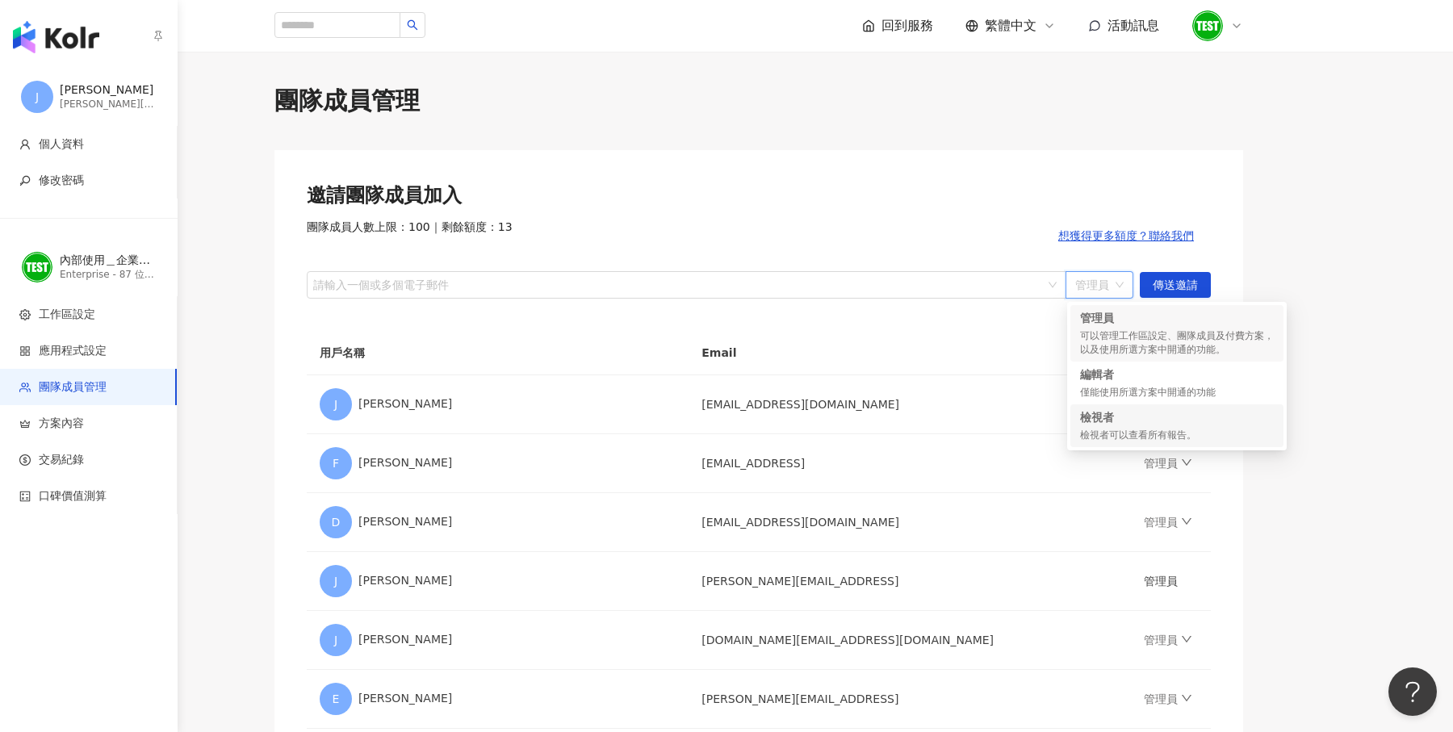
click at [26, 25] on img "button" at bounding box center [56, 37] width 86 height 32
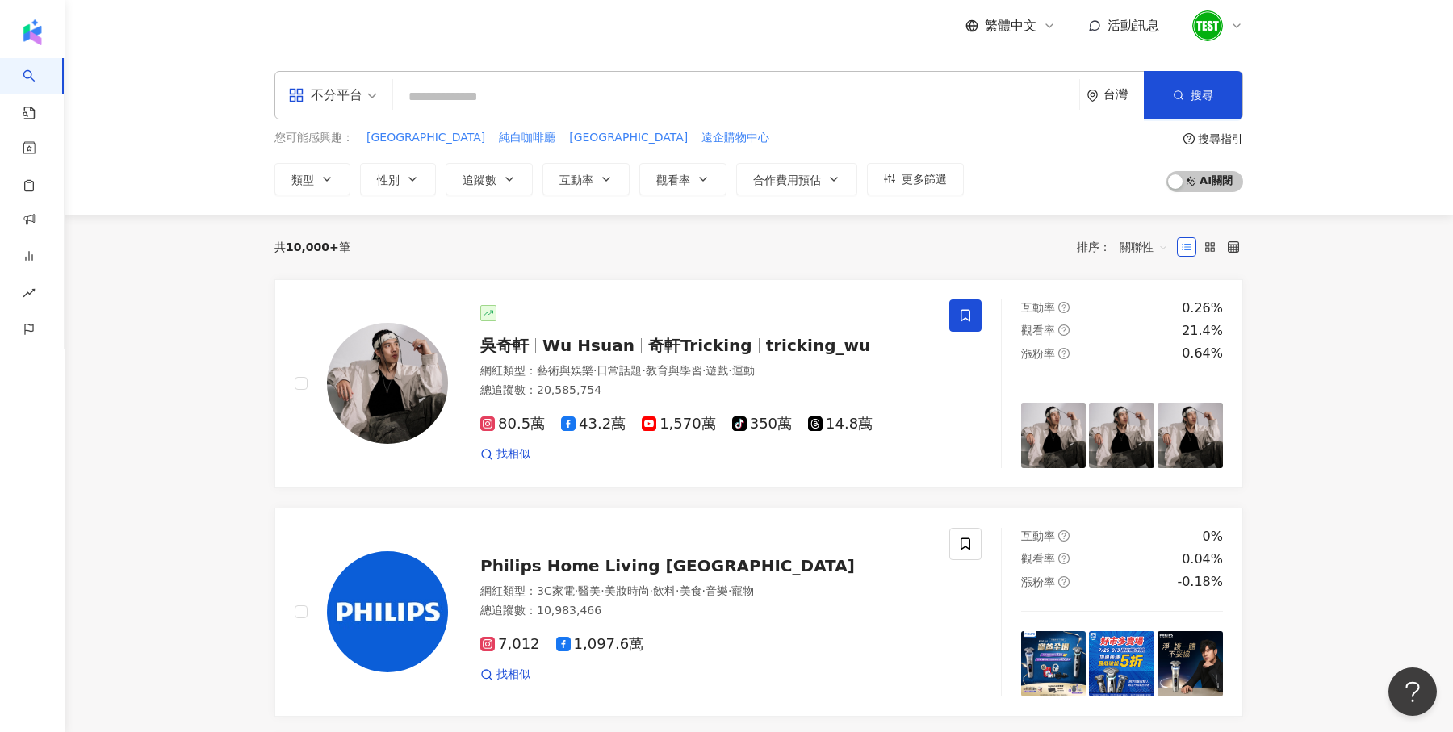
click at [1234, 25] on icon at bounding box center [1236, 25] width 13 height 13
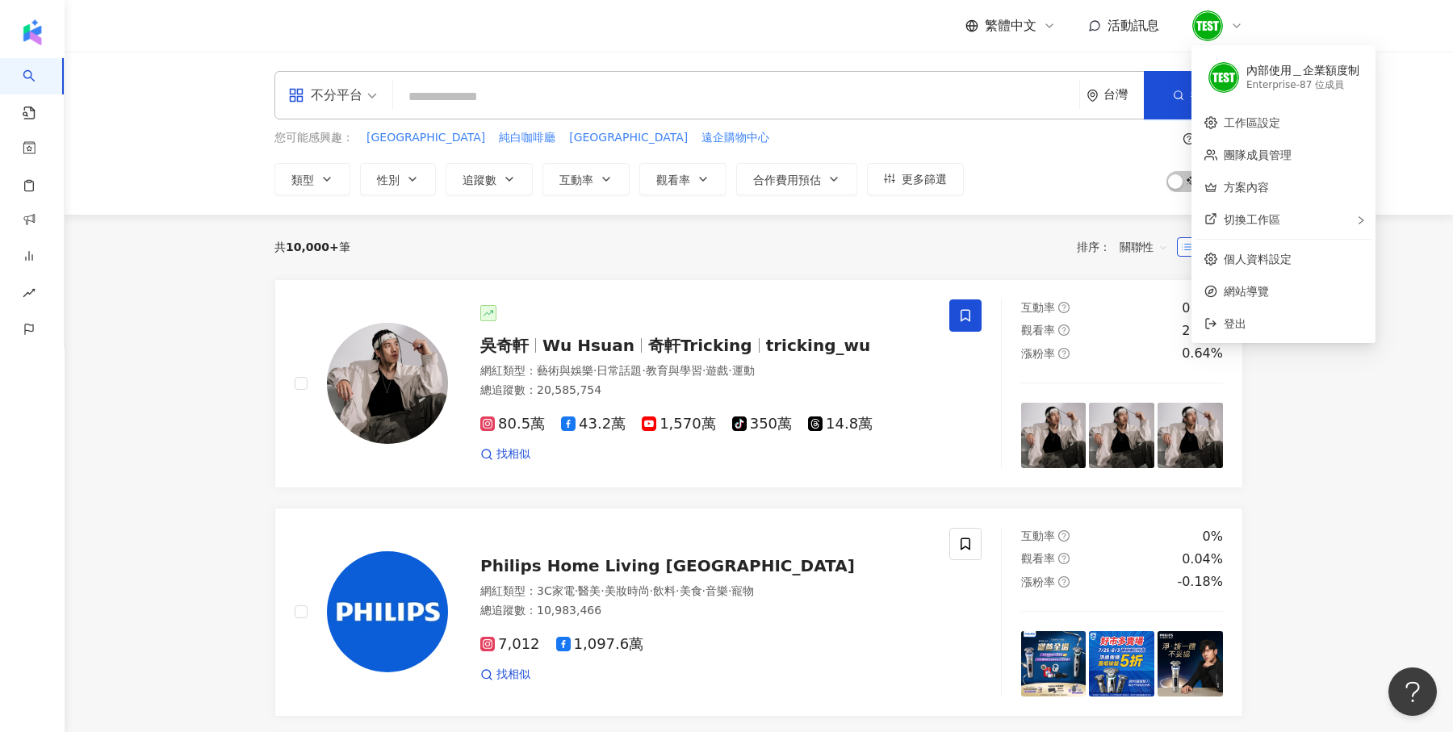
click at [1058, 152] on div "您可能感興趣： 岡山樂購廣場 純白咖啡廳 岡山樂購廣場 遠企購物中心 類型 性別 追蹤數 互動率 觀看率 合作費用預估 更多篩選 搜尋指引 AI 開啟 AI …" at bounding box center [758, 162] width 969 height 66
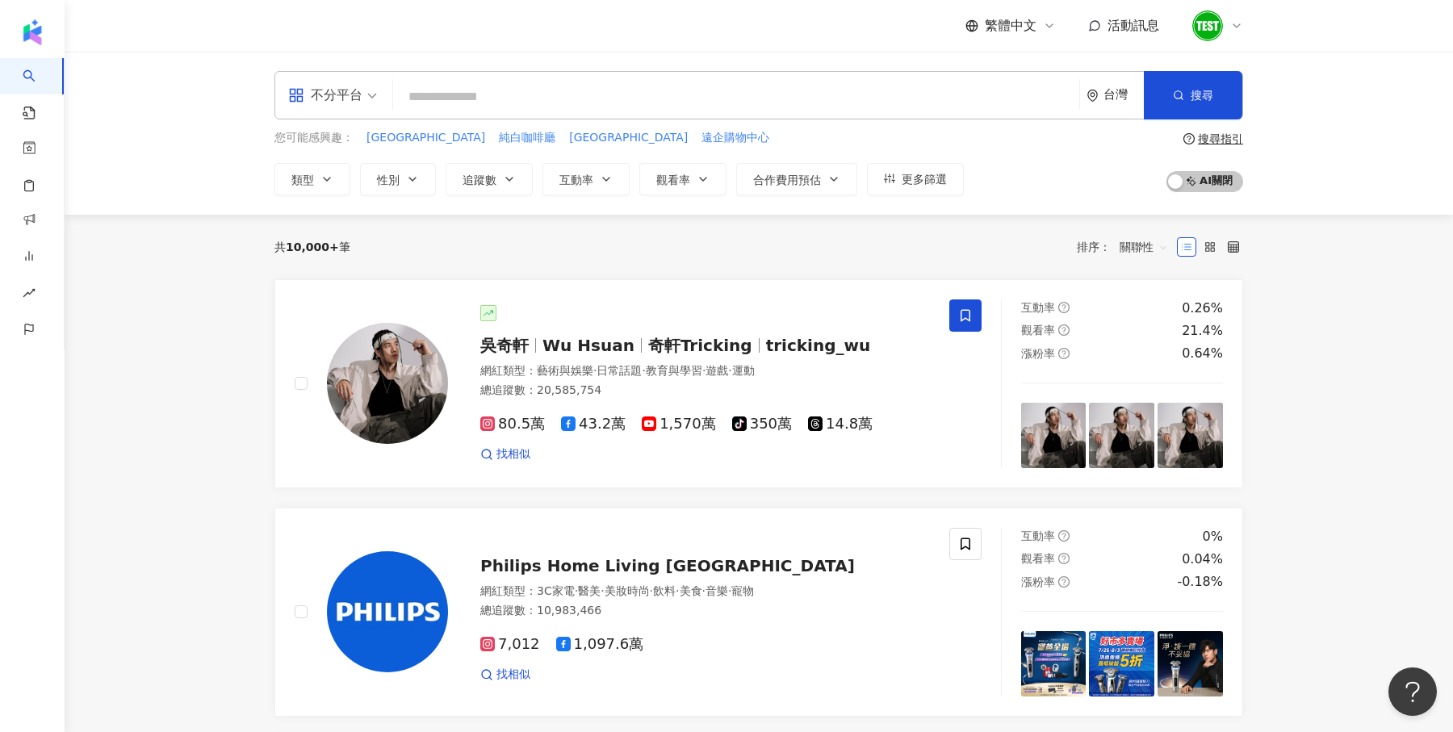
click at [1233, 31] on icon at bounding box center [1236, 25] width 13 height 13
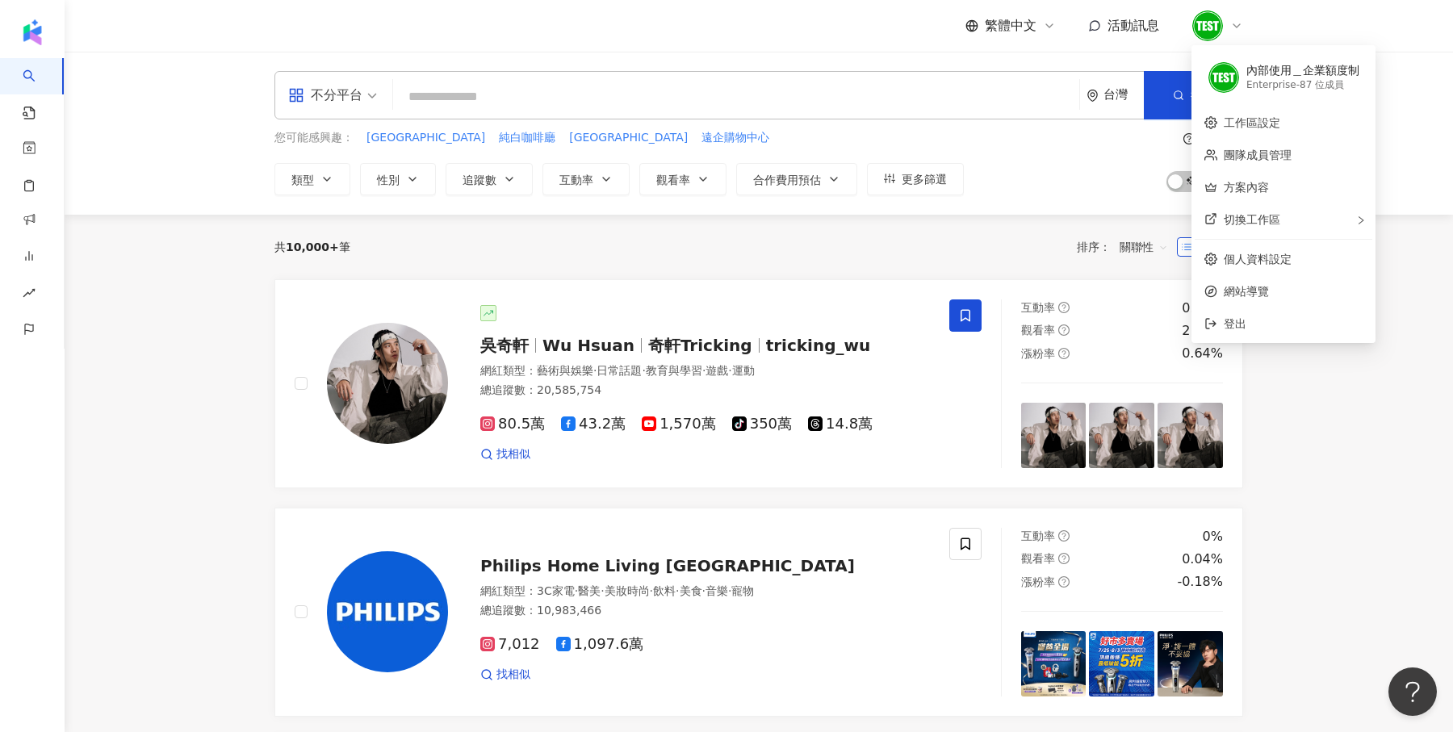
click at [1012, 191] on div "您可能感興趣： 岡山樂購廣場 純白咖啡廳 岡山樂購廣場 遠企購物中心 類型 性別 追蹤數 互動率 觀看率 合作費用預估 更多篩選 搜尋指引 AI 開啟 AI …" at bounding box center [758, 162] width 969 height 66
